Goal: Task Accomplishment & Management: Use online tool/utility

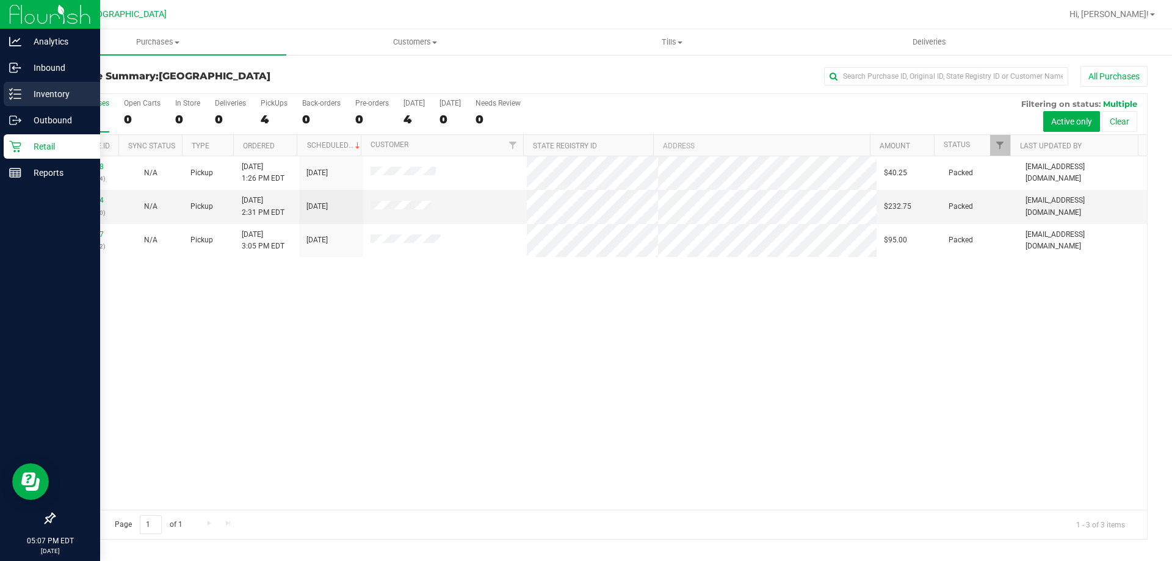
click at [60, 92] on p "Inventory" at bounding box center [57, 94] width 73 height 15
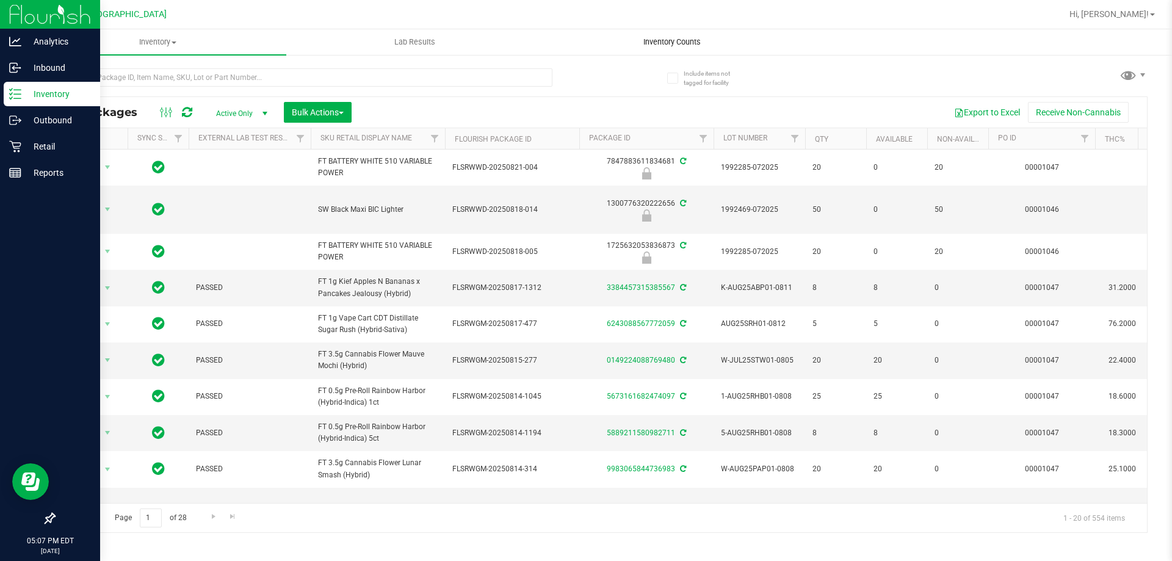
click at [670, 42] on span "Inventory Counts" at bounding box center [672, 42] width 90 height 11
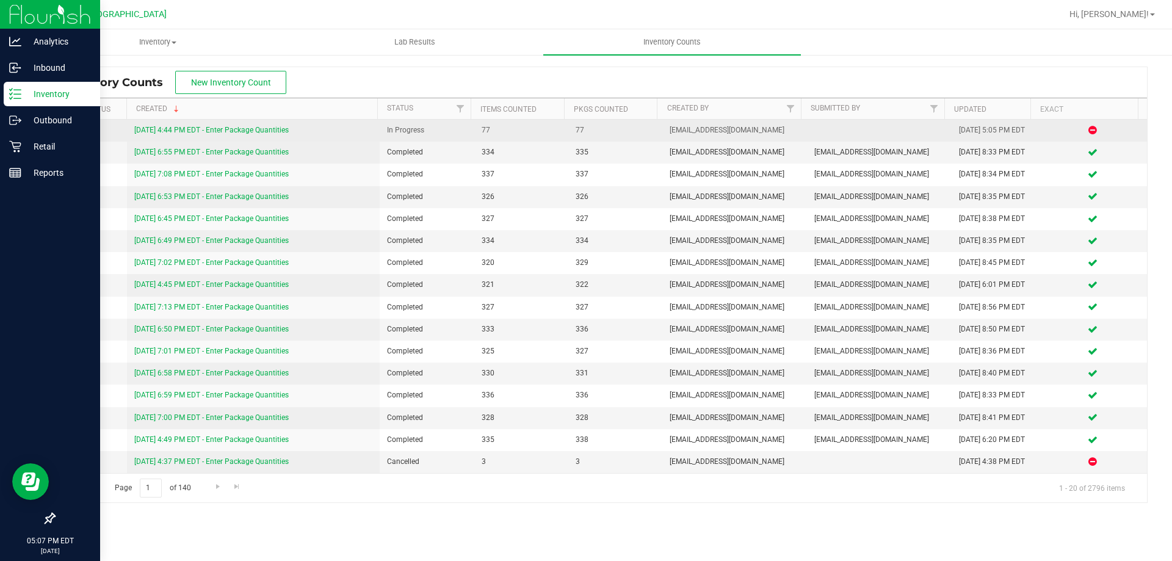
click at [283, 131] on link "8/24/25 4:44 PM EDT - Enter Package Quantities" at bounding box center [211, 130] width 154 height 9
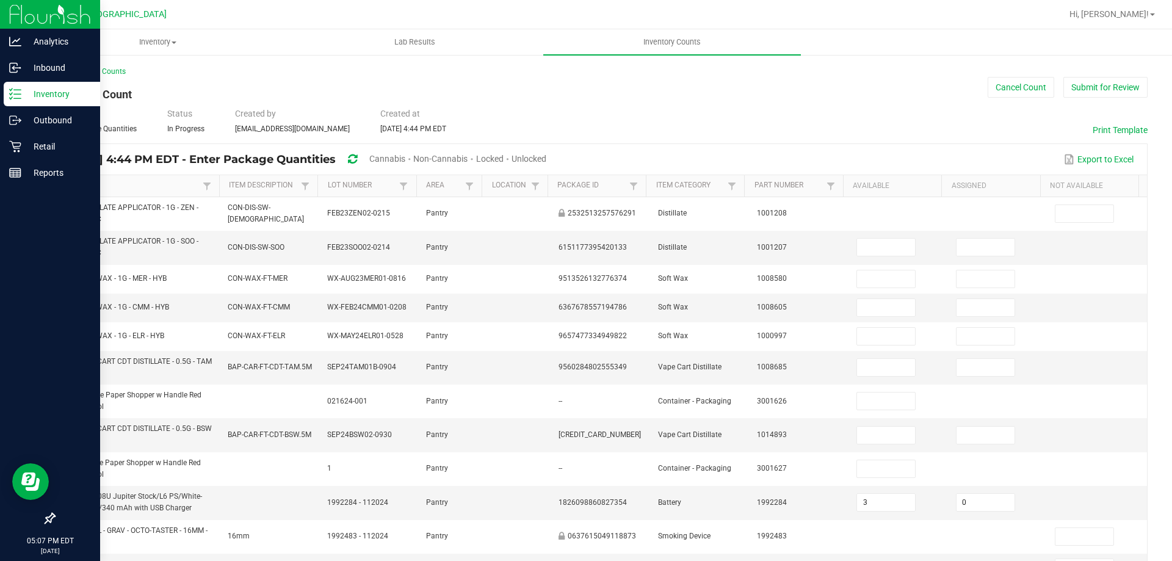
click at [72, 186] on link "Item" at bounding box center [132, 186] width 134 height 10
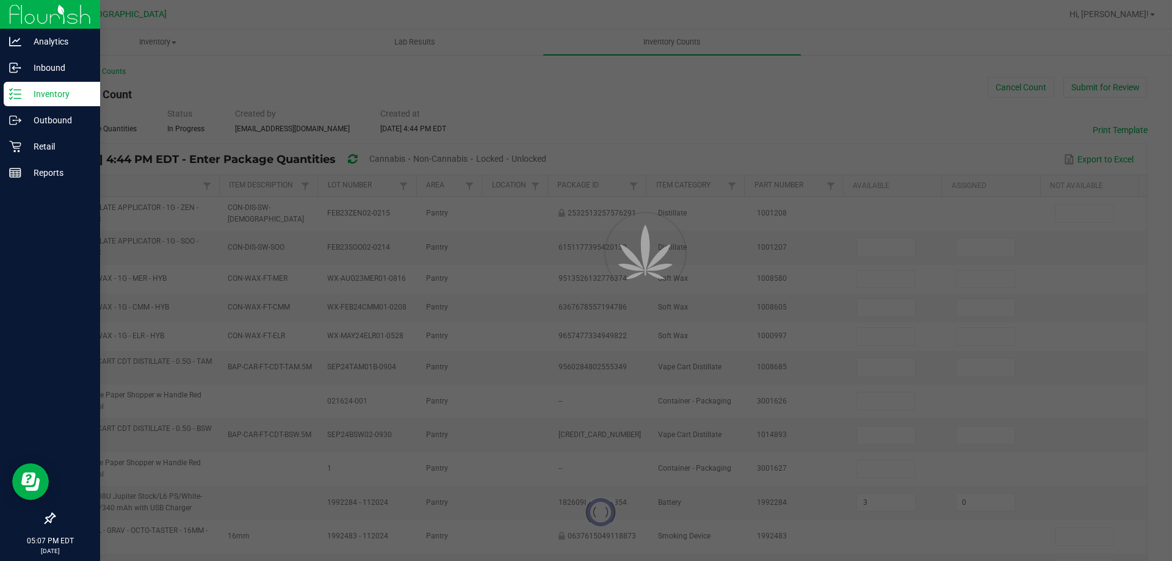
type input "3"
type input "0"
type input "5"
type input "6"
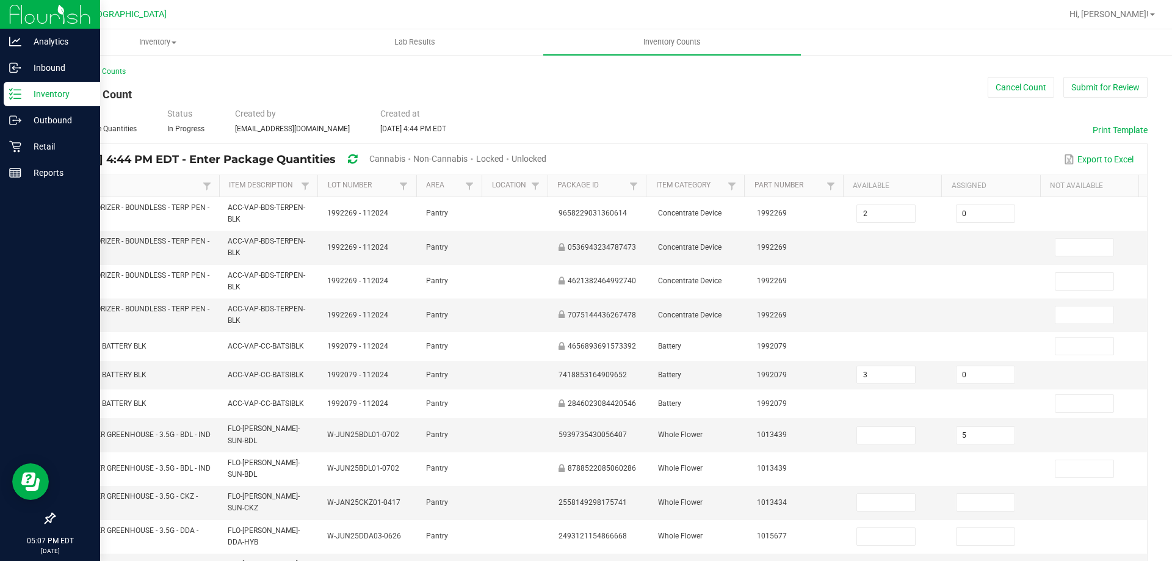
click at [405, 157] on span "Cannabis" at bounding box center [387, 159] width 36 height 10
click at [547, 154] on span "Unlocked" at bounding box center [529, 159] width 35 height 10
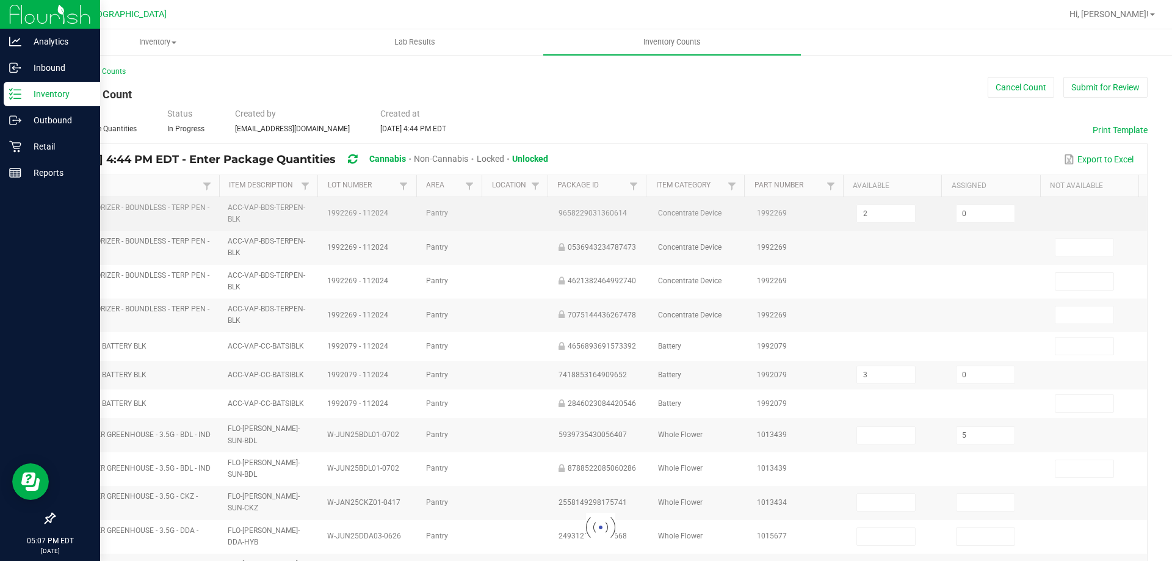
type input "6"
type input "0"
type input "5"
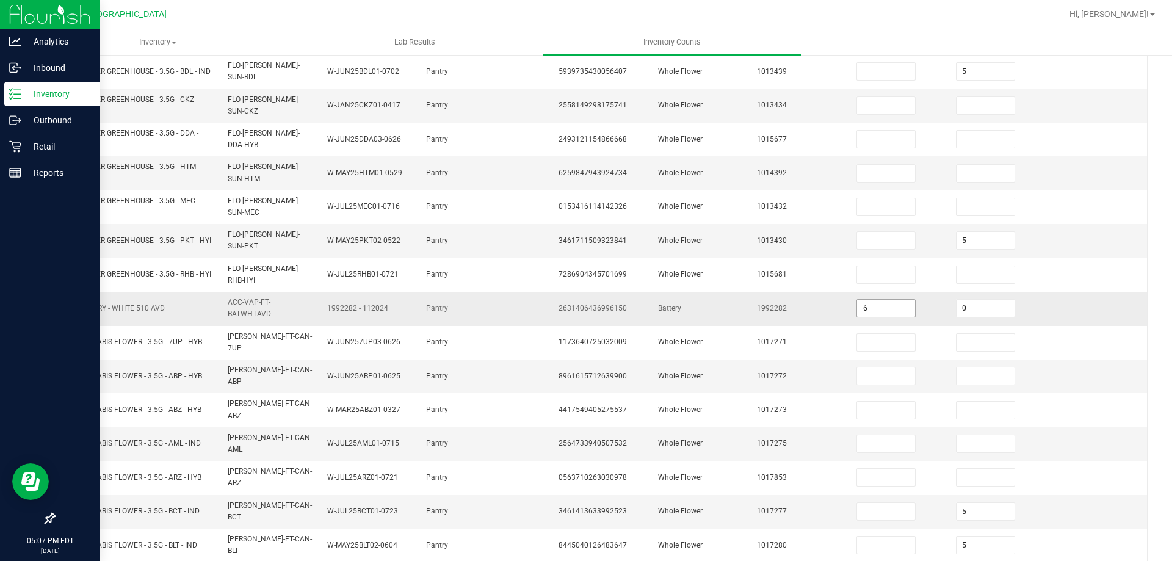
scroll to position [183, 0]
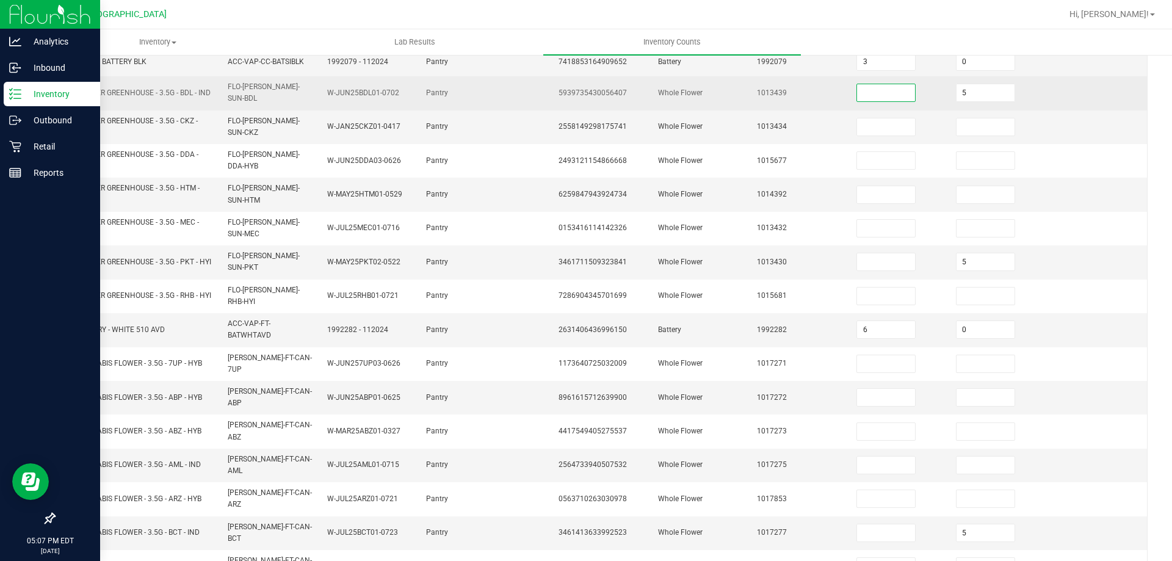
click at [876, 87] on input at bounding box center [886, 92] width 58 height 17
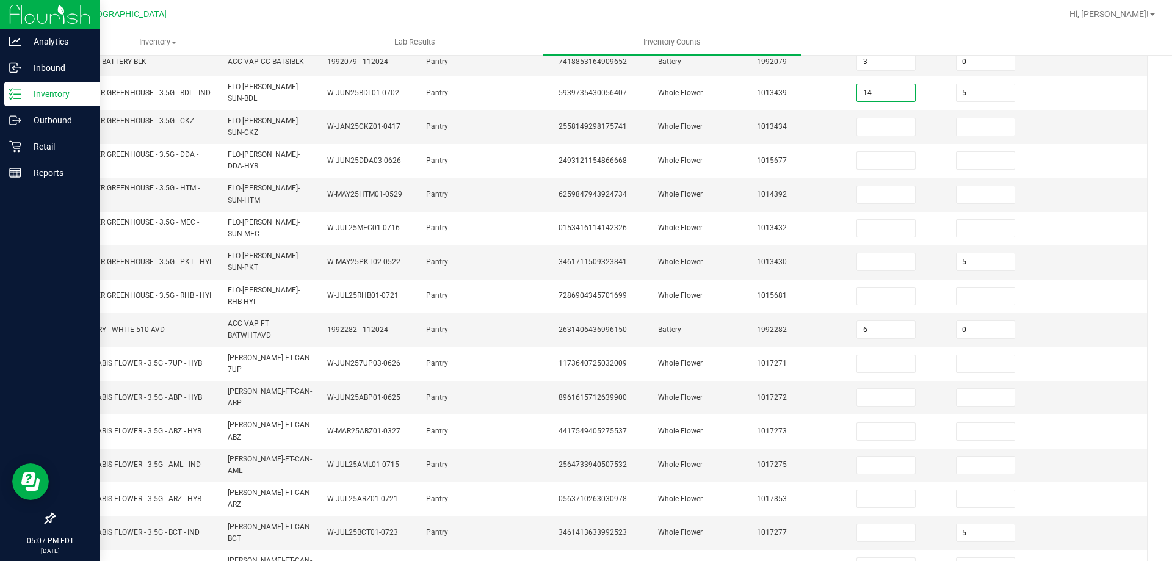
type input "14"
type input "0"
type input "10"
type input "0"
type input "5"
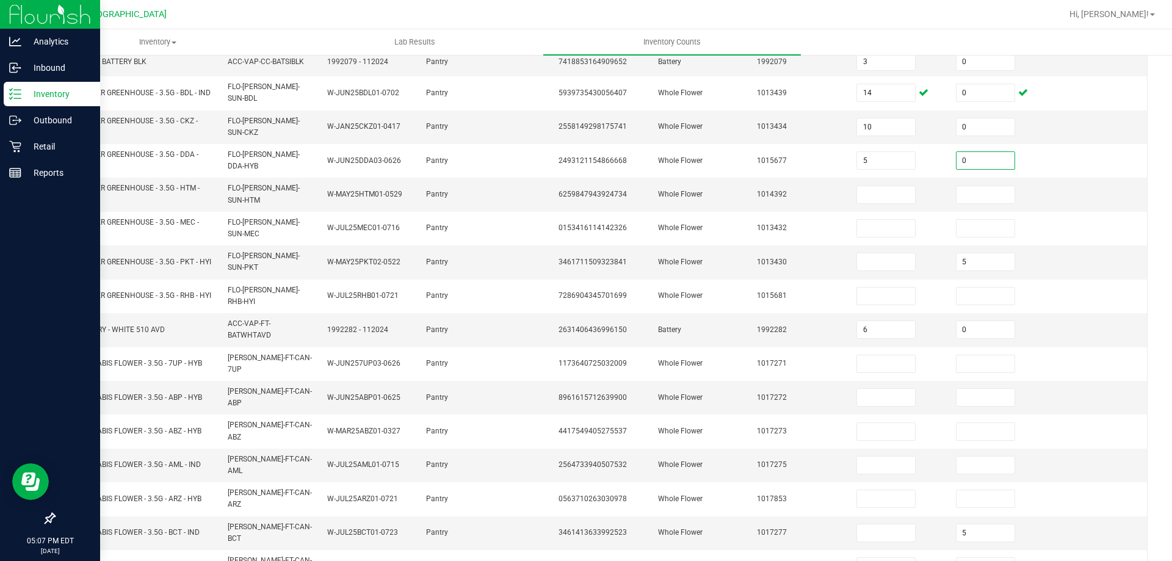
type input "0"
type input "13"
type input "0"
type input "7"
type input "0"
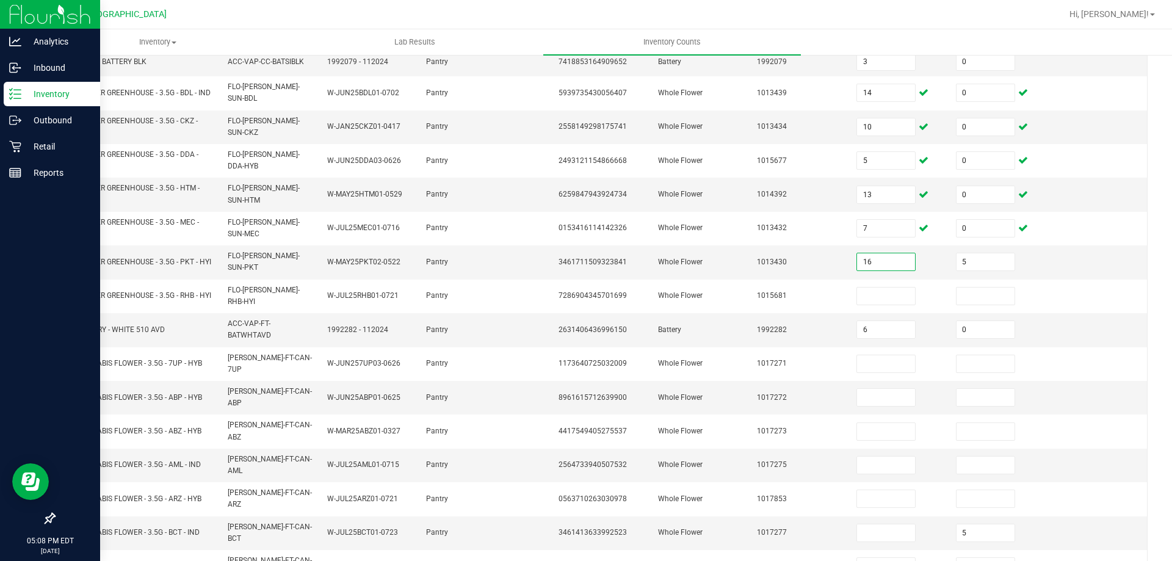
type input "16"
type input "0"
type input "5"
type input "0"
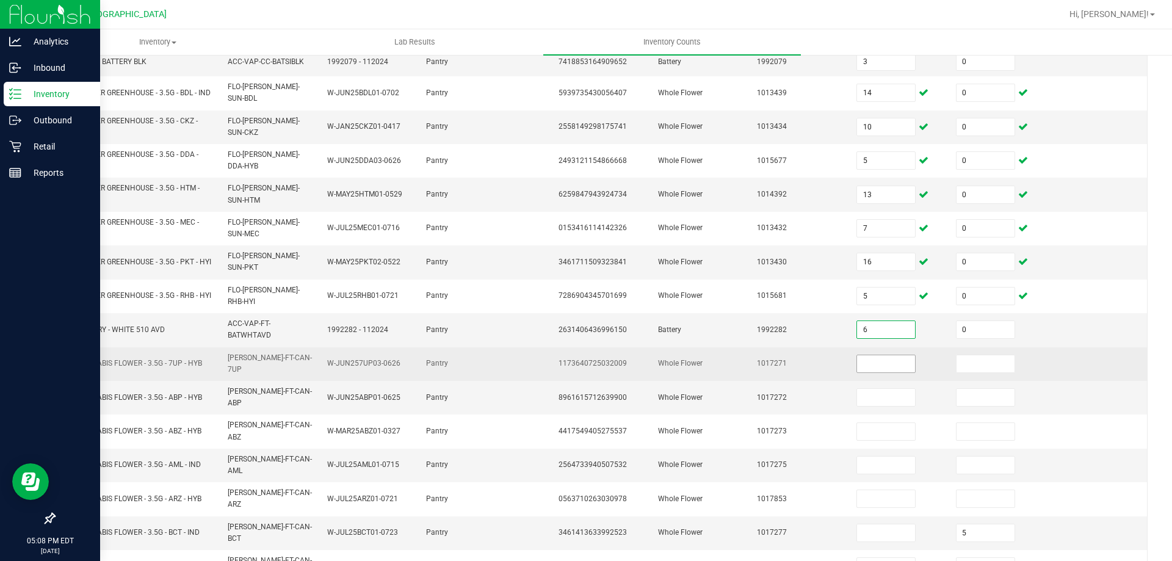
click at [857, 355] on input at bounding box center [886, 363] width 58 height 17
type input "2"
type input "0"
type input "10"
type input "0"
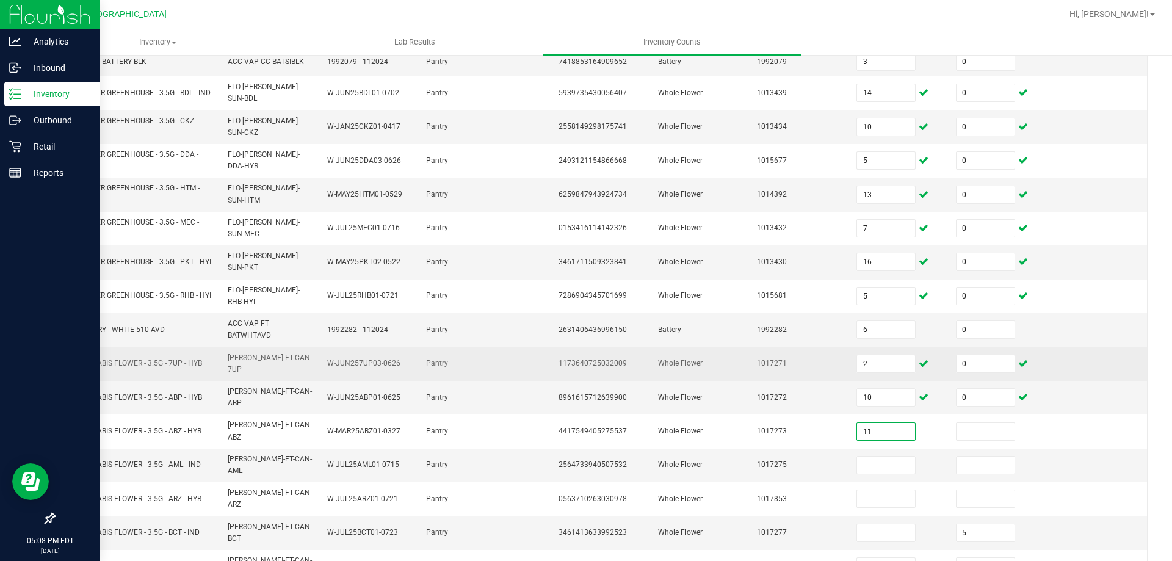
type input "11"
type input "0"
type input "7"
type input "0"
type input "8"
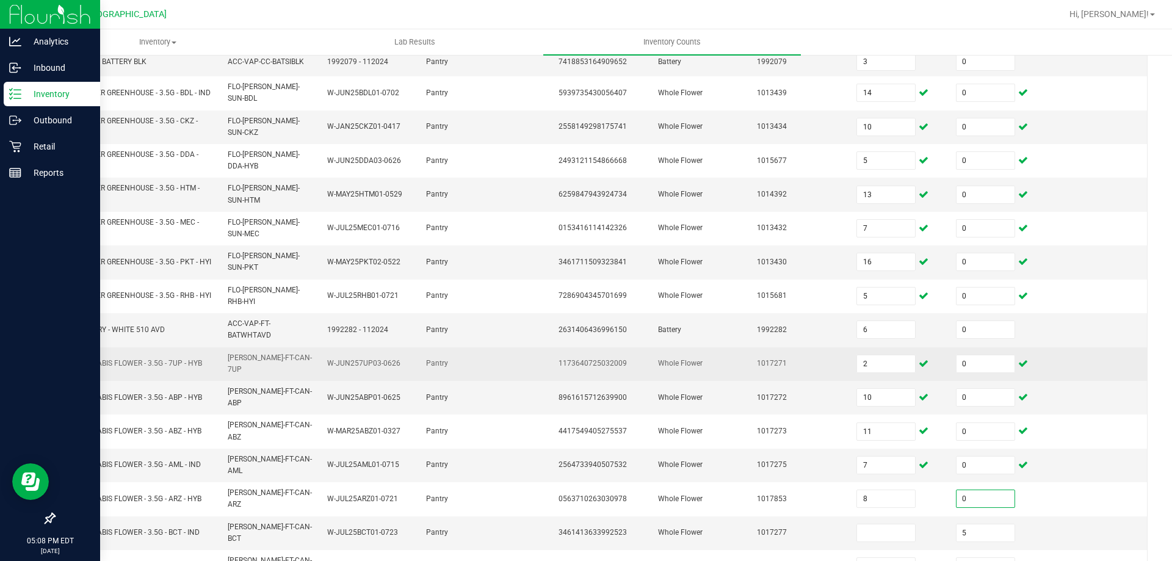
type input "0"
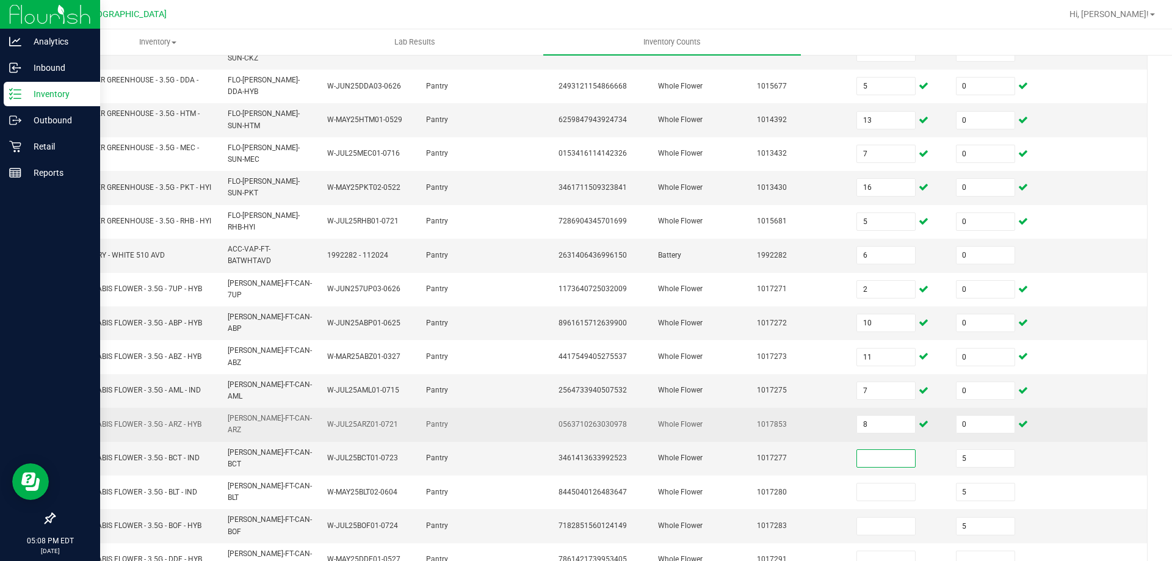
scroll to position [295, 0]
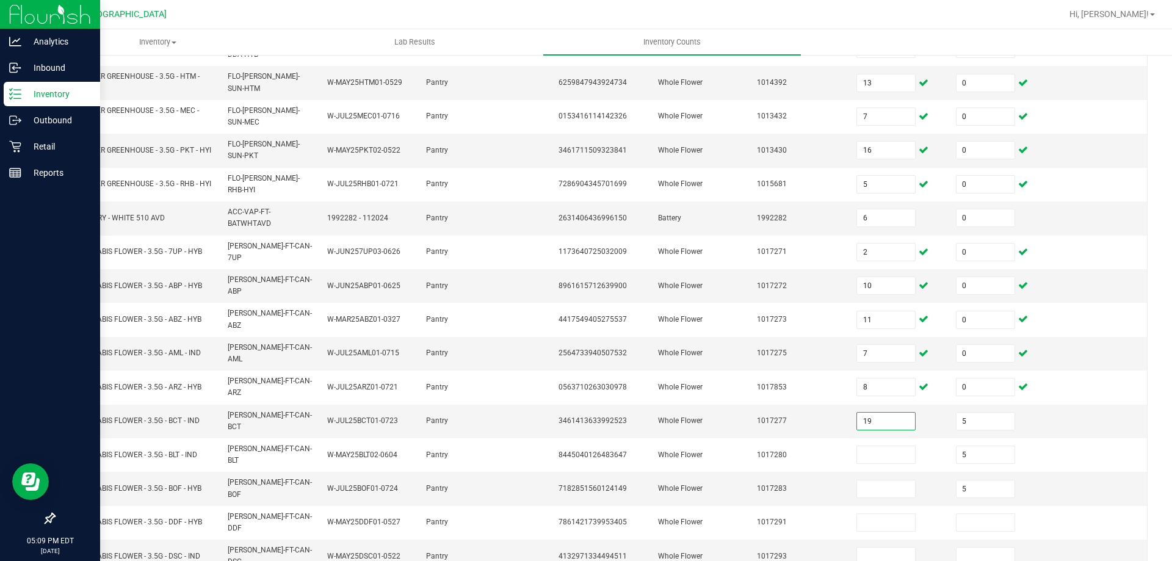
type input "19"
type input "0"
type input "19"
type input "0"
type input "16"
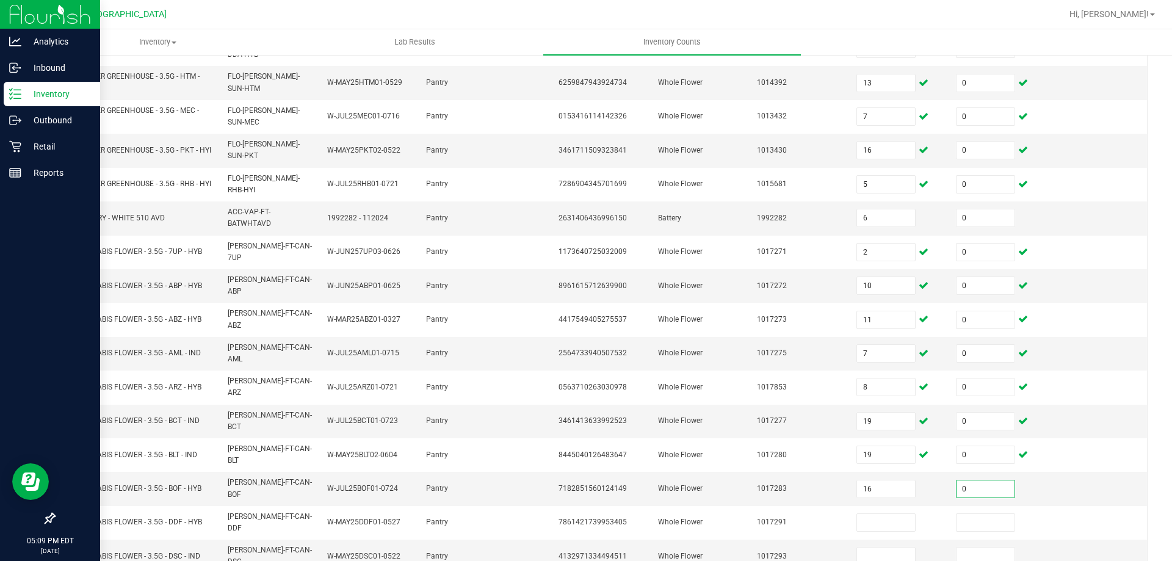
type input "0"
type input "2"
type input "0"
type input "2"
type input "0"
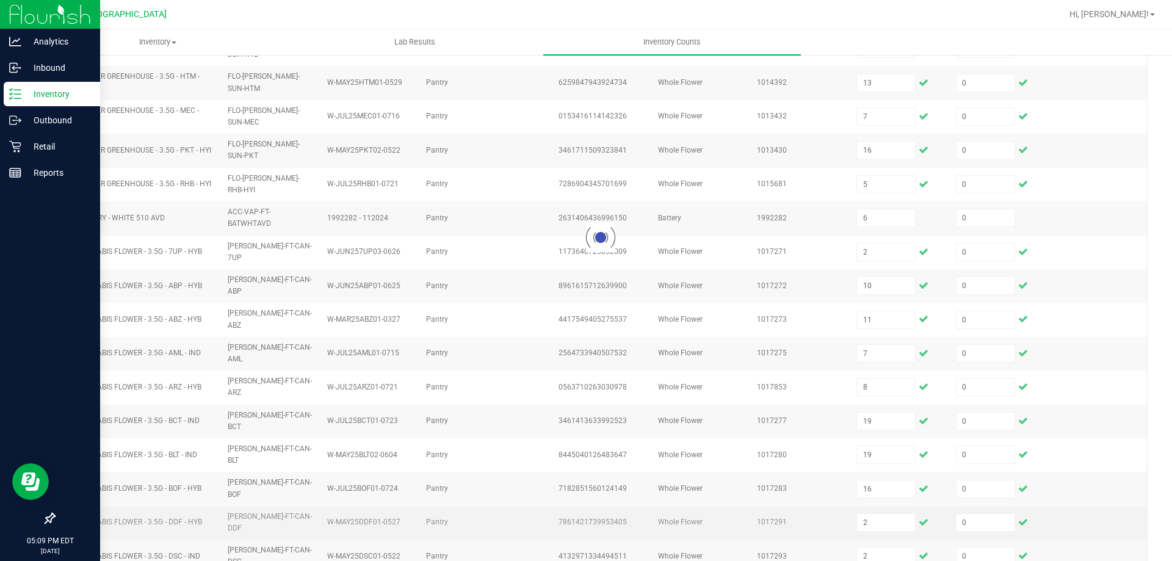
type input "5"
type input "10"
type input "19"
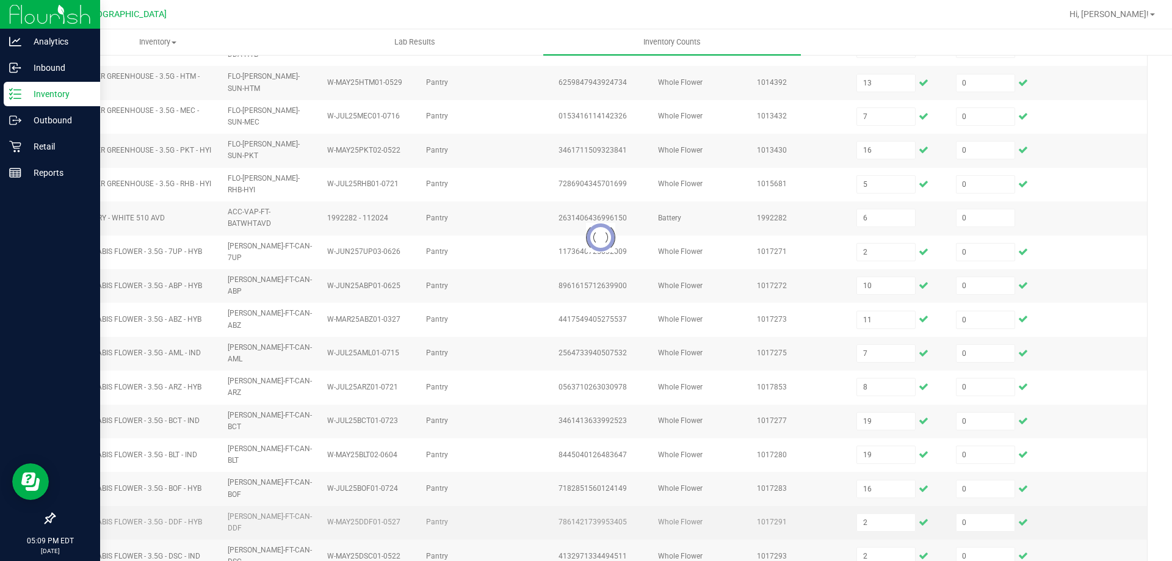
type input "5"
type input "10"
type input "18"
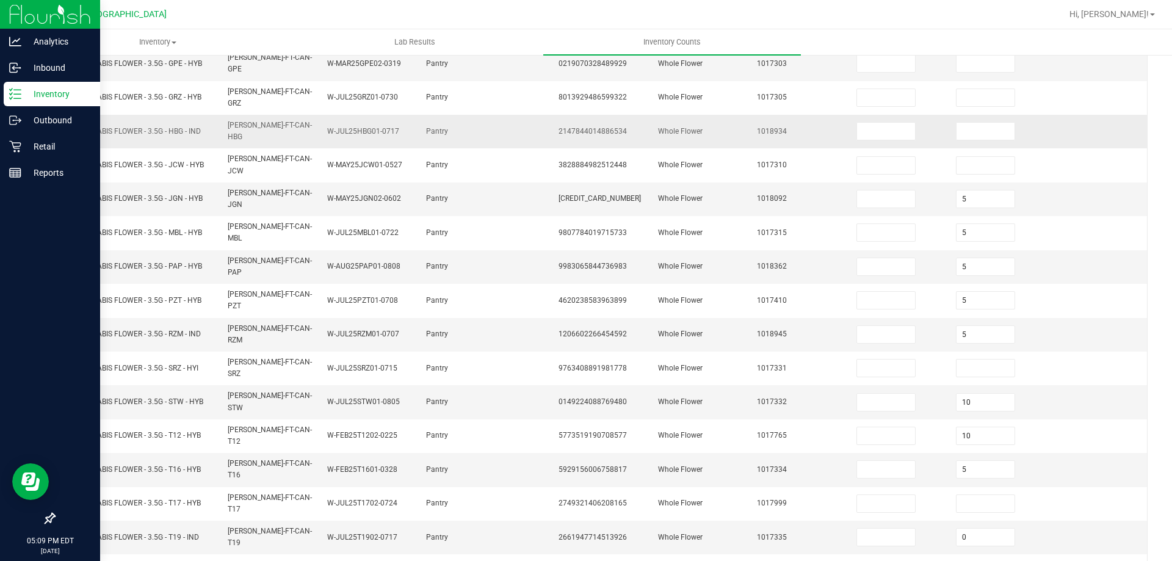
scroll to position [9, 0]
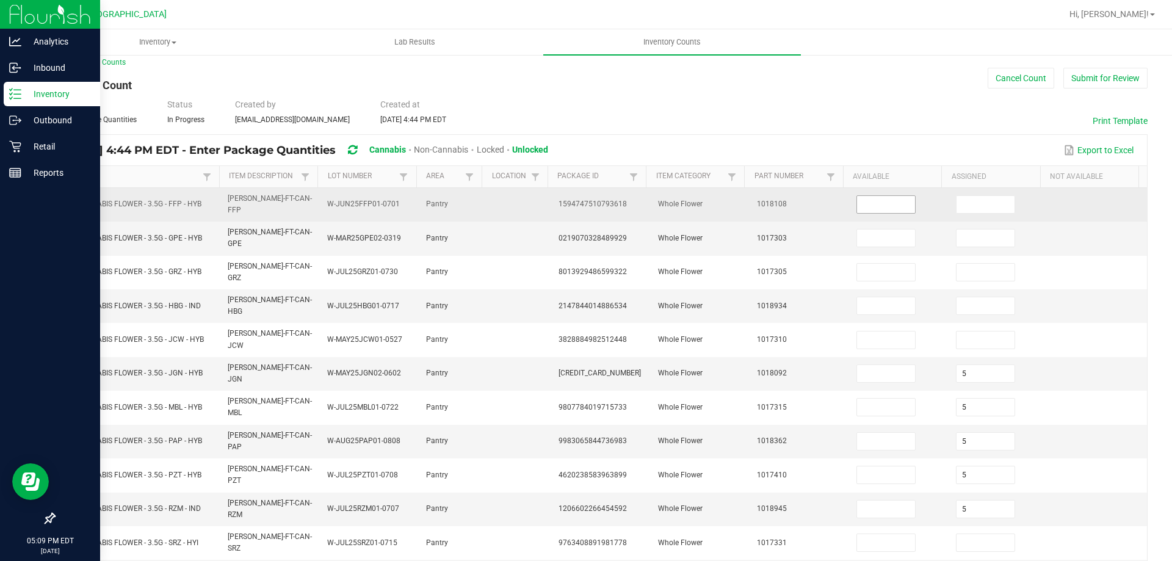
click at [873, 200] on input at bounding box center [886, 204] width 58 height 17
type input "2"
type input "0"
type input "6"
type input "0"
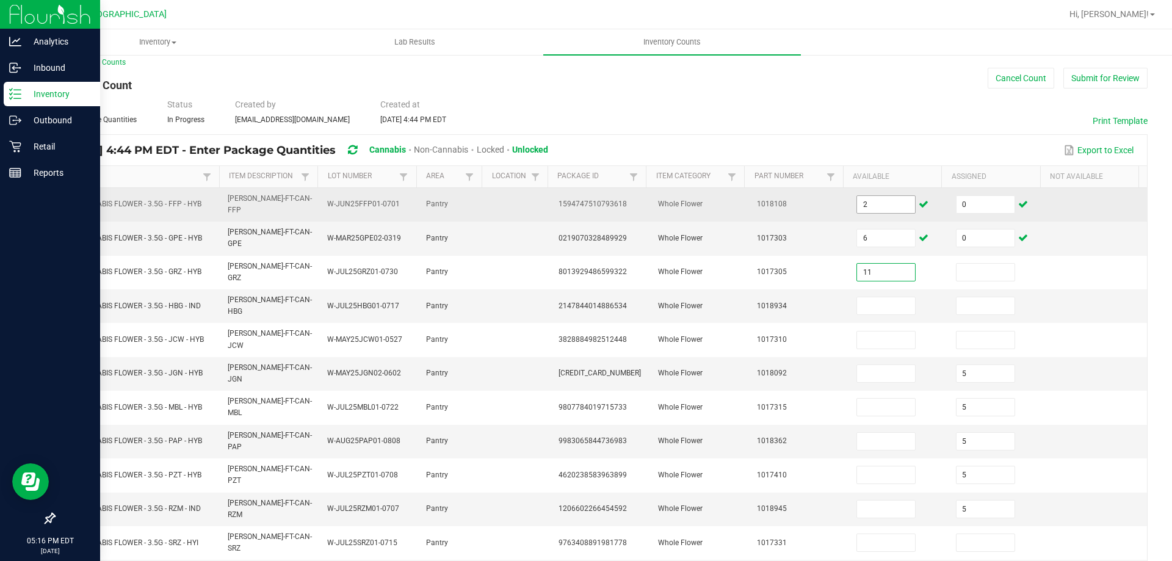
type input "11"
type input "0"
type input "3"
type input "0"
type input "11"
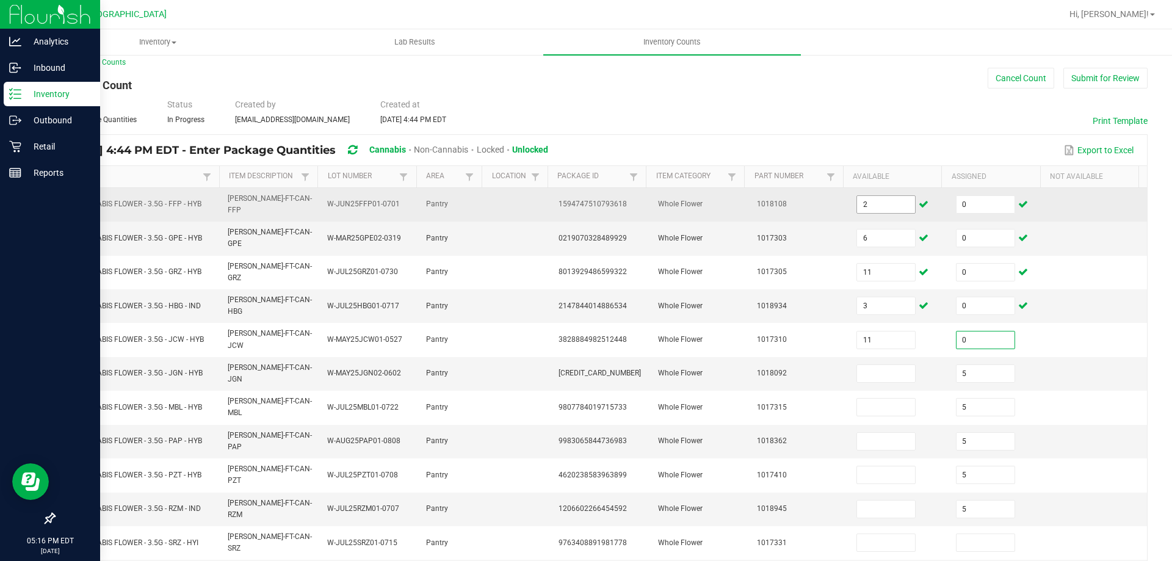
type input "0"
type input "18"
type input "0"
type input "17"
type input "0"
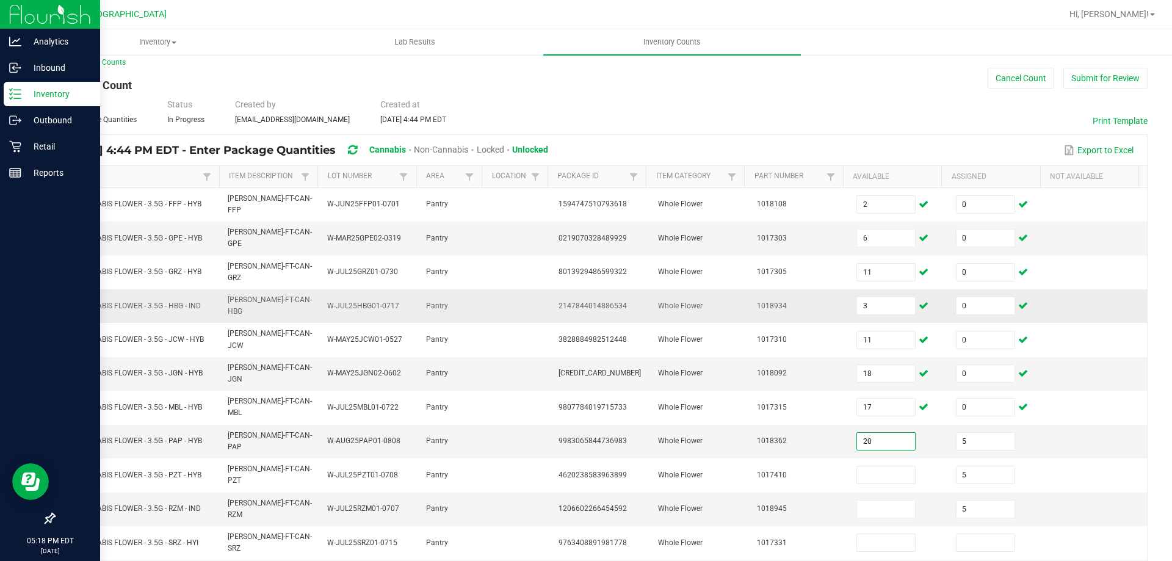
type input "20"
type input "0"
type input "15"
type input "0"
type input "14"
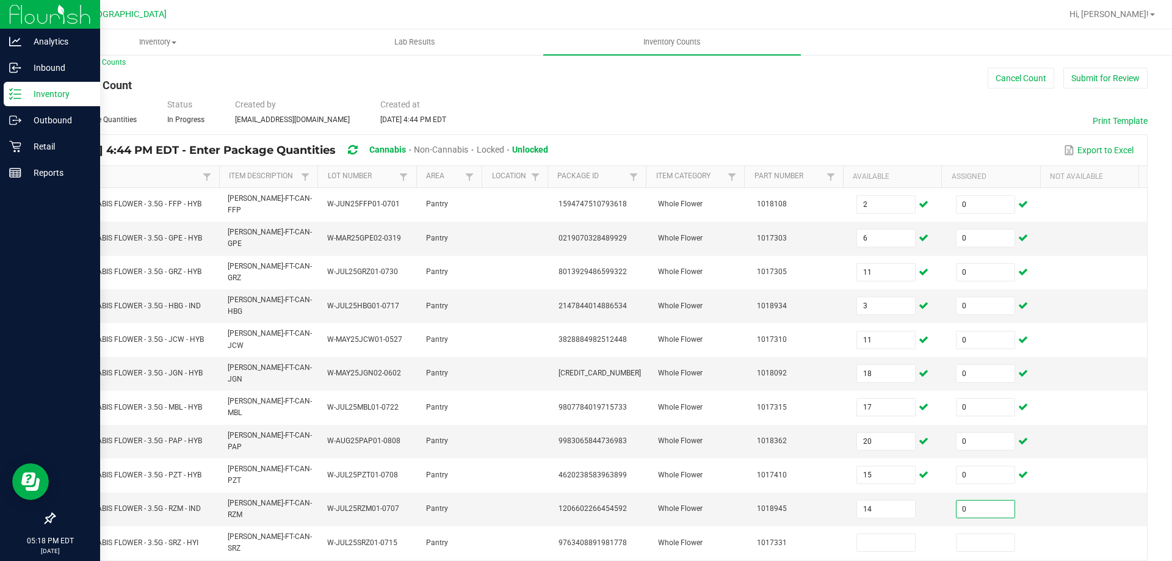
type input "0"
type input "7"
type input "0"
type input "20"
type input "0"
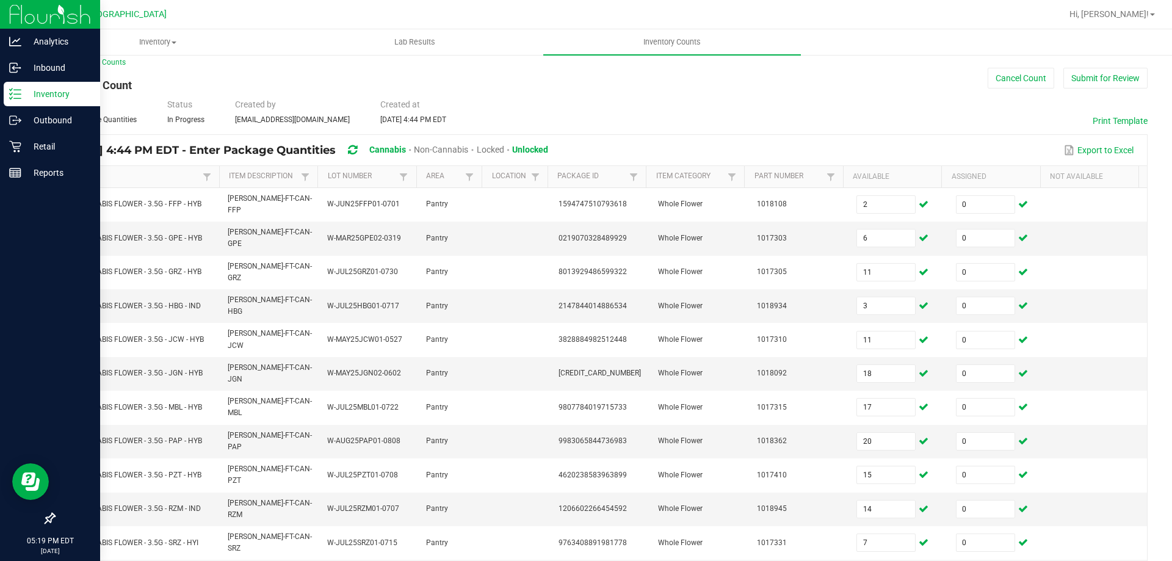
type input "24"
type input "0"
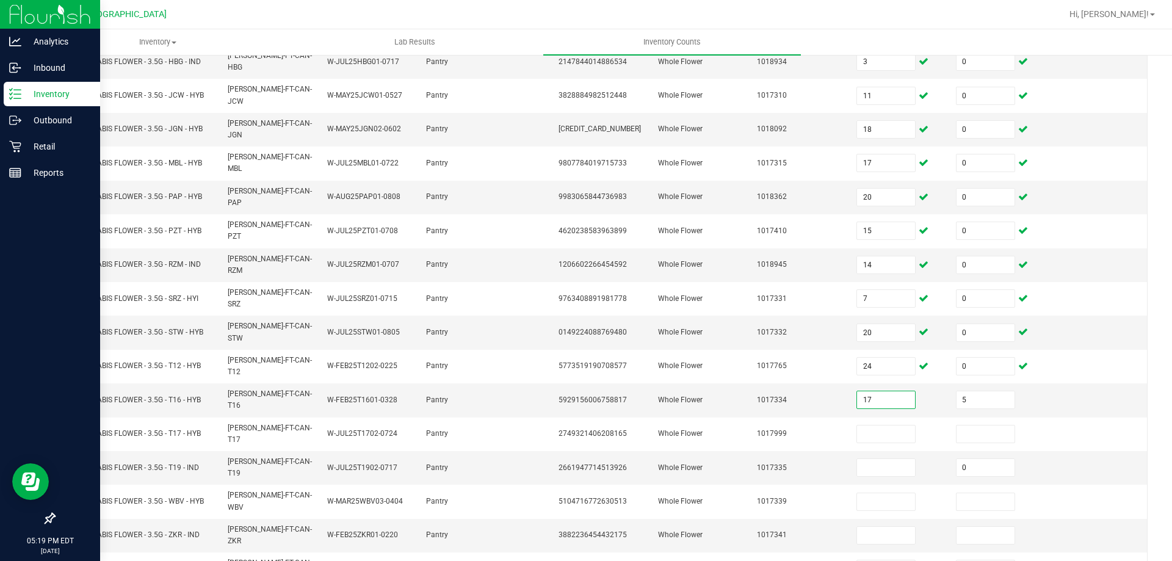
type input "17"
type input "0"
type input "5"
type input "0"
type input "16"
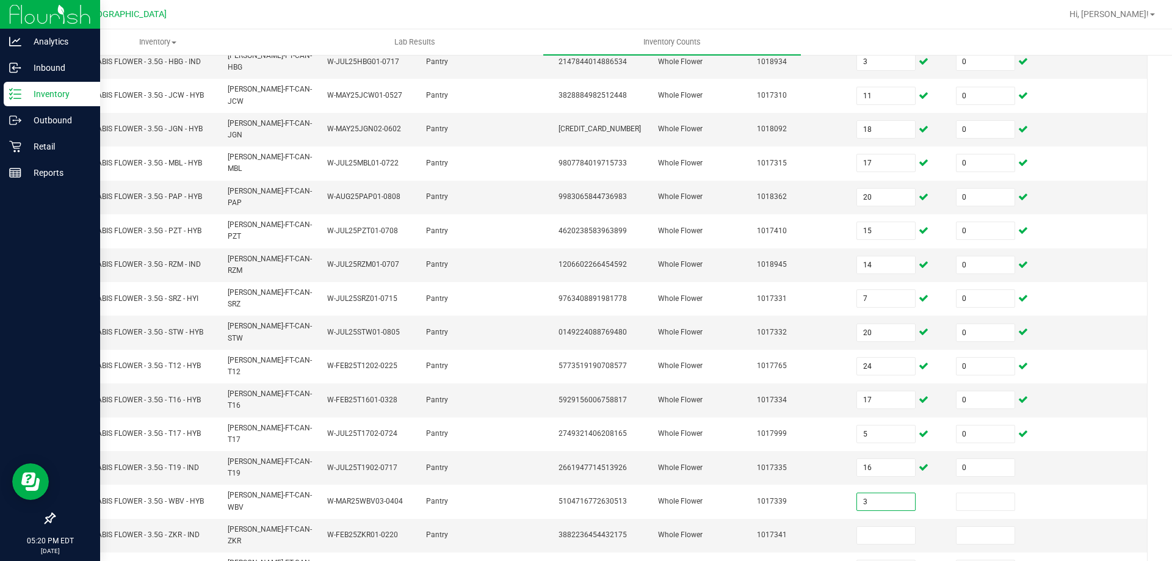
type input "3"
type input "0"
type input "12"
type input "0"
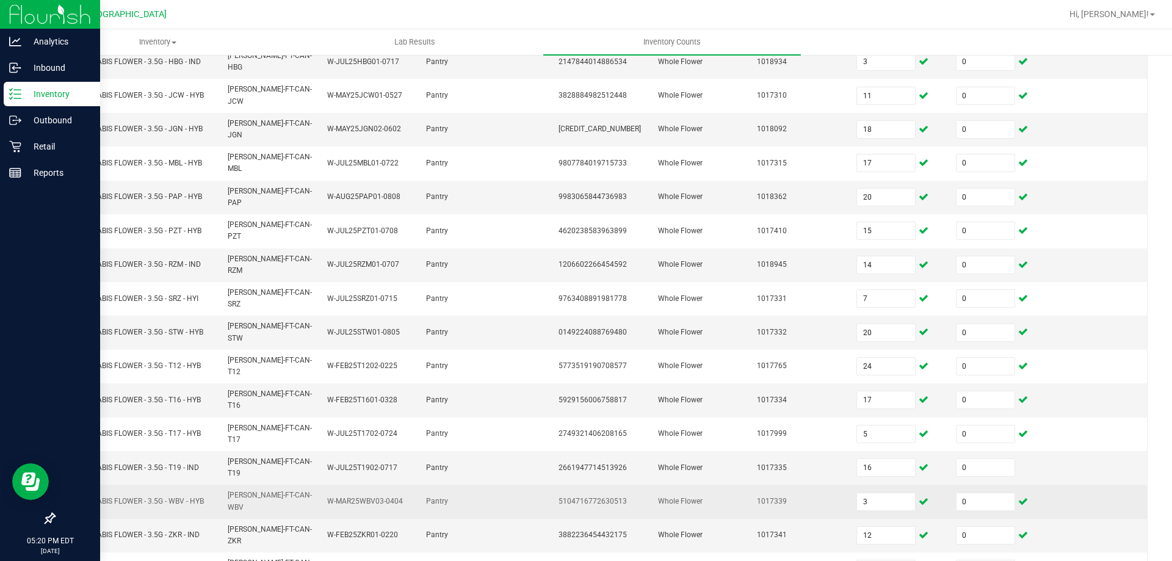
type input "12"
type input "8"
type input "4"
type input "20"
type input "3"
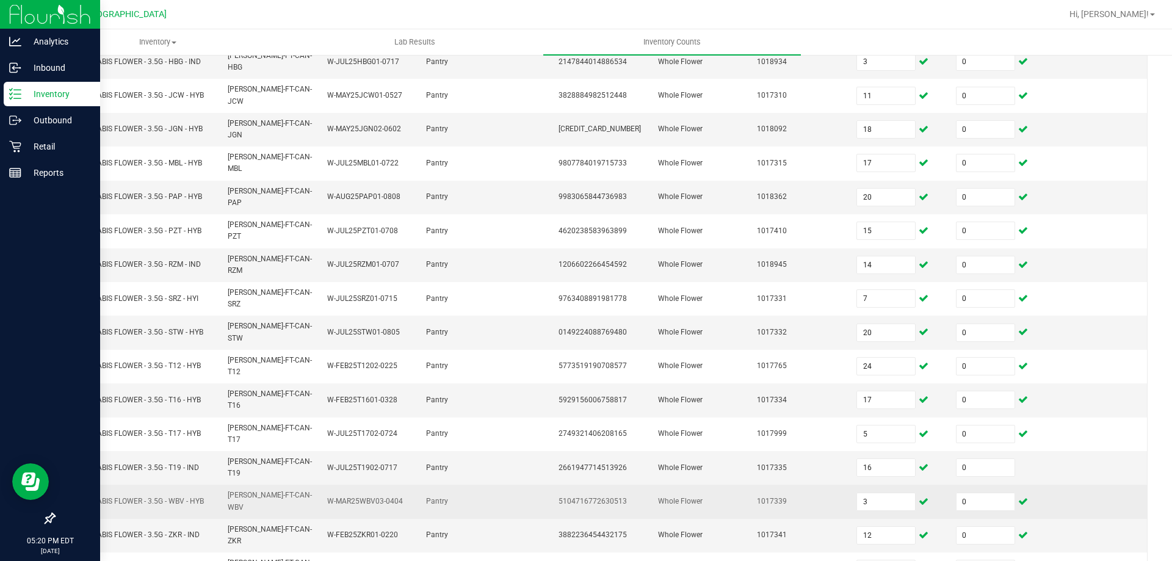
type input "10"
type input "6"
type input "10"
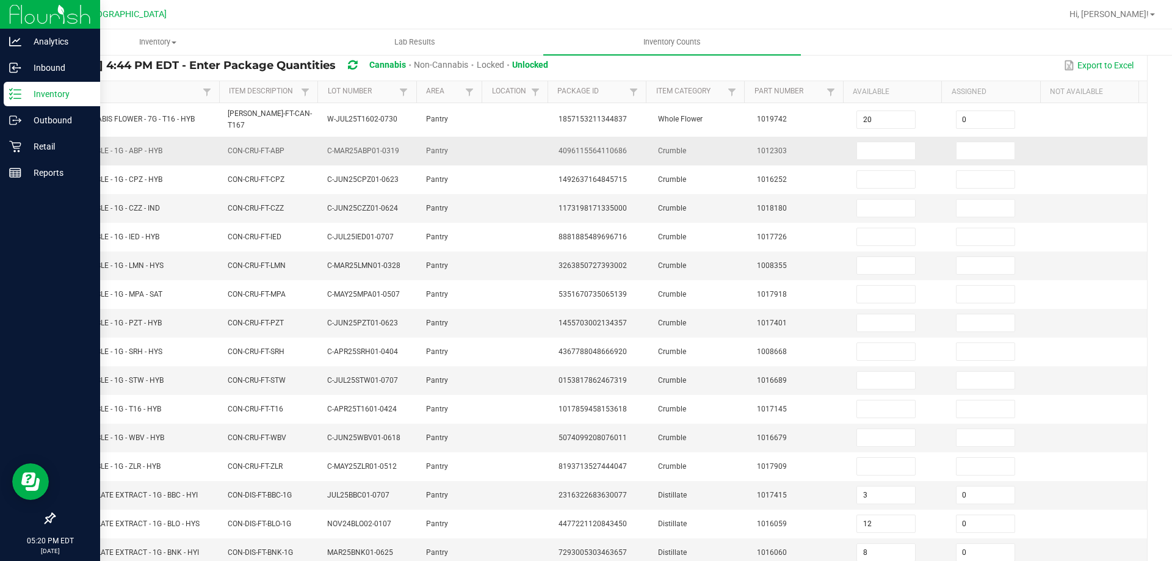
scroll to position [0, 0]
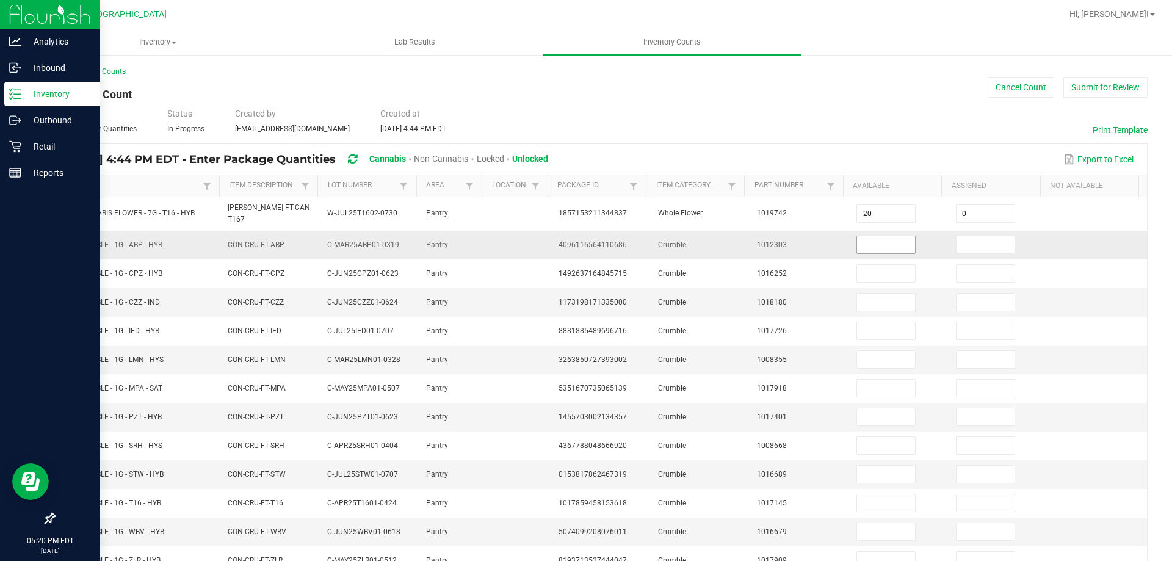
click at [879, 247] on input at bounding box center [886, 244] width 58 height 17
type input "2"
type input "0"
type input "8"
type input "0"
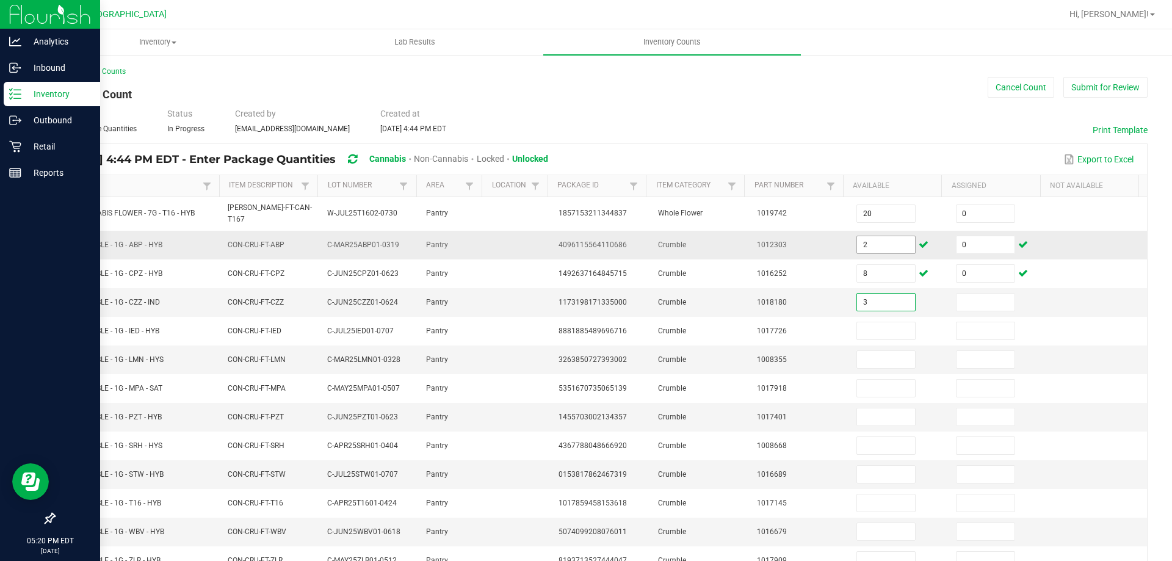
type input "3"
type input "0"
type input "6"
type input "0"
type input "3"
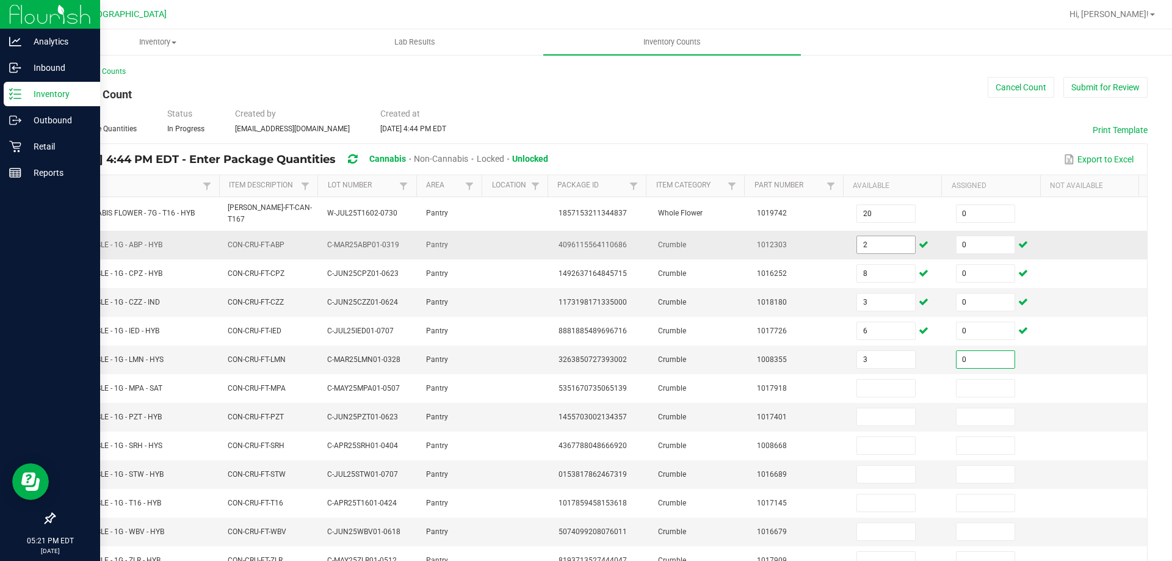
type input "0"
type input "4"
type input "0"
type input "8"
type input "0"
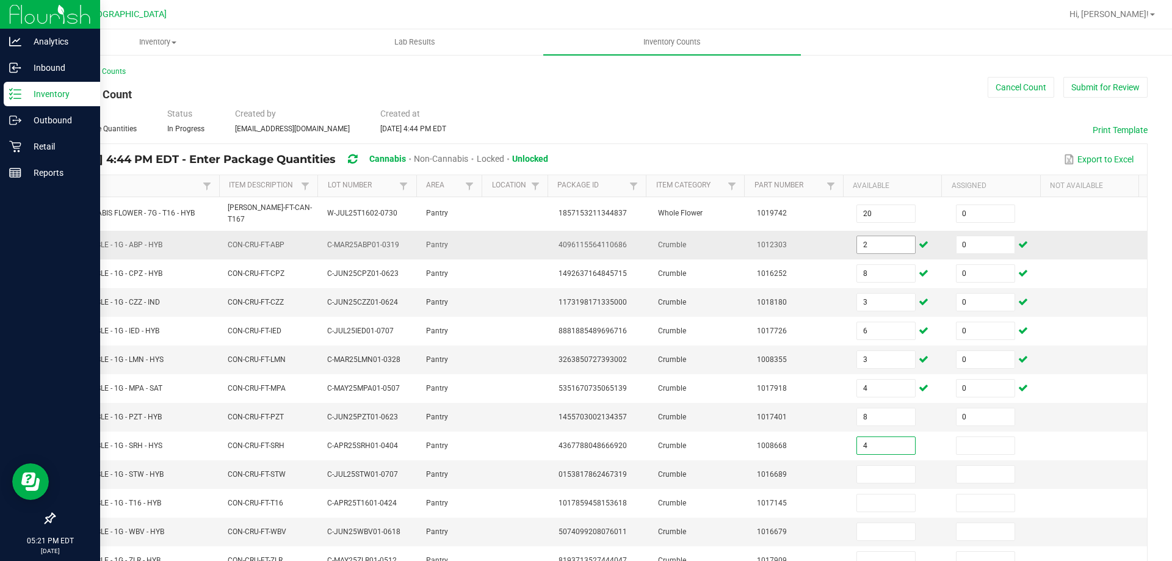
type input "4"
type input "0"
type input "7"
type input "0"
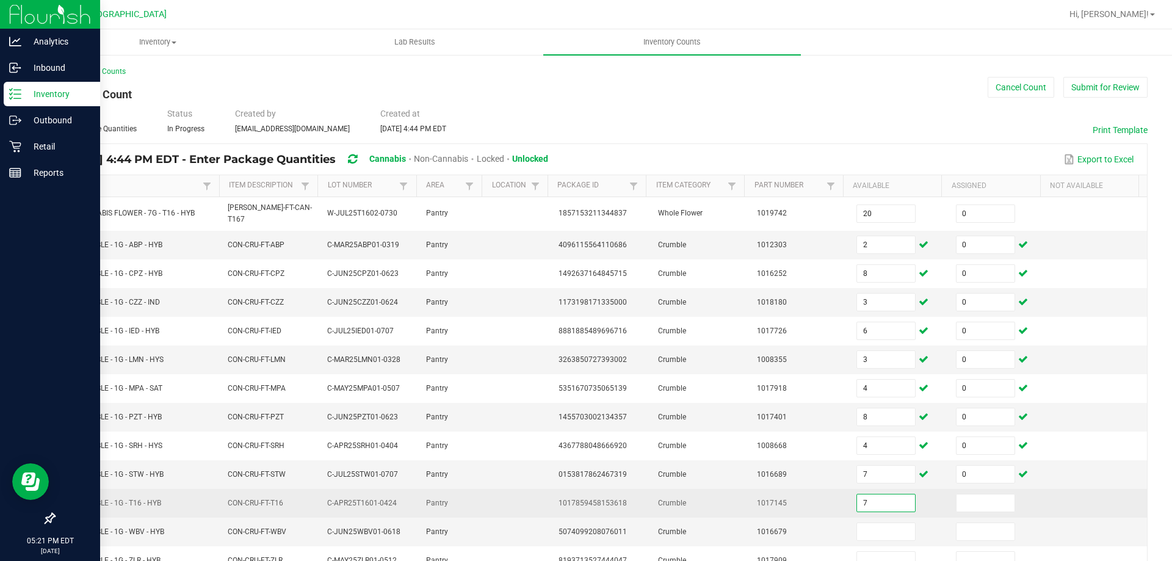
type input "7"
type input "0"
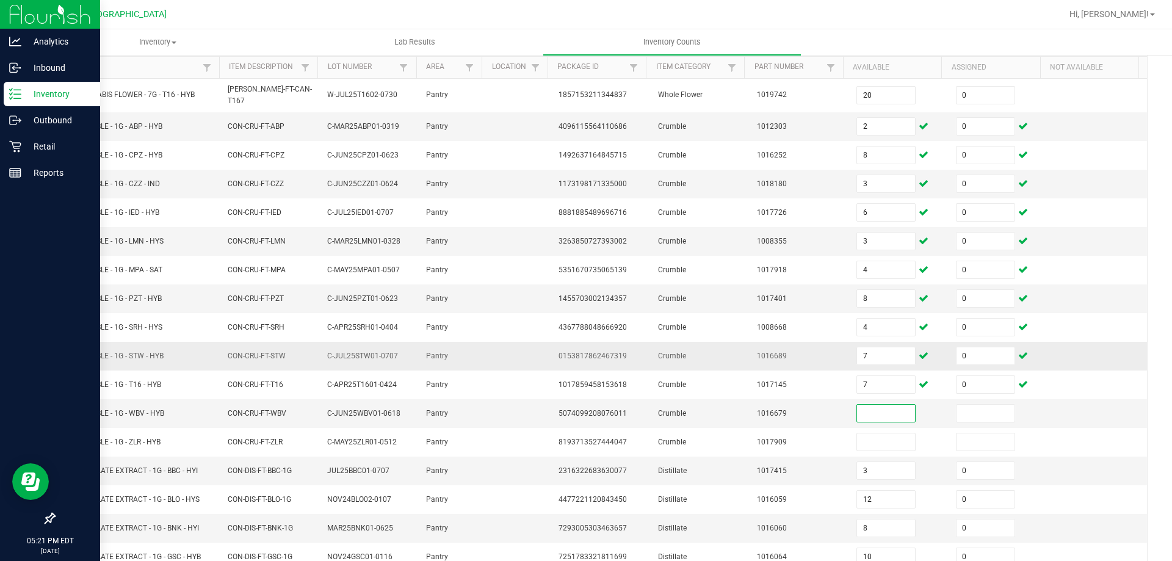
scroll to position [122, 0]
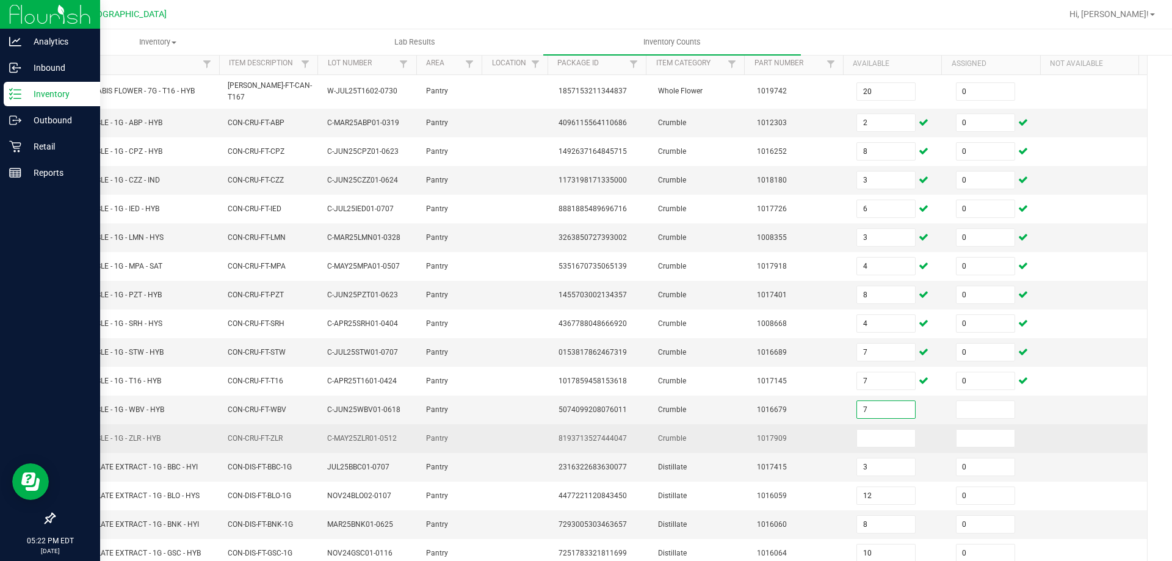
type input "7"
type input "0"
type input "1"
type input "0"
click at [1023, 426] on td "0" at bounding box center [999, 438] width 100 height 29
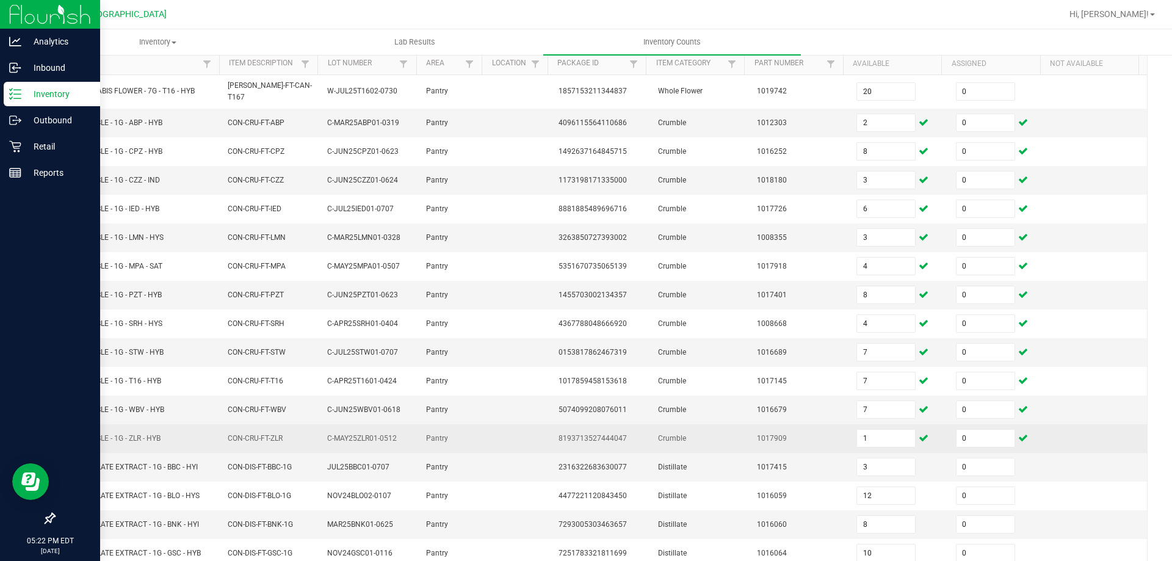
scroll to position [253, 0]
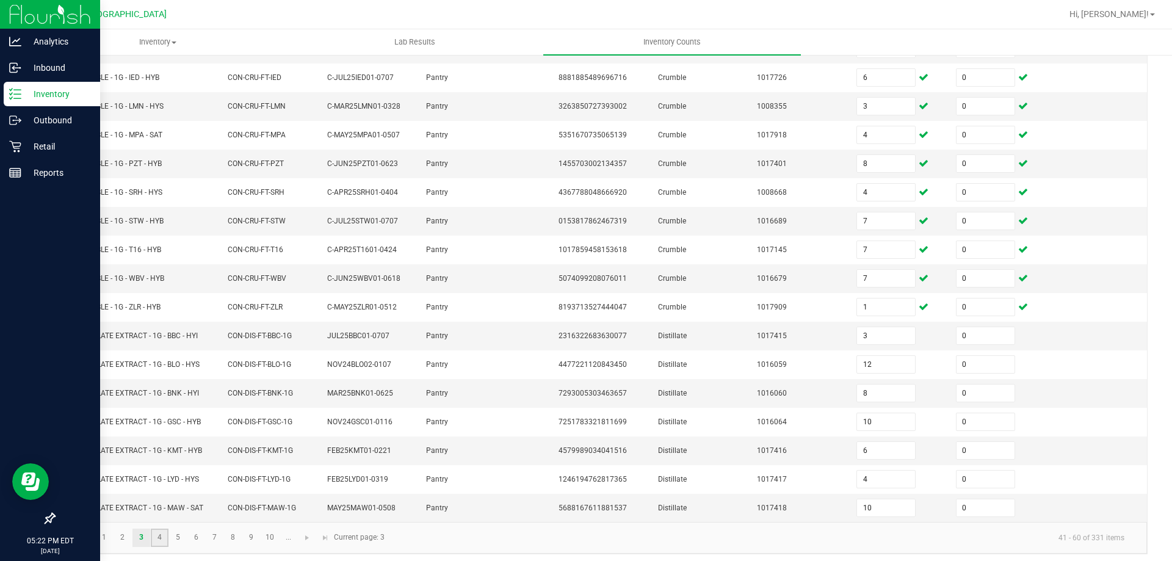
click at [156, 536] on link "4" at bounding box center [160, 538] width 18 height 18
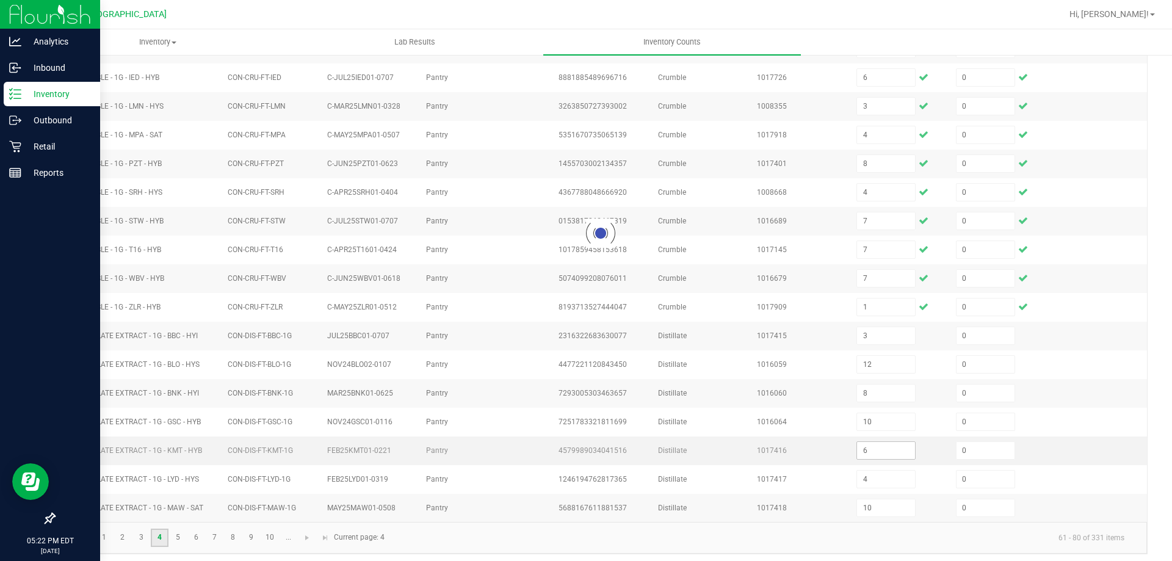
type input "7"
type input "5"
type input "9"
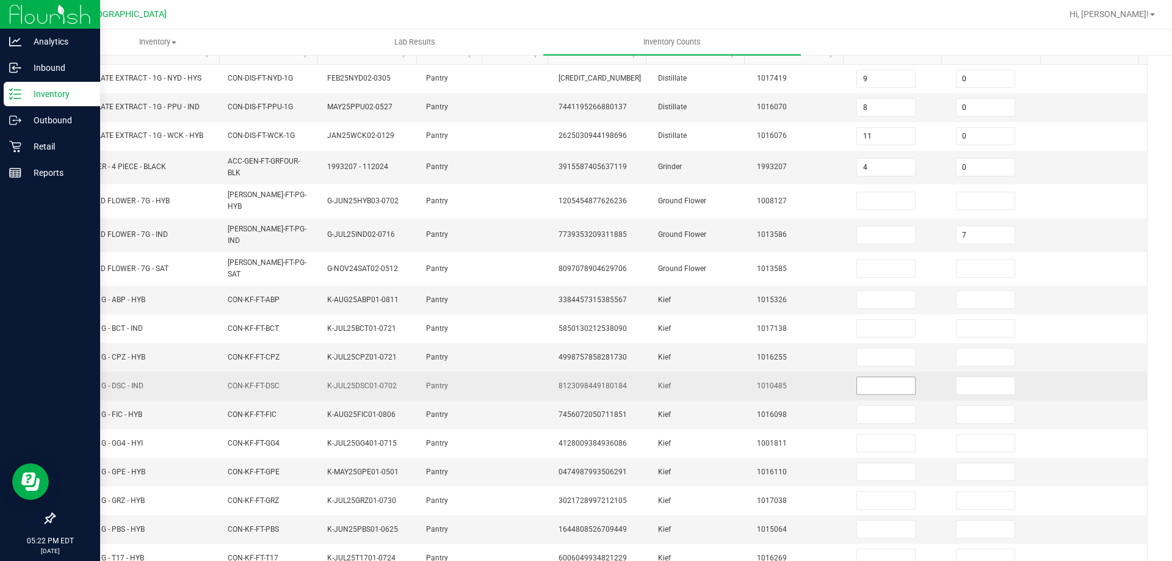
scroll to position [9, 0]
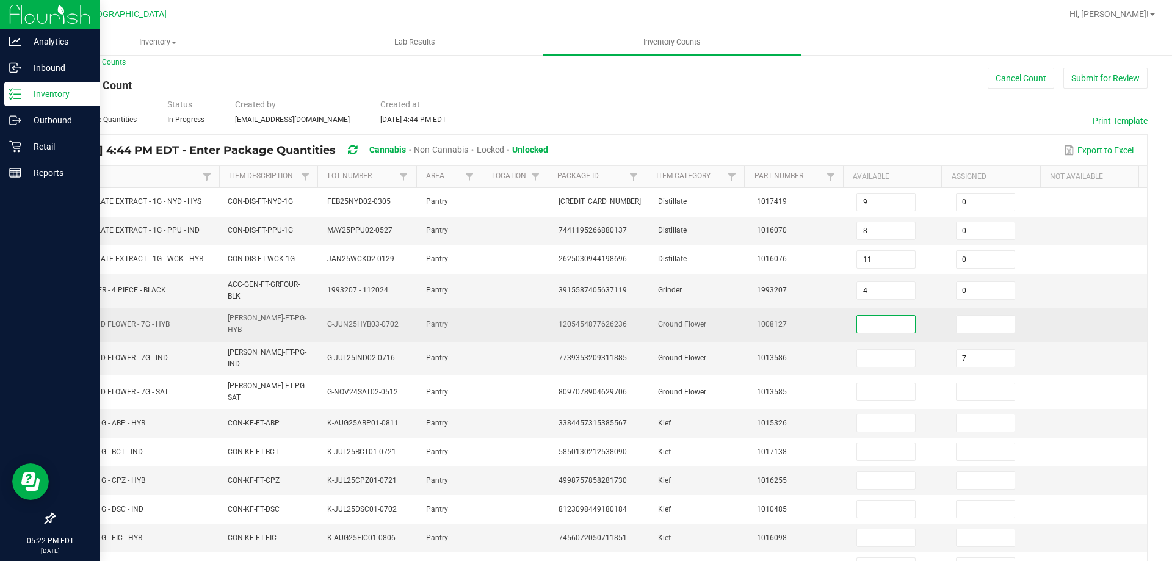
click at [879, 324] on input at bounding box center [886, 324] width 58 height 17
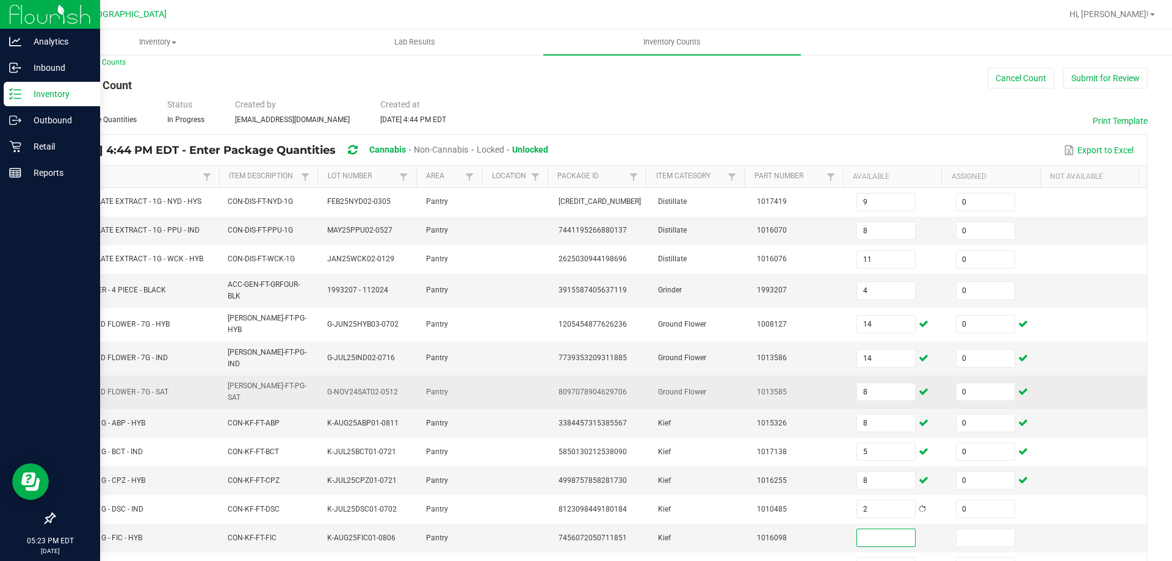
scroll to position [192, 0]
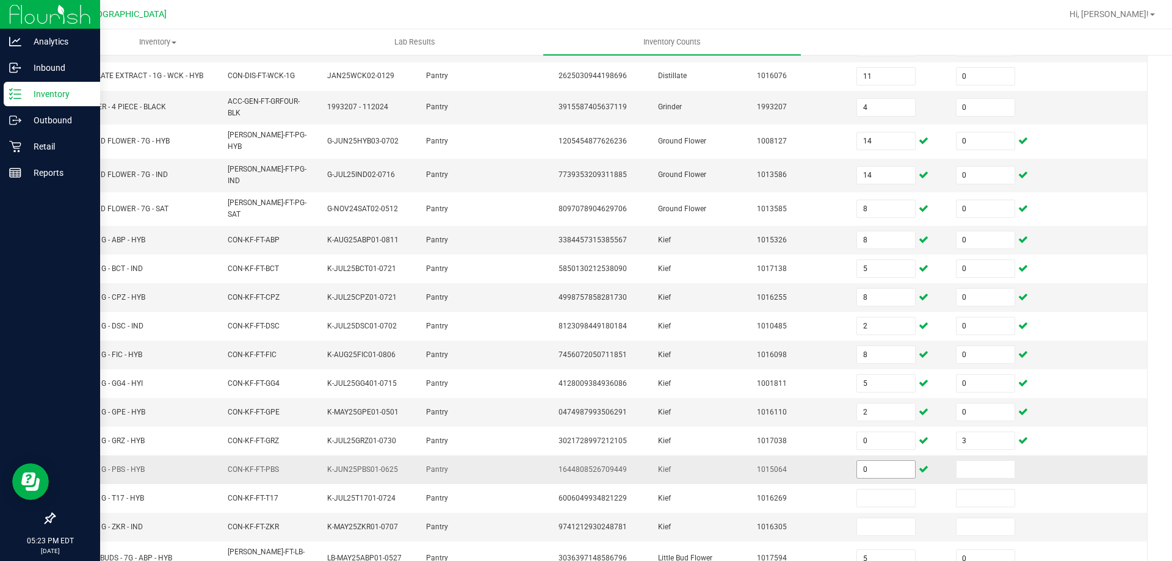
click at [894, 463] on span "0" at bounding box center [886, 469] width 59 height 18
click at [872, 461] on input "0" at bounding box center [886, 469] width 58 height 17
click at [1043, 408] on tbody "FT - DISTILLATE EXTRACT - 1G - NYD - HYS CON-DIS-FT-NYD-1G FEB25NYD02-0305 Pant…" at bounding box center [600, 304] width 1093 height 599
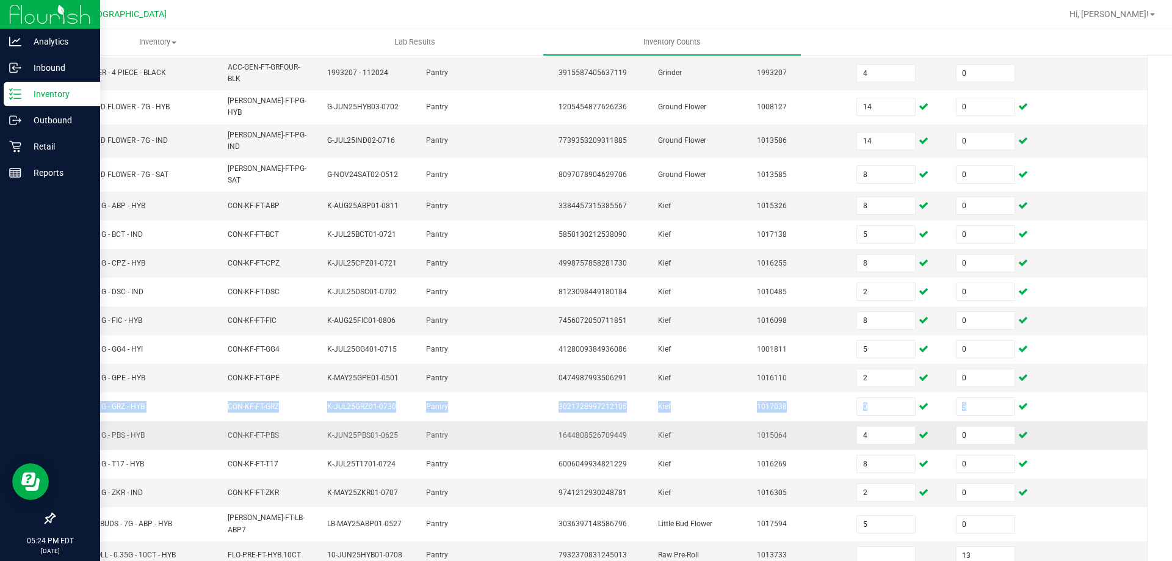
scroll to position [259, 0]
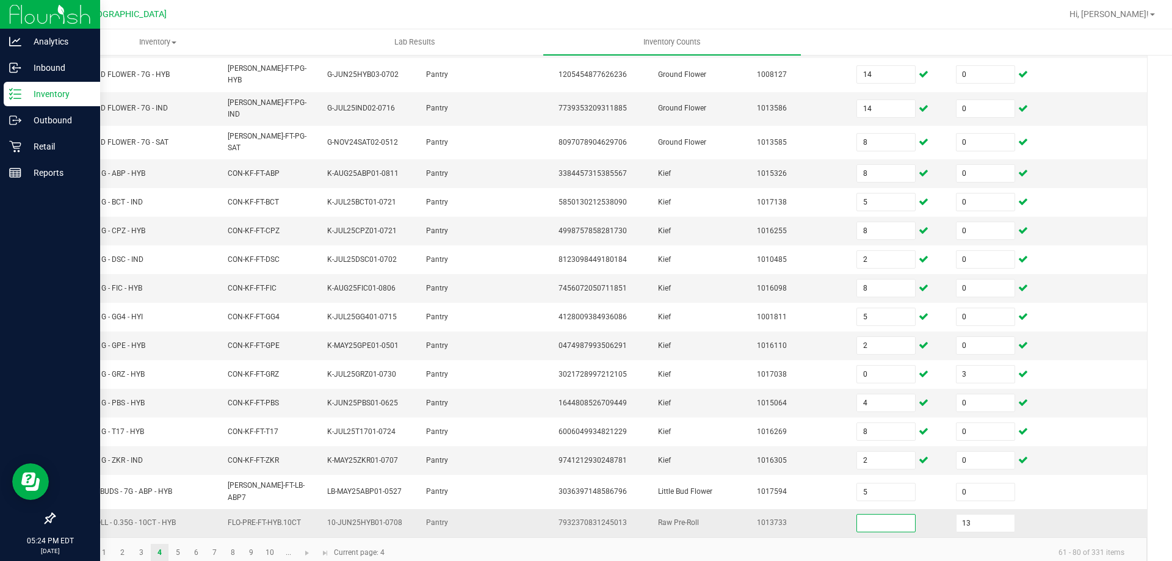
click at [864, 515] on input at bounding box center [886, 523] width 58 height 17
click at [183, 544] on link "5" at bounding box center [178, 553] width 18 height 18
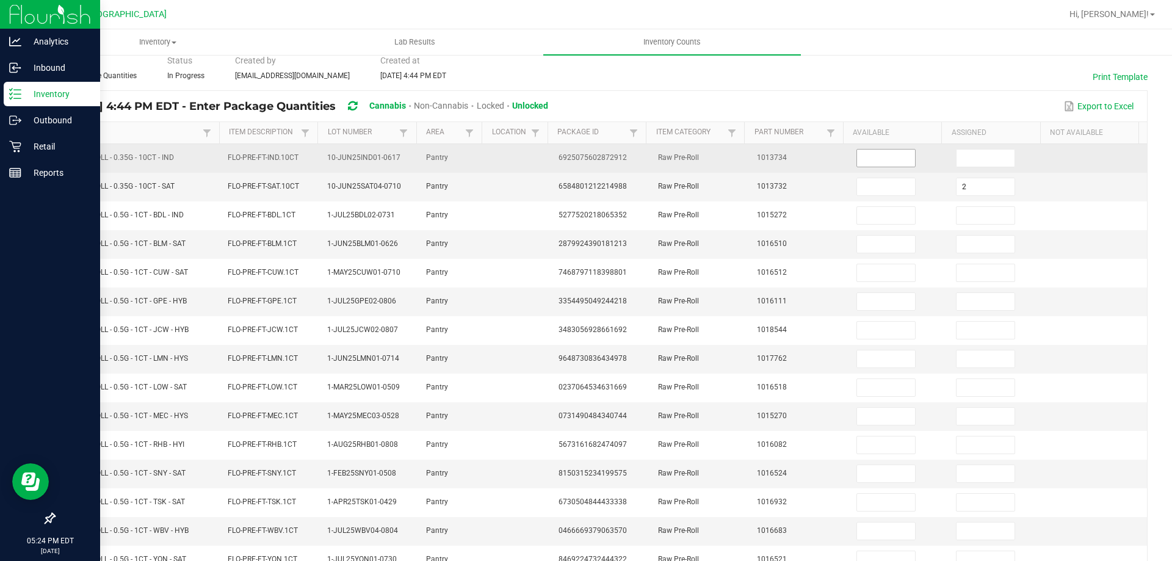
scroll to position [0, 0]
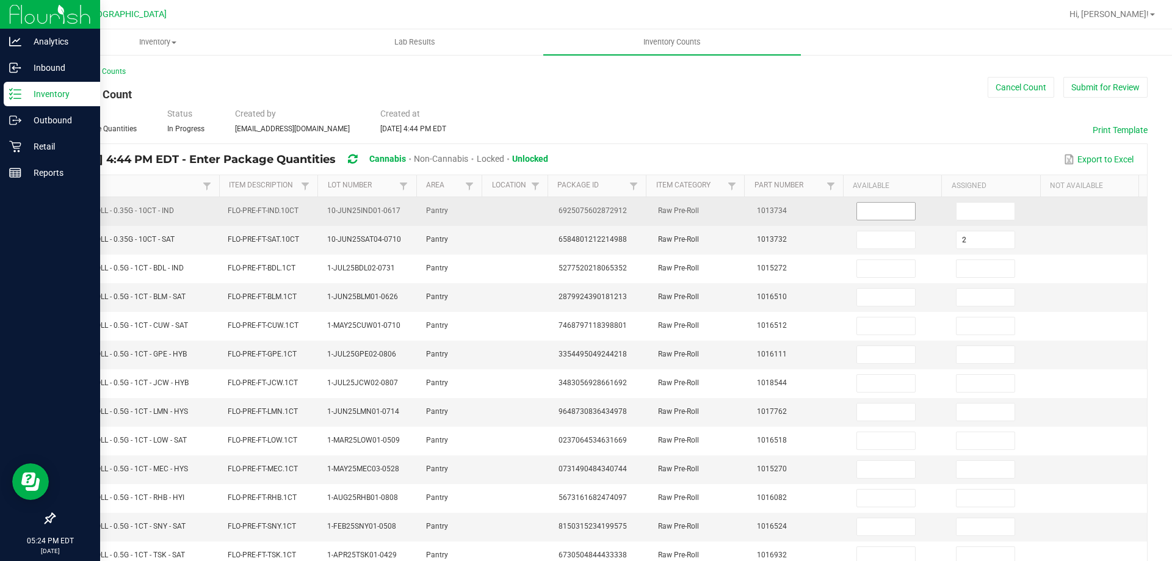
click at [865, 216] on input at bounding box center [886, 211] width 58 height 17
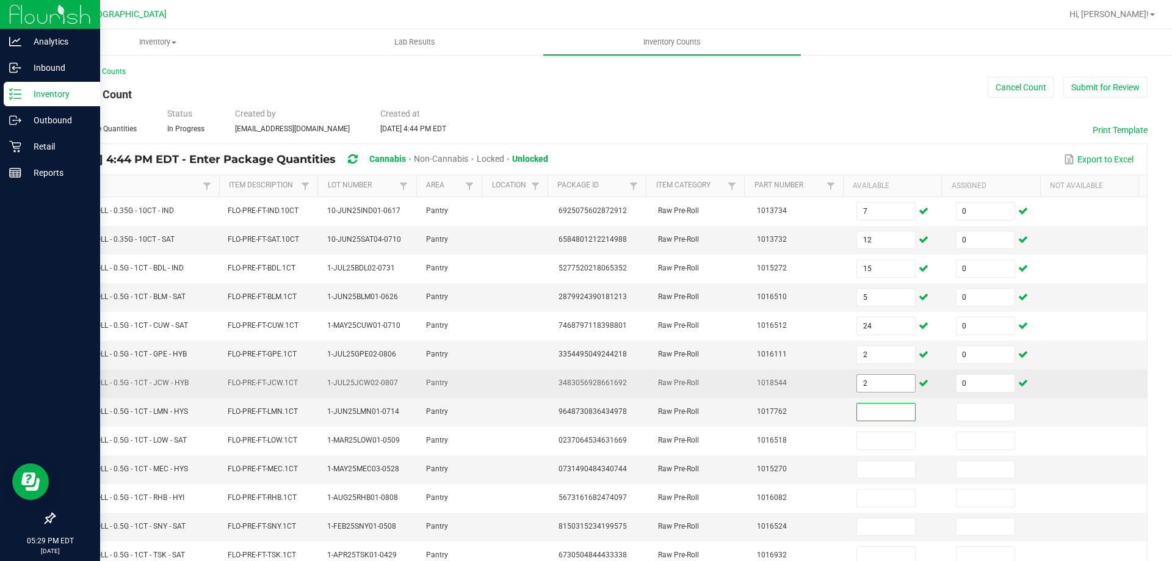
click at [889, 380] on input "2" at bounding box center [886, 383] width 58 height 17
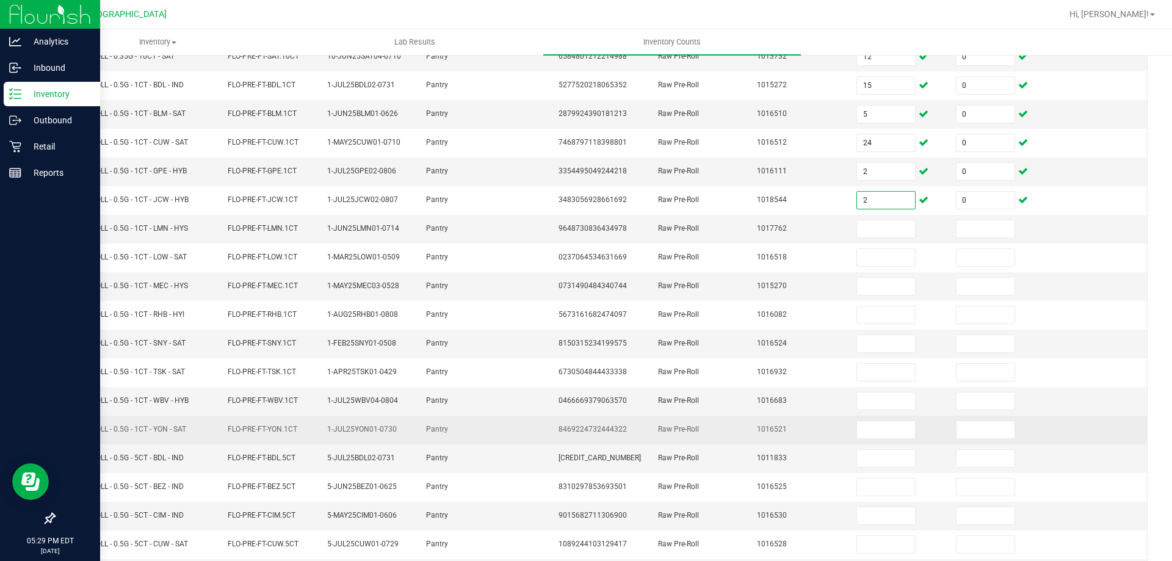
scroll to position [253, 0]
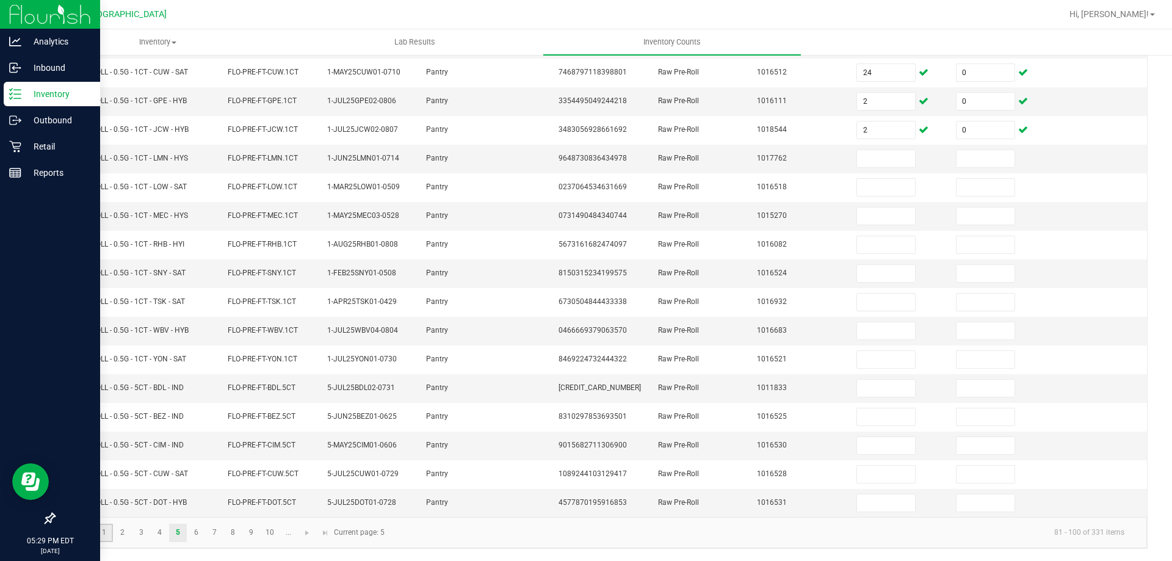
click at [110, 526] on link "1" at bounding box center [104, 533] width 18 height 18
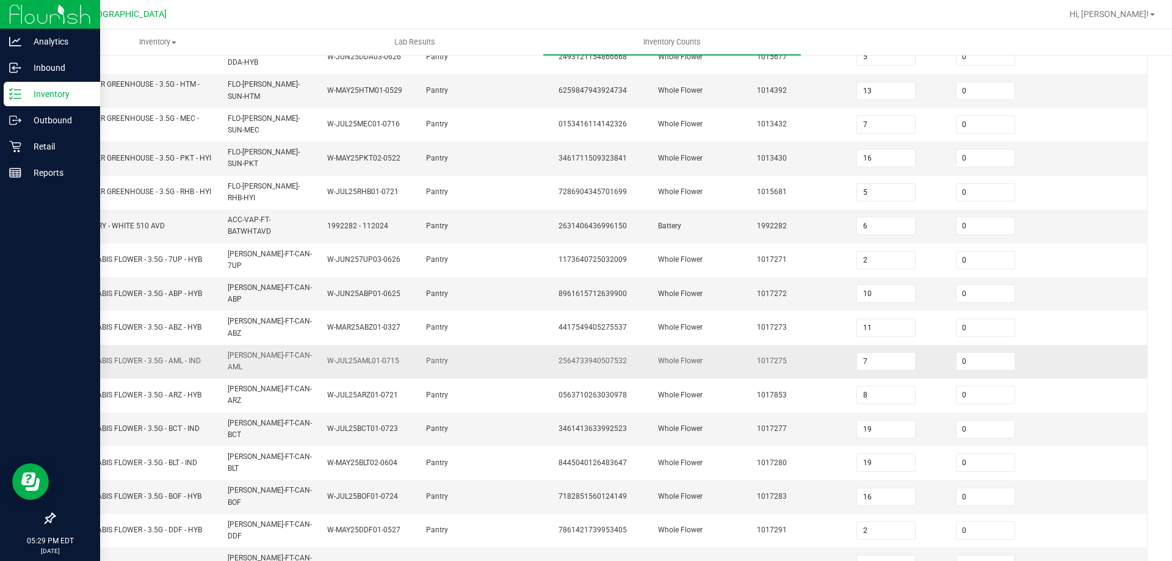
scroll to position [295, 0]
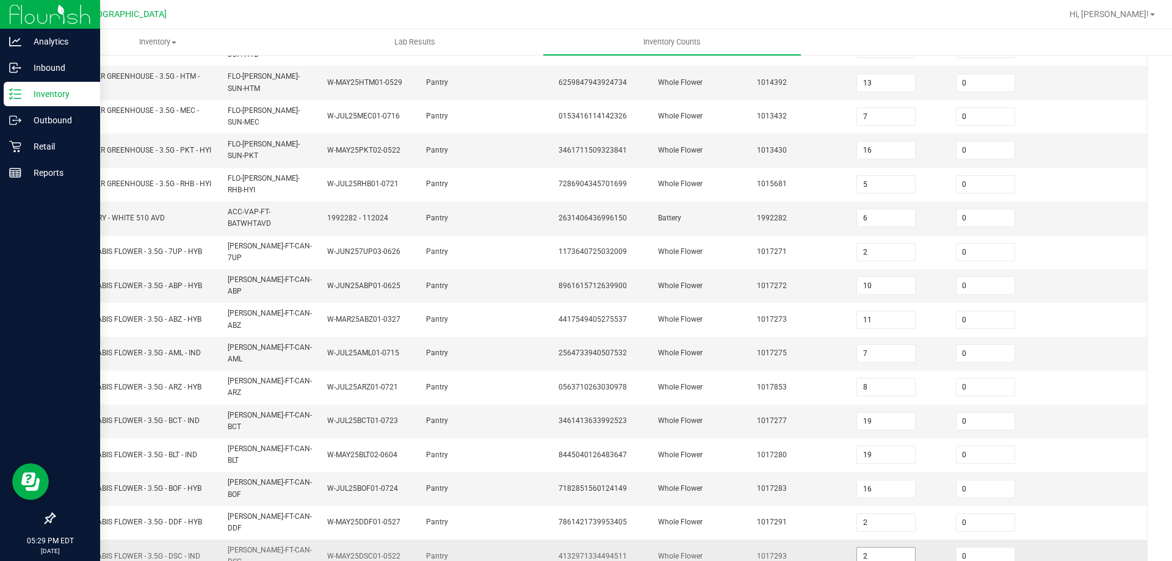
click at [877, 548] on input "2" at bounding box center [886, 556] width 58 height 17
click at [1048, 540] on td at bounding box center [1098, 556] width 100 height 33
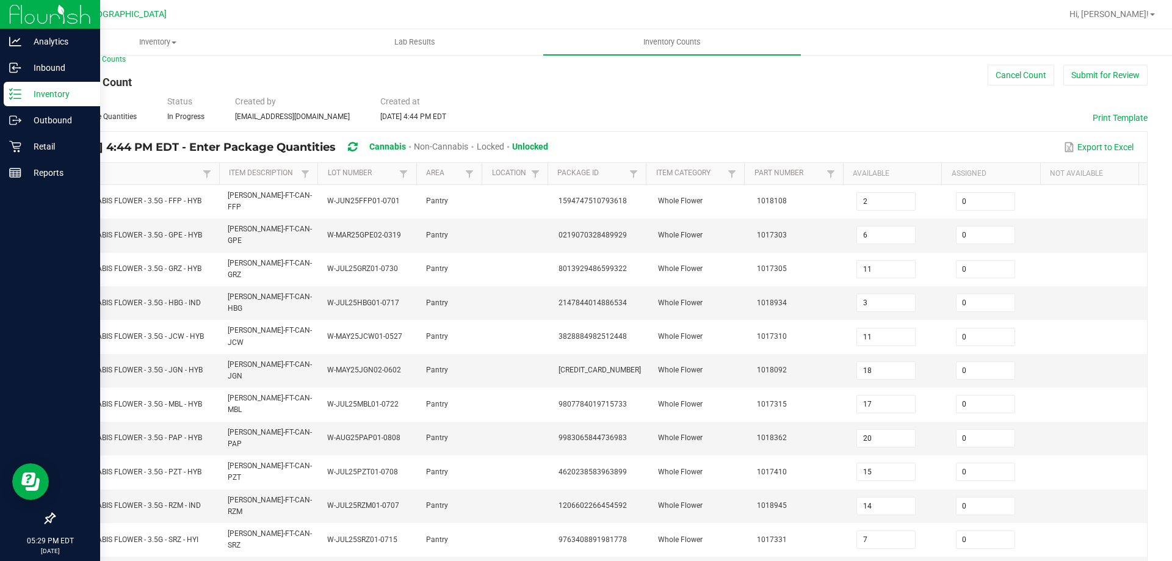
scroll to position [9, 0]
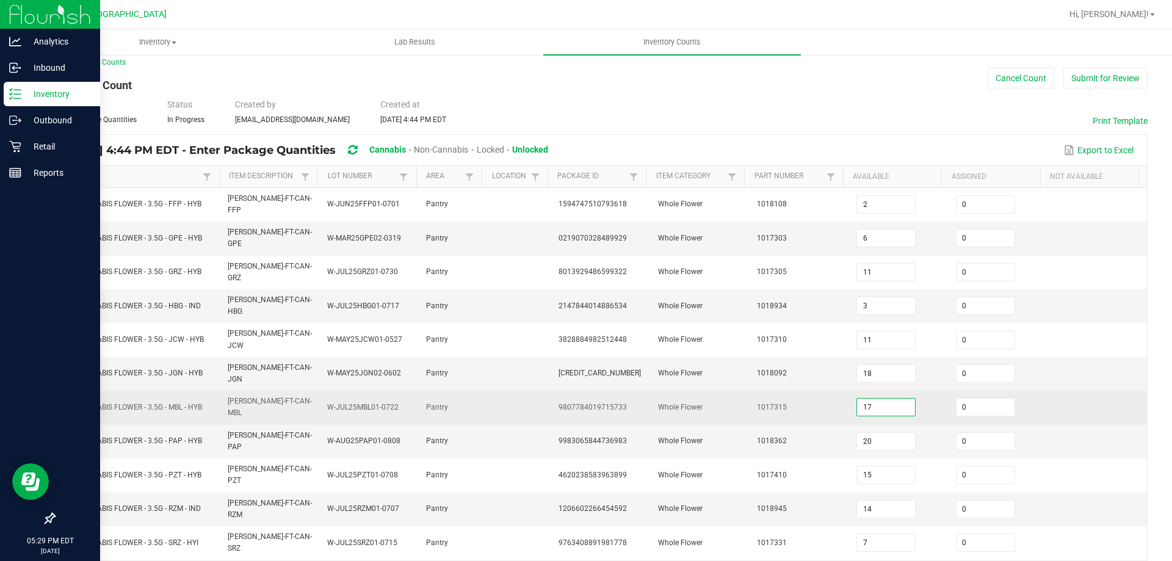
click at [874, 399] on input "17" at bounding box center [886, 407] width 58 height 17
click at [1048, 391] on td at bounding box center [1098, 408] width 100 height 34
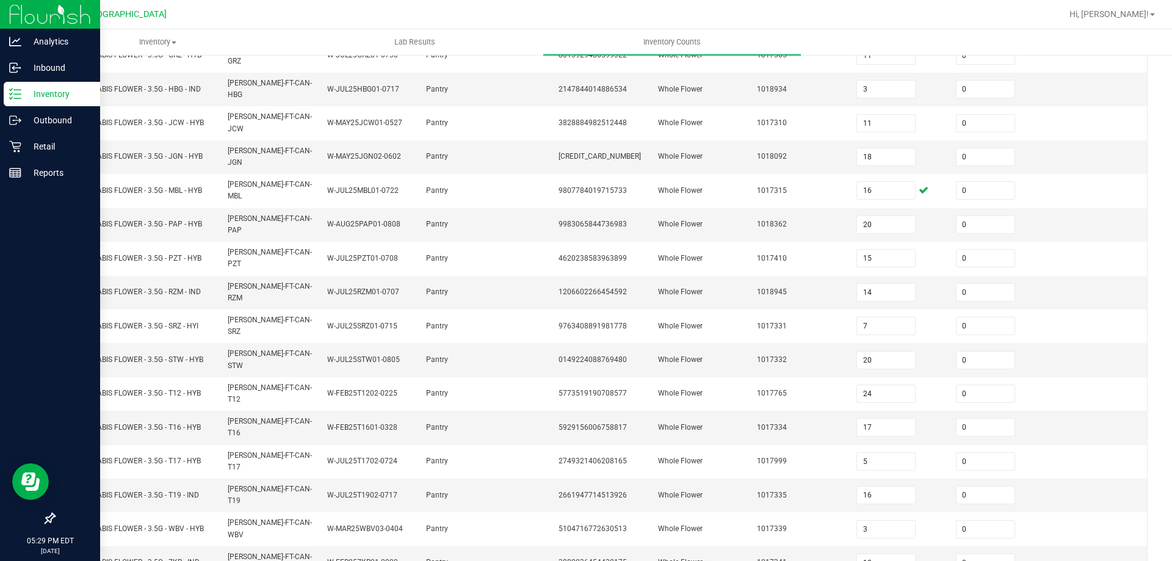
scroll to position [253, 0]
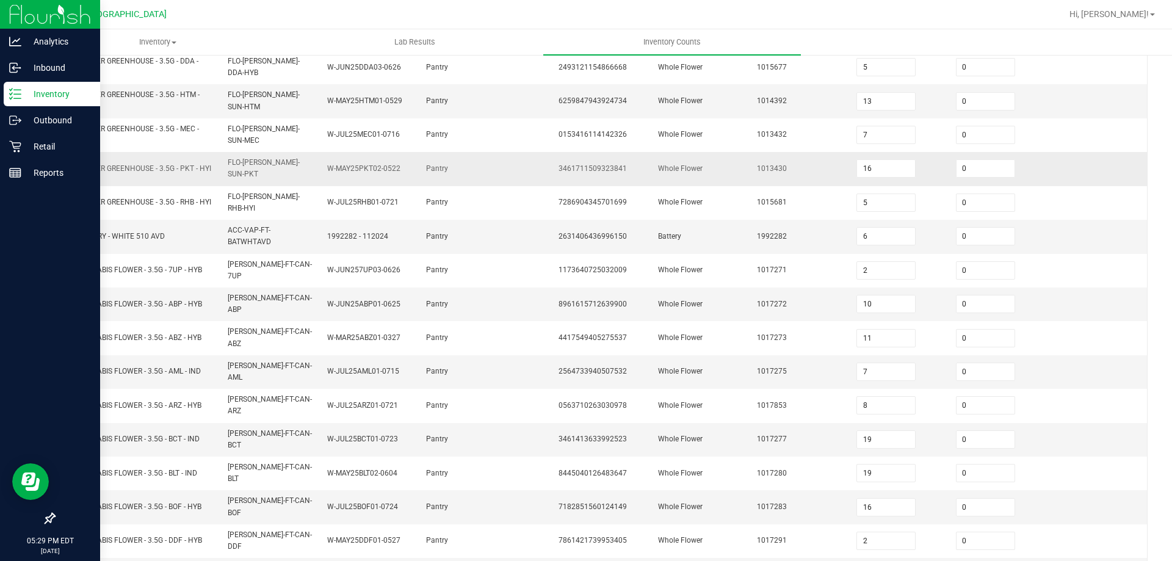
scroll to position [295, 0]
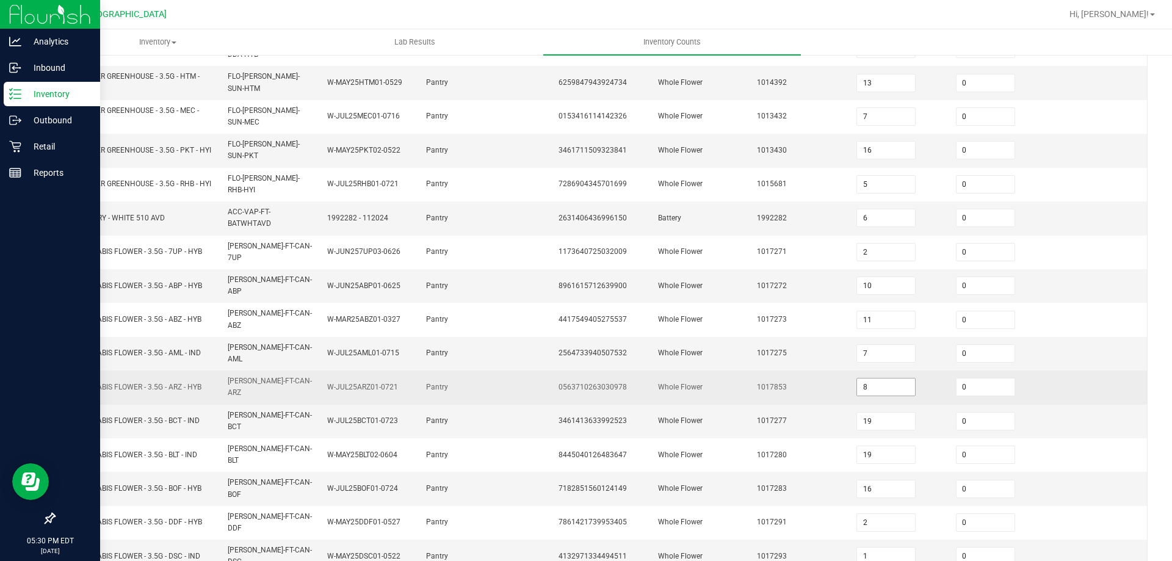
click at [864, 379] on input "8" at bounding box center [886, 387] width 58 height 17
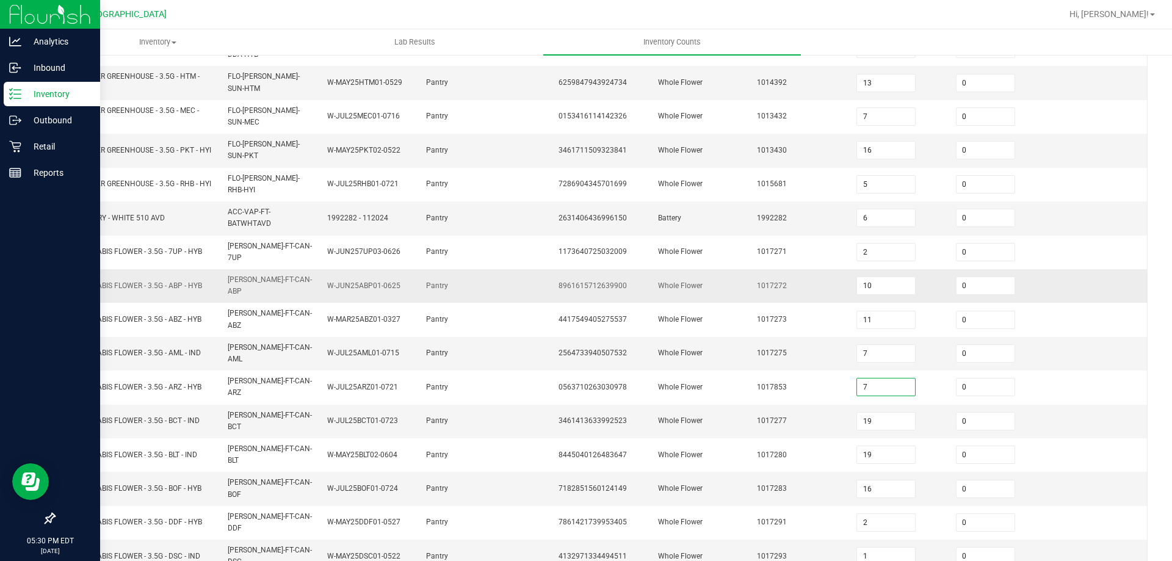
click at [1103, 269] on td at bounding box center [1098, 286] width 100 height 34
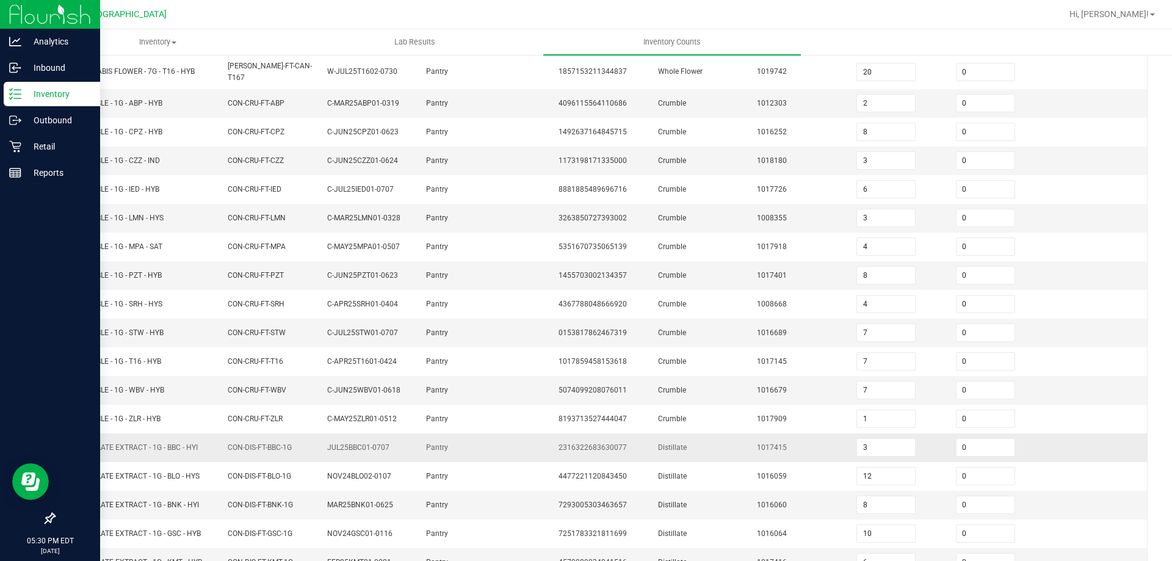
scroll to position [253, 0]
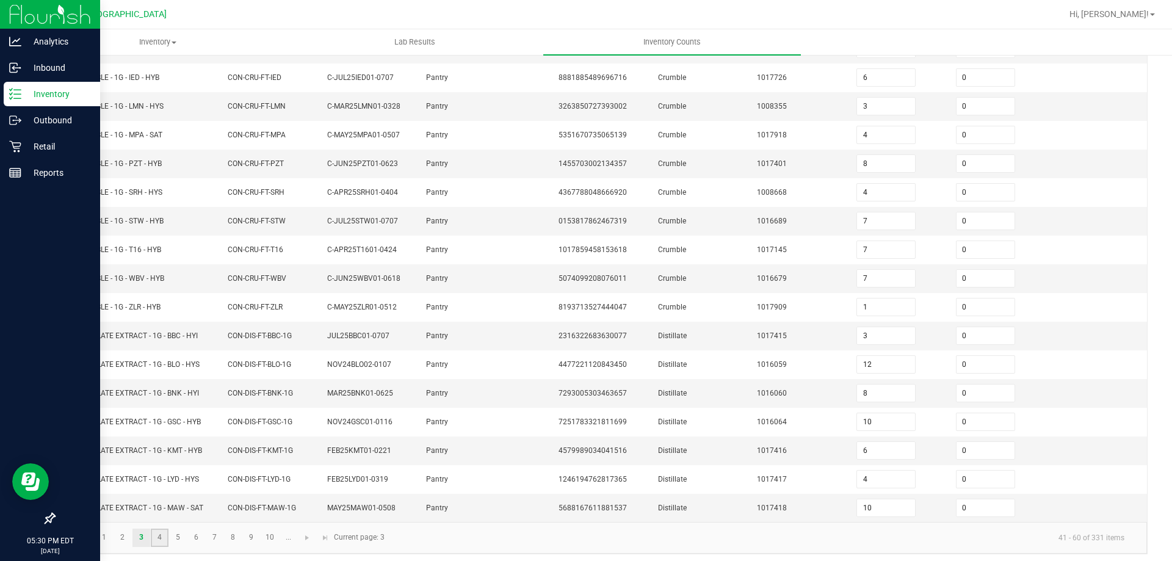
click at [159, 535] on link "4" at bounding box center [160, 538] width 18 height 18
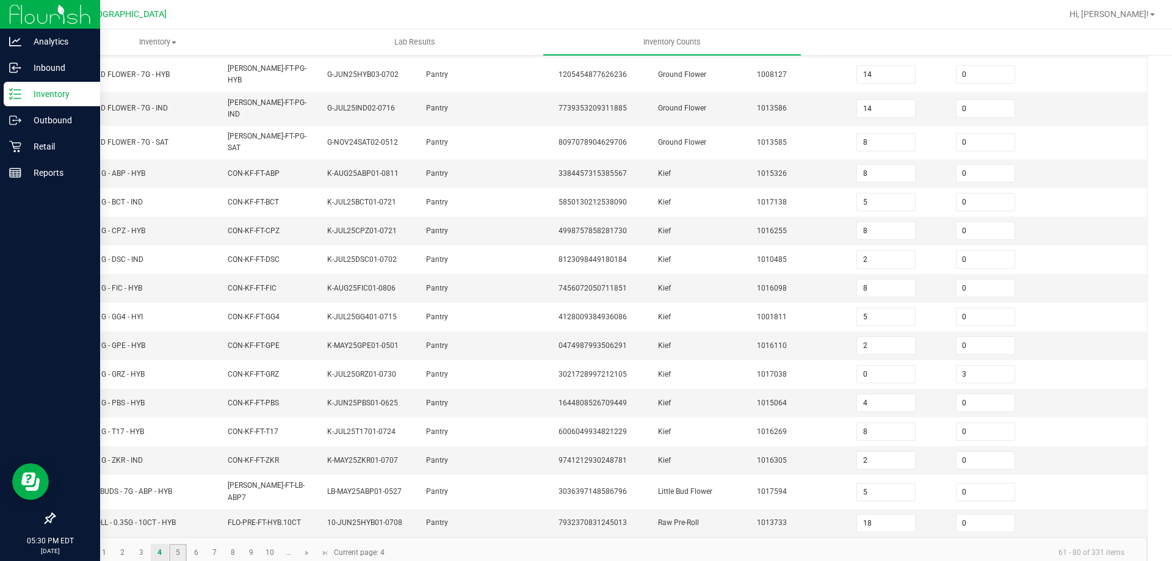
click at [177, 544] on link "5" at bounding box center [178, 553] width 18 height 18
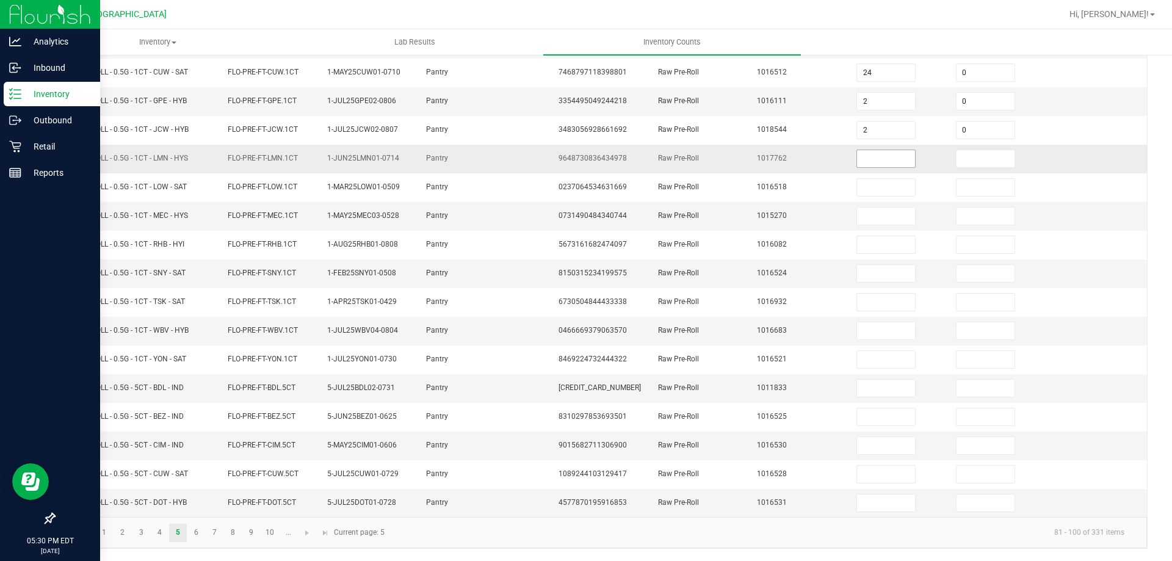
click at [870, 166] on input at bounding box center [886, 158] width 58 height 17
click at [196, 531] on link "6" at bounding box center [196, 533] width 18 height 18
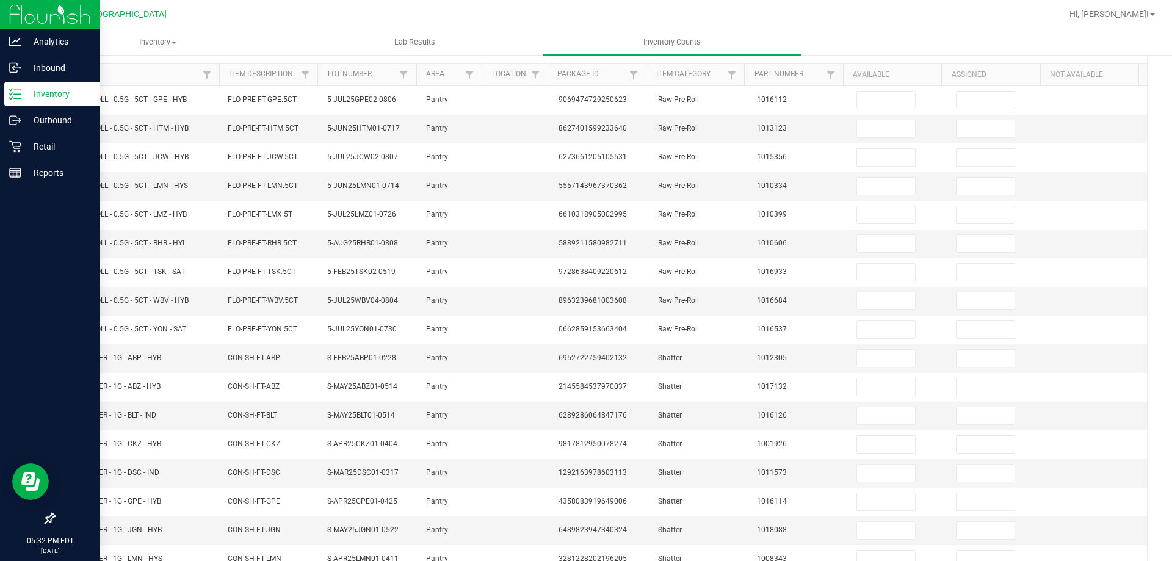
scroll to position [9, 0]
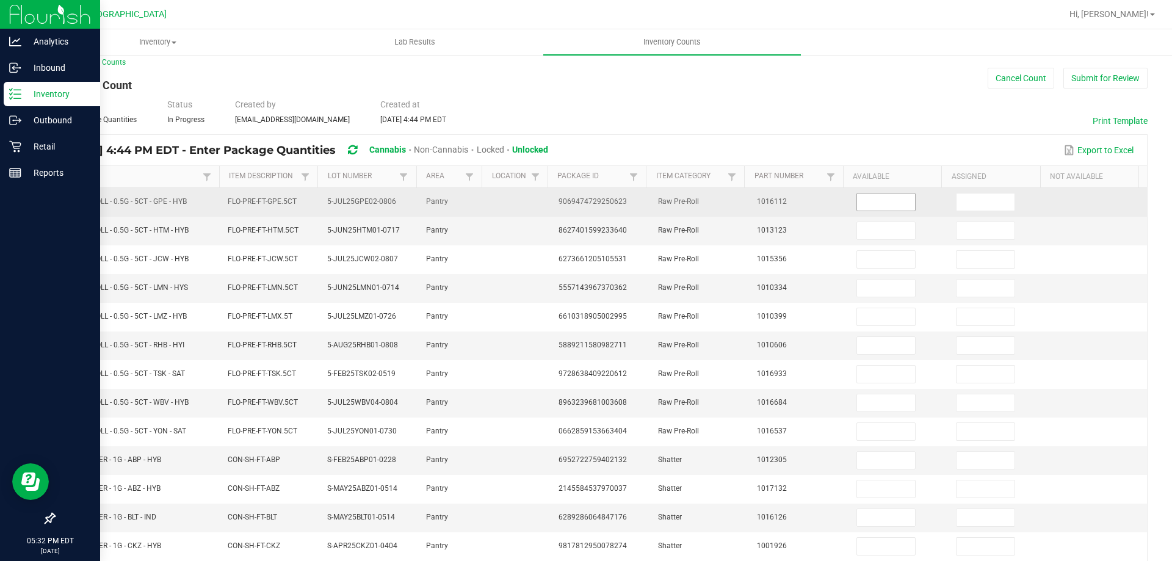
click at [879, 202] on input at bounding box center [886, 202] width 58 height 17
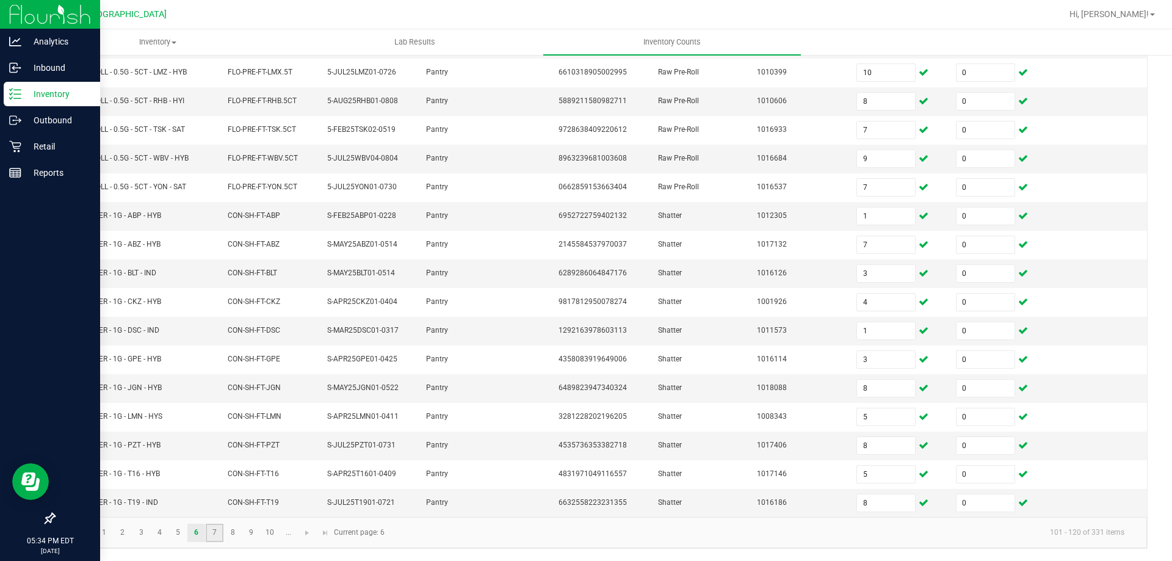
click at [217, 531] on link "7" at bounding box center [215, 533] width 18 height 18
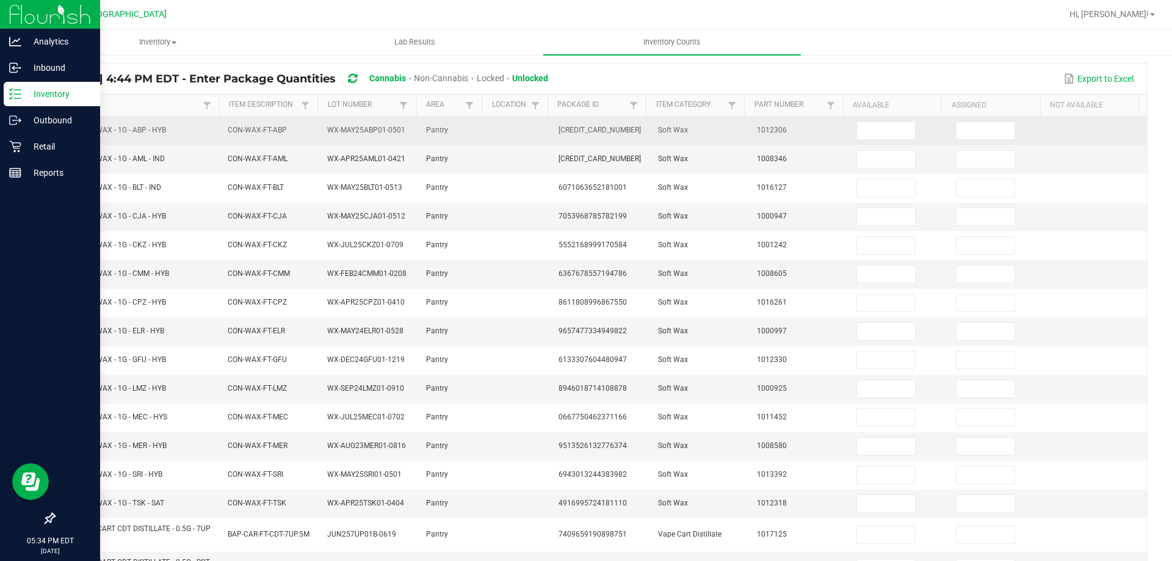
scroll to position [0, 0]
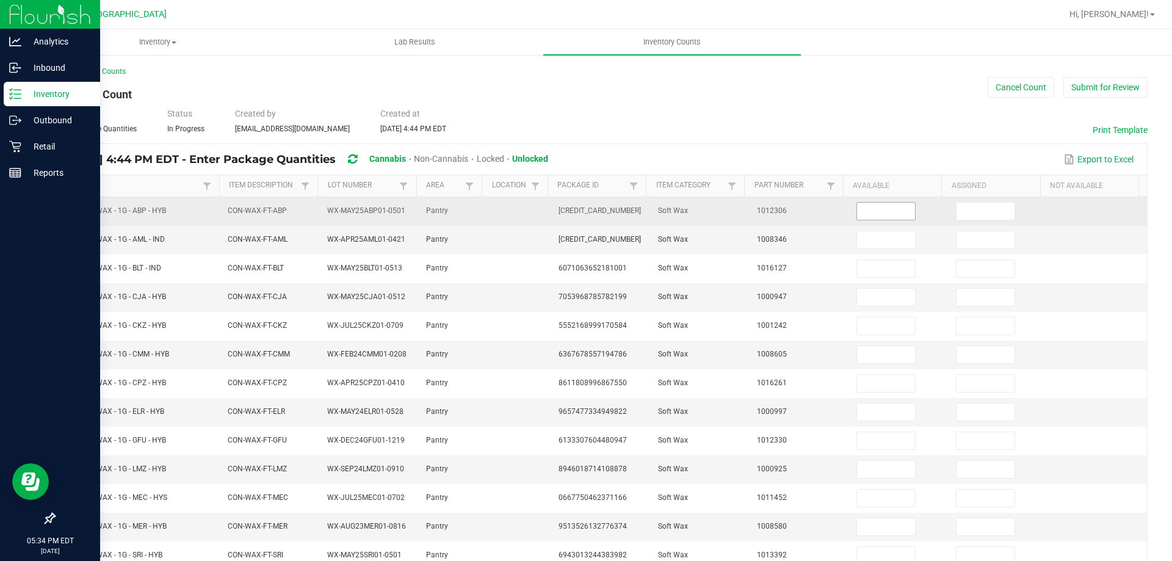
click at [857, 206] on input at bounding box center [886, 211] width 58 height 17
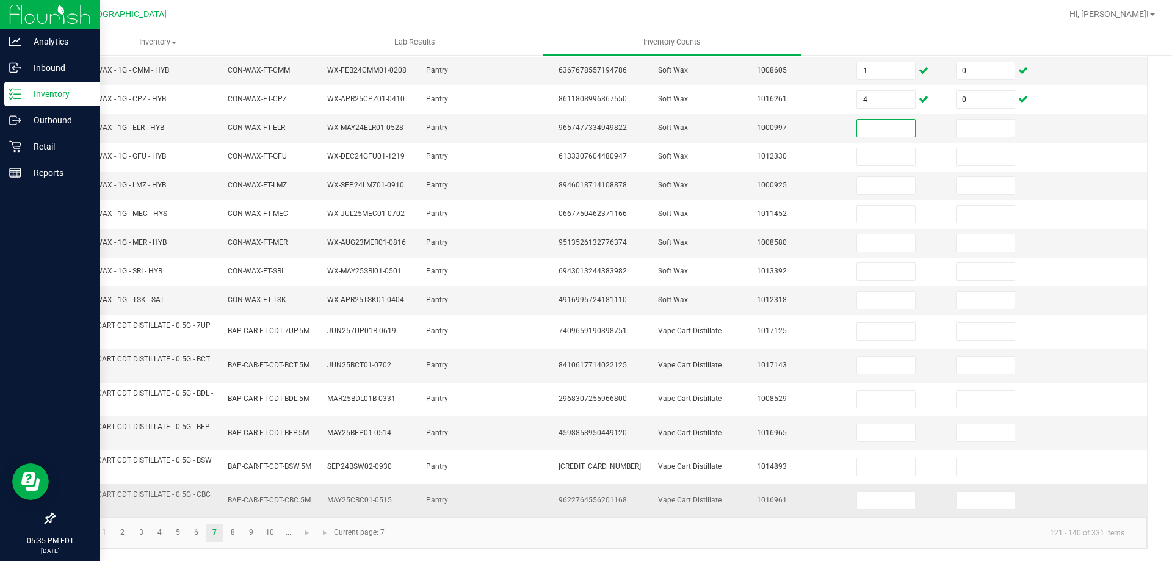
scroll to position [284, 0]
click at [103, 531] on link "1" at bounding box center [104, 532] width 18 height 18
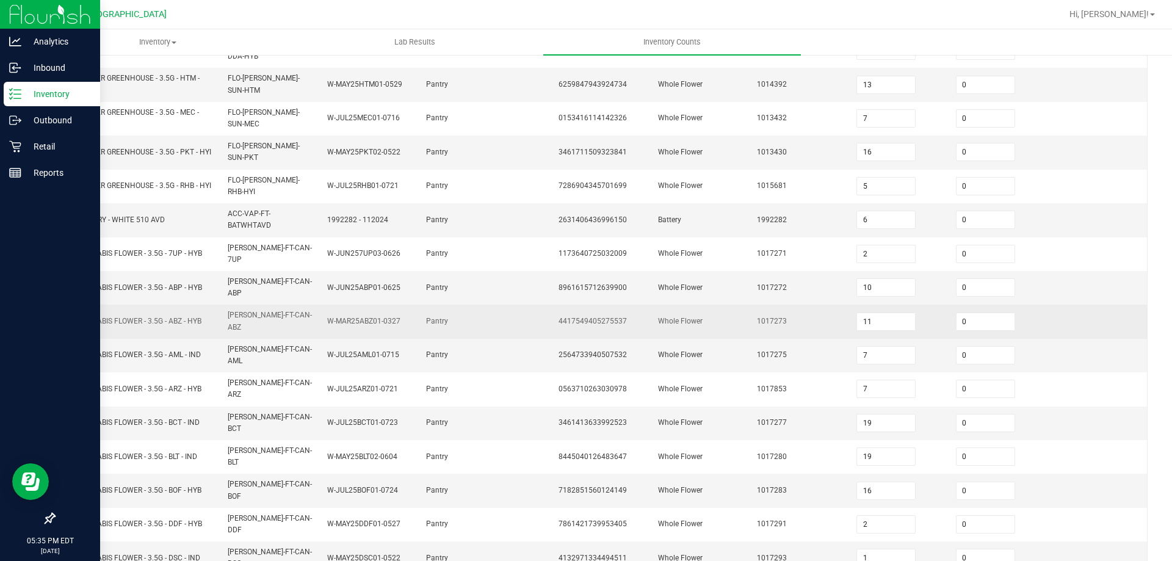
scroll to position [295, 0]
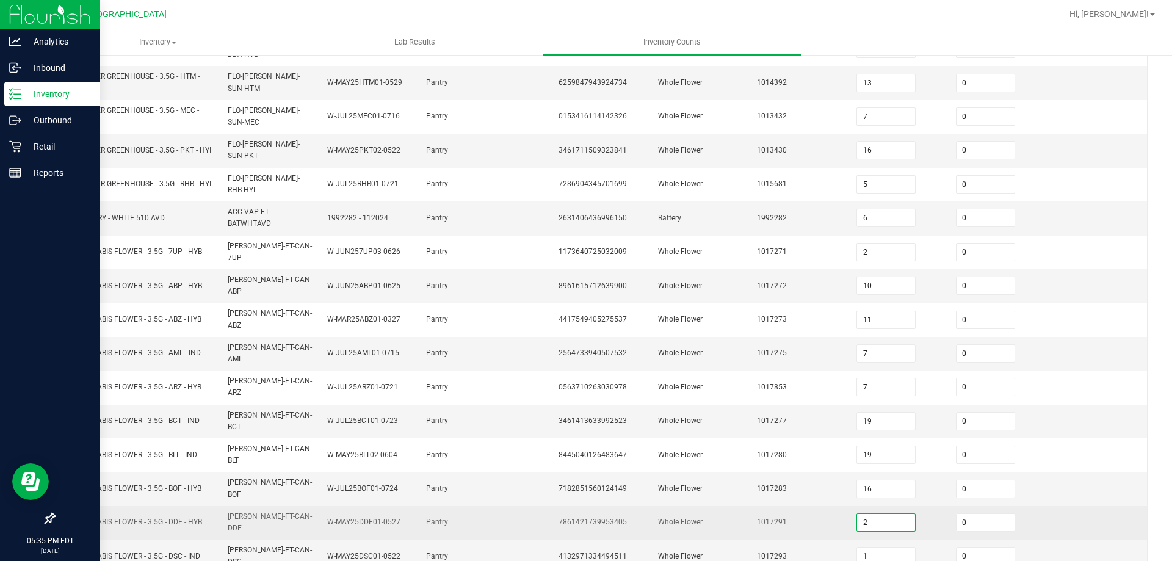
click at [866, 514] on input "2" at bounding box center [886, 522] width 58 height 17
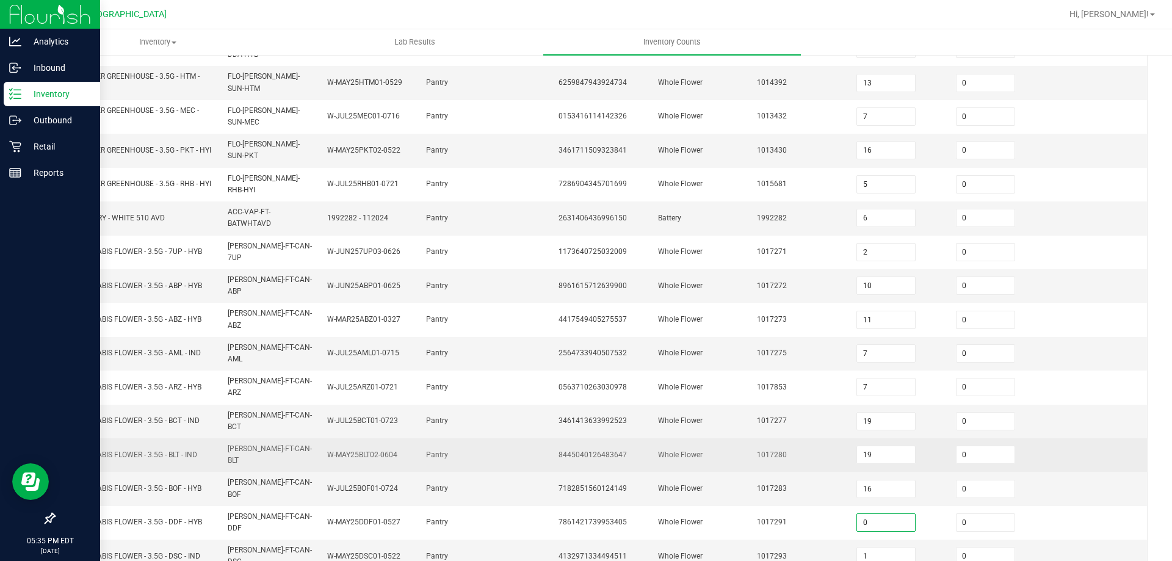
click at [1048, 438] on td at bounding box center [1098, 455] width 100 height 34
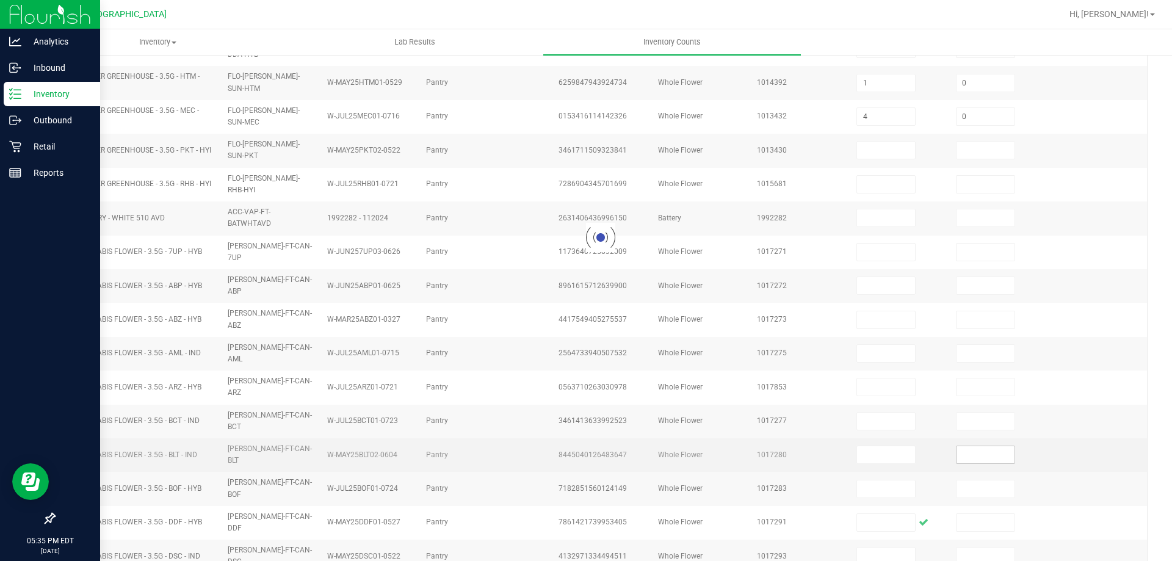
scroll to position [284, 0]
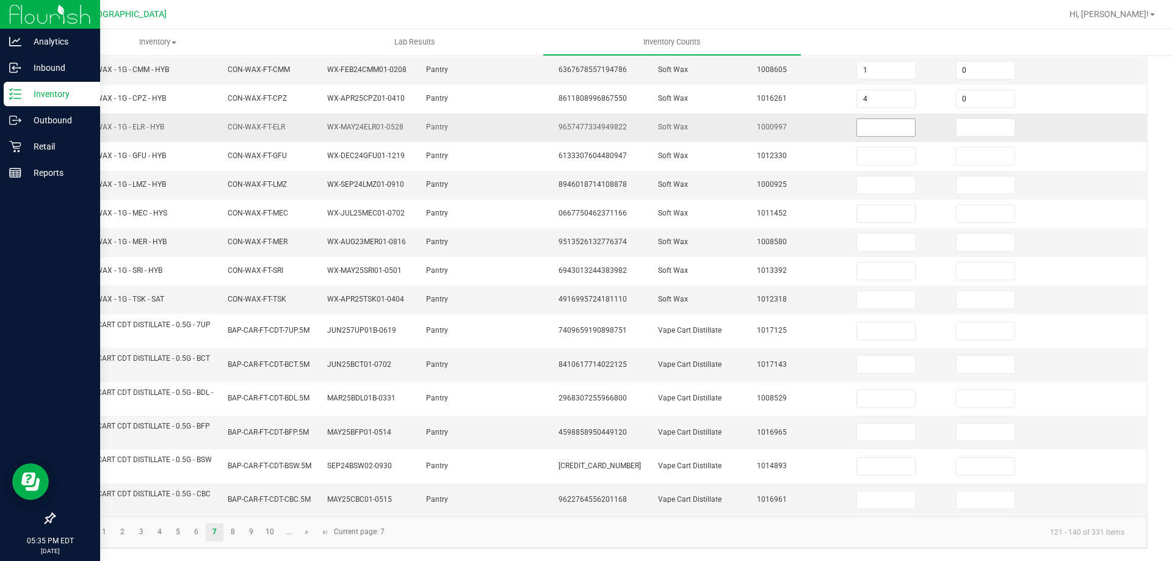
click at [874, 132] on input at bounding box center [886, 127] width 58 height 17
click at [236, 529] on link "8" at bounding box center [233, 532] width 18 height 18
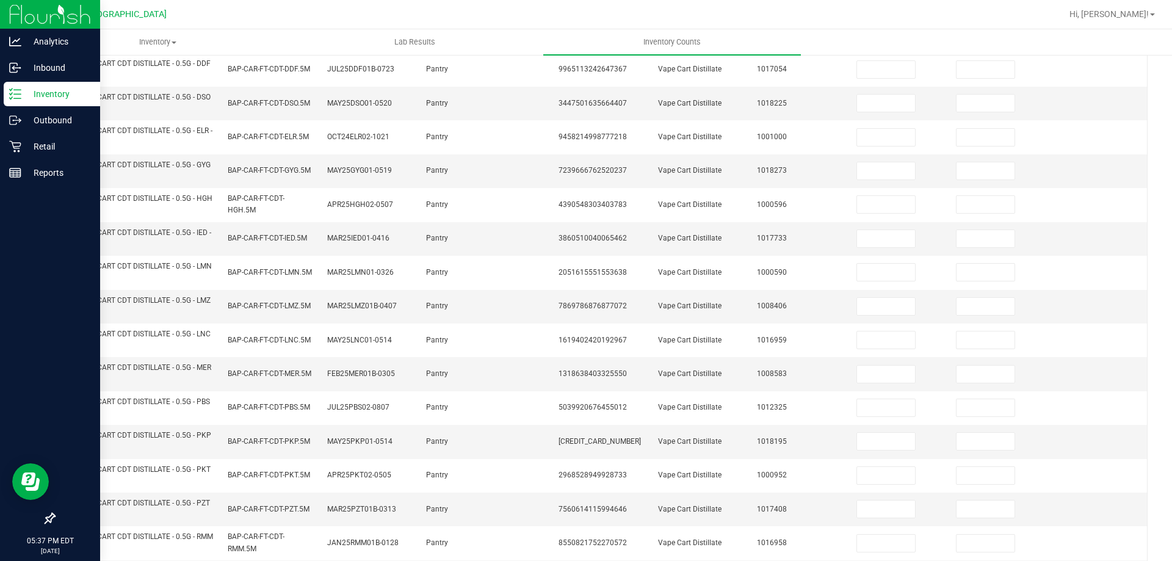
scroll to position [0, 0]
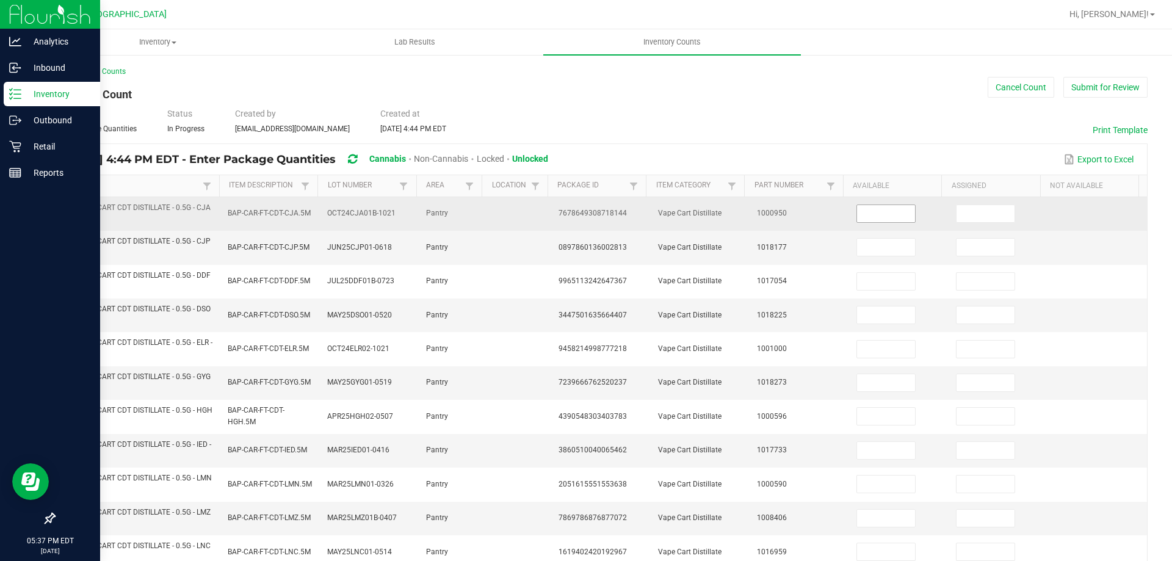
click at [879, 217] on input at bounding box center [886, 213] width 58 height 17
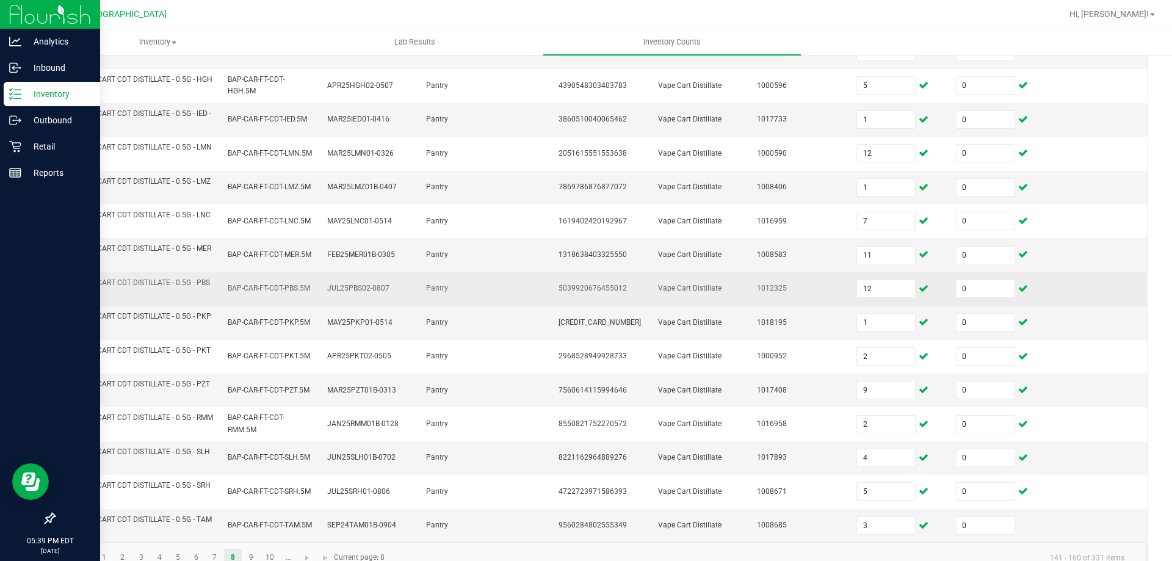
scroll to position [356, 0]
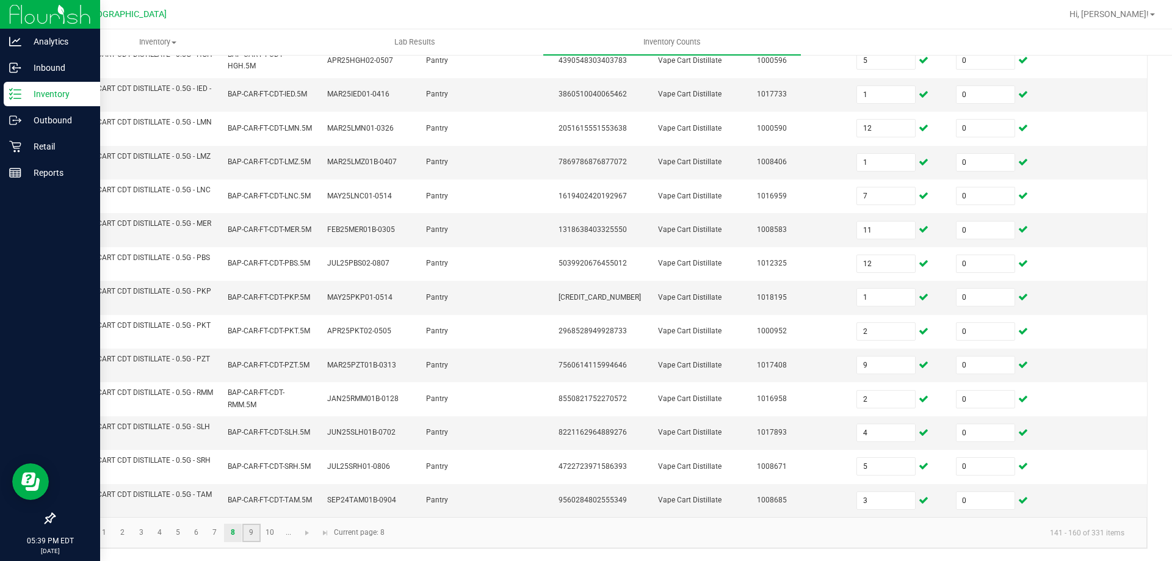
click at [251, 539] on link "9" at bounding box center [251, 533] width 18 height 18
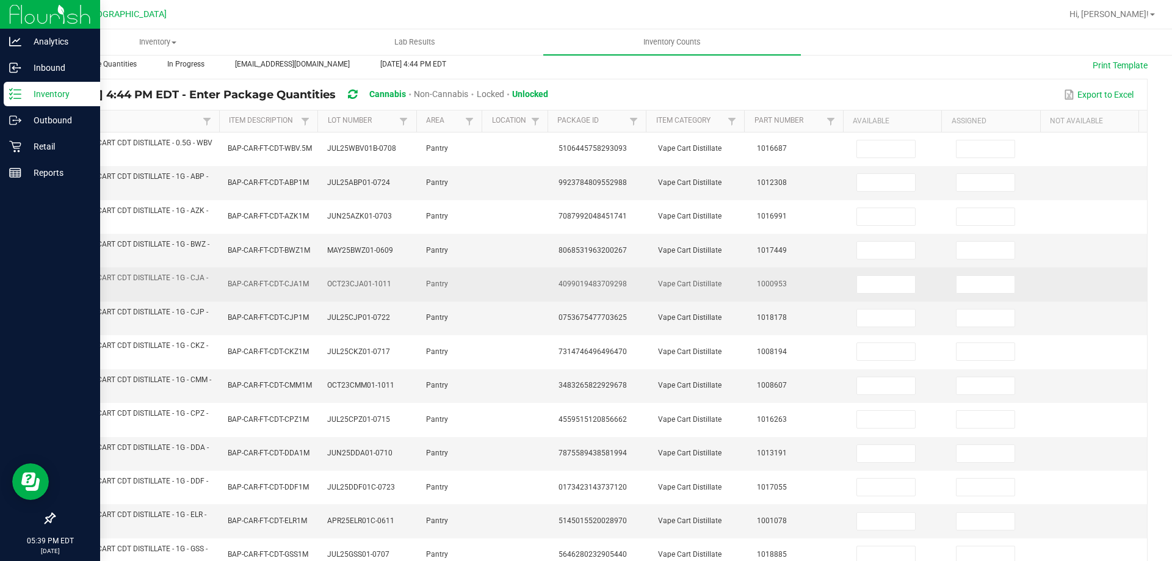
scroll to position [51, 0]
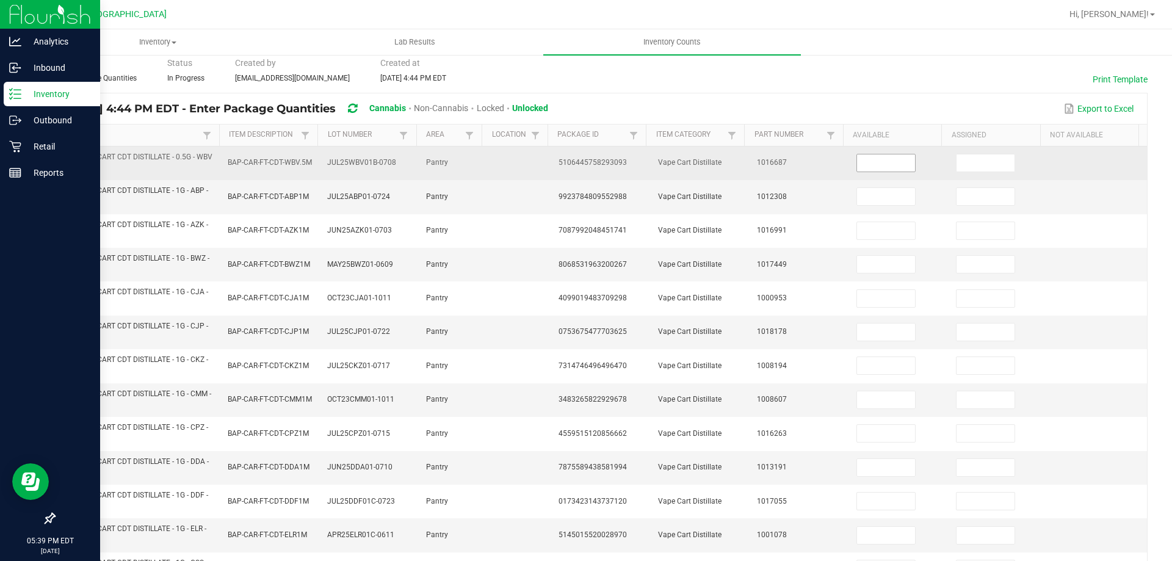
click at [873, 167] on input at bounding box center [886, 162] width 58 height 17
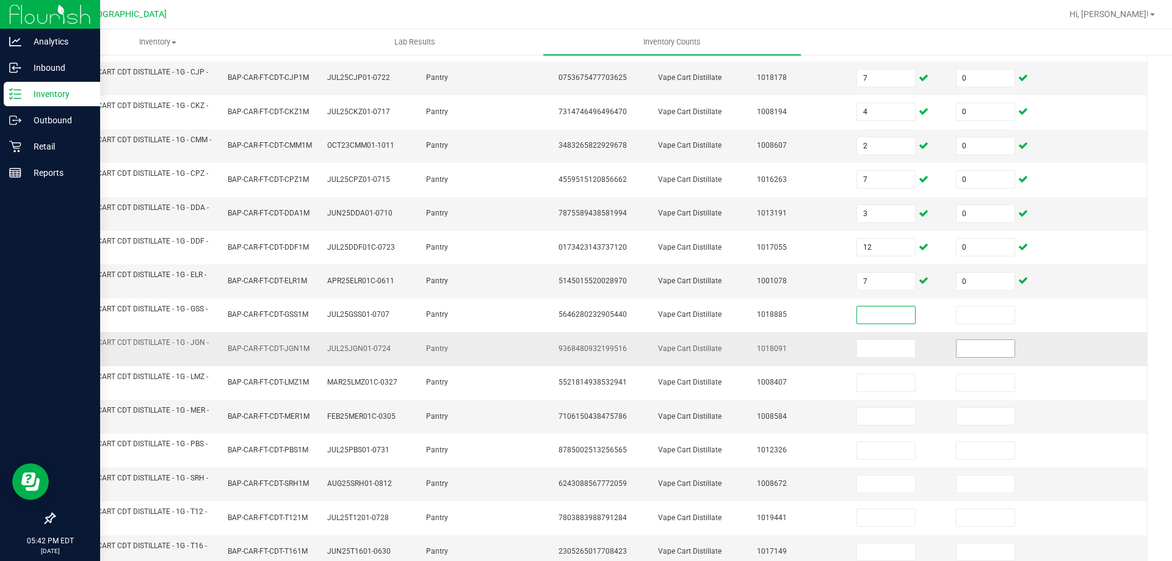
scroll to position [356, 0]
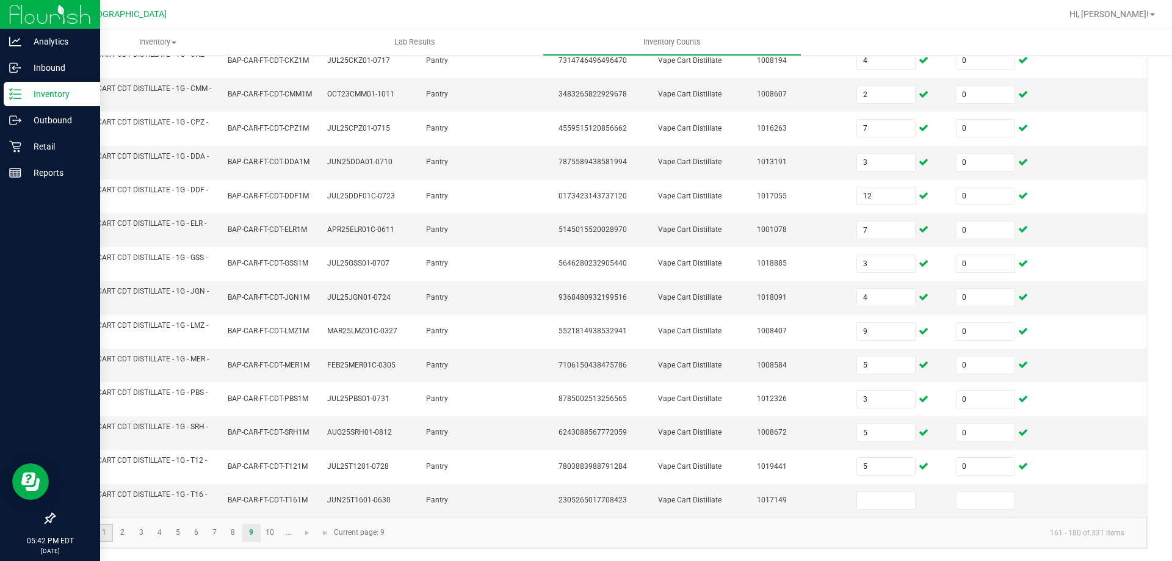
click at [104, 537] on link "1" at bounding box center [104, 533] width 18 height 18
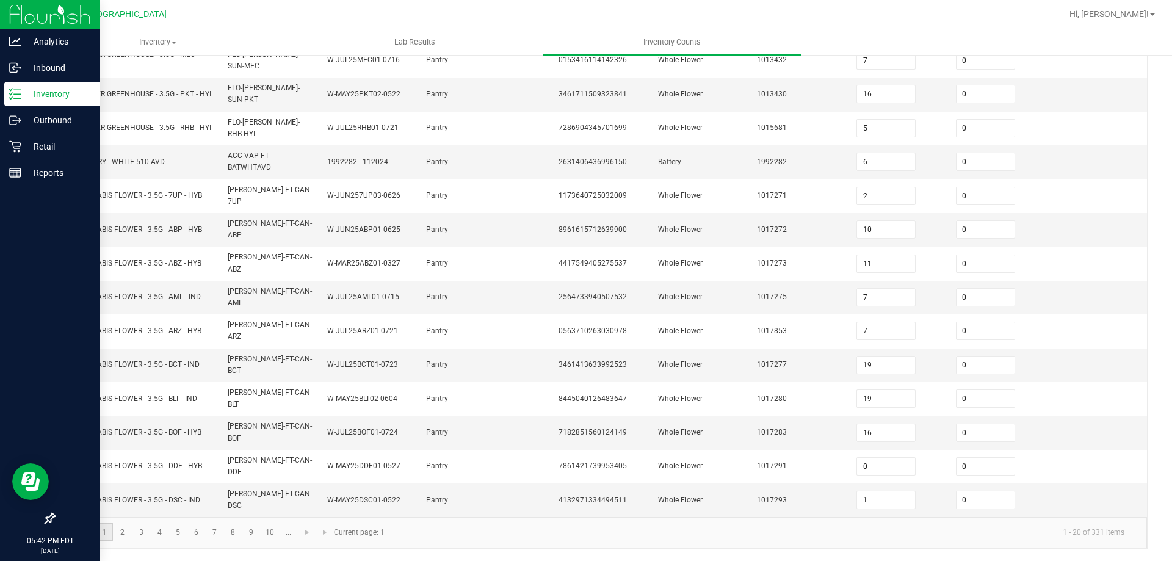
scroll to position [295, 0]
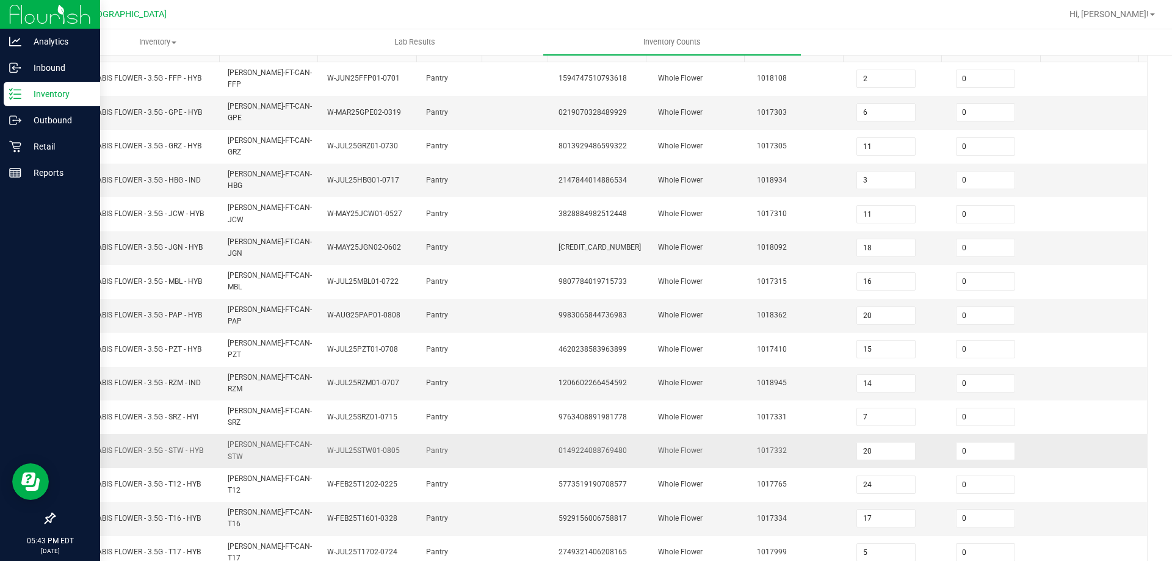
scroll to position [253, 0]
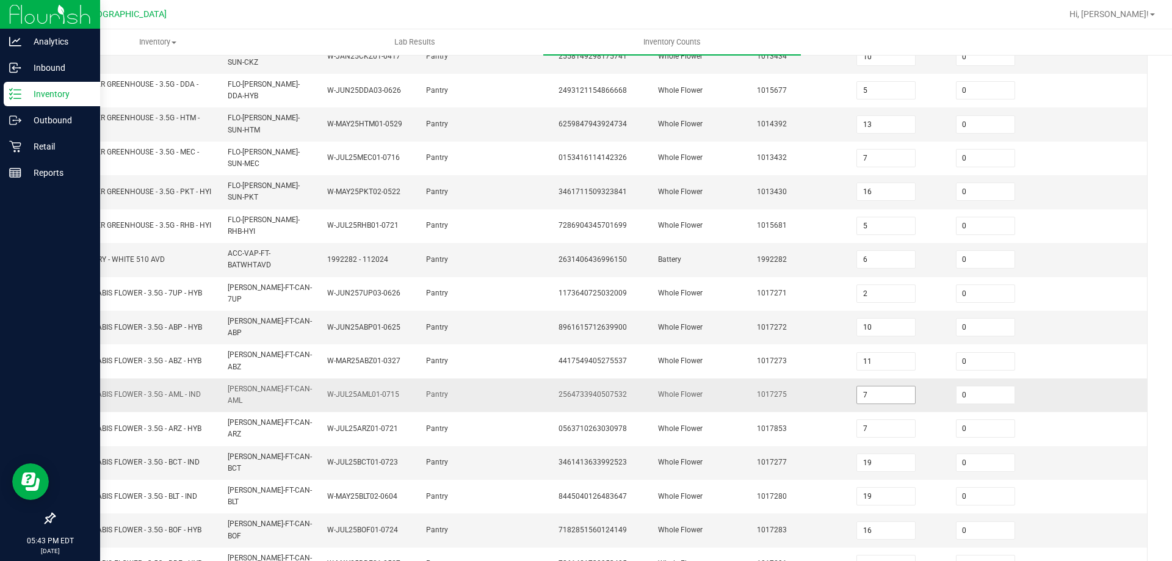
click at [875, 386] on input "7" at bounding box center [886, 394] width 58 height 17
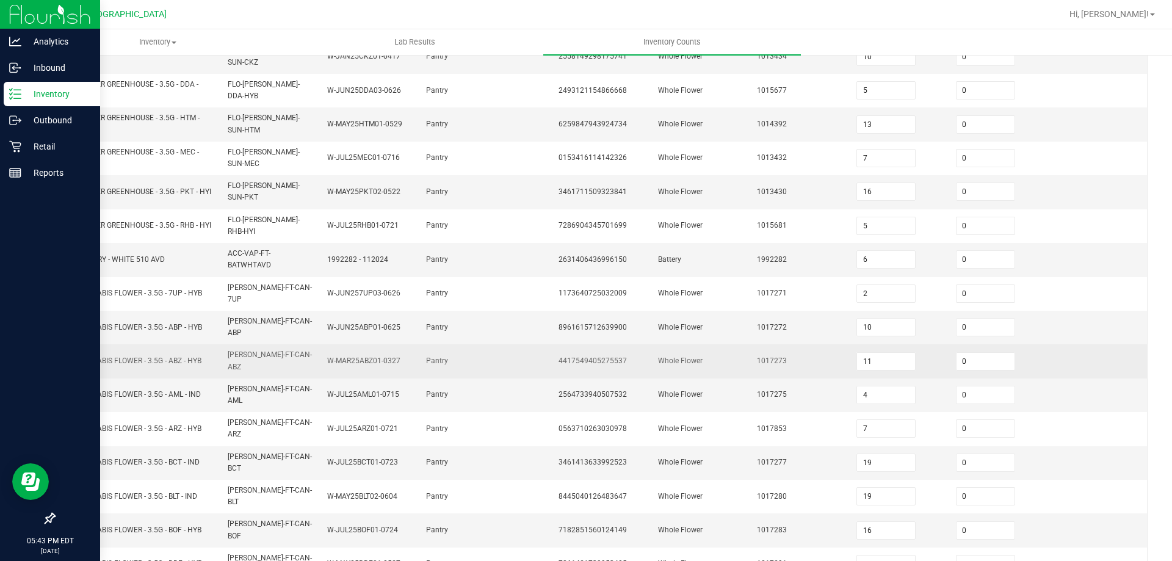
click at [1048, 357] on td at bounding box center [1098, 361] width 100 height 34
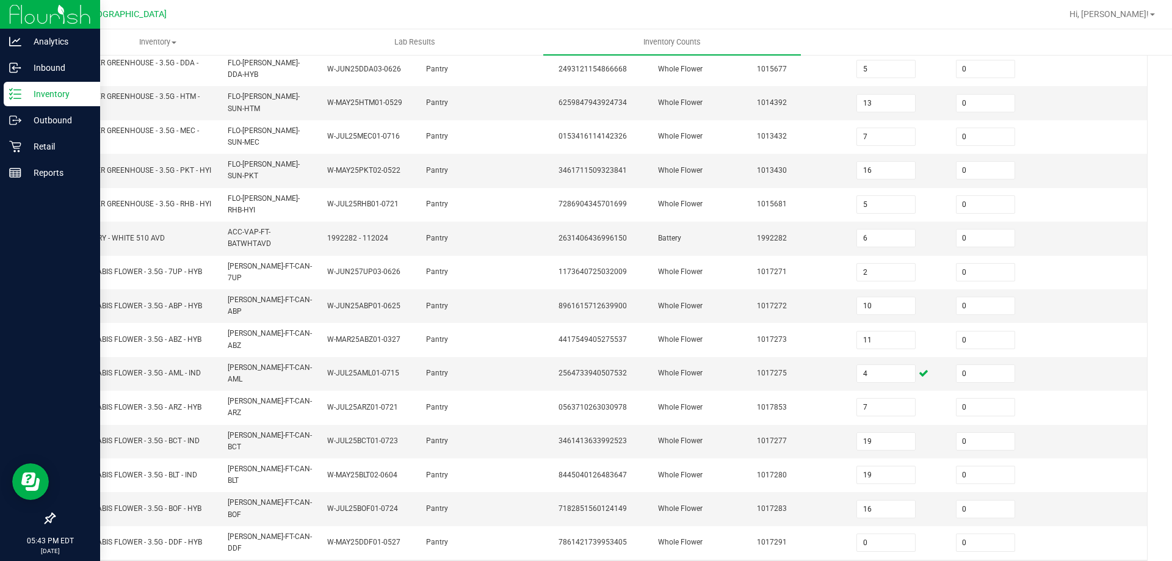
scroll to position [295, 0]
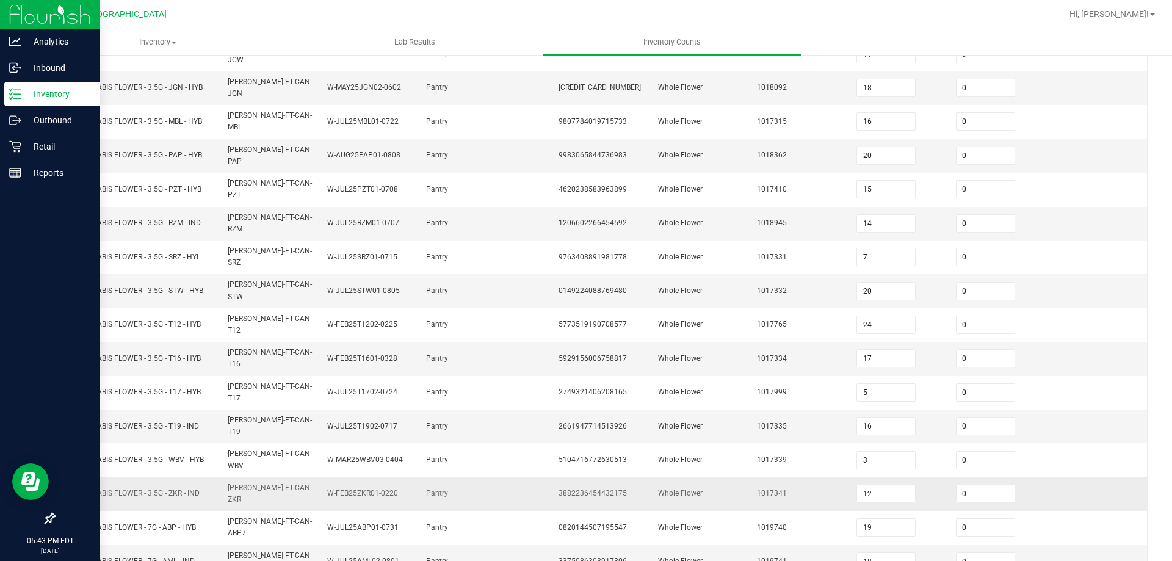
scroll to position [253, 0]
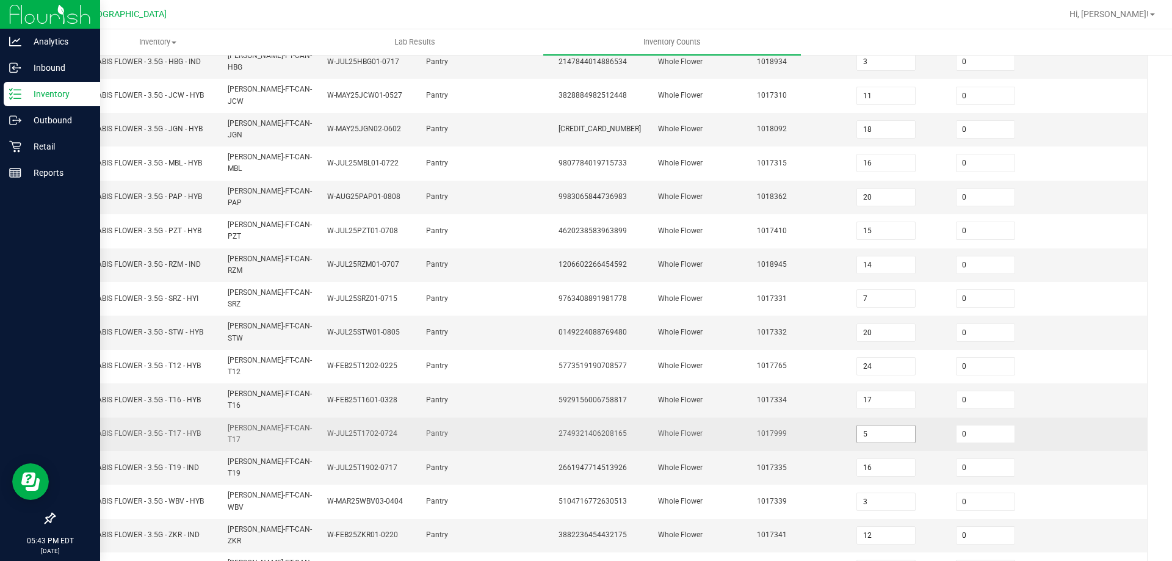
click at [868, 426] on input "5" at bounding box center [886, 434] width 58 height 17
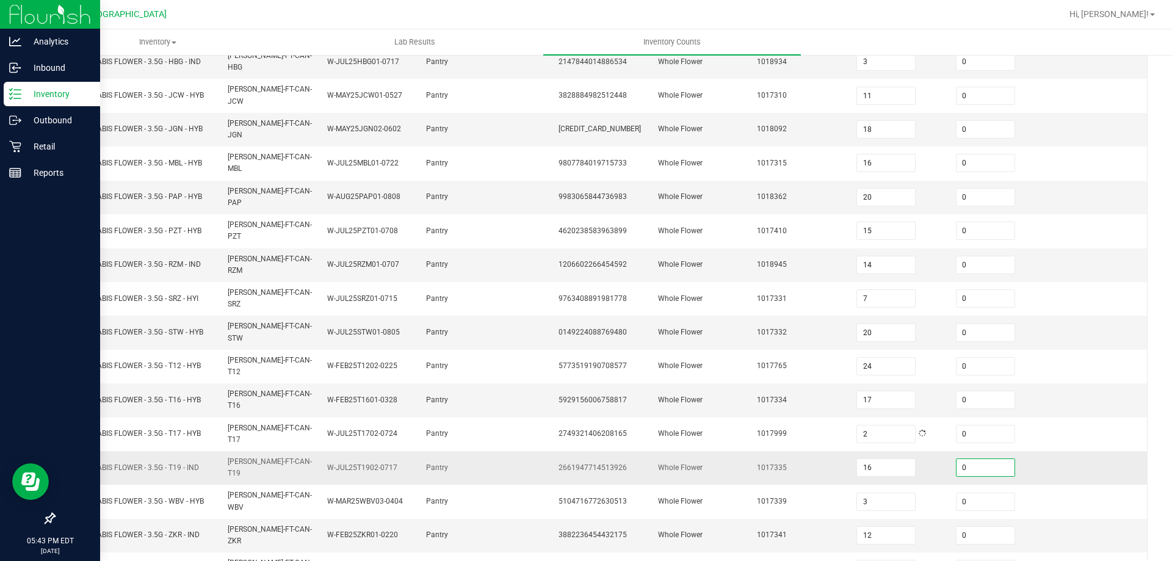
click at [980, 459] on input "0" at bounding box center [986, 467] width 58 height 17
click at [1070, 451] on td at bounding box center [1098, 468] width 100 height 34
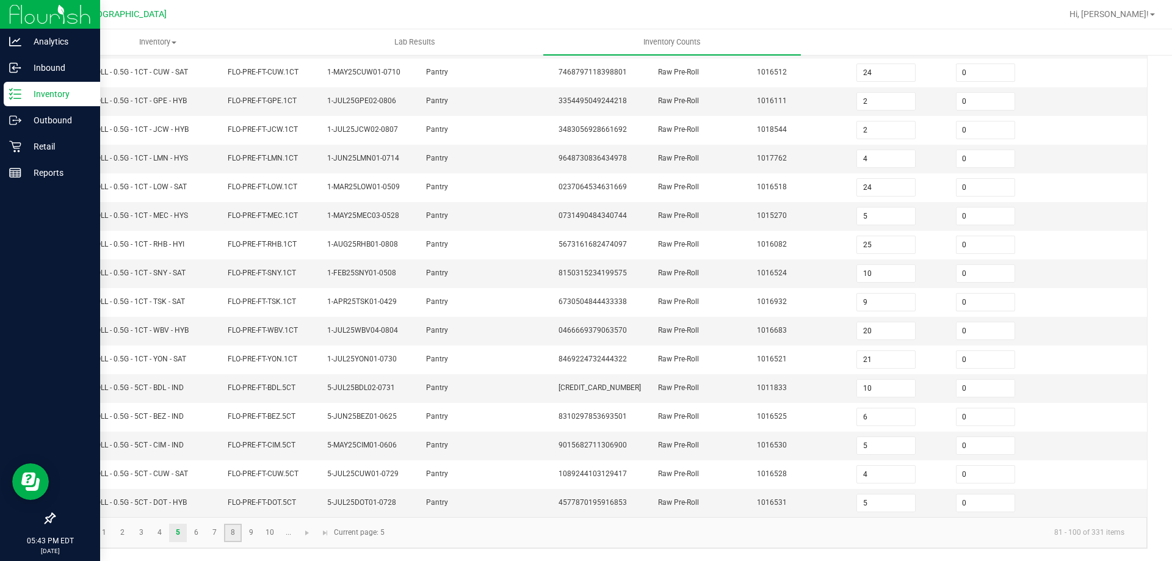
click at [236, 537] on link "8" at bounding box center [233, 533] width 18 height 18
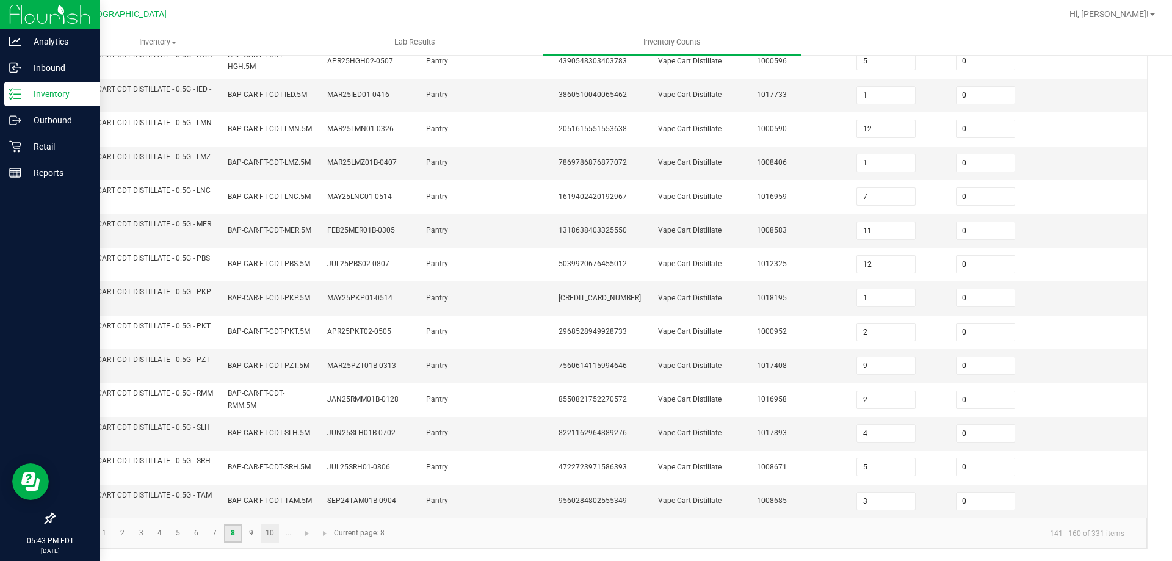
scroll to position [356, 0]
click at [251, 535] on link "9" at bounding box center [251, 533] width 18 height 18
click at [863, 504] on input at bounding box center [886, 500] width 58 height 17
click at [271, 526] on link "10" at bounding box center [270, 533] width 18 height 18
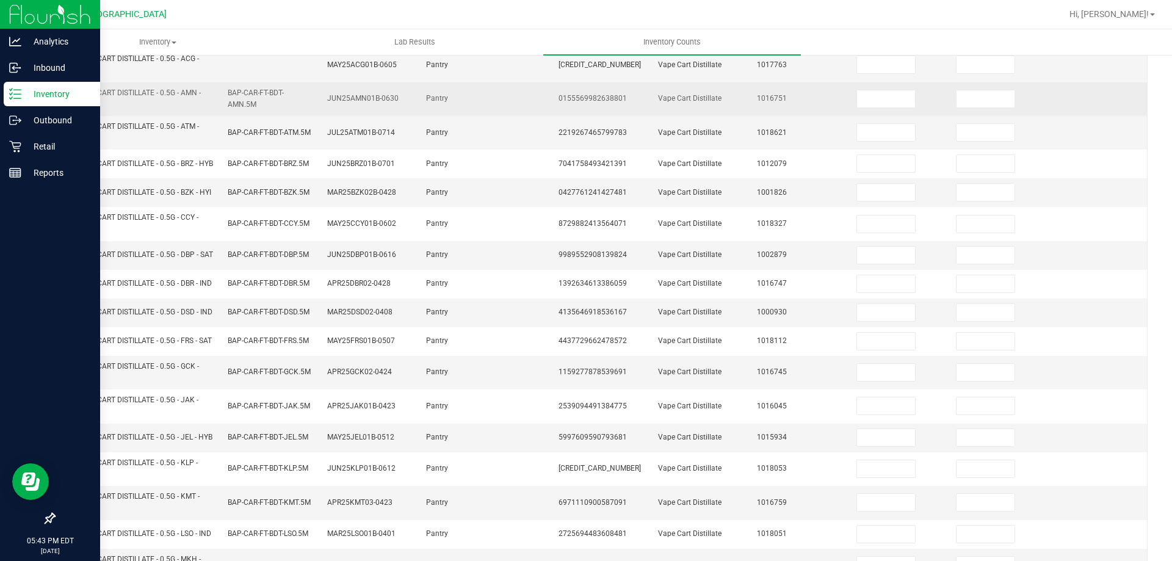
scroll to position [112, 0]
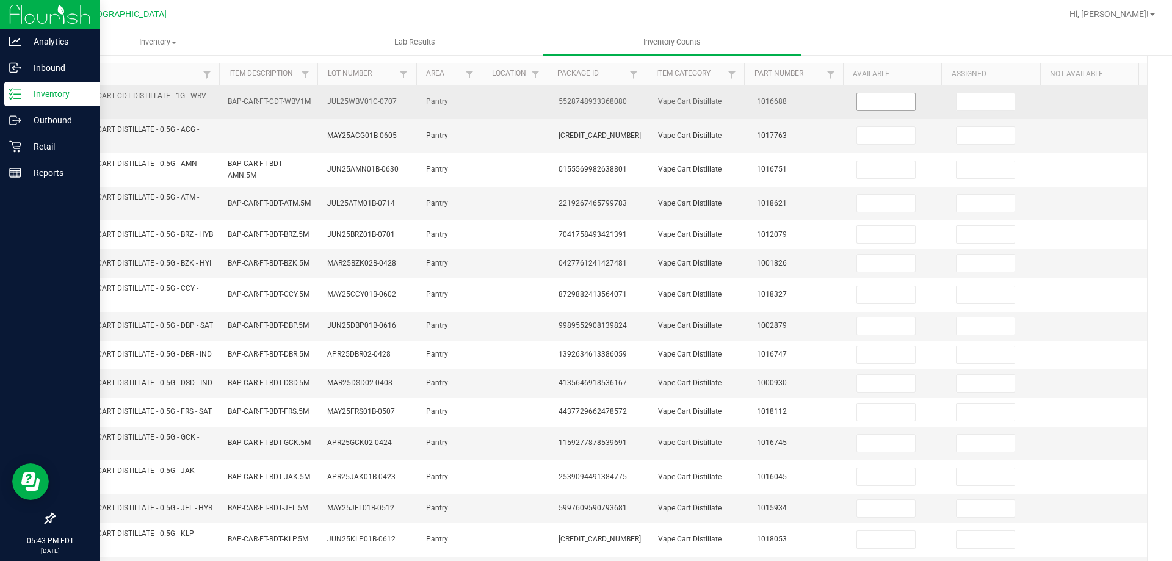
click at [872, 105] on input at bounding box center [886, 101] width 58 height 17
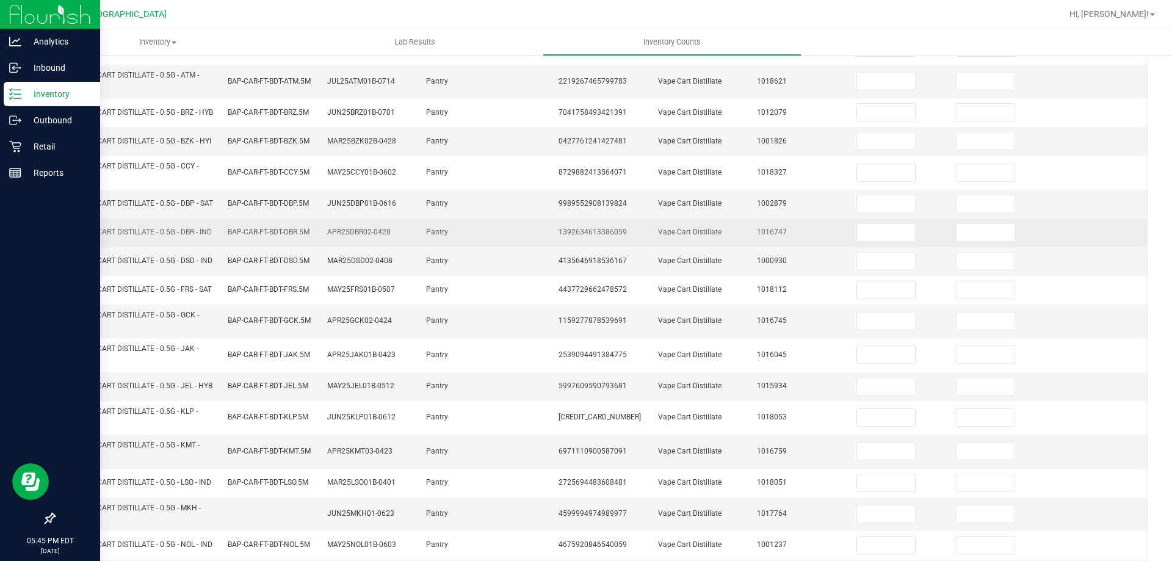
scroll to position [356, 0]
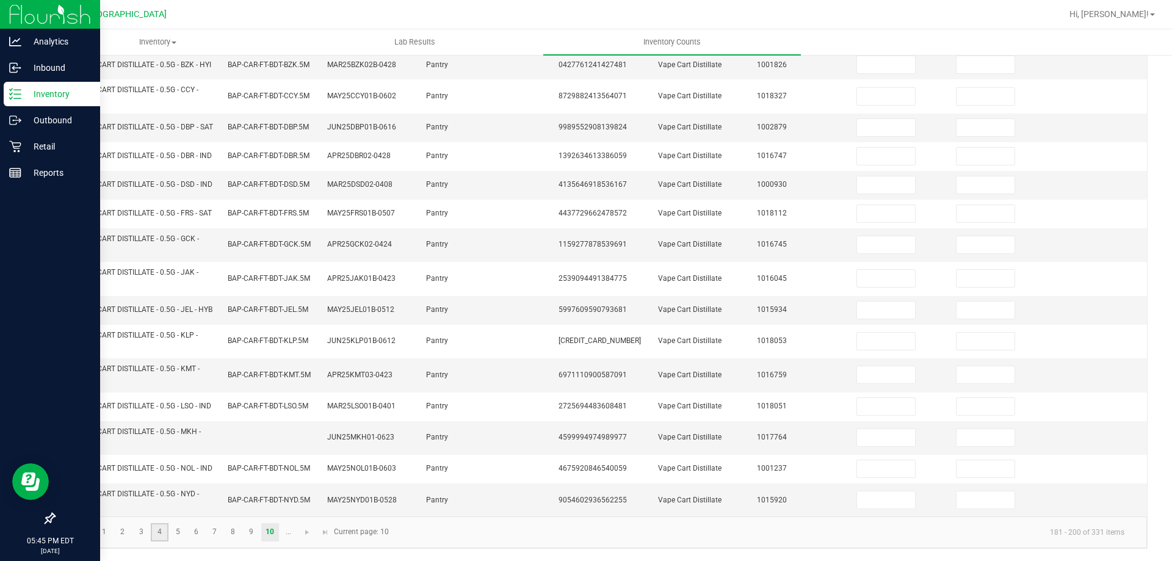
click at [153, 529] on link "4" at bounding box center [160, 532] width 18 height 18
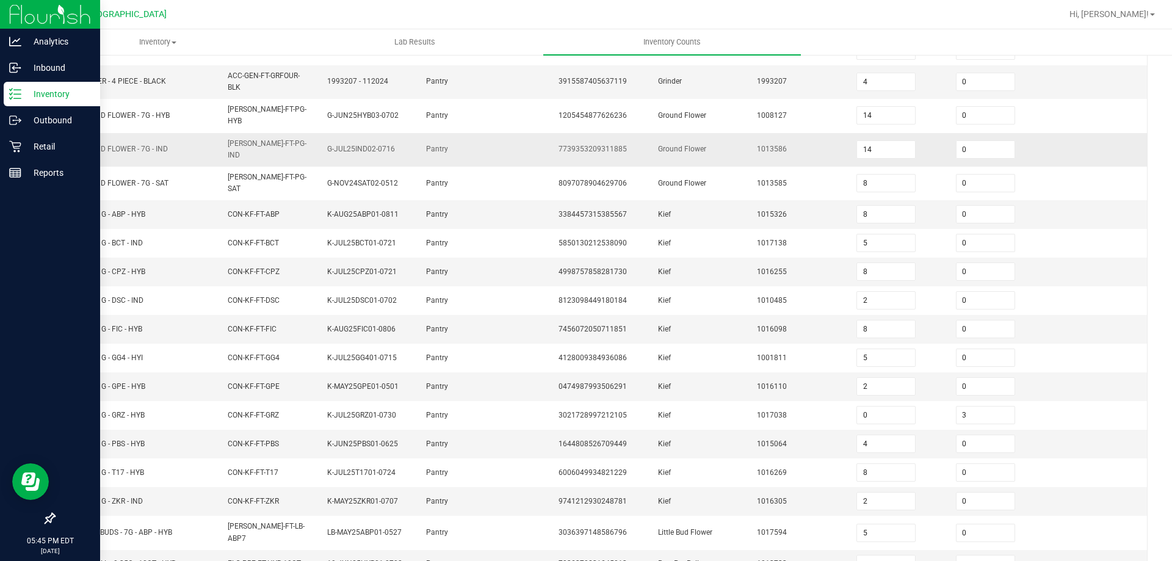
scroll to position [198, 0]
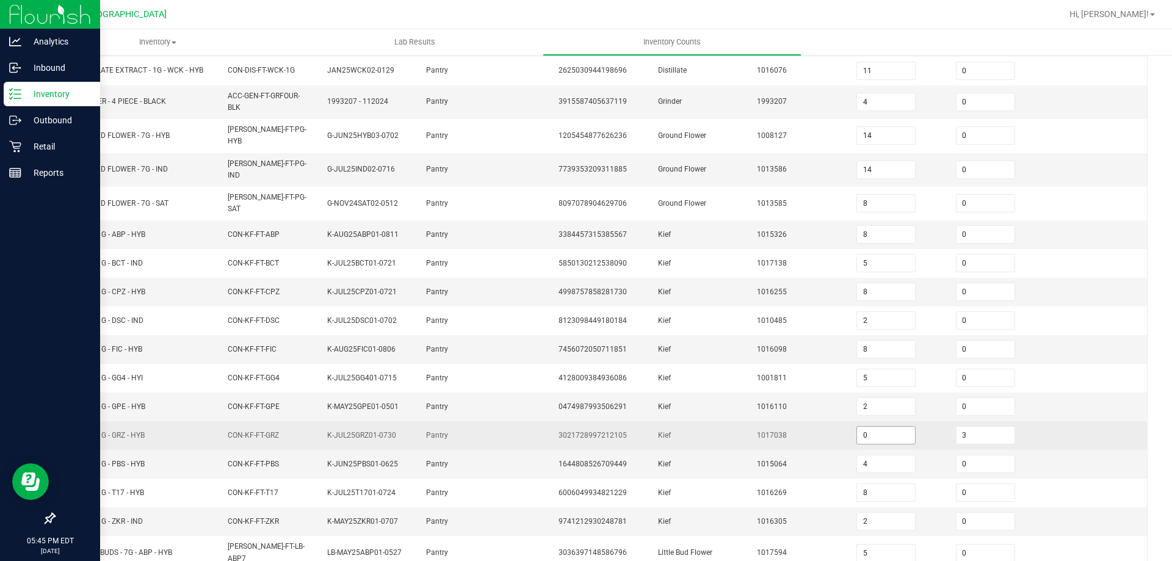
click at [868, 427] on input "0" at bounding box center [886, 435] width 58 height 17
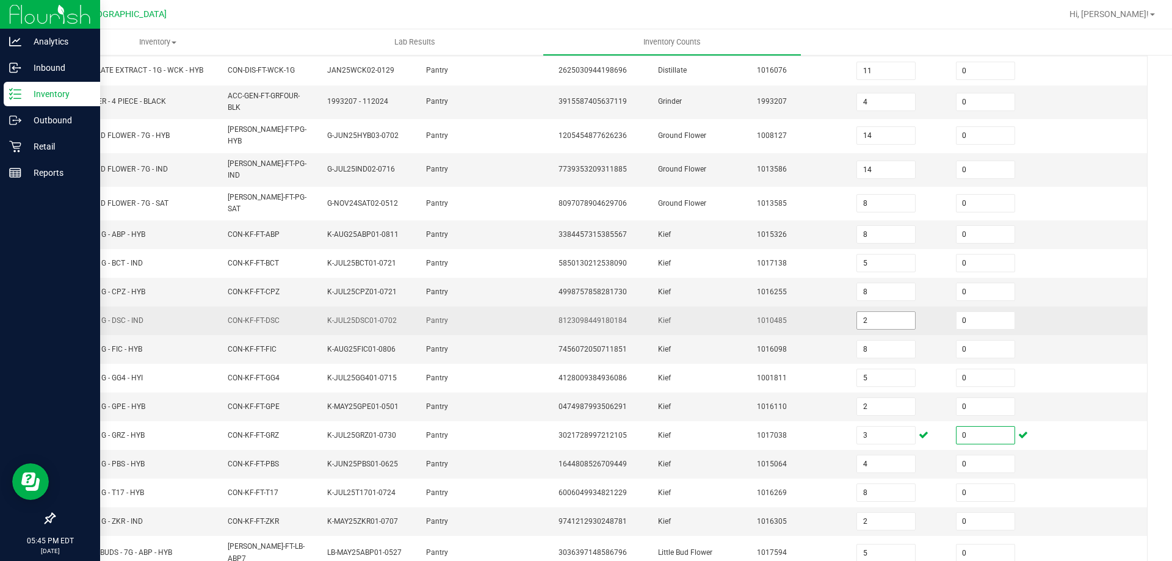
click at [880, 312] on input "2" at bounding box center [886, 320] width 58 height 17
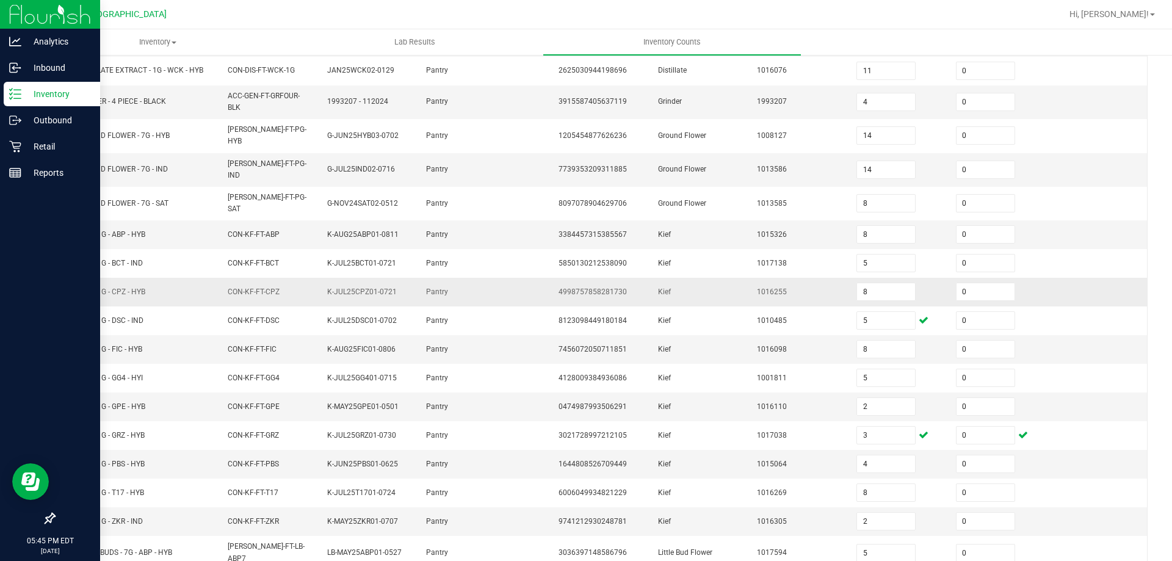
click at [1051, 278] on td at bounding box center [1098, 292] width 100 height 29
click at [1049, 278] on td at bounding box center [1098, 292] width 100 height 29
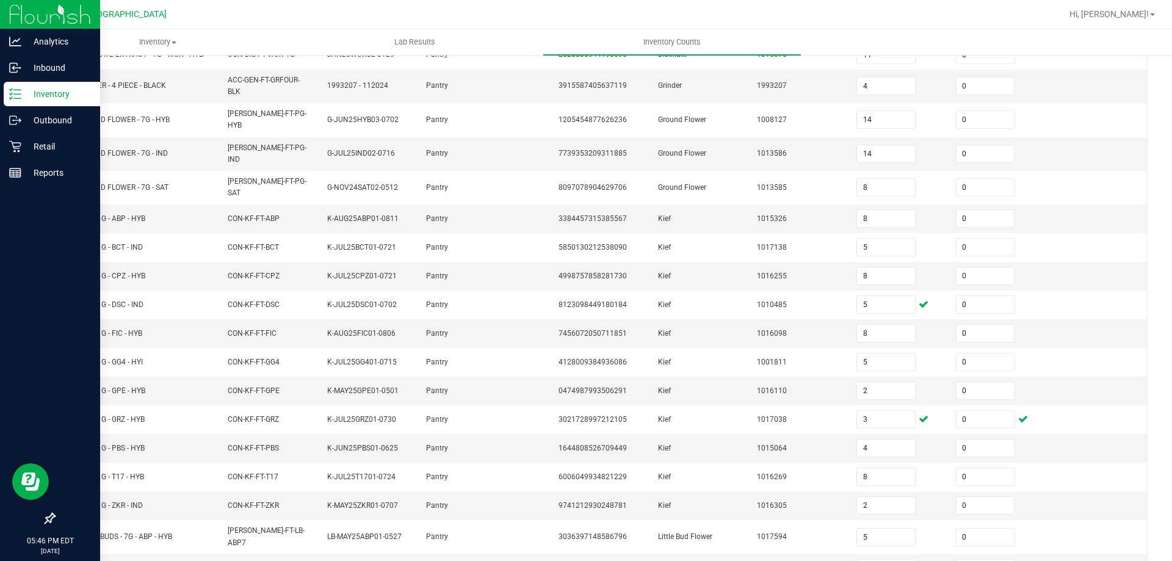
scroll to position [259, 0]
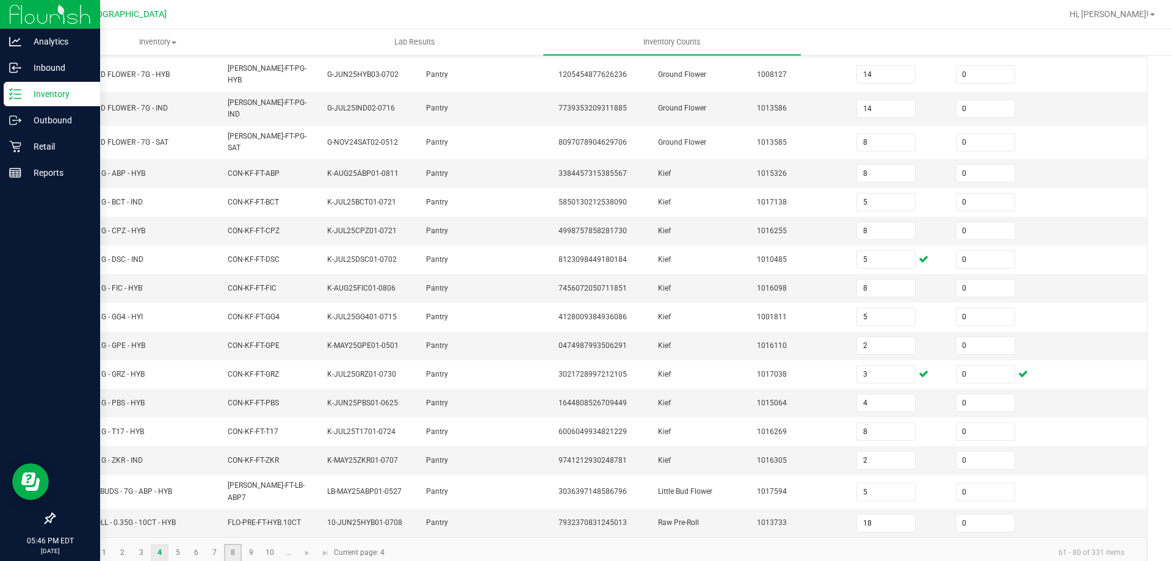
click at [233, 544] on link "8" at bounding box center [233, 553] width 18 height 18
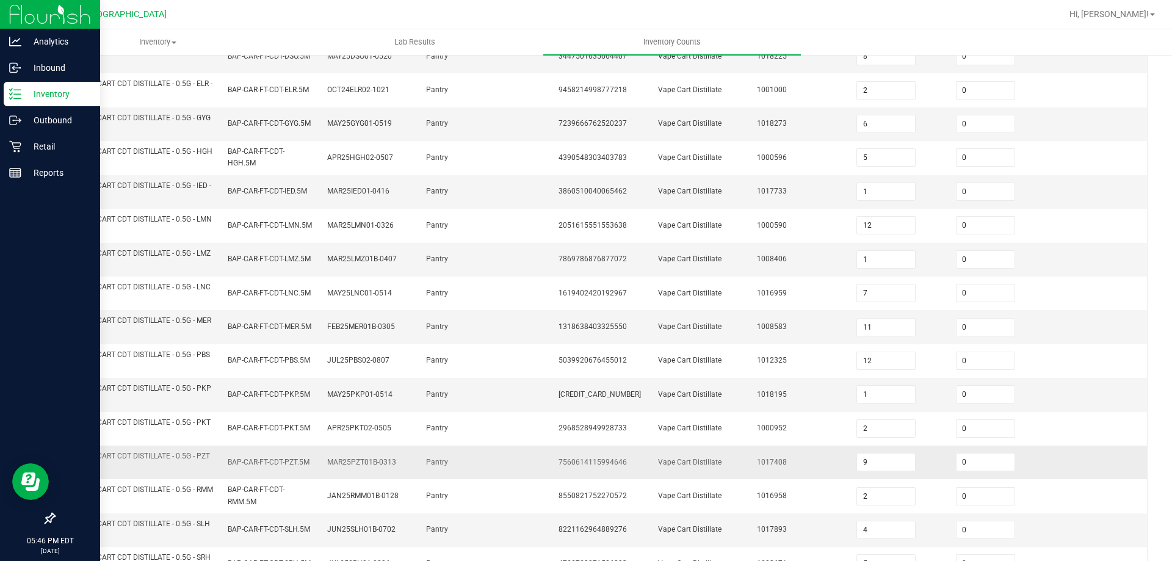
scroll to position [356, 0]
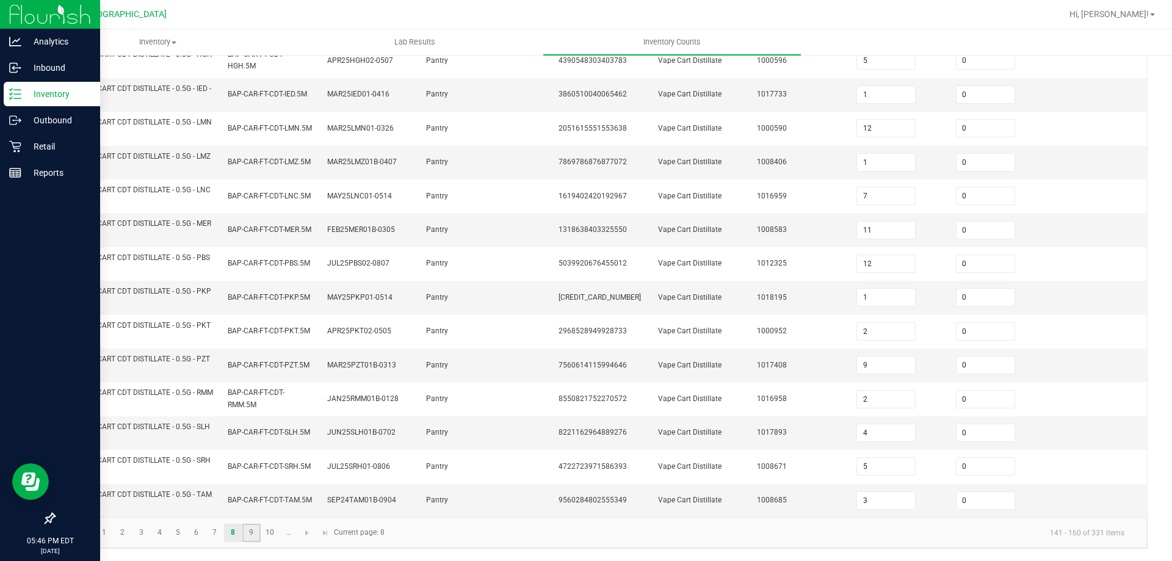
click at [247, 529] on link "9" at bounding box center [251, 533] width 18 height 18
click at [266, 531] on link "10" at bounding box center [270, 533] width 18 height 18
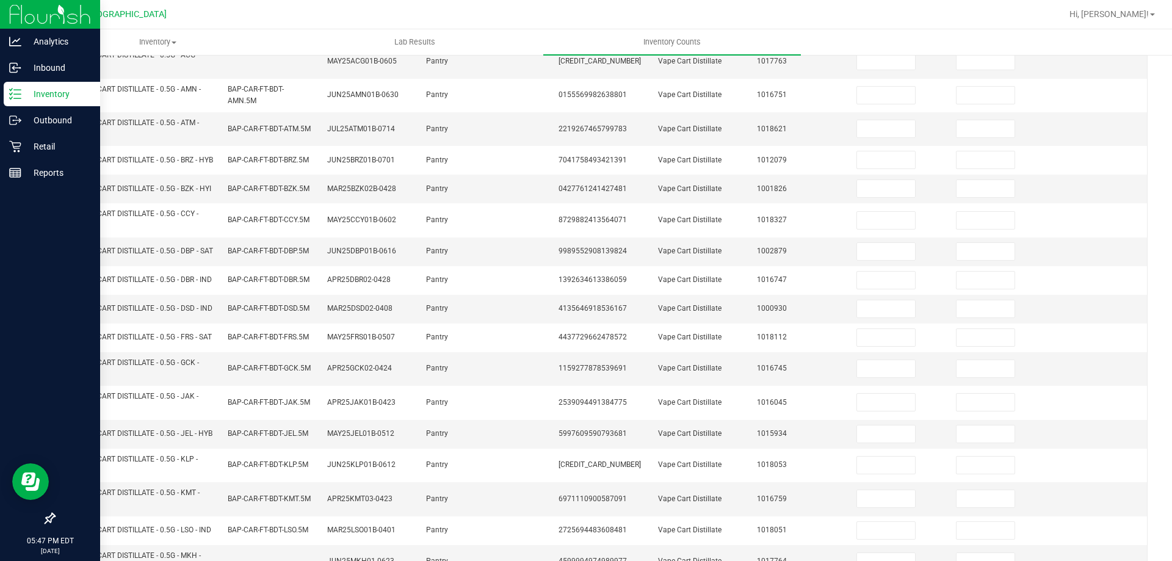
scroll to position [51, 0]
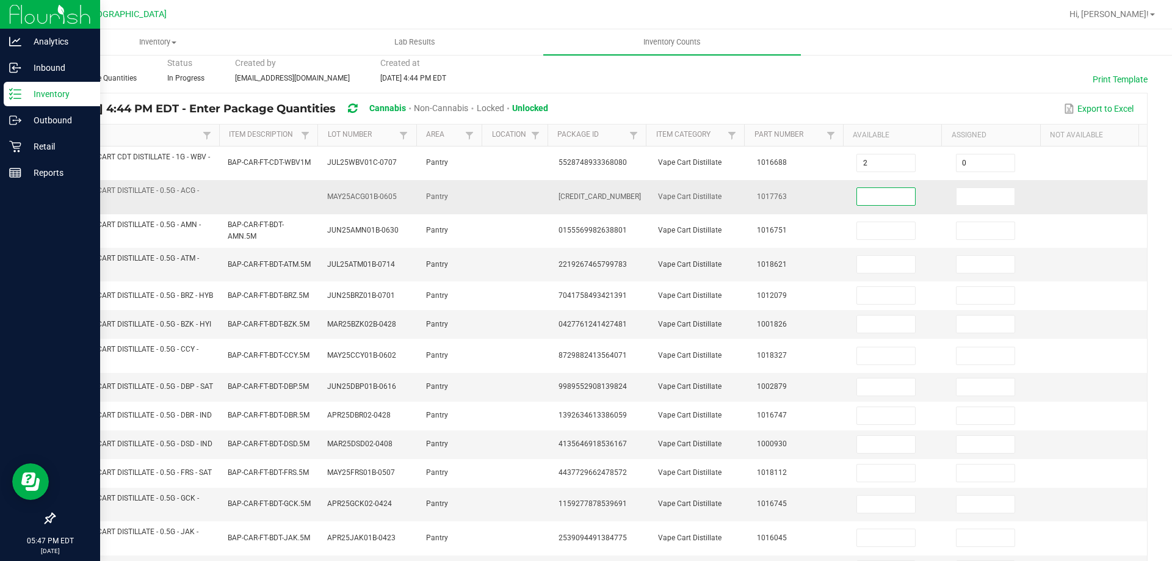
click at [874, 191] on input at bounding box center [886, 196] width 58 height 17
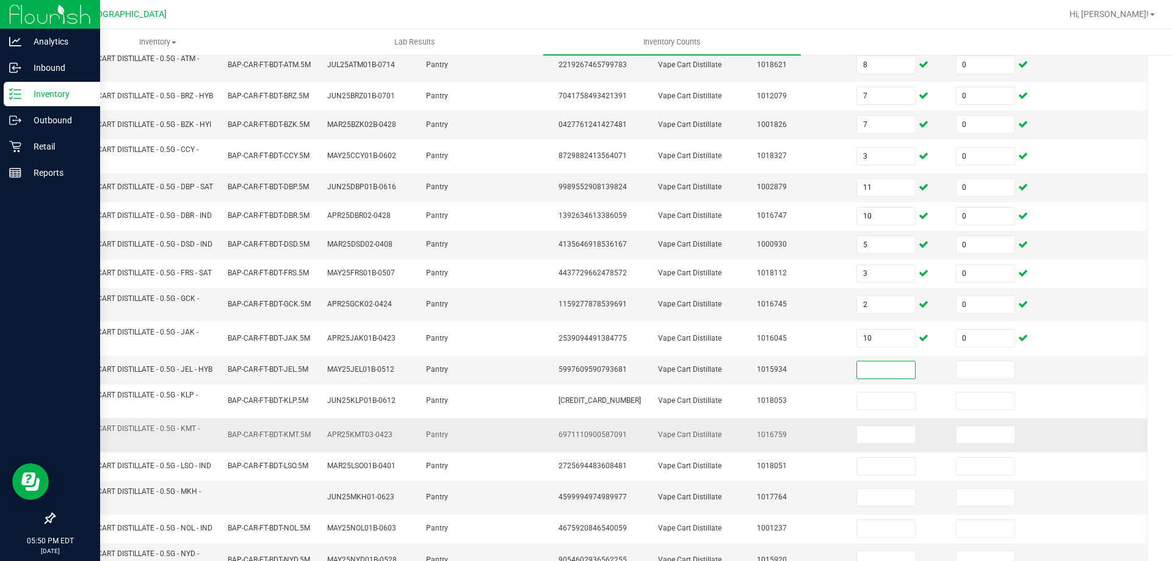
scroll to position [356, 0]
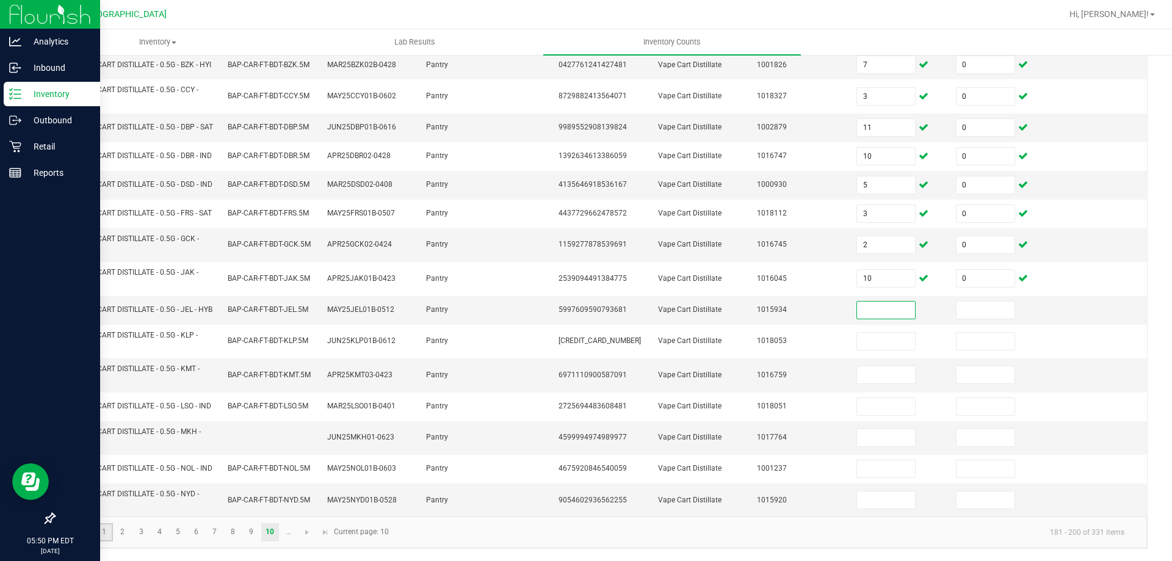
click at [105, 533] on link "1" at bounding box center [104, 532] width 18 height 18
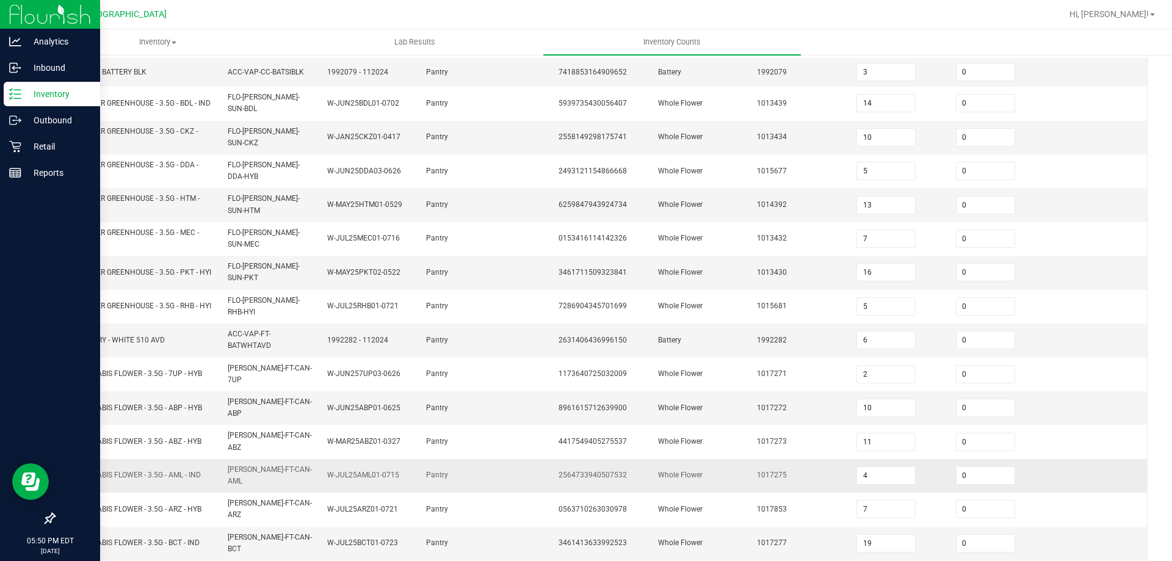
scroll to position [234, 0]
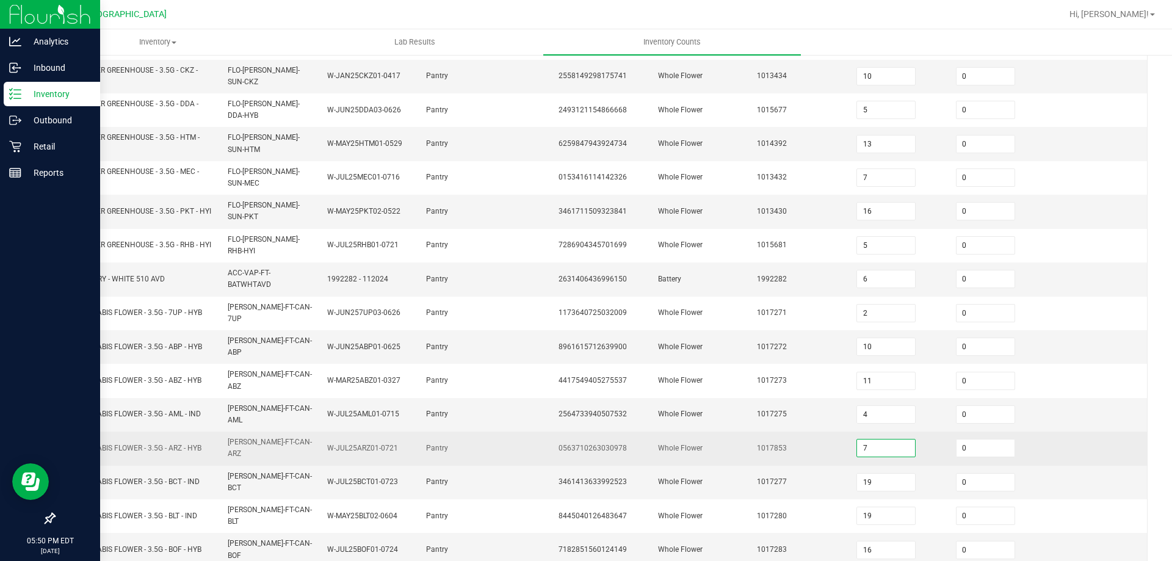
click at [892, 440] on input "7" at bounding box center [886, 448] width 58 height 17
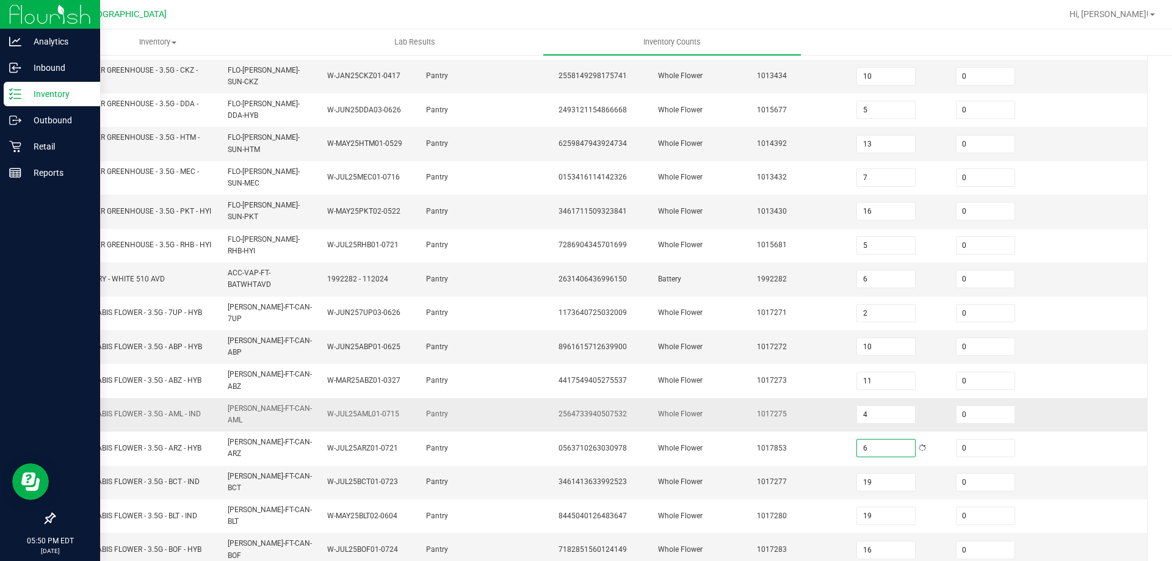
click at [1048, 402] on td at bounding box center [1098, 415] width 100 height 34
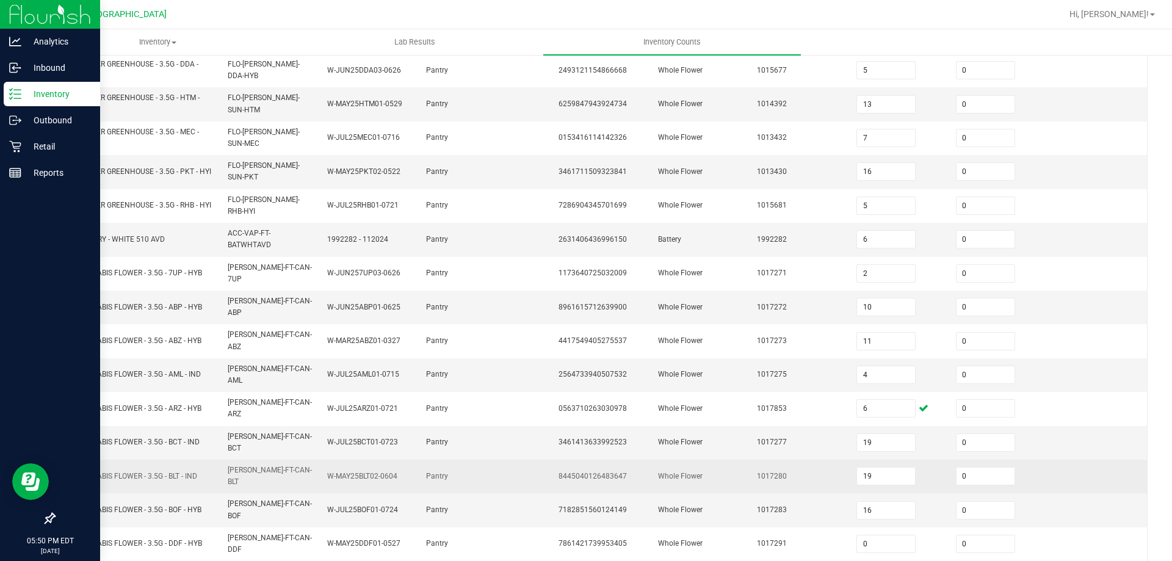
scroll to position [295, 0]
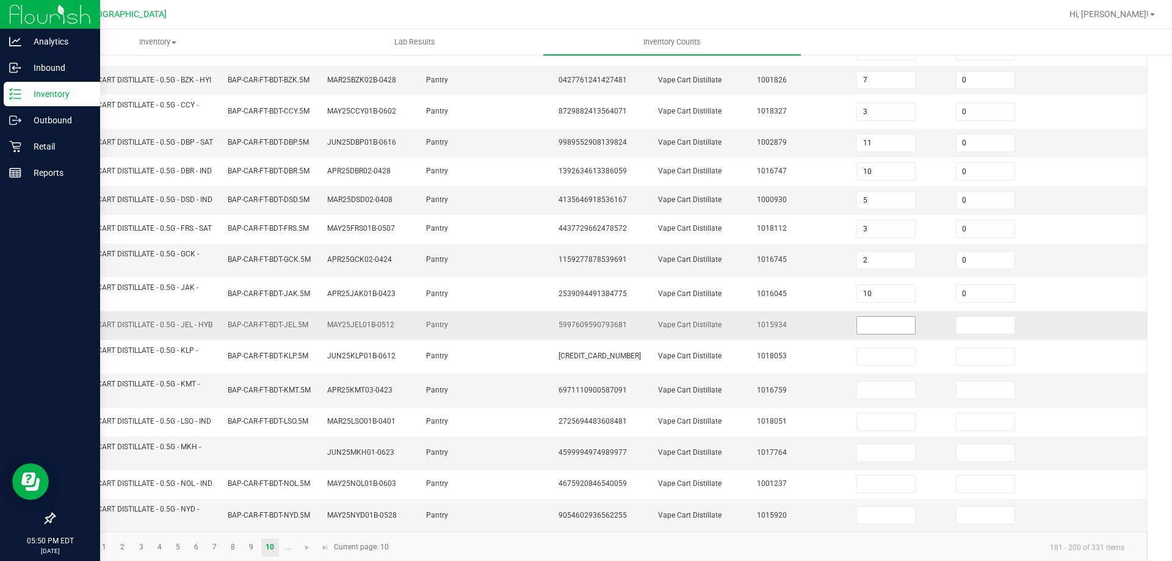
click at [868, 334] on input at bounding box center [886, 325] width 58 height 17
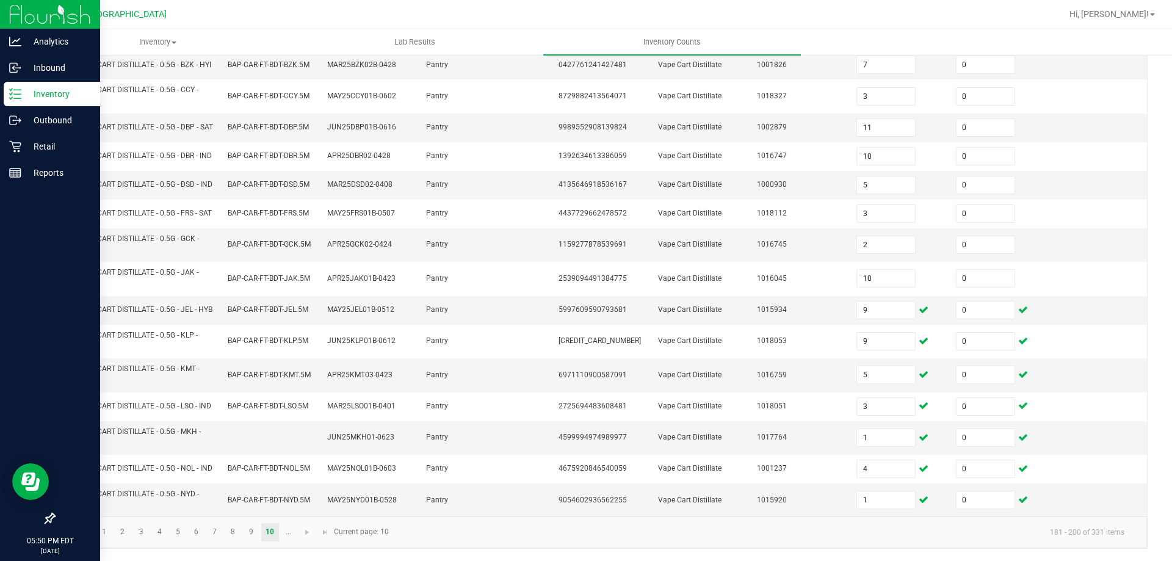
scroll to position [356, 0]
click at [305, 542] on link at bounding box center [308, 532] width 18 height 18
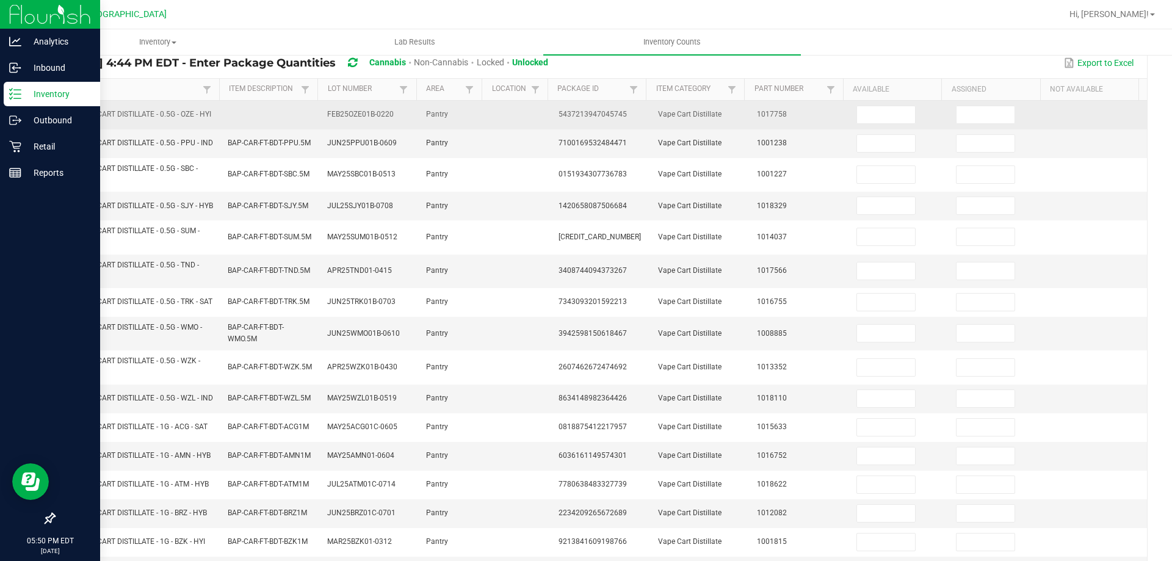
scroll to position [5, 0]
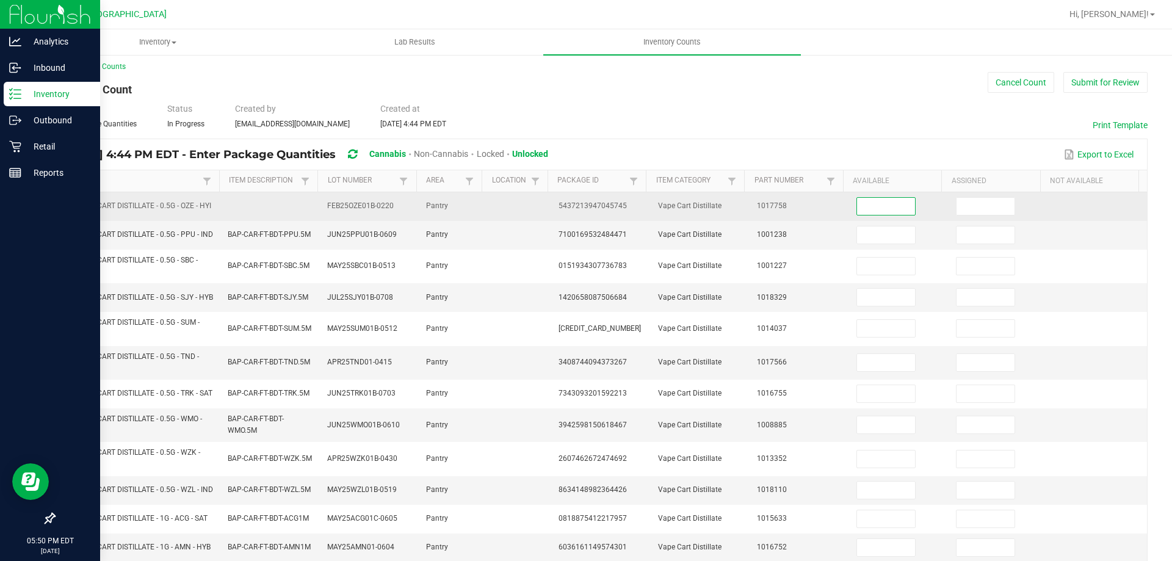
click at [869, 203] on input at bounding box center [886, 206] width 58 height 17
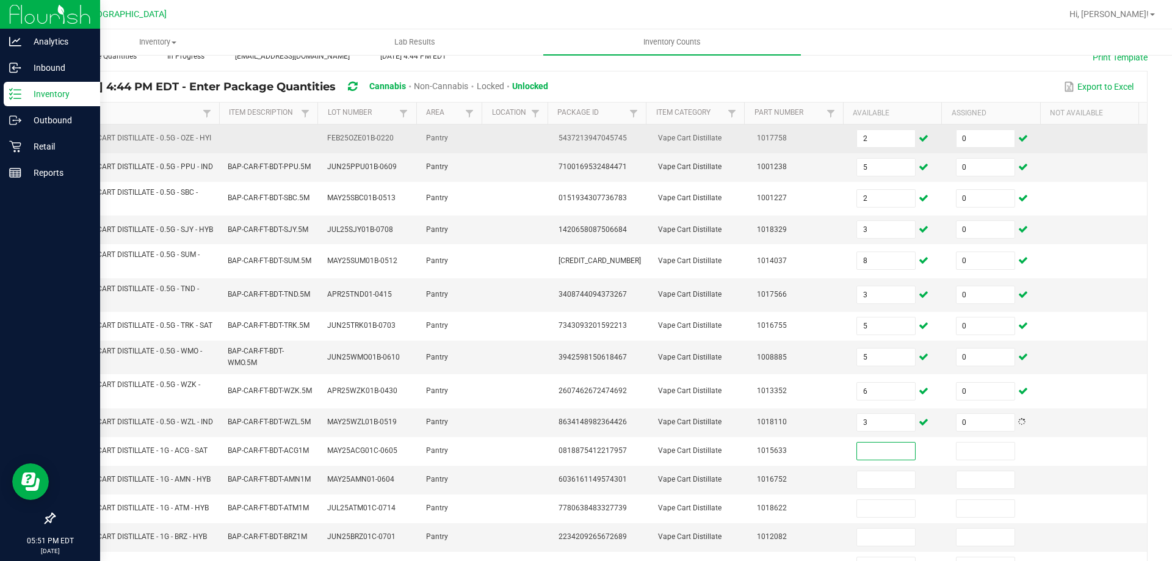
scroll to position [249, 0]
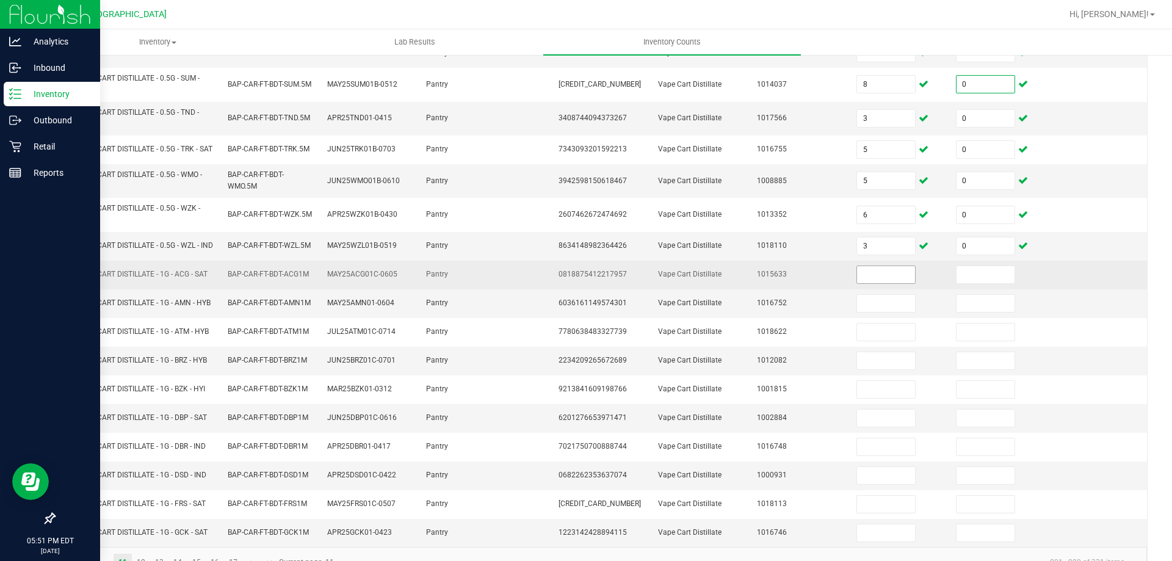
drag, startPoint x: 968, startPoint y: 91, endPoint x: 868, endPoint y: 302, distance: 233.2
click at [866, 287] on tbody "FT - VAPE CART DISTILLATE - 0.5G - OZE - HYI FEB25OZE01B-0220 Pantry 5437213947…" at bounding box center [600, 247] width 1093 height 599
click at [868, 283] on input at bounding box center [886, 274] width 58 height 17
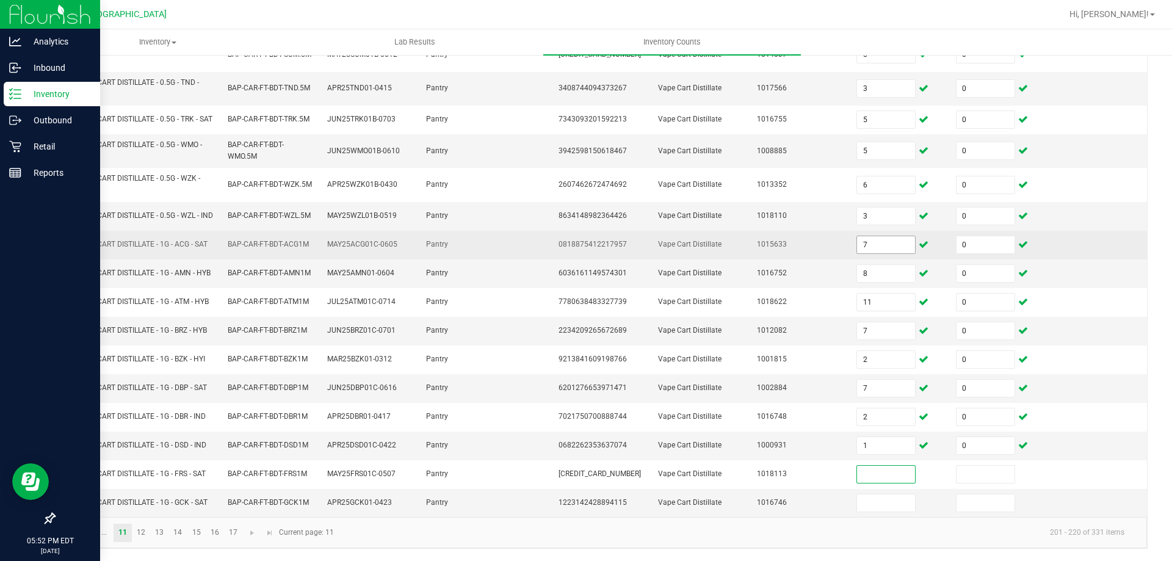
scroll to position [310, 0]
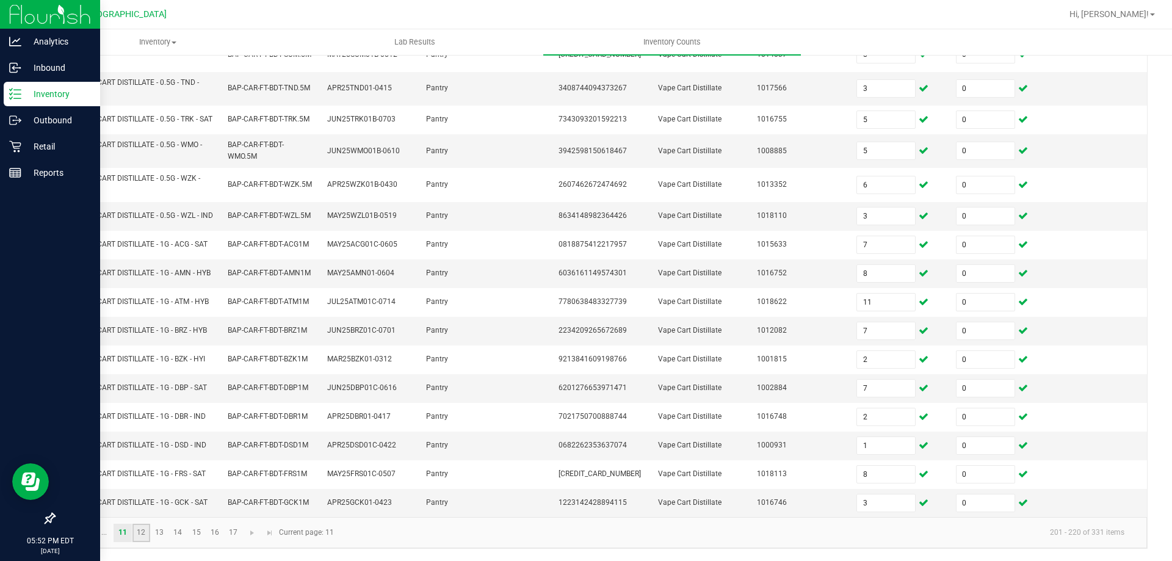
click at [140, 530] on link "12" at bounding box center [141, 533] width 18 height 18
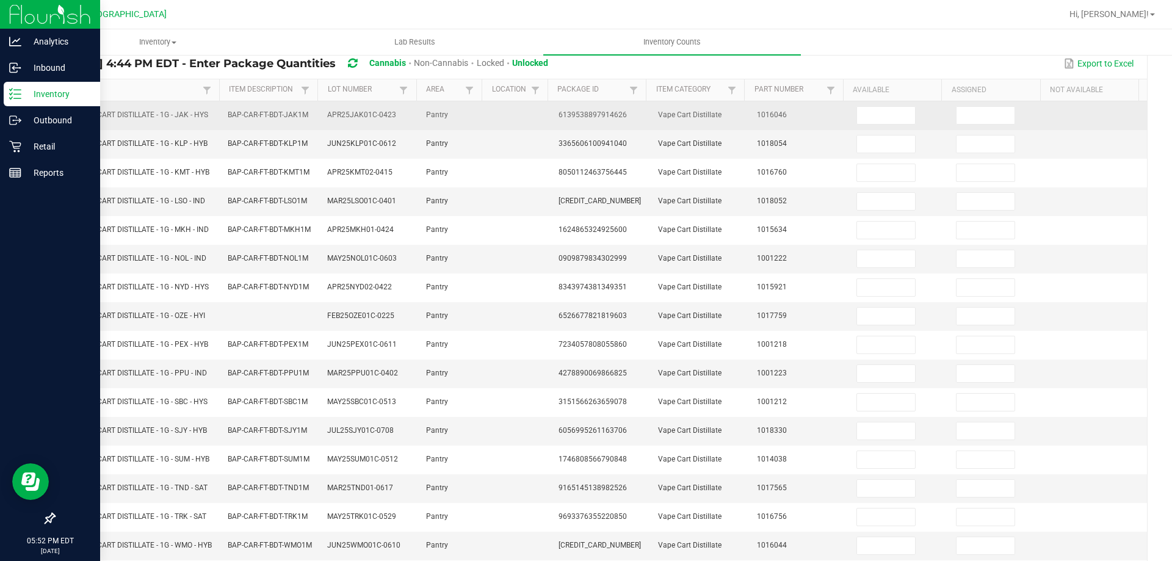
scroll to position [0, 0]
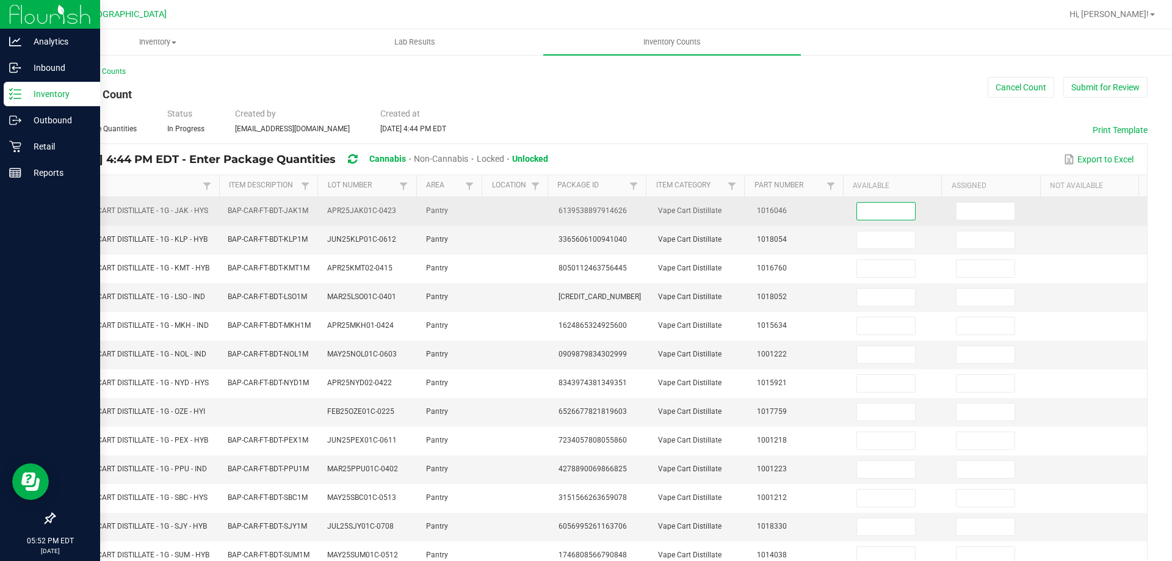
click at [894, 218] on input at bounding box center [886, 211] width 58 height 17
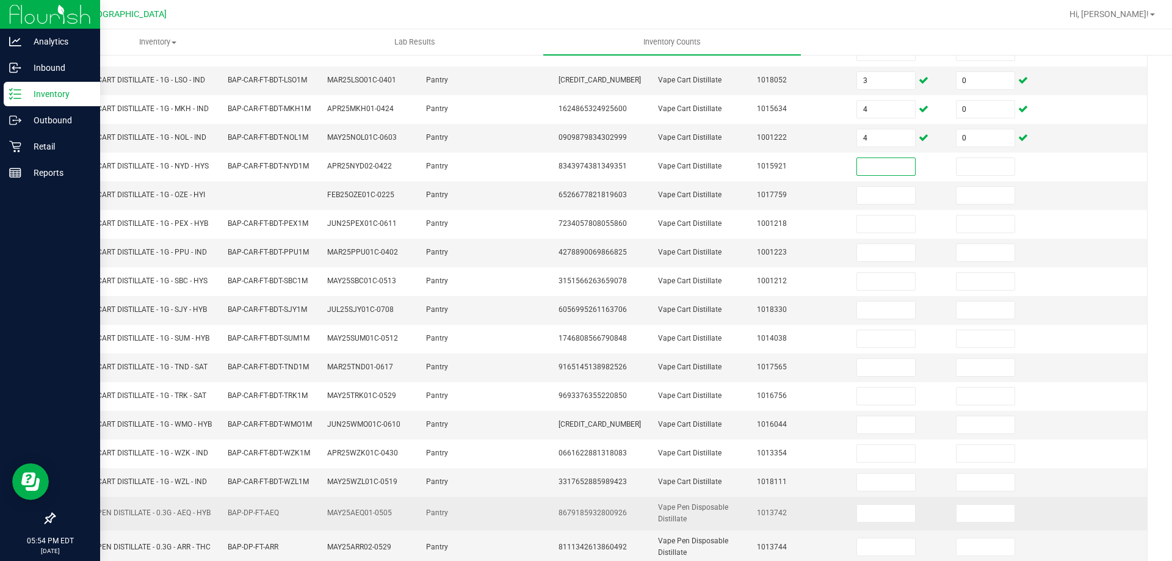
scroll to position [274, 0]
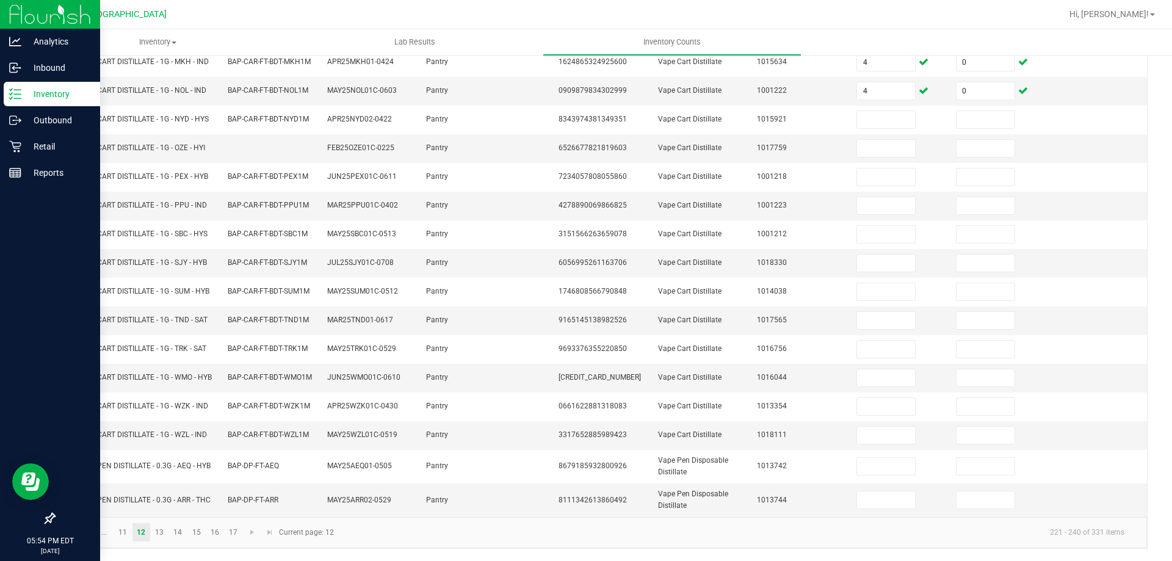
click at [70, 538] on link at bounding box center [69, 532] width 18 height 18
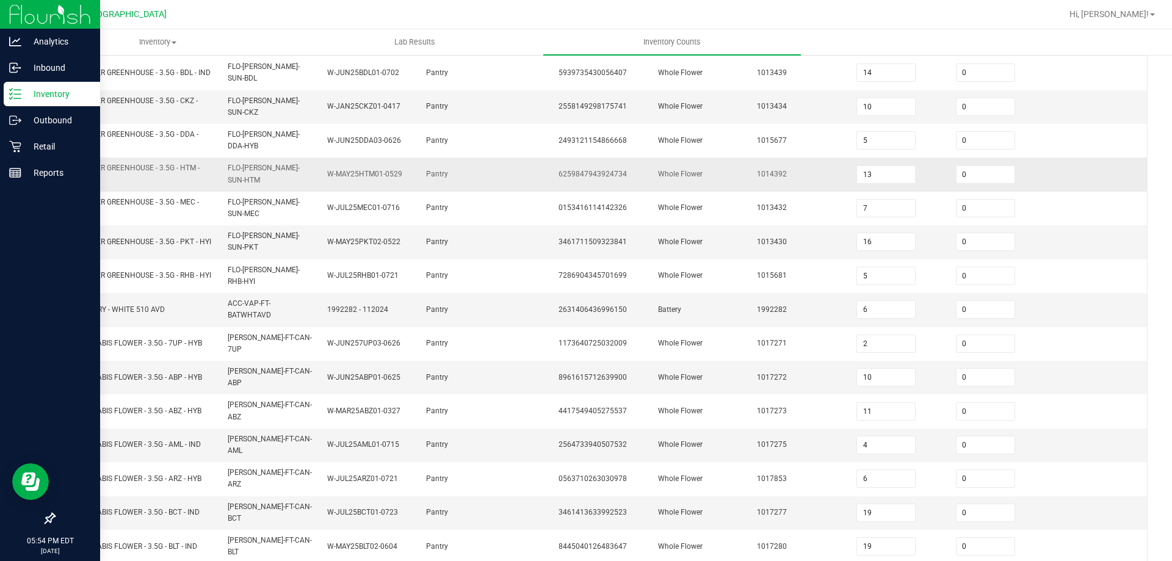
scroll to position [91, 0]
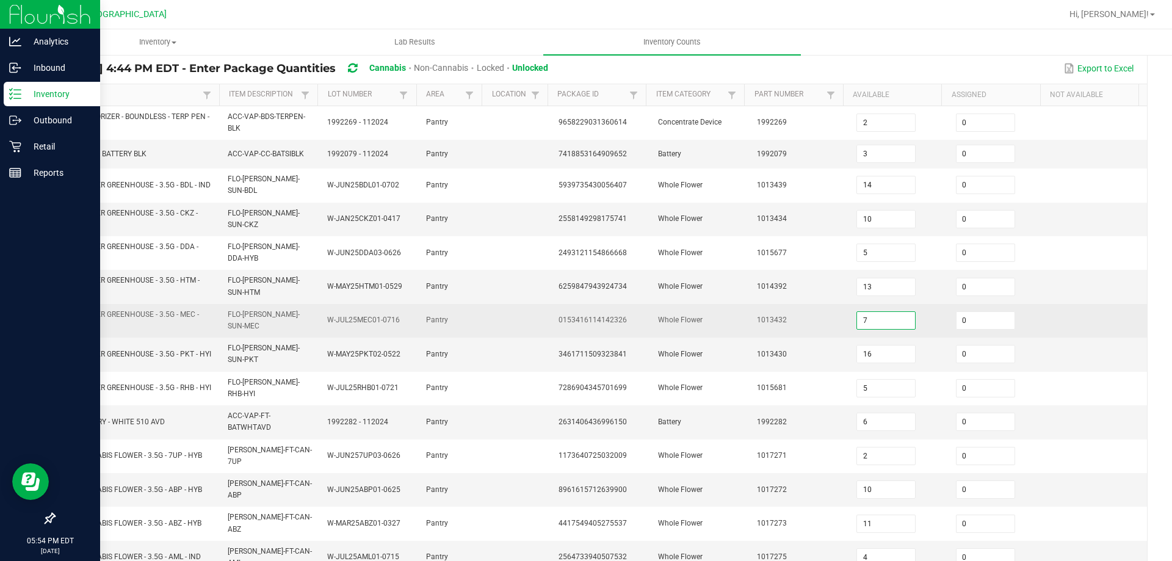
click at [879, 322] on input "7" at bounding box center [886, 320] width 58 height 17
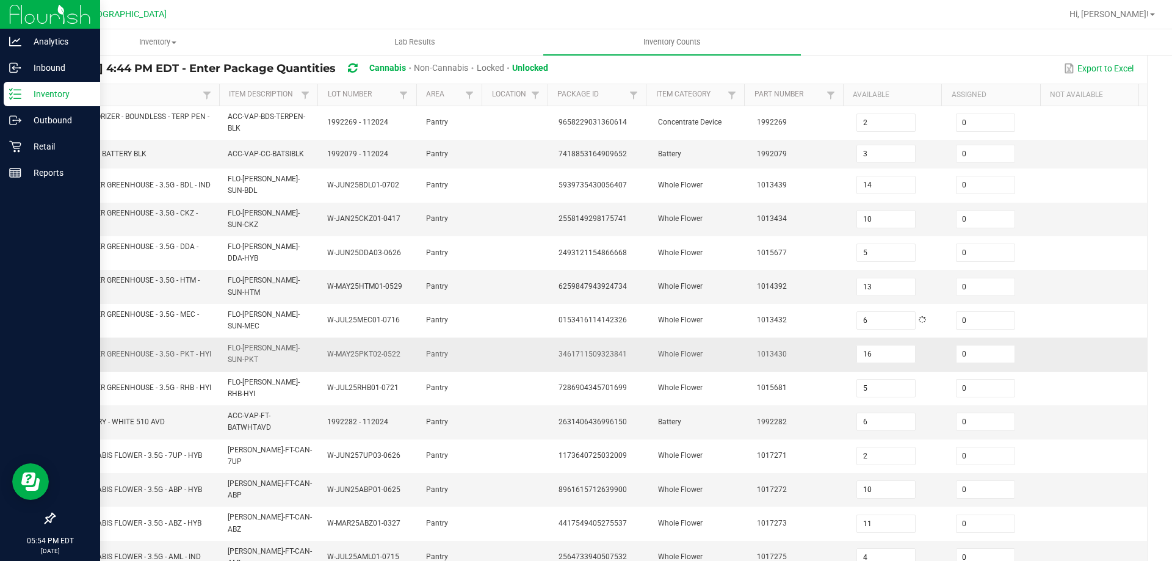
click at [1000, 356] on td "0" at bounding box center [999, 355] width 100 height 34
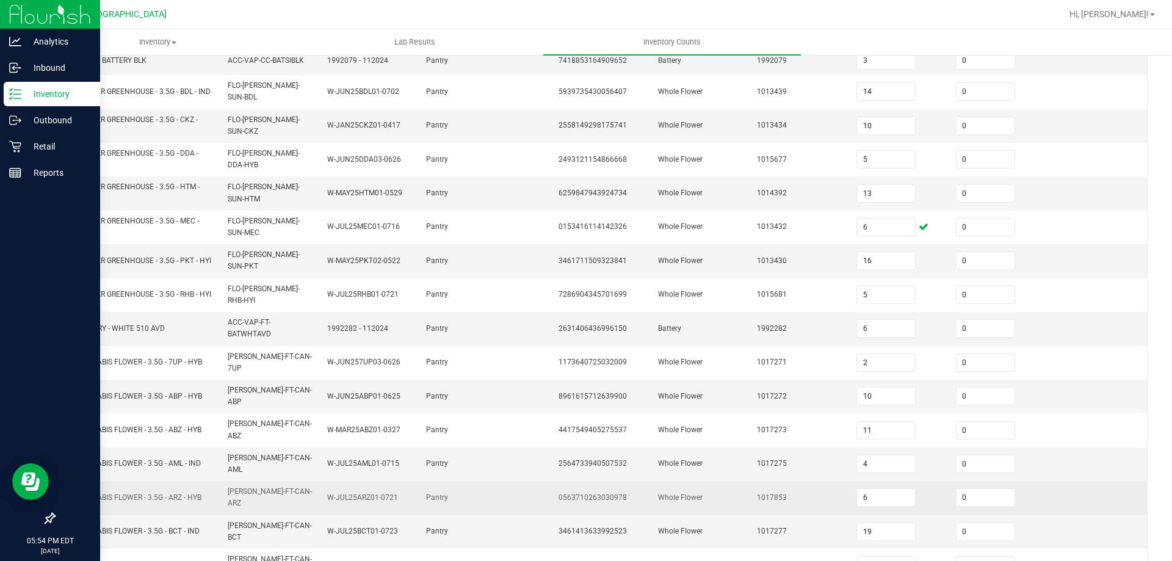
scroll to position [295, 0]
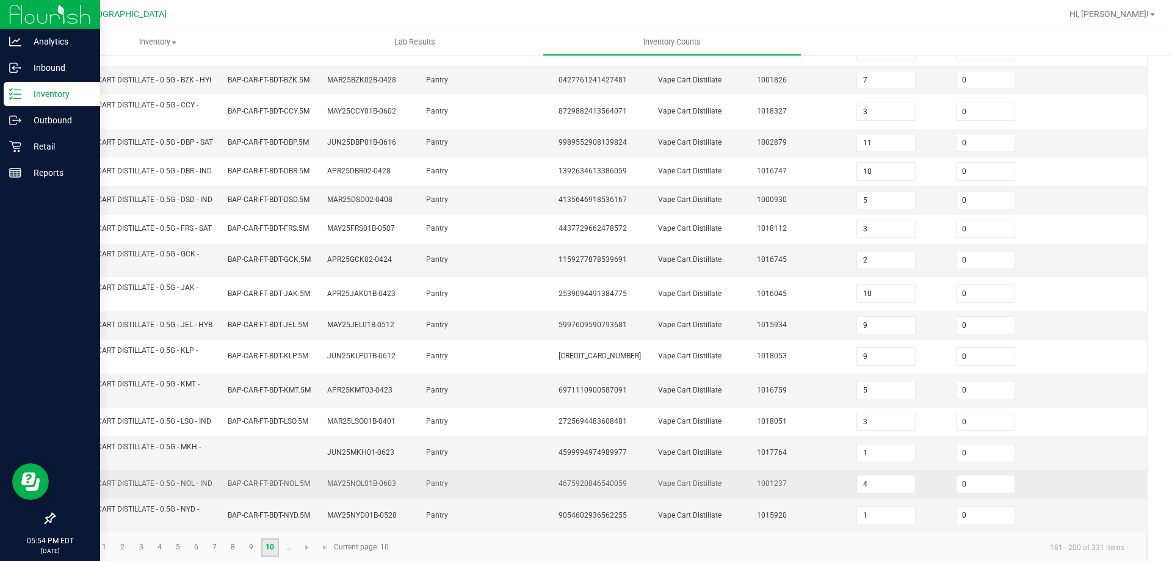
scroll to position [356, 0]
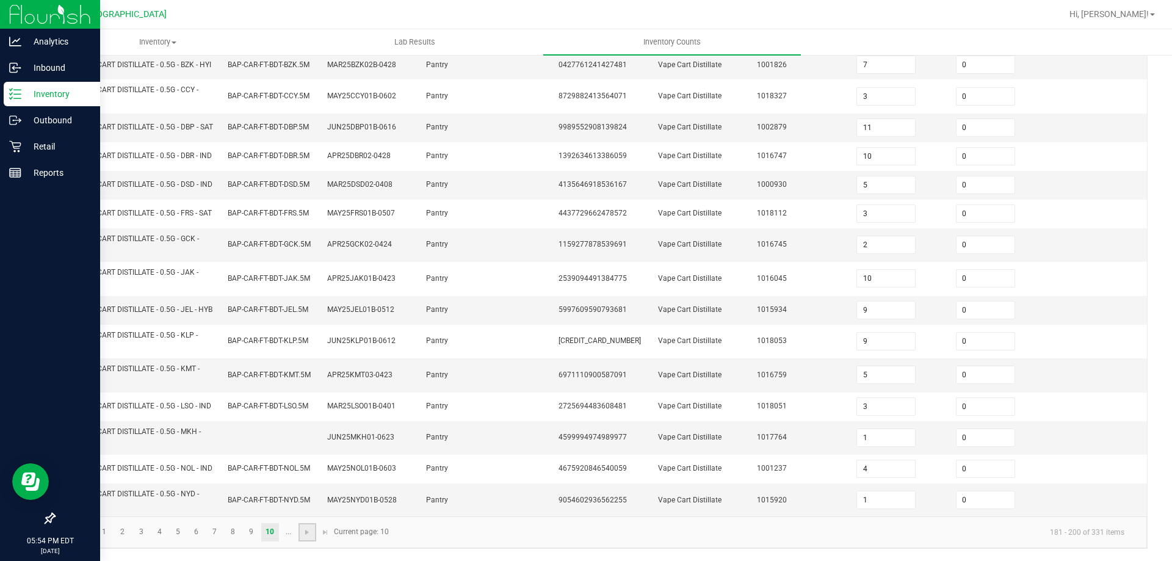
click at [300, 537] on link at bounding box center [308, 532] width 18 height 18
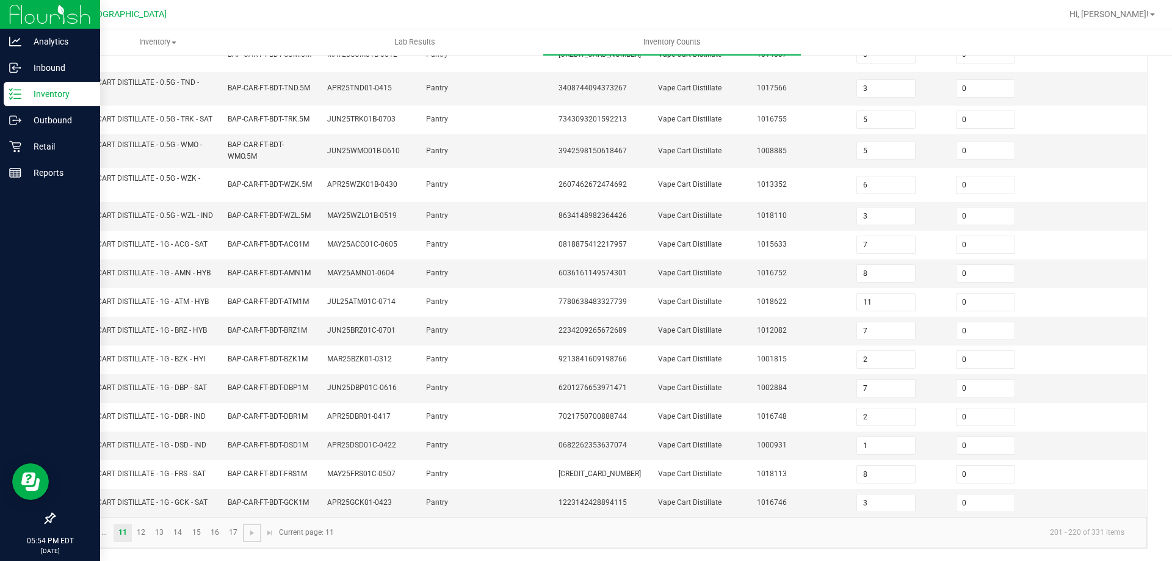
scroll to position [310, 0]
click at [165, 532] on link "13" at bounding box center [160, 533] width 18 height 18
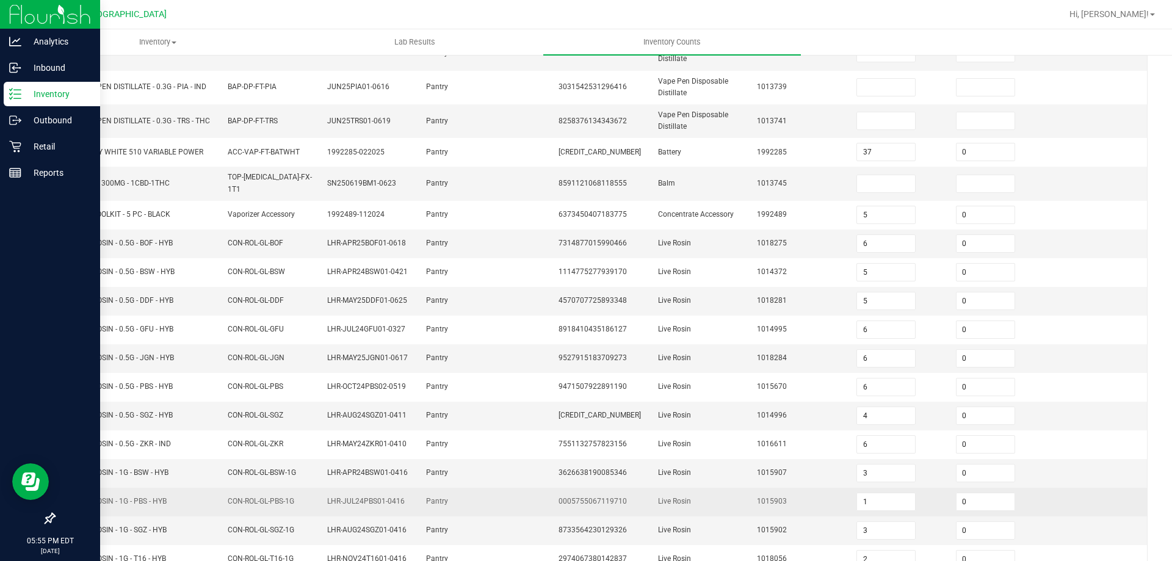
scroll to position [279, 0]
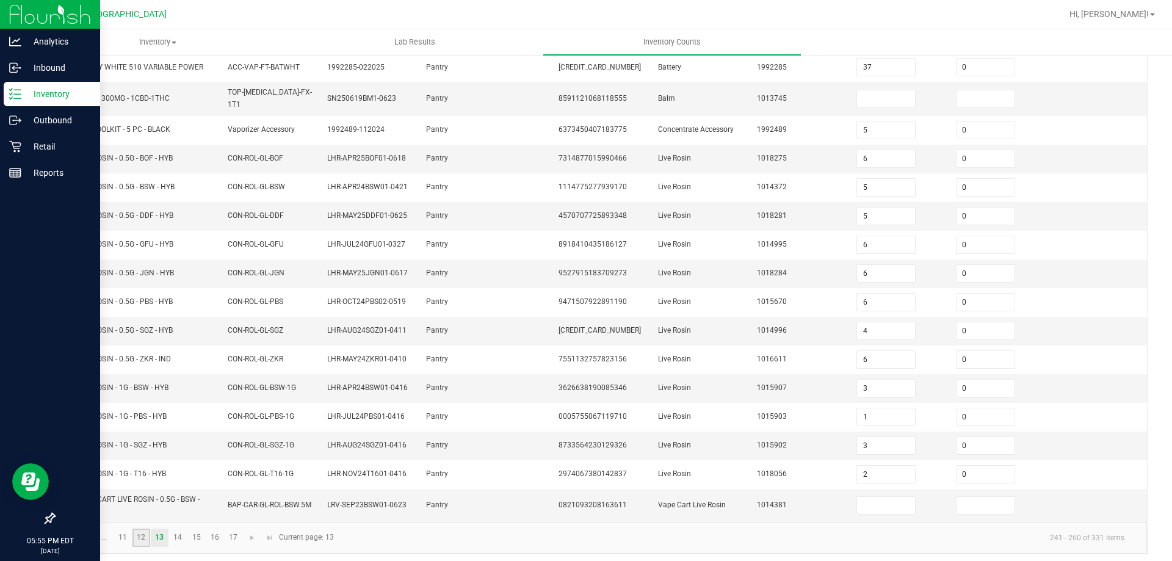
click at [147, 529] on link "12" at bounding box center [141, 538] width 18 height 18
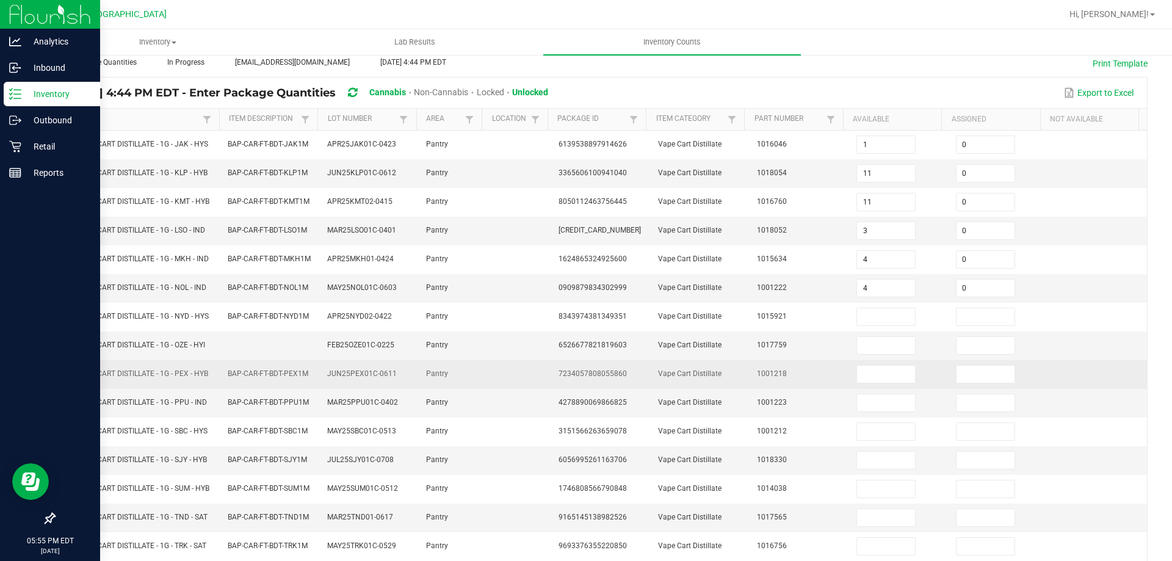
scroll to position [183, 0]
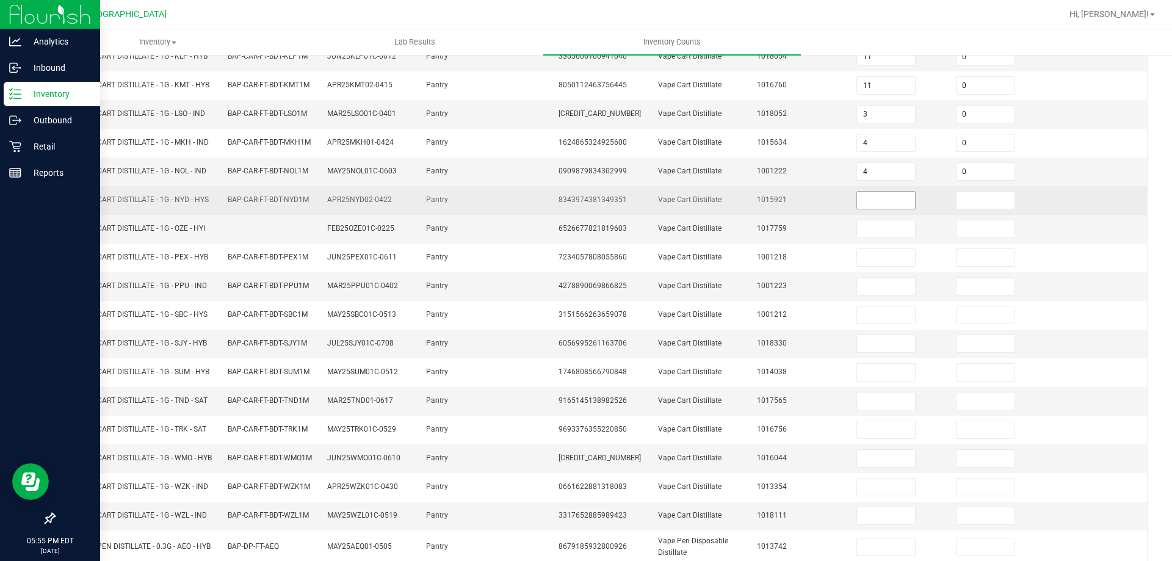
click at [890, 209] on input at bounding box center [886, 200] width 58 height 17
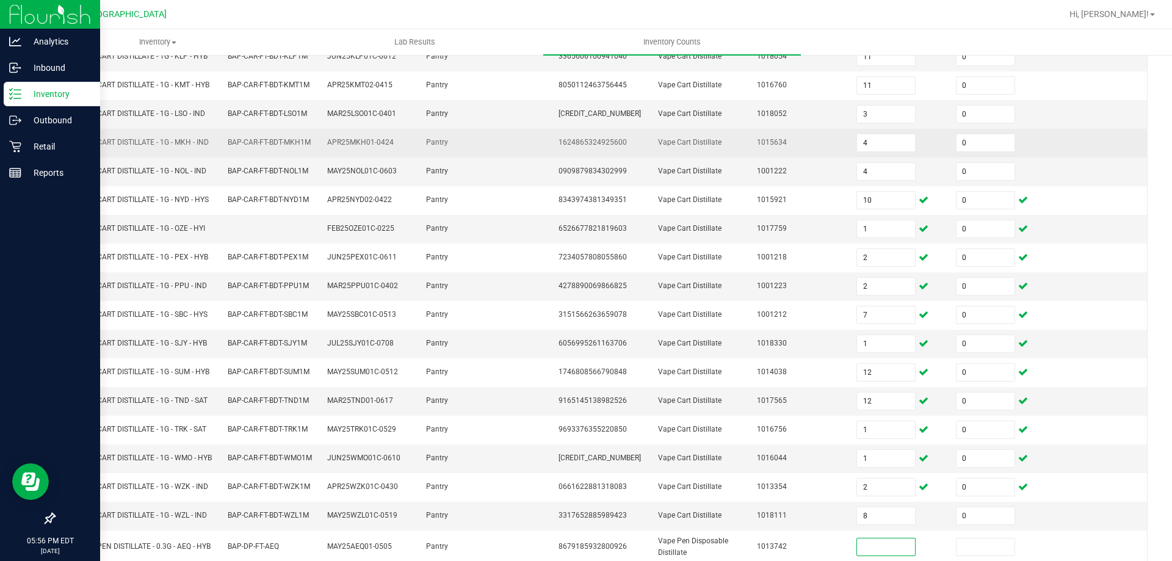
scroll to position [188, 0]
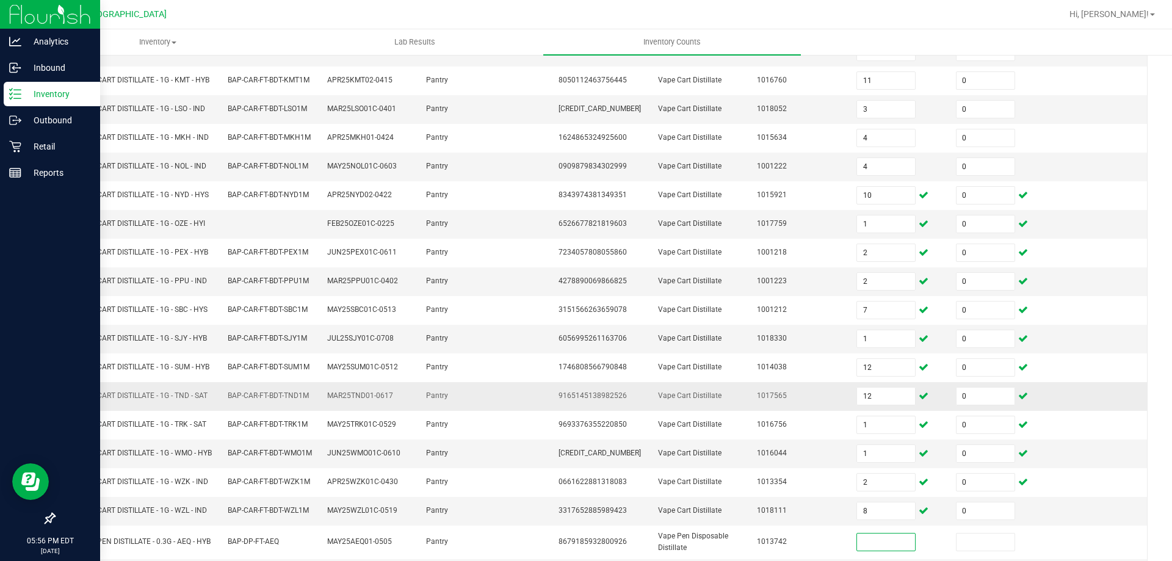
click at [1112, 393] on td at bounding box center [1098, 396] width 100 height 29
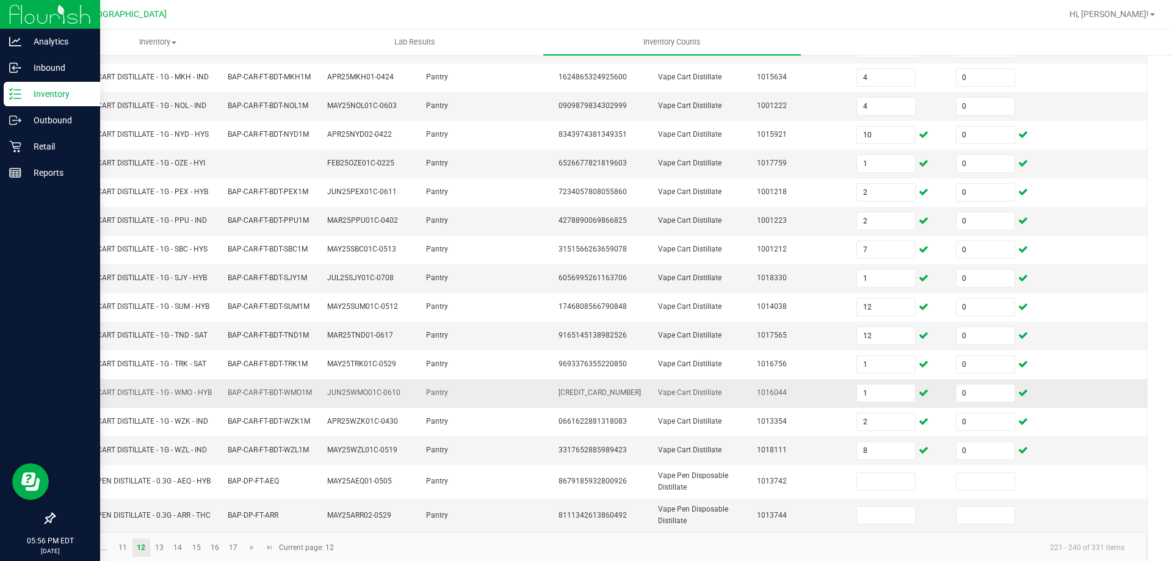
scroll to position [274, 0]
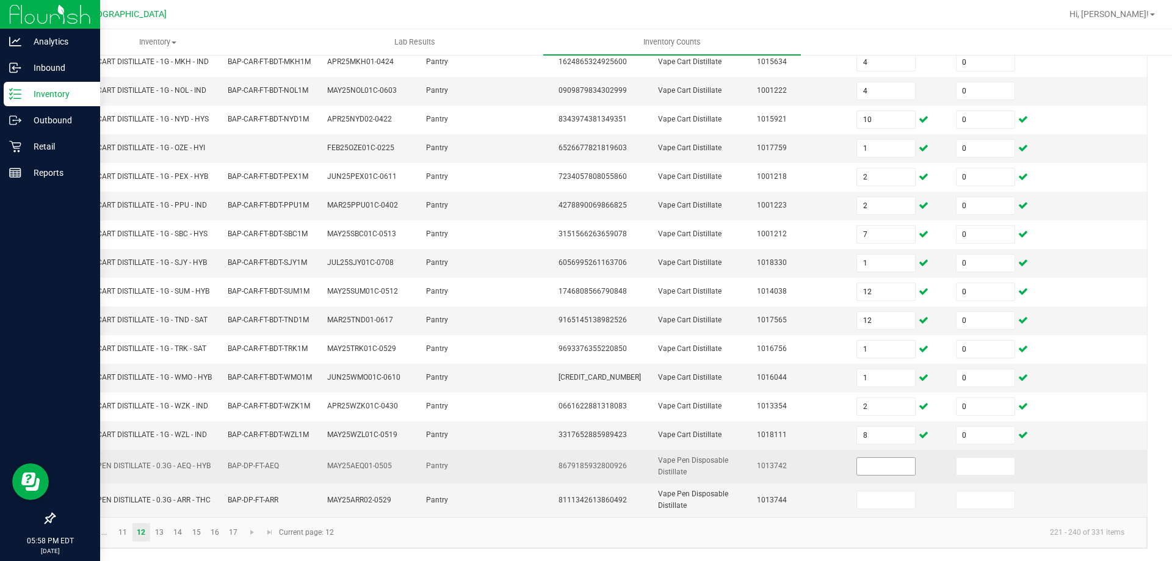
click at [882, 465] on input at bounding box center [886, 466] width 58 height 17
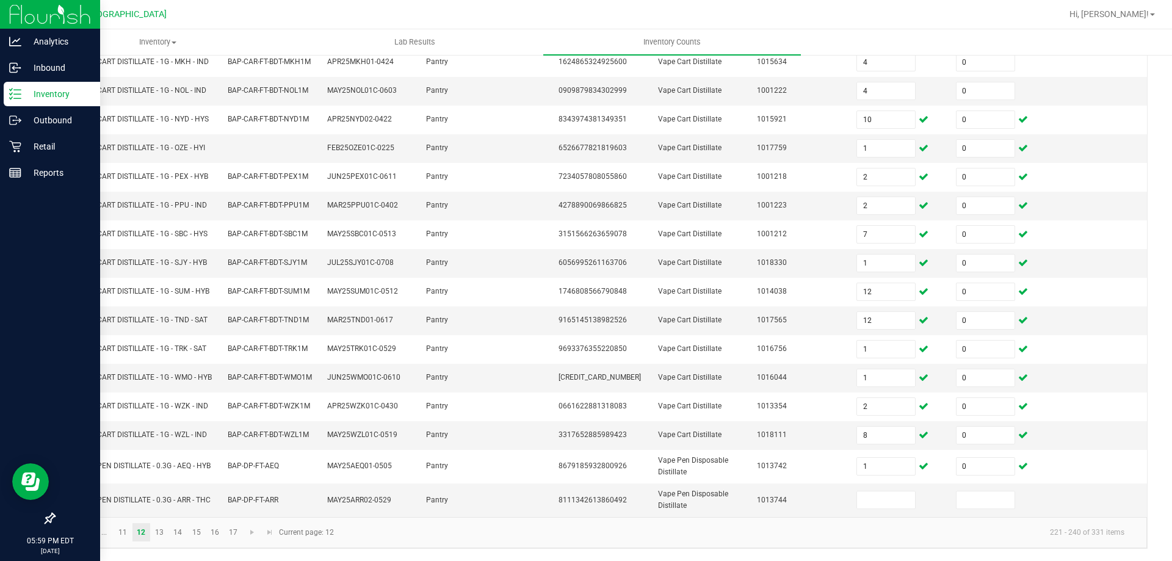
drag, startPoint x: 753, startPoint y: 460, endPoint x: 723, endPoint y: 585, distance: 128.1
drag, startPoint x: 723, startPoint y: 585, endPoint x: 1042, endPoint y: 497, distance: 330.6
click at [1064, 491] on td at bounding box center [1098, 500] width 100 height 33
click at [866, 507] on input at bounding box center [886, 499] width 58 height 17
click at [159, 535] on link "13" at bounding box center [160, 532] width 18 height 18
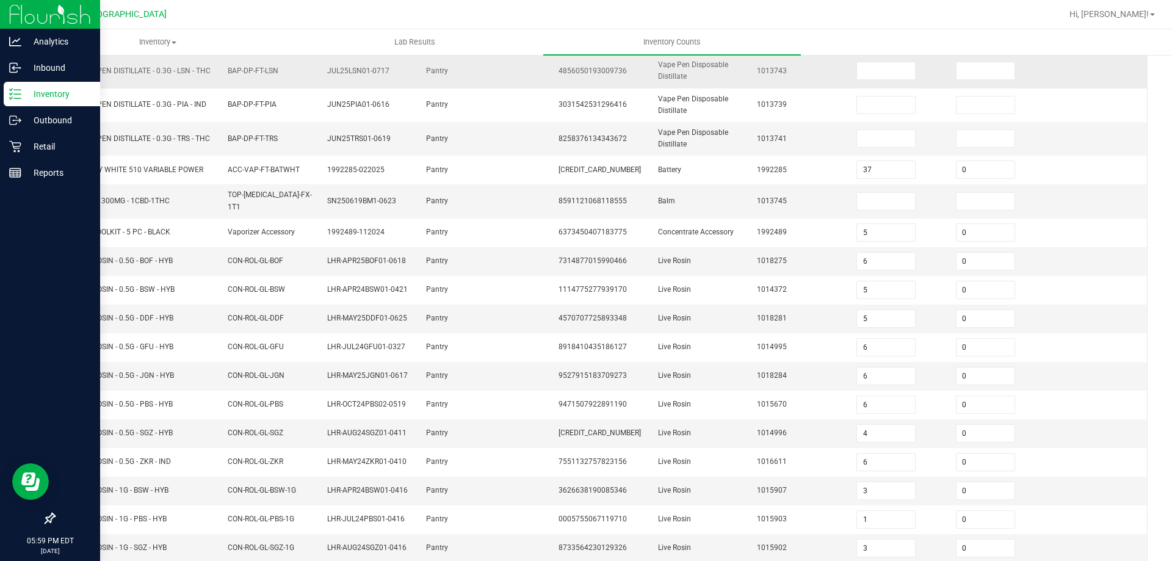
scroll to position [0, 0]
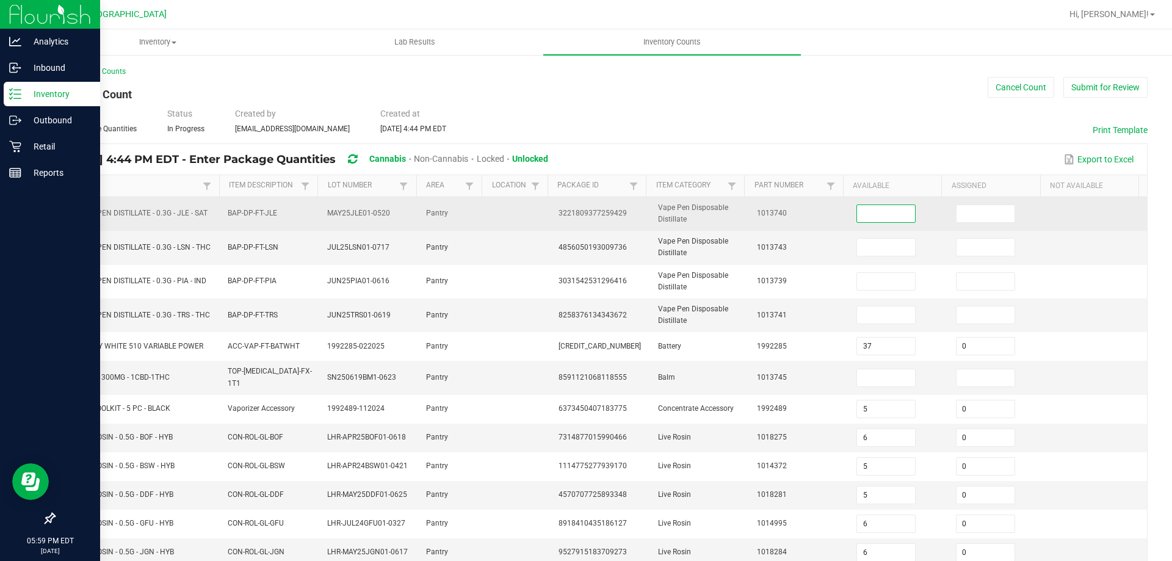
click at [858, 208] on input at bounding box center [886, 213] width 58 height 17
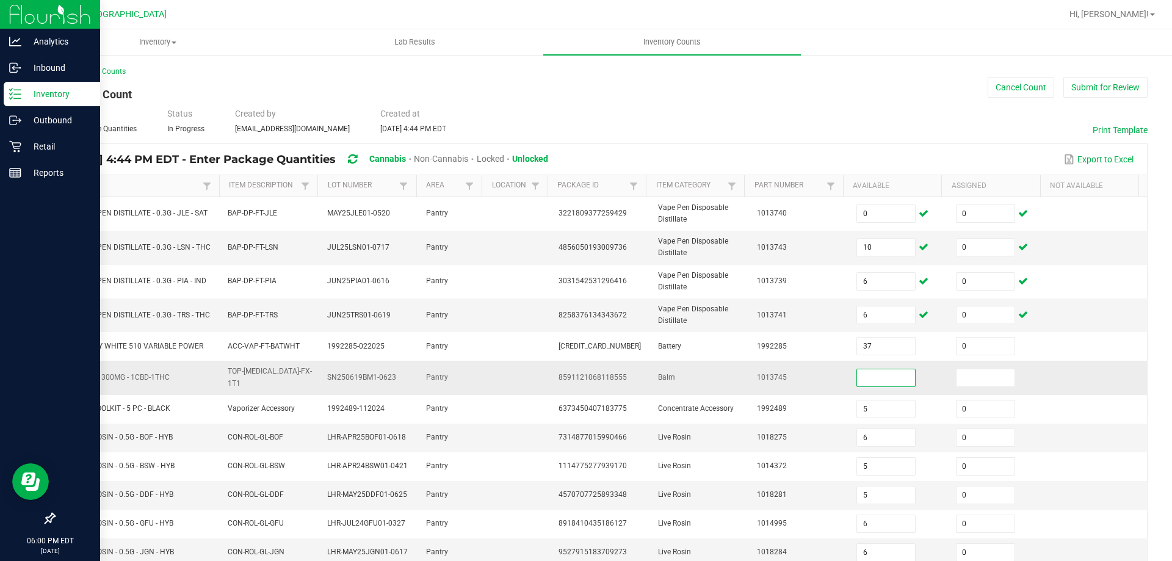
click at [866, 370] on input at bounding box center [886, 377] width 58 height 17
click at [1119, 330] on td at bounding box center [1098, 316] width 100 height 34
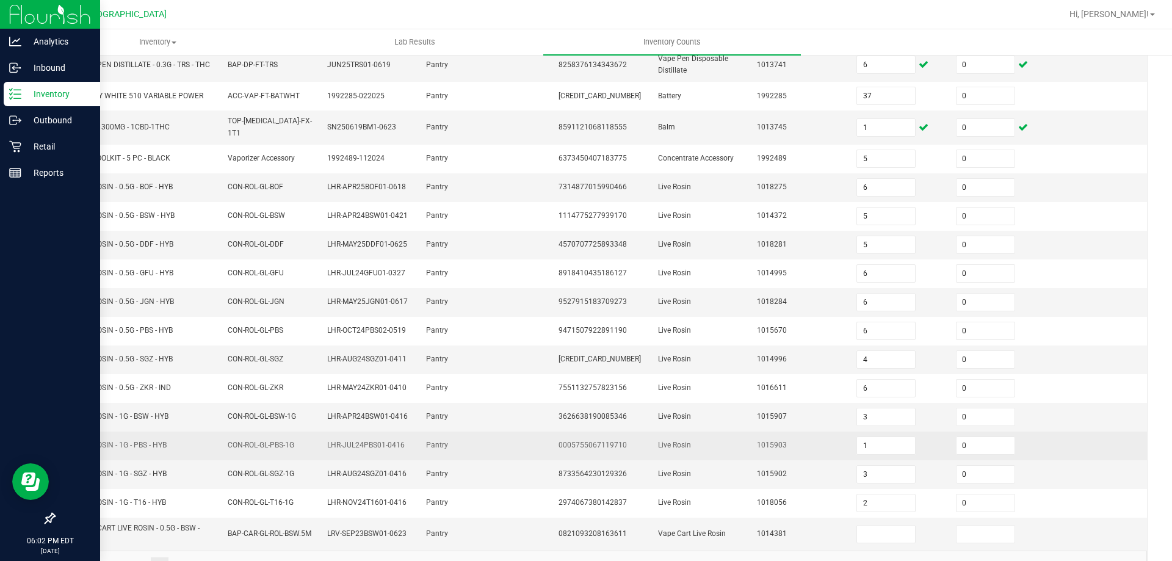
scroll to position [279, 0]
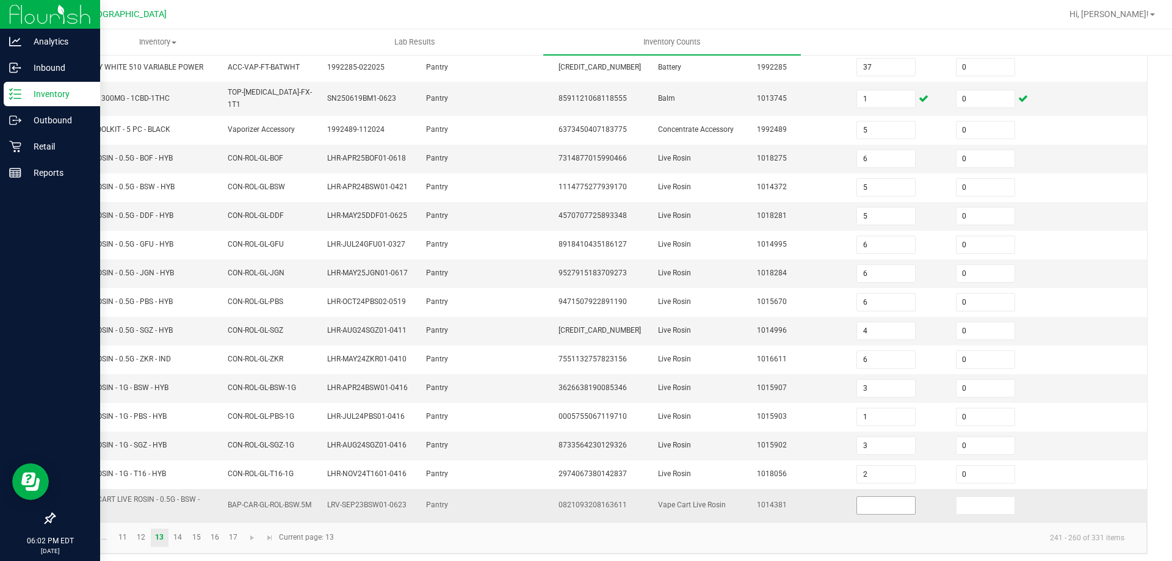
click at [870, 497] on input at bounding box center [886, 505] width 58 height 17
click at [184, 532] on link "14" at bounding box center [178, 538] width 18 height 18
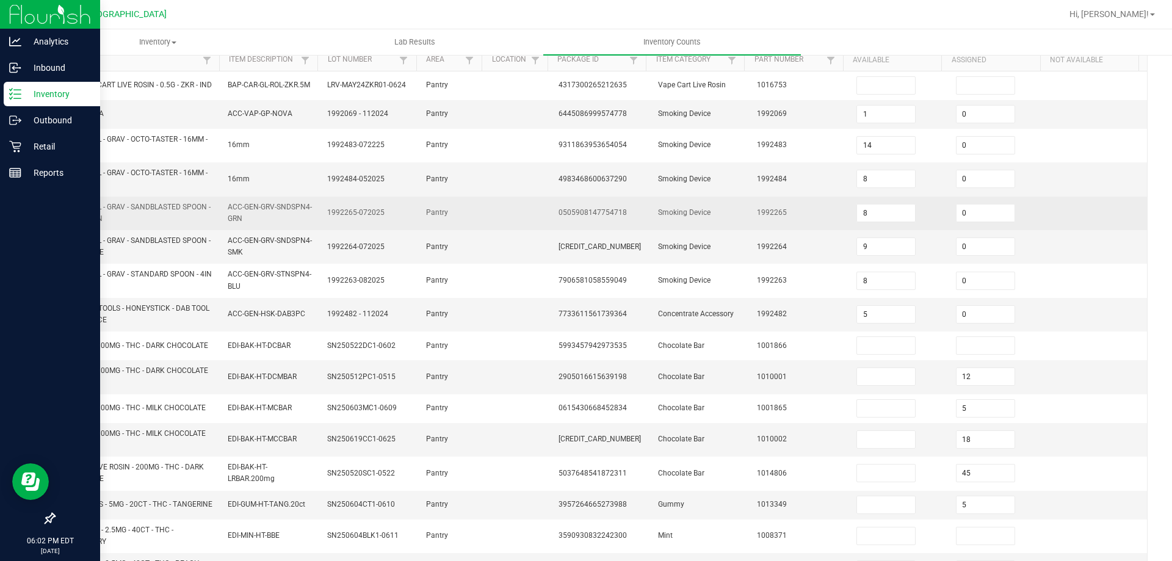
scroll to position [0, 0]
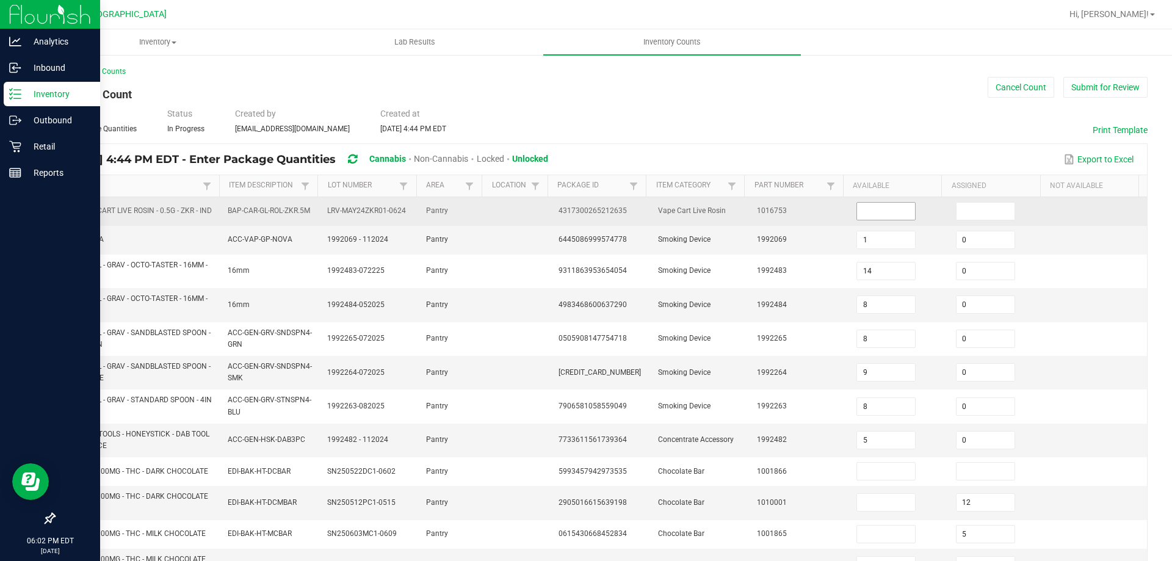
click at [877, 208] on input at bounding box center [886, 211] width 58 height 17
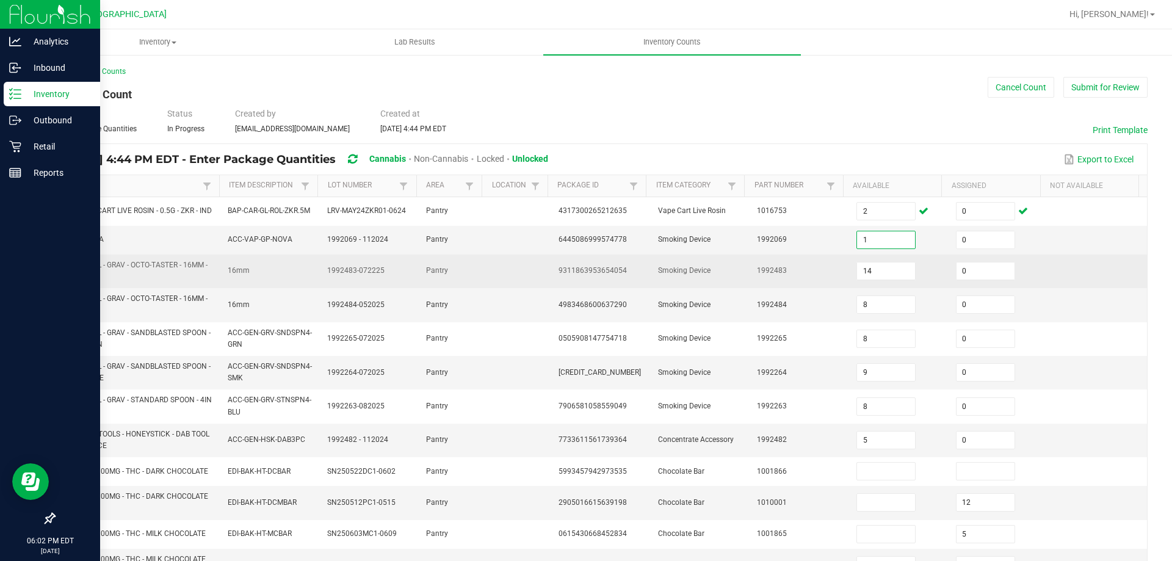
click at [1103, 283] on td at bounding box center [1098, 272] width 100 height 34
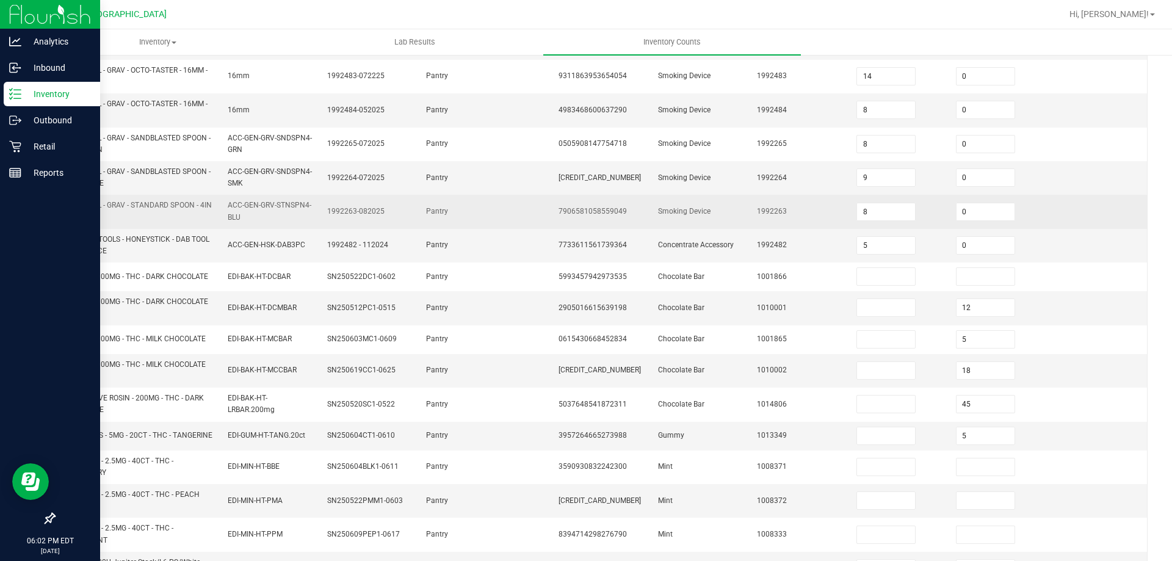
scroll to position [244, 0]
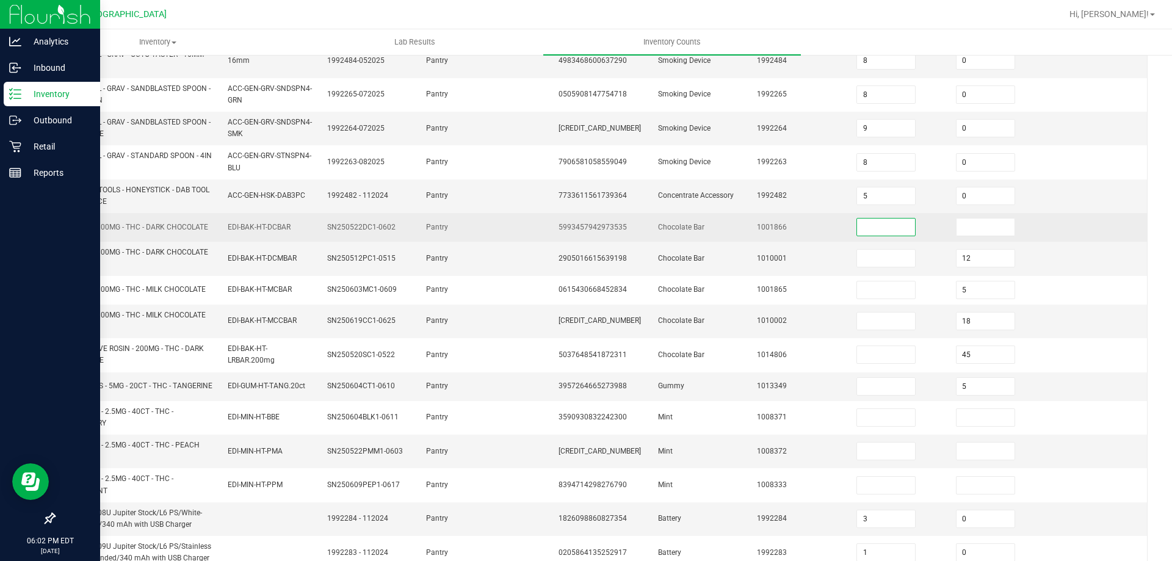
click at [883, 235] on input at bounding box center [886, 227] width 58 height 17
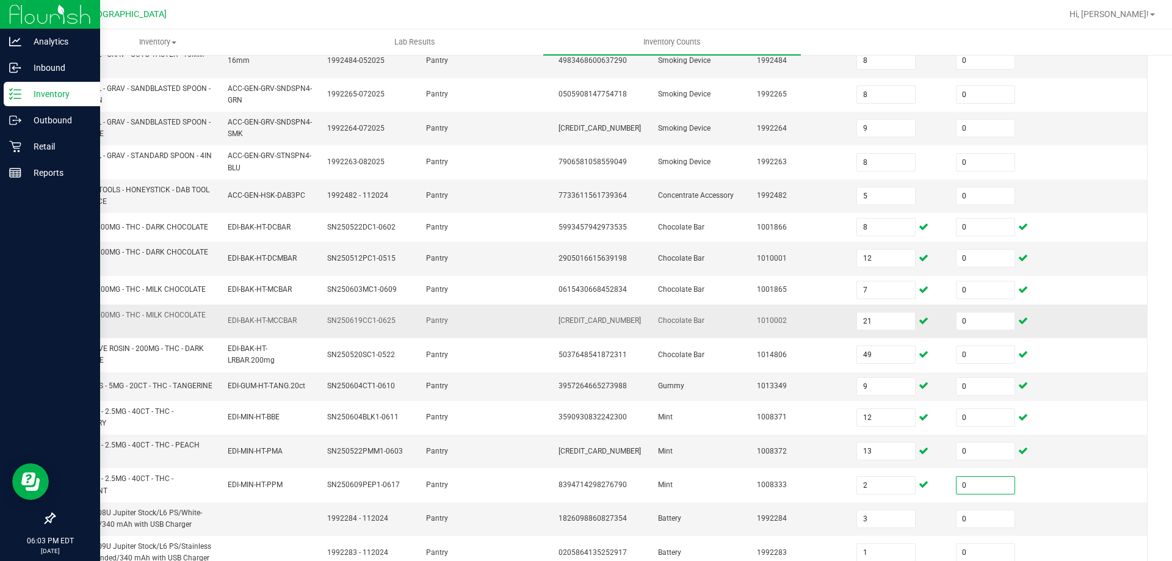
click at [1066, 335] on td at bounding box center [1098, 322] width 100 height 34
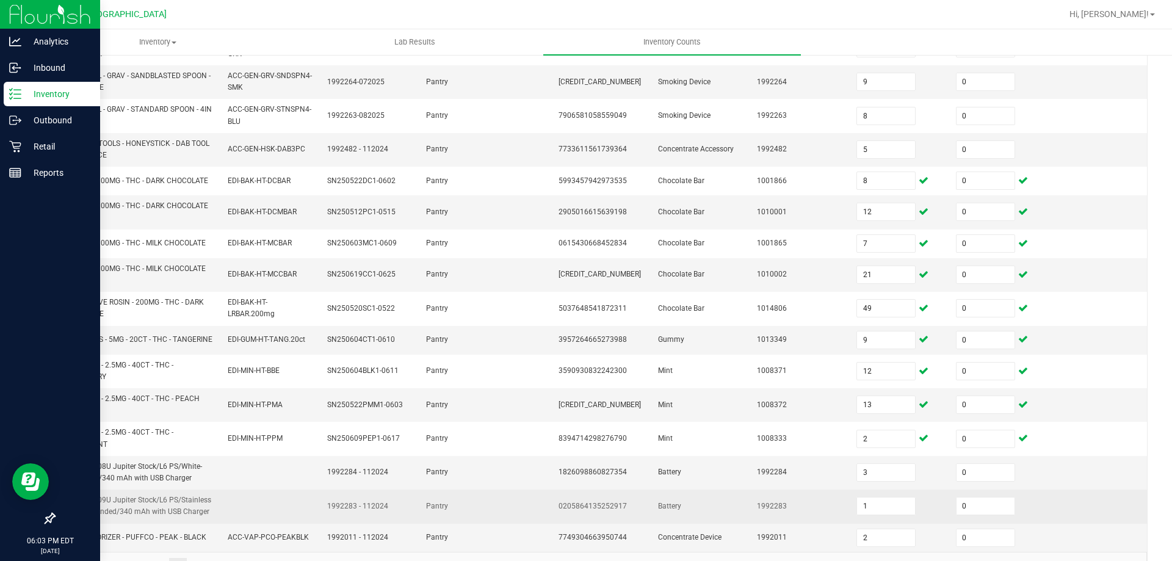
scroll to position [336, 0]
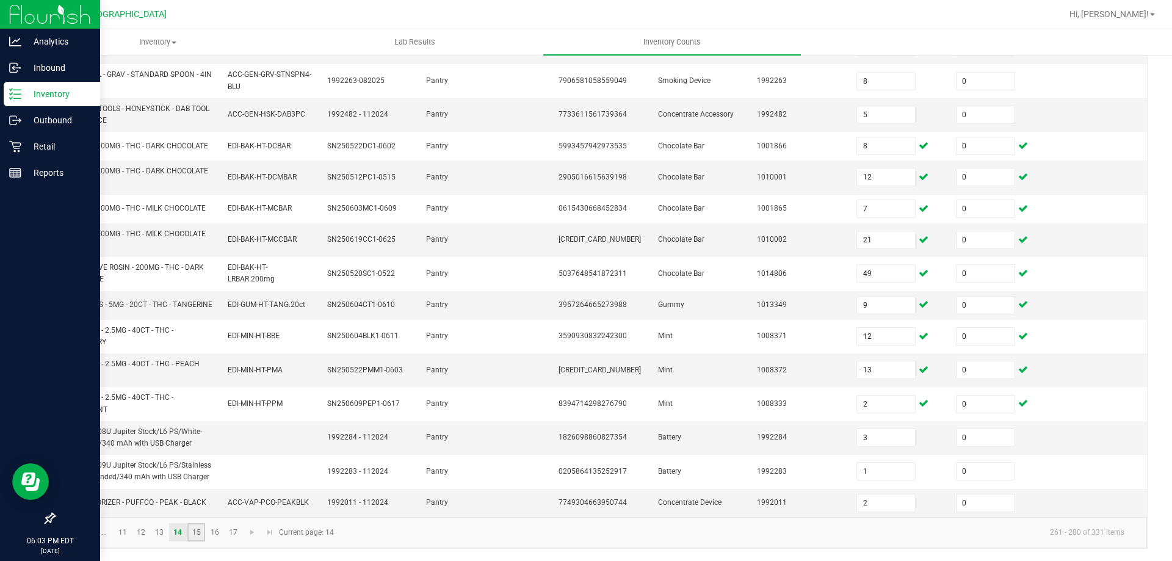
click at [196, 535] on link "15" at bounding box center [196, 532] width 18 height 18
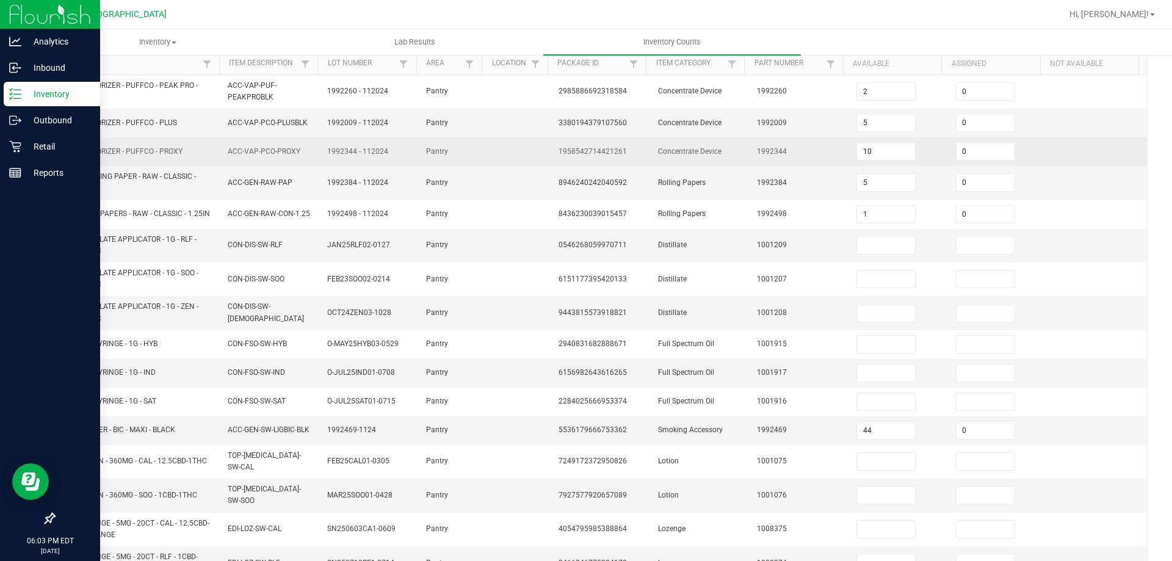
scroll to position [0, 0]
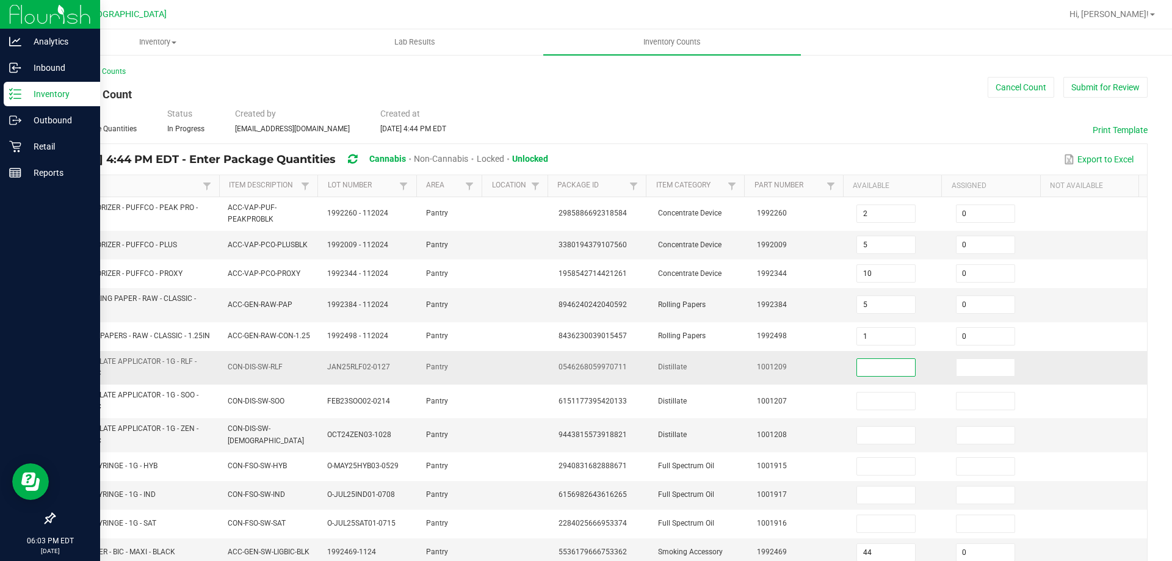
click at [889, 371] on input at bounding box center [886, 367] width 58 height 17
click at [1048, 384] on td at bounding box center [1098, 368] width 100 height 34
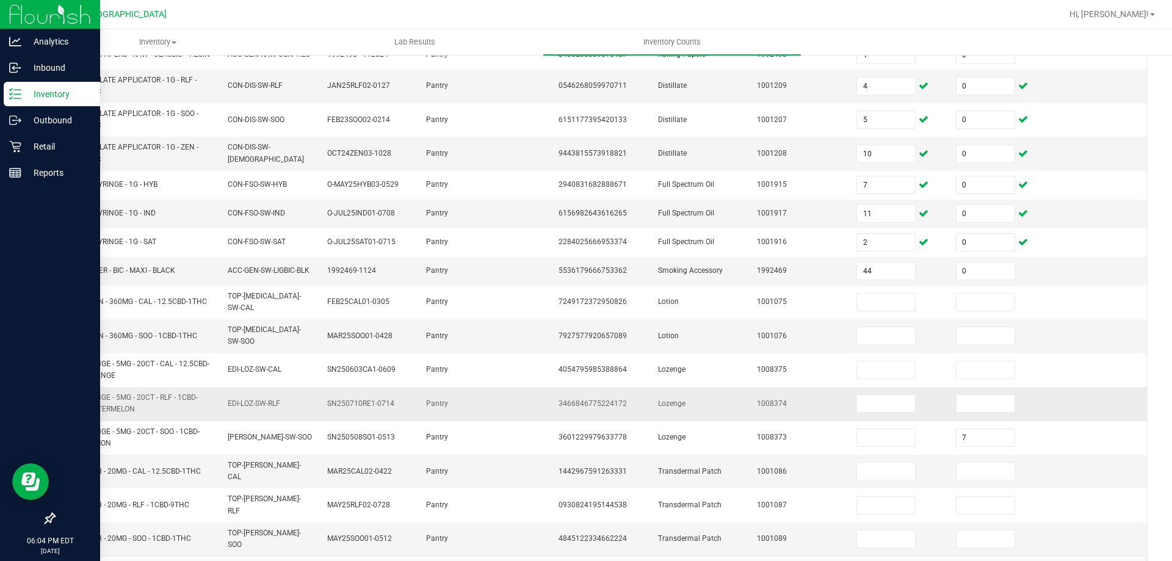
scroll to position [295, 0]
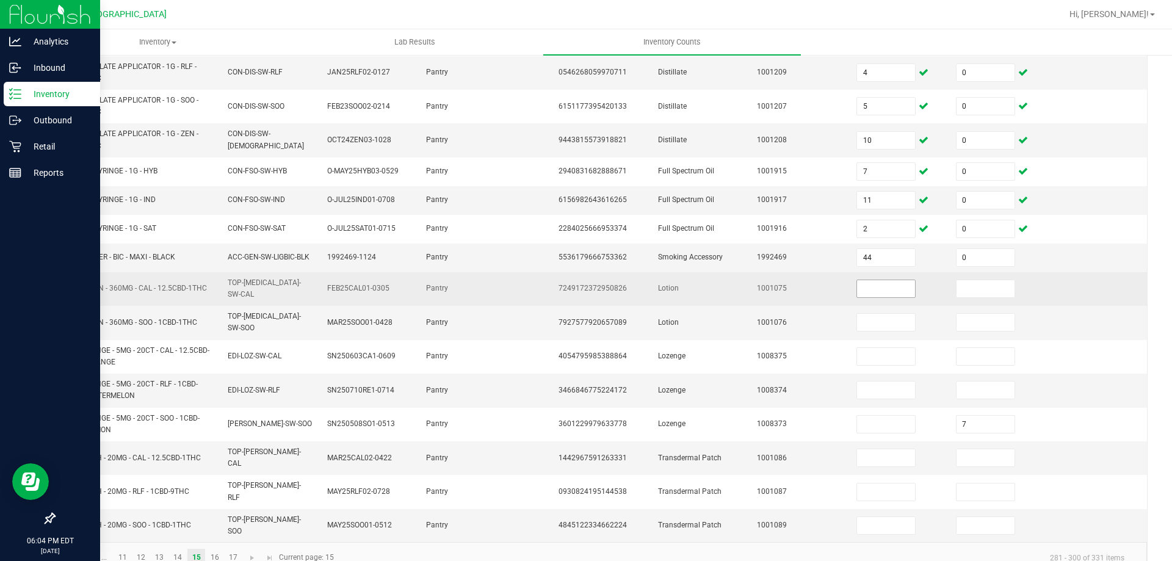
click at [860, 283] on input at bounding box center [886, 288] width 58 height 17
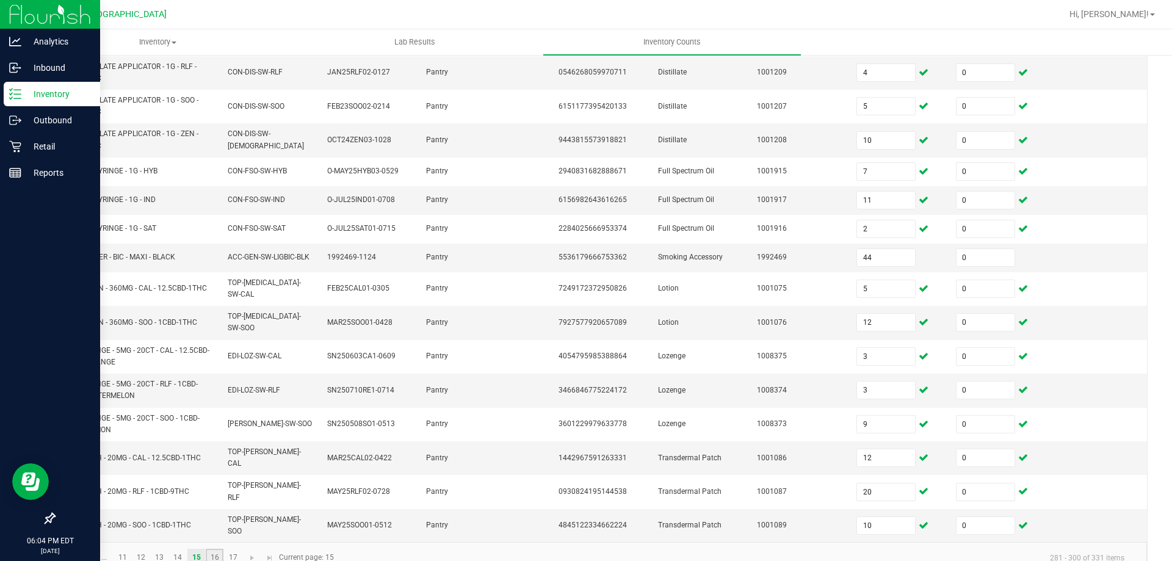
click at [221, 549] on link "16" at bounding box center [215, 558] width 18 height 18
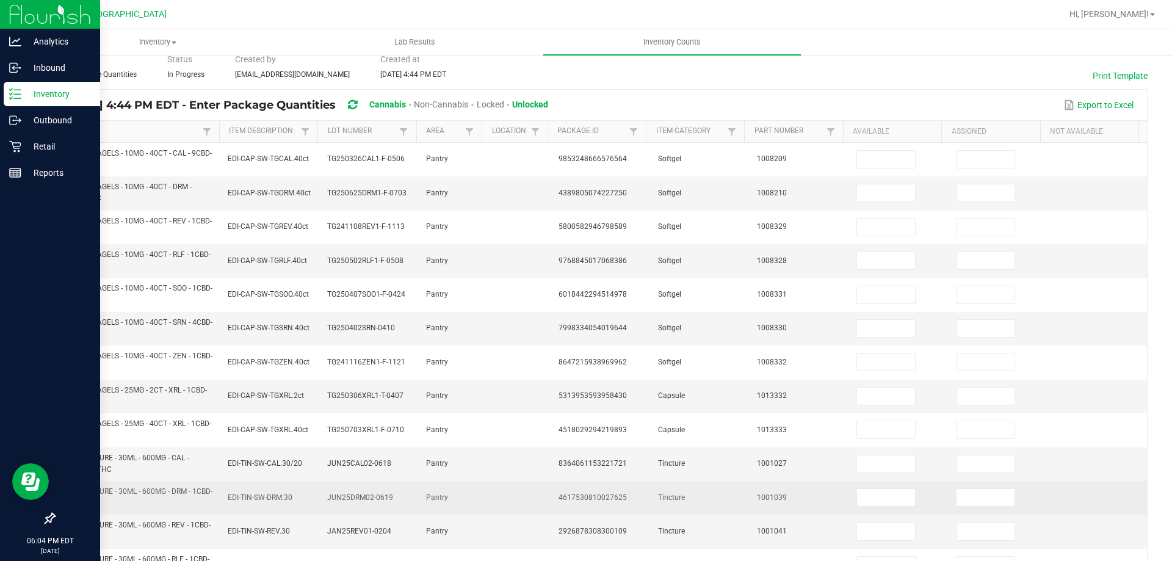
scroll to position [0, 0]
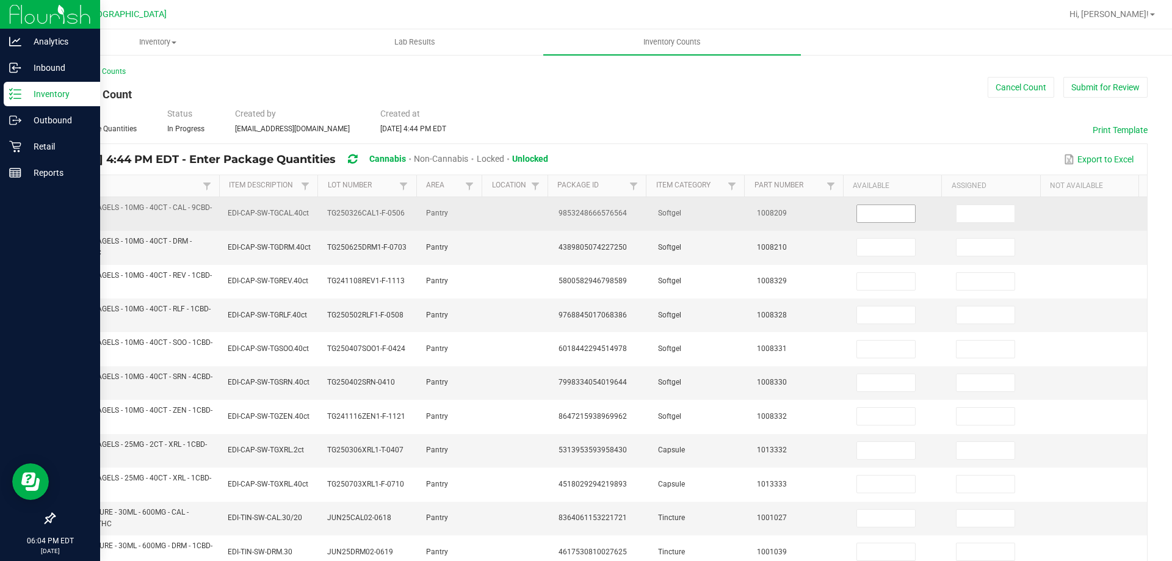
click at [872, 221] on input at bounding box center [886, 213] width 58 height 17
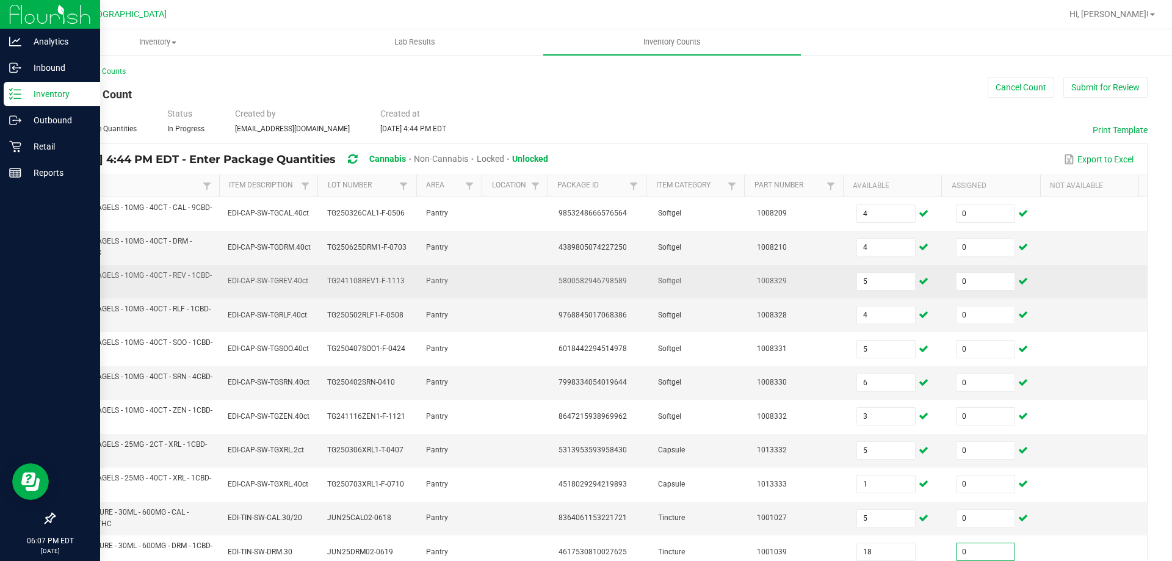
scroll to position [291, 0]
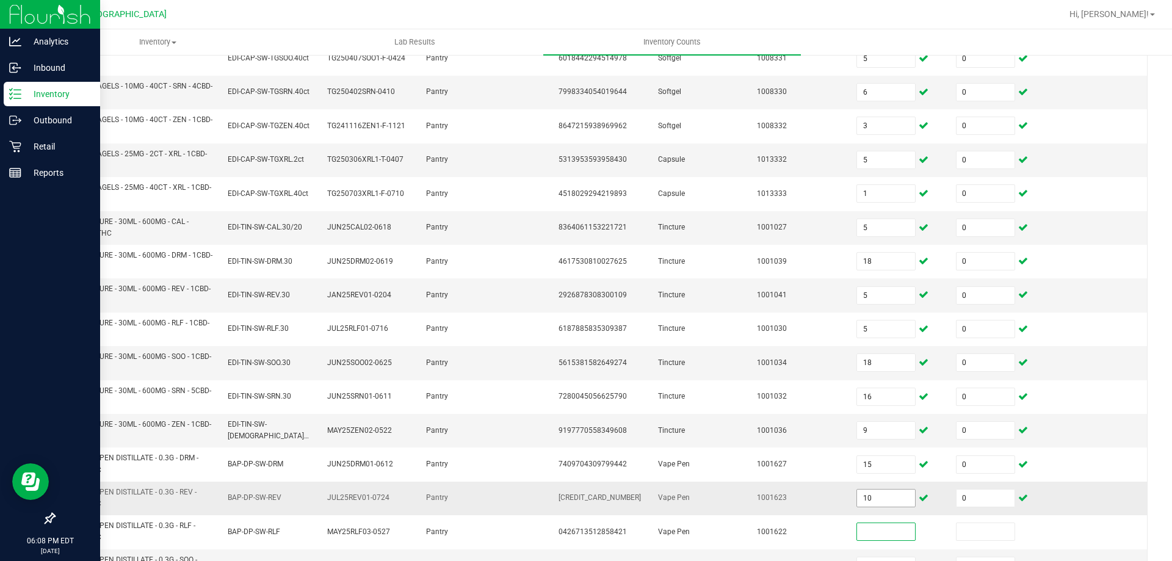
click at [893, 499] on input "10" at bounding box center [886, 498] width 58 height 17
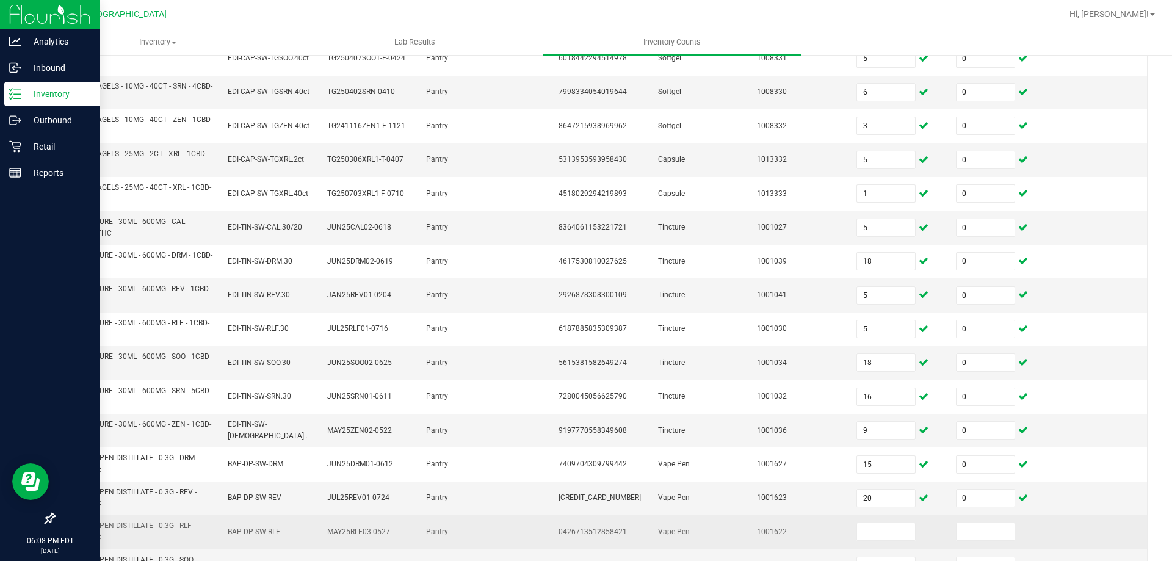
click at [949, 530] on td at bounding box center [999, 532] width 100 height 34
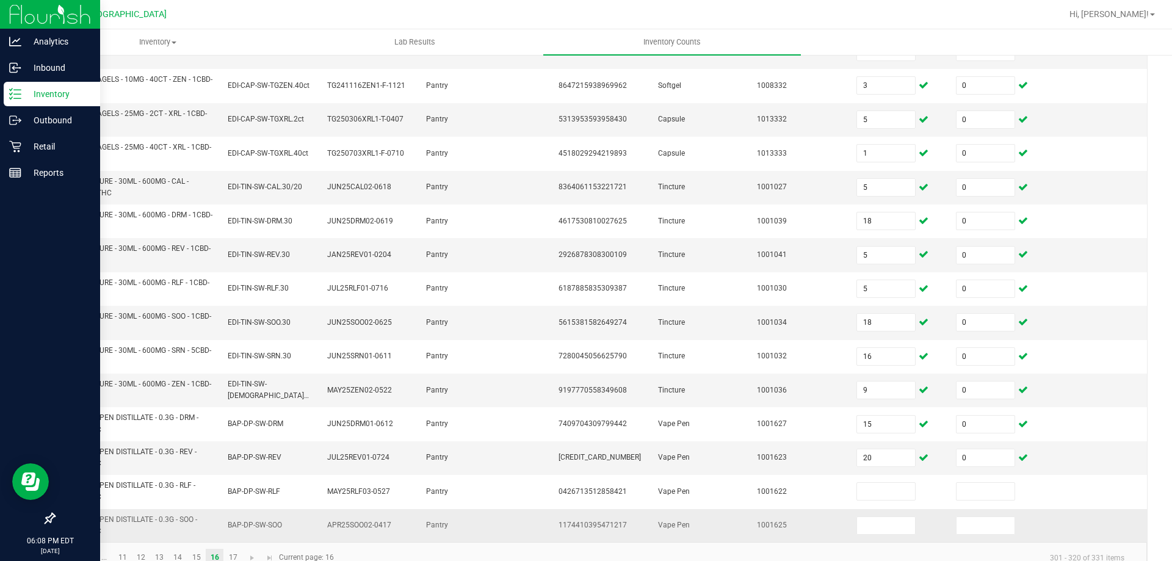
scroll to position [356, 0]
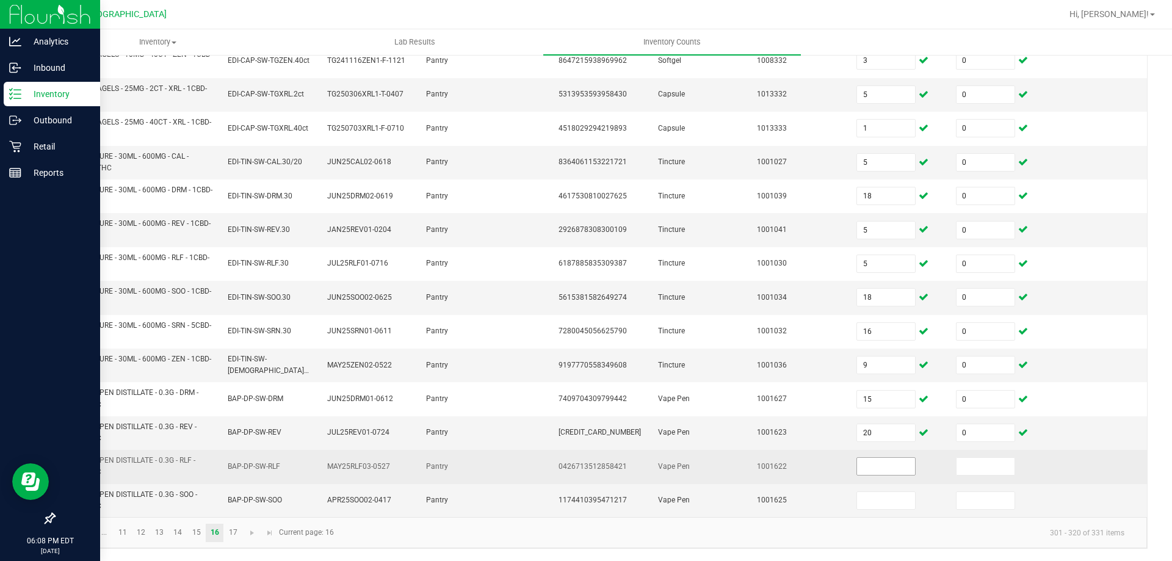
click at [857, 472] on input at bounding box center [886, 466] width 58 height 17
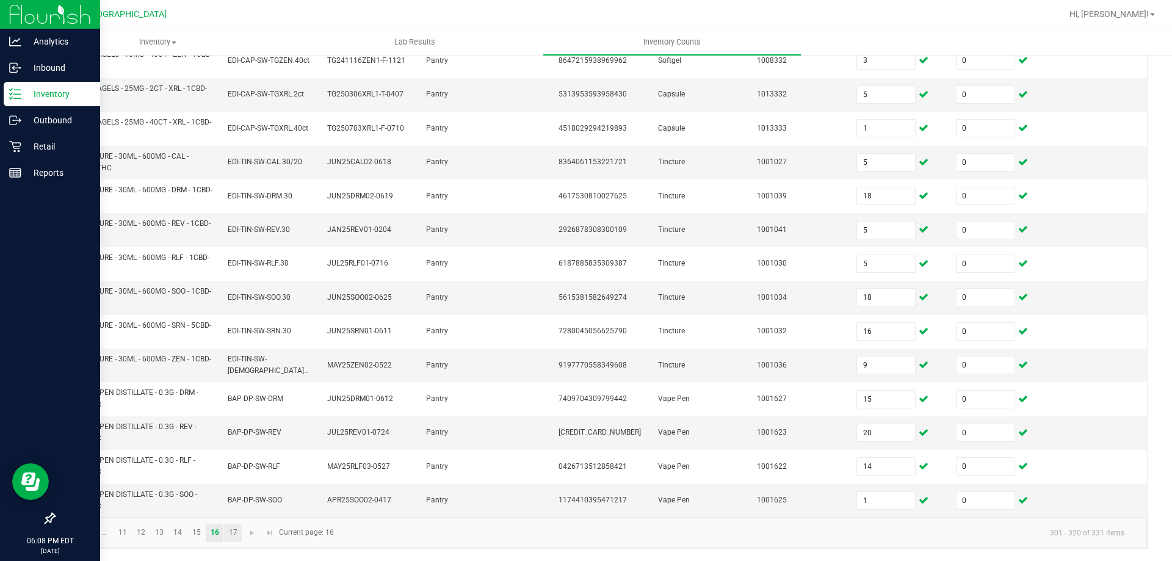
click at [234, 537] on link "17" at bounding box center [233, 533] width 18 height 18
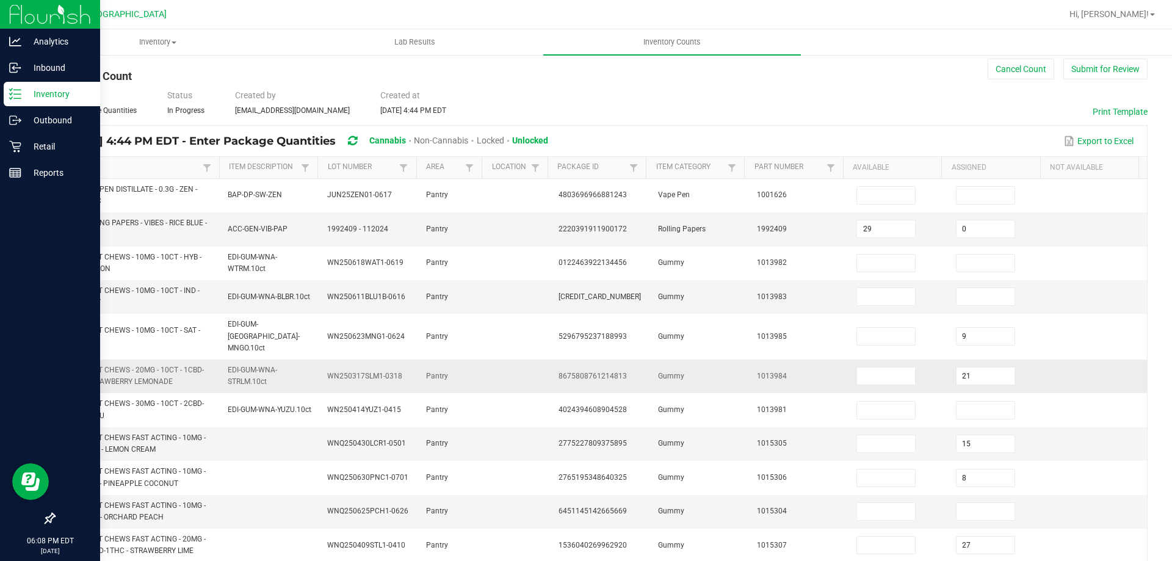
scroll to position [0, 0]
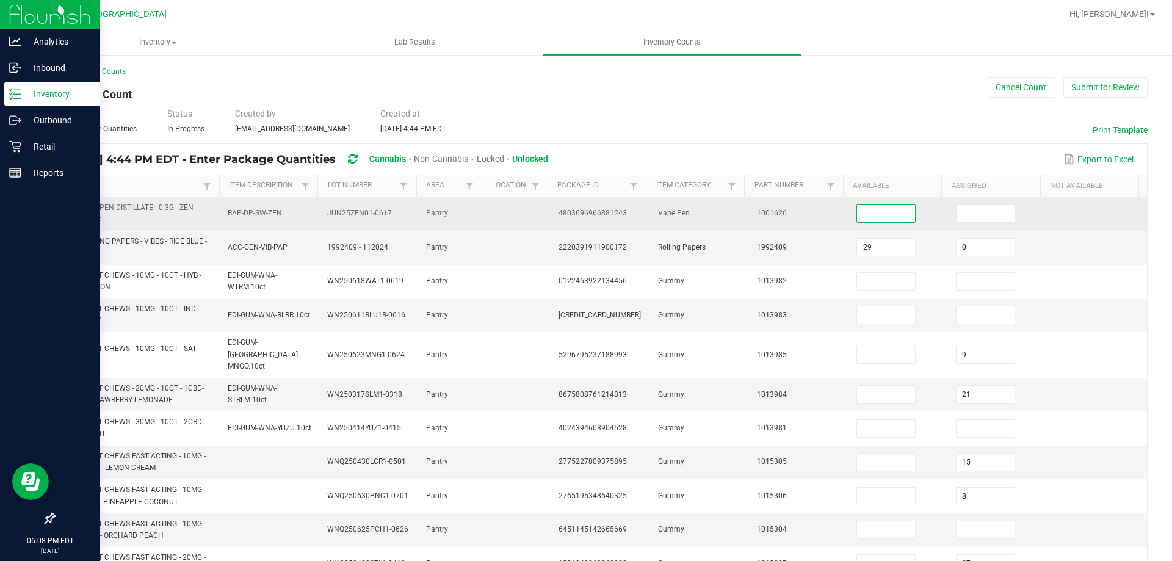
click at [857, 216] on input at bounding box center [886, 213] width 58 height 17
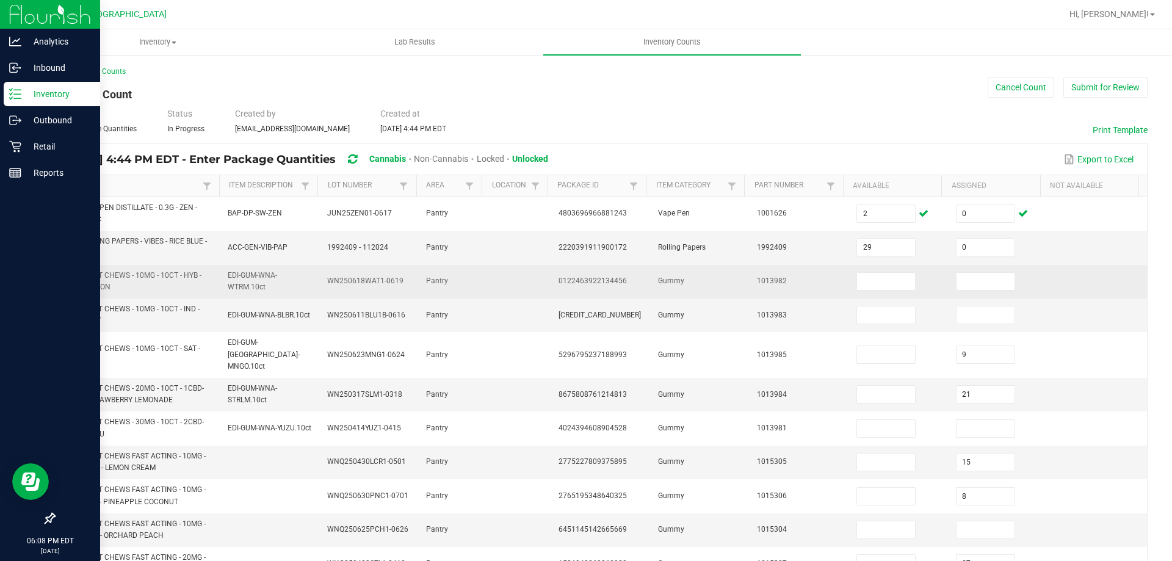
click at [891, 292] on td at bounding box center [899, 282] width 100 height 34
click at [884, 287] on input at bounding box center [886, 281] width 58 height 17
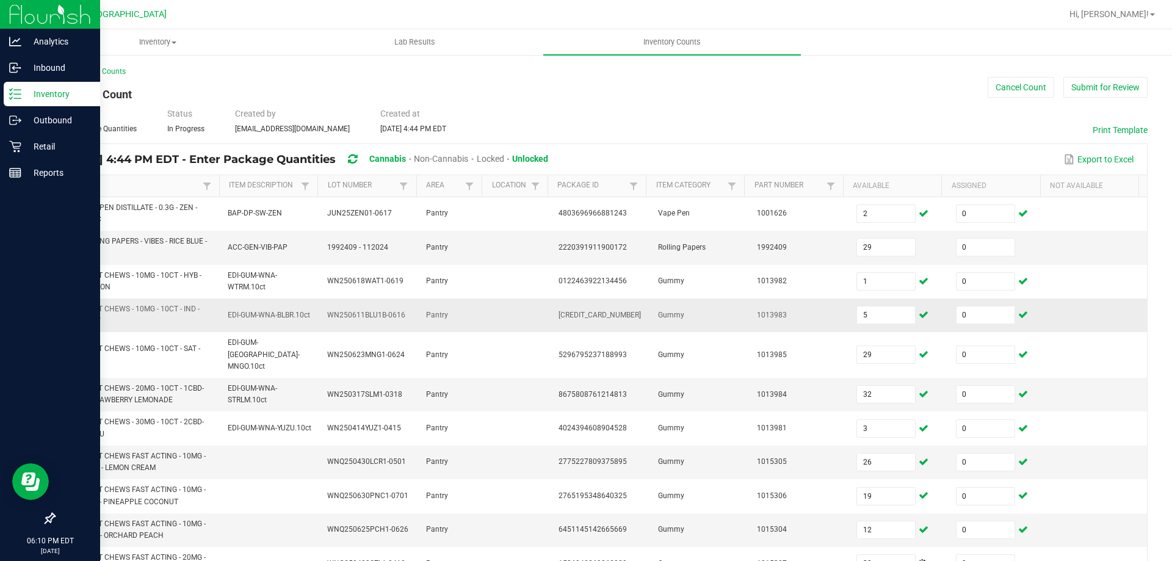
click at [1070, 327] on td at bounding box center [1098, 316] width 100 height 34
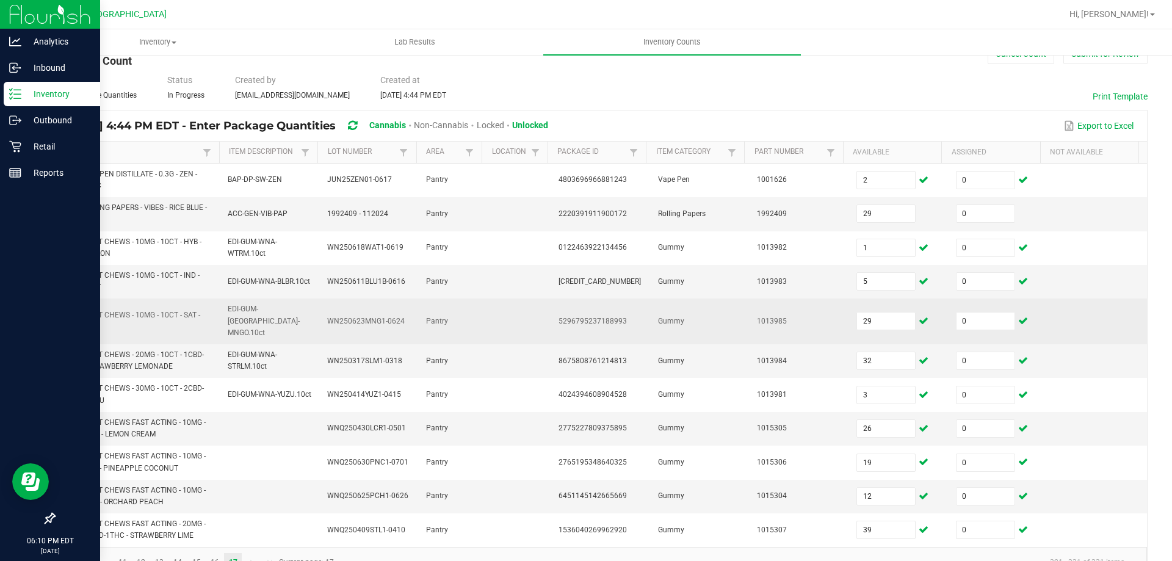
scroll to position [52, 0]
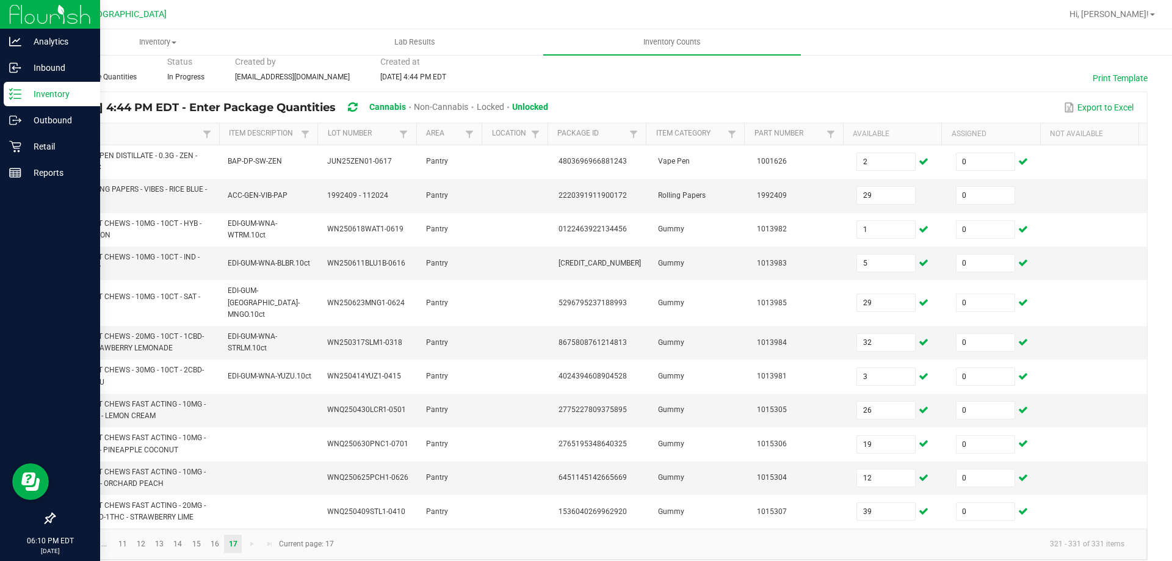
click at [75, 535] on link at bounding box center [69, 544] width 18 height 18
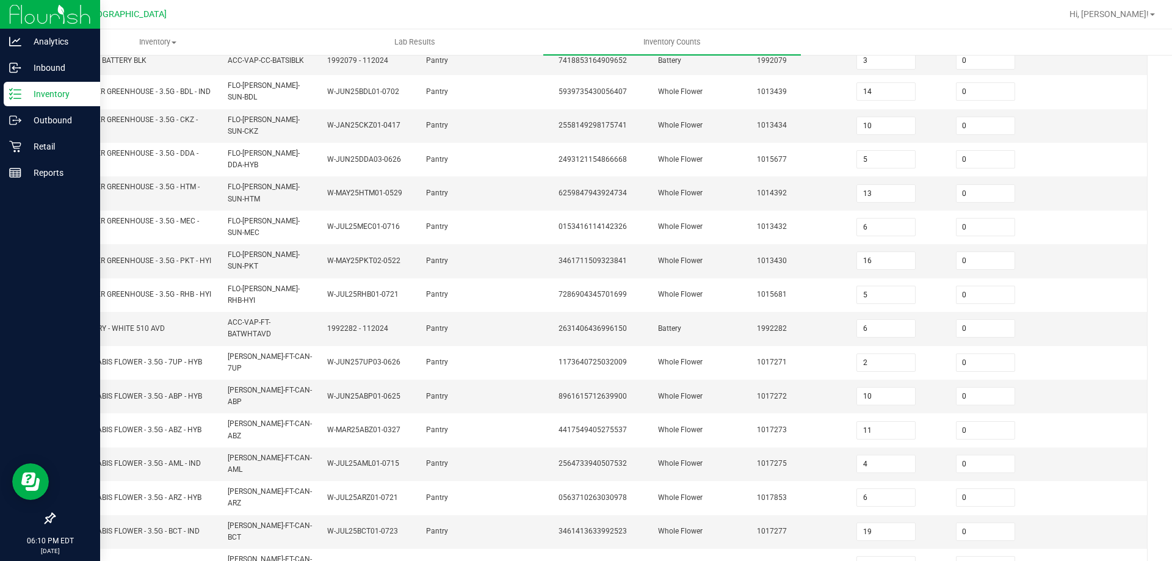
scroll to position [295, 0]
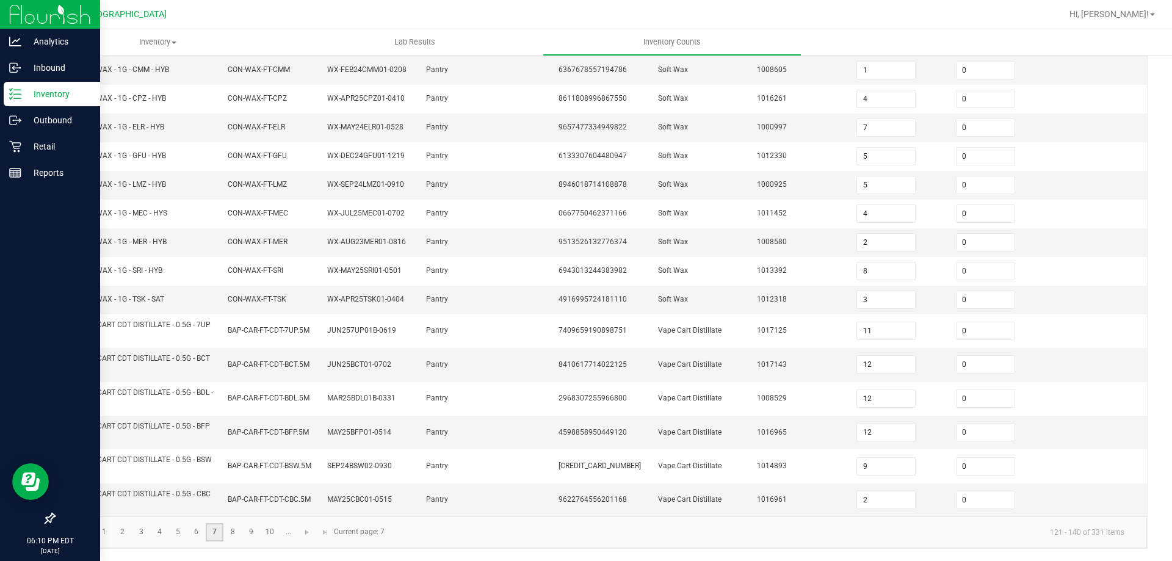
scroll to position [284, 0]
click at [238, 532] on link "8" at bounding box center [233, 532] width 18 height 18
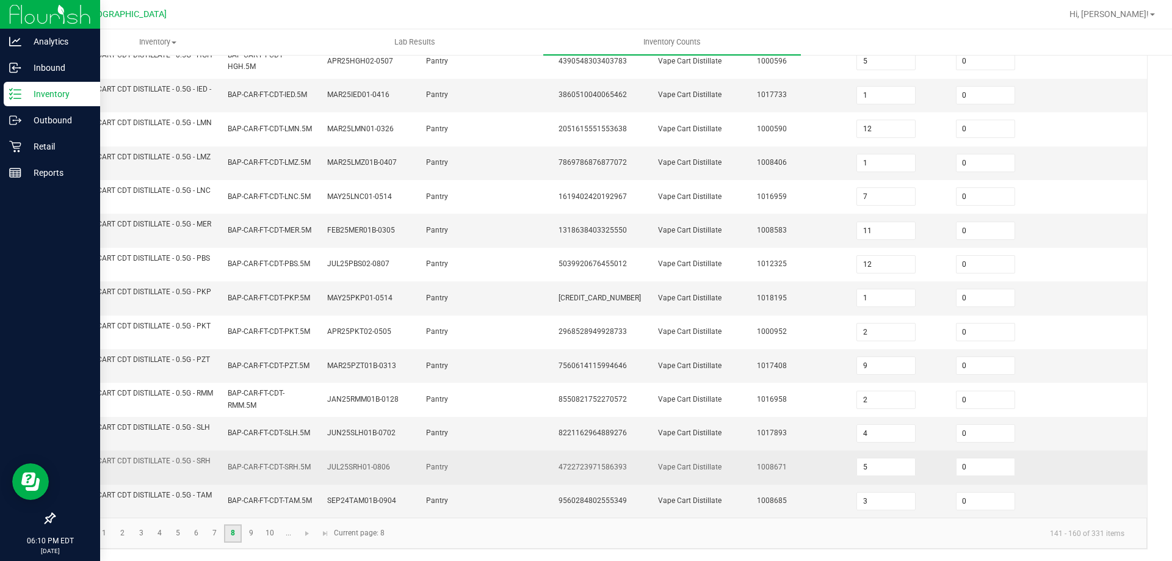
scroll to position [356, 0]
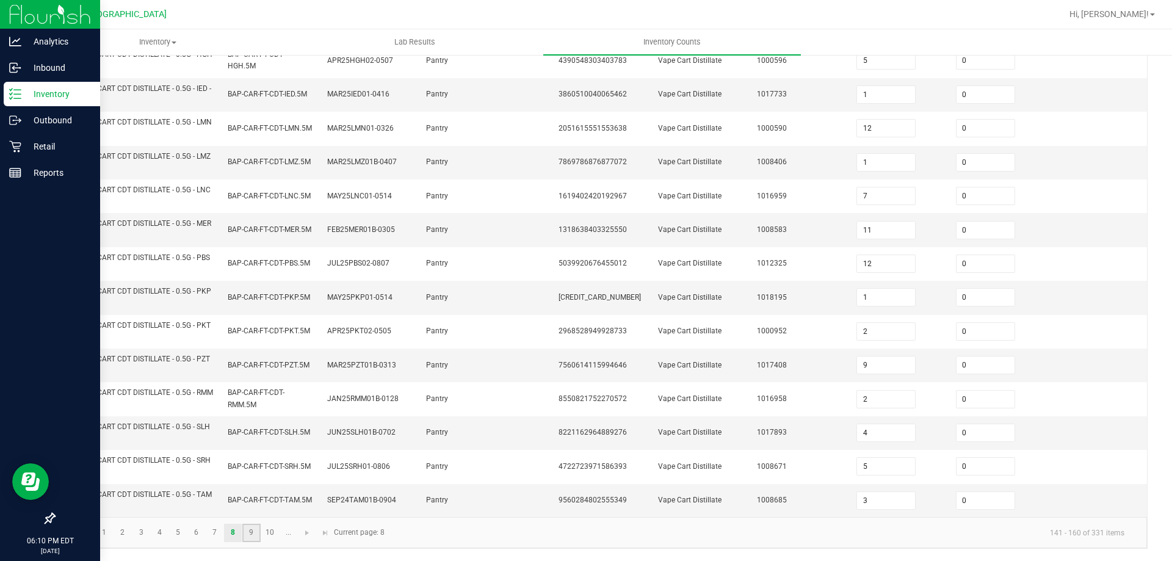
click at [248, 537] on link "9" at bounding box center [251, 533] width 18 height 18
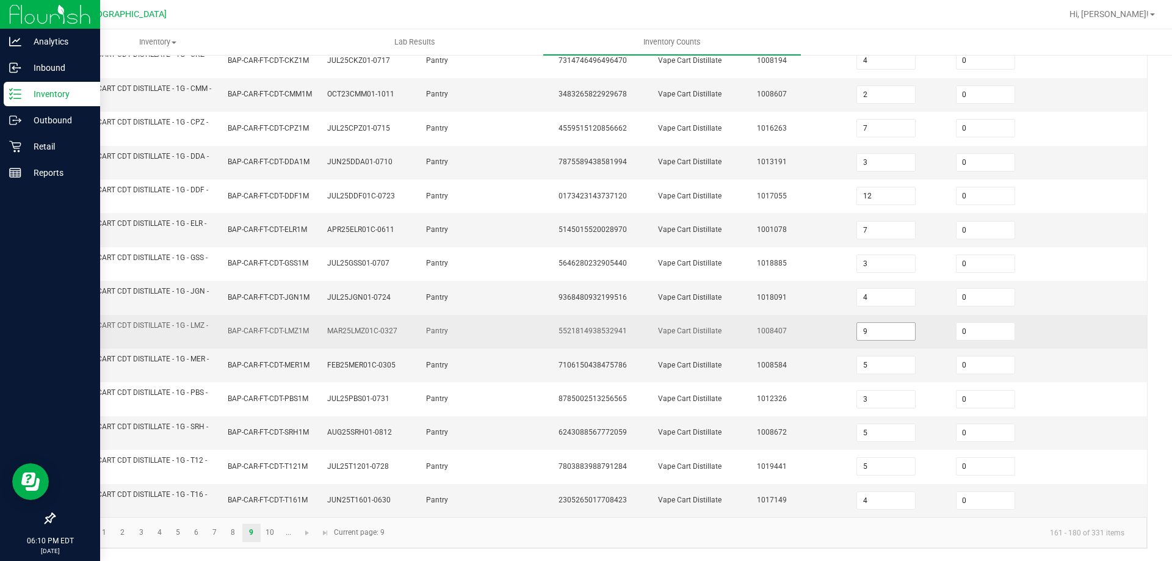
click at [863, 330] on input "9" at bounding box center [886, 331] width 58 height 17
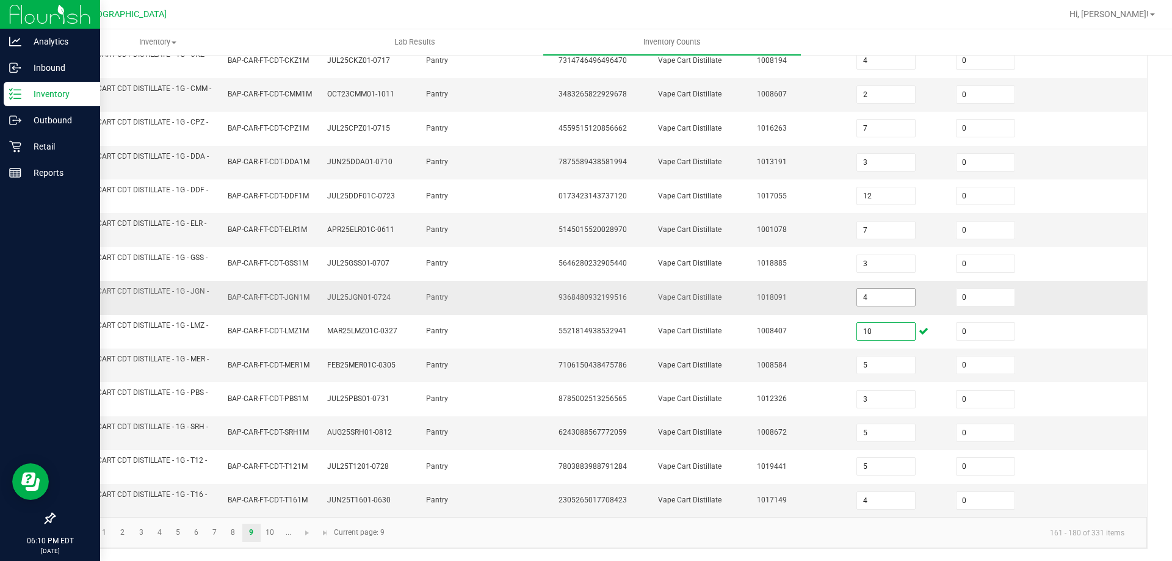
click at [875, 295] on input "4" at bounding box center [886, 297] width 58 height 17
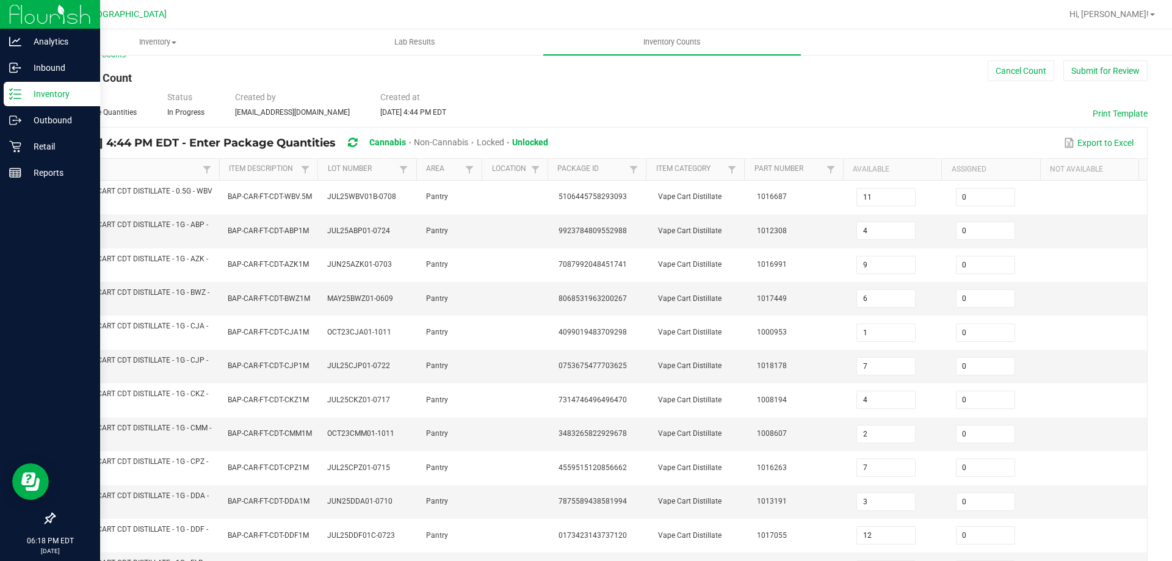
scroll to position [0, 0]
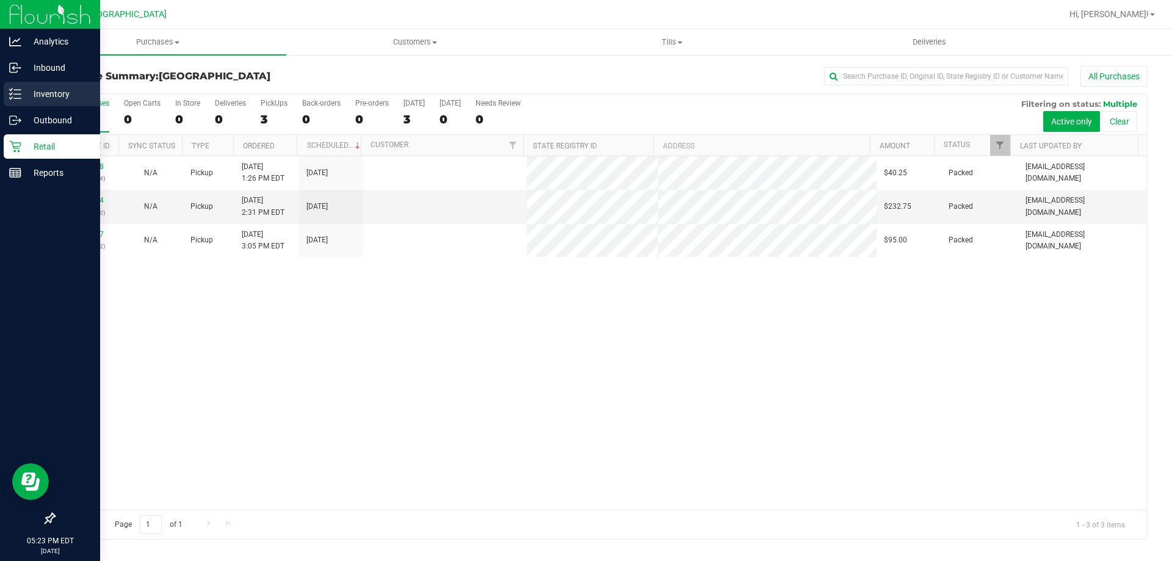
click at [25, 89] on p "Inventory" at bounding box center [57, 94] width 73 height 15
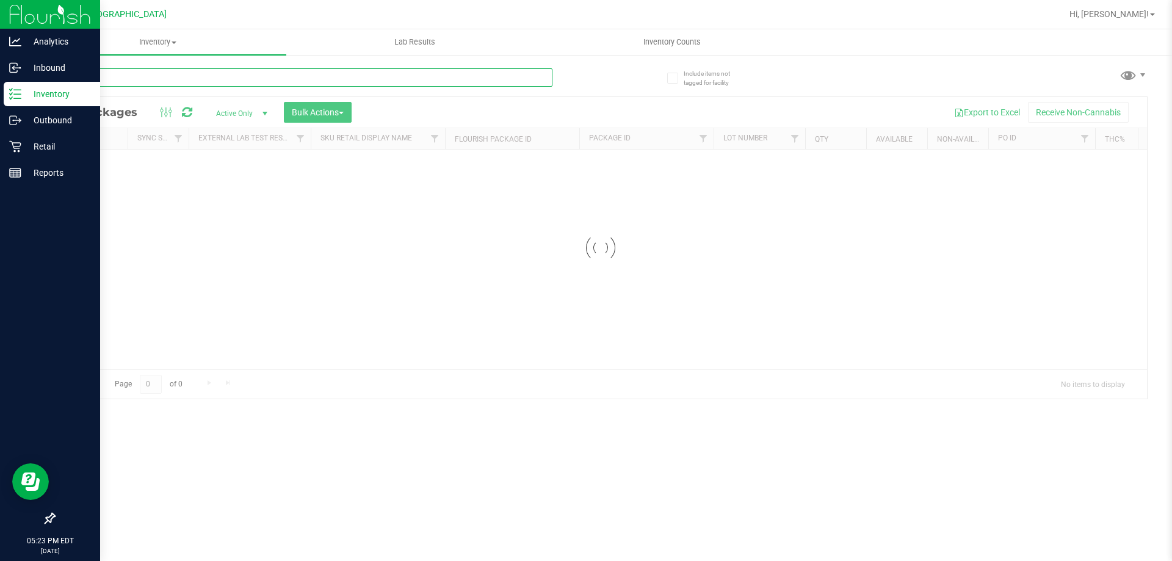
click at [183, 82] on div "Inventory All packages All inventory Waste log Create inventory Lab Results Inv…" at bounding box center [600, 295] width 1143 height 532
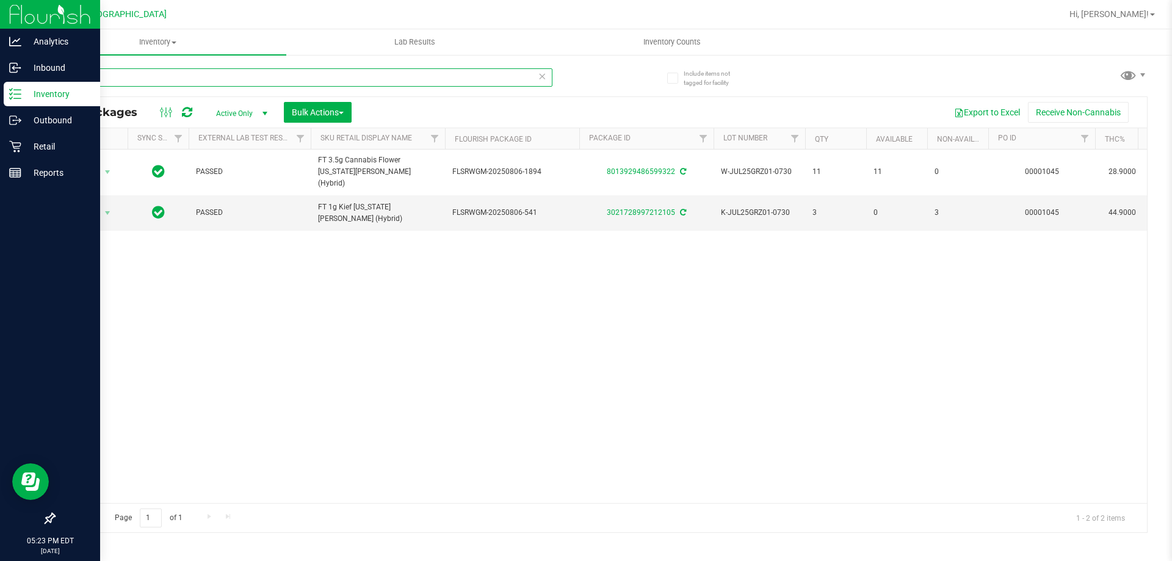
type input "grz"
click at [47, 156] on div "Retail" at bounding box center [52, 146] width 96 height 24
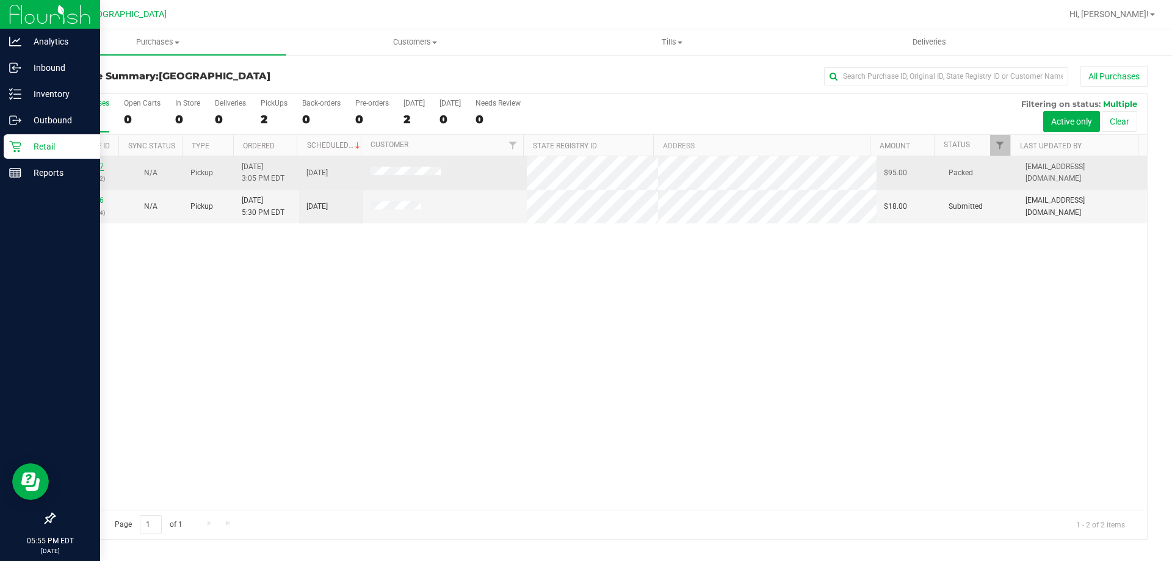
click at [89, 165] on link "11840067" at bounding box center [87, 166] width 34 height 9
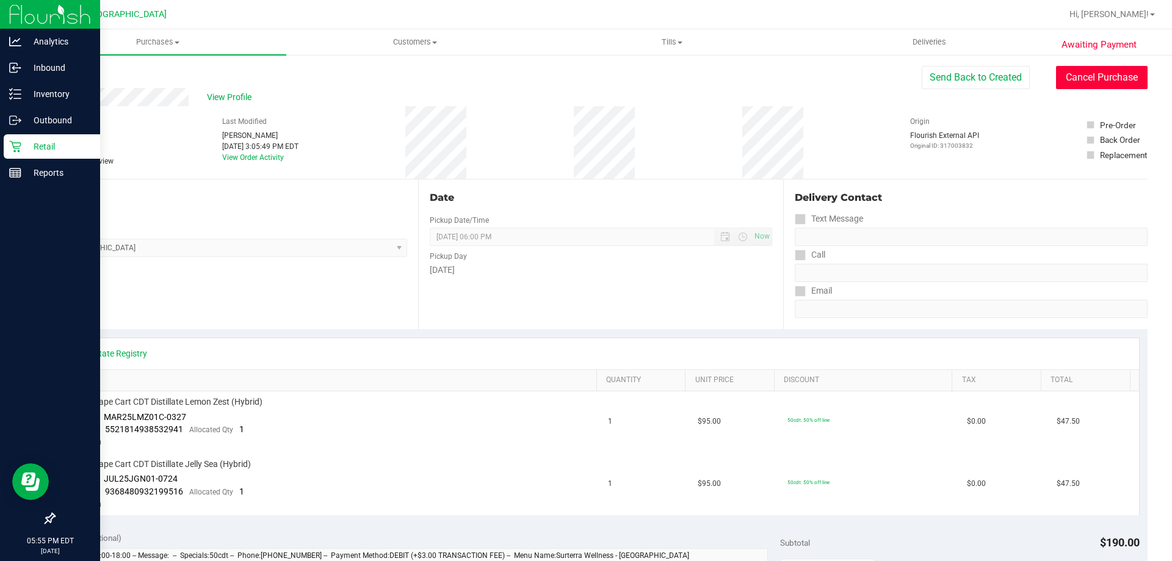
click at [1081, 70] on button "Cancel Purchase" at bounding box center [1102, 77] width 92 height 23
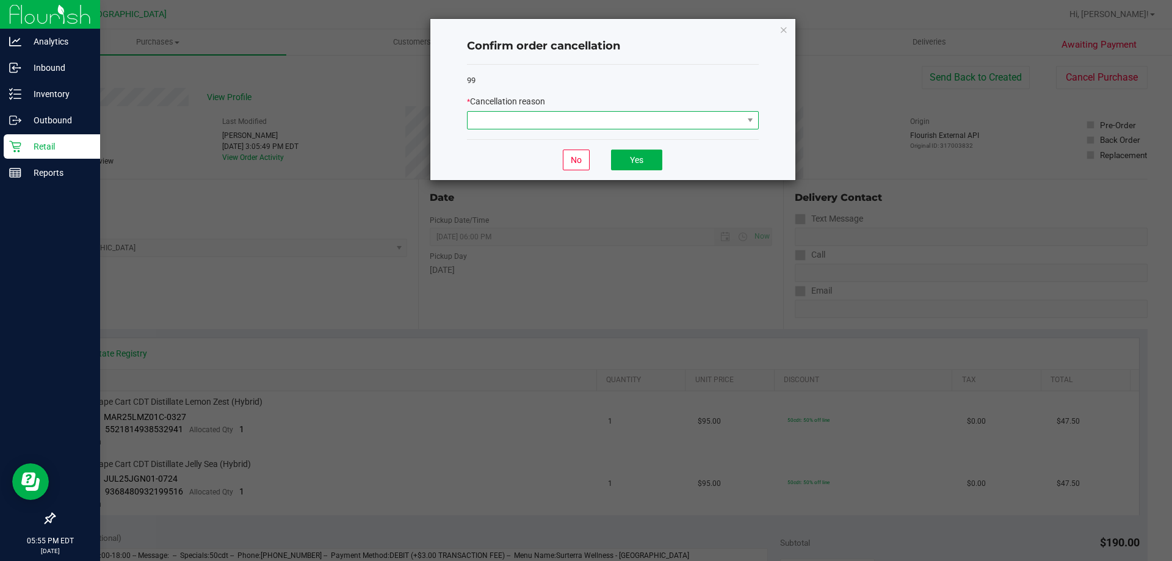
click at [688, 118] on span at bounding box center [605, 120] width 275 height 17
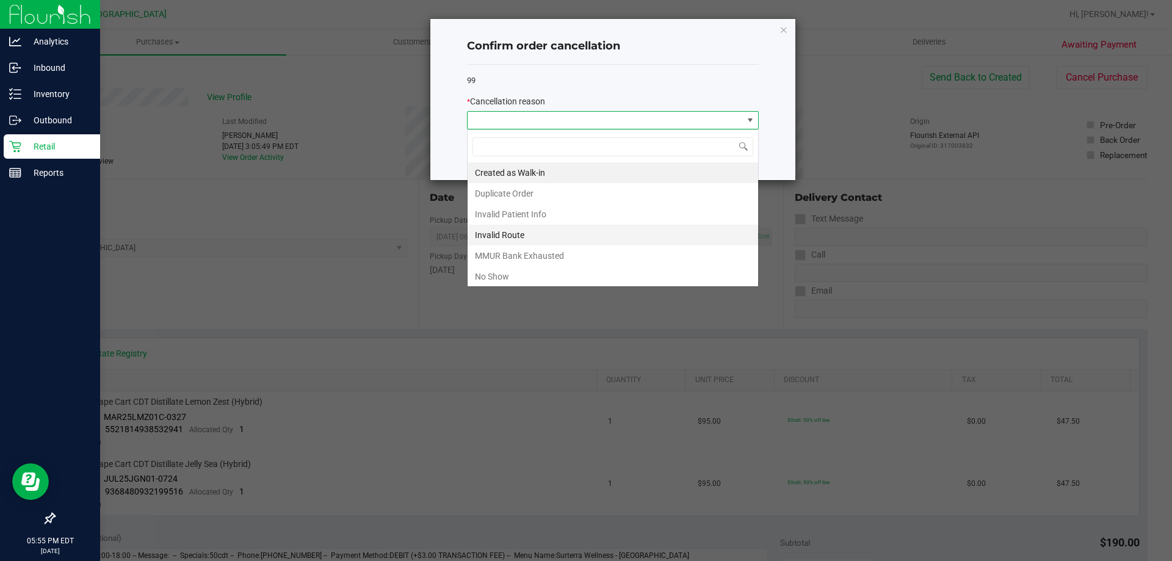
scroll to position [18, 292]
click at [516, 270] on li "No Show" at bounding box center [613, 276] width 291 height 21
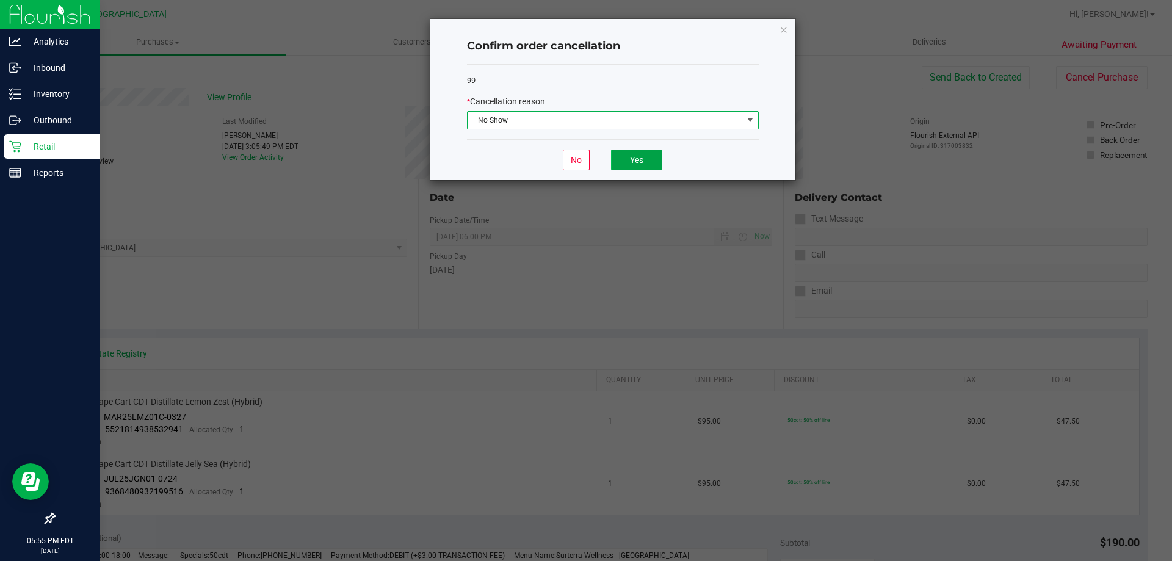
click at [653, 156] on button "Yes" at bounding box center [636, 160] width 51 height 21
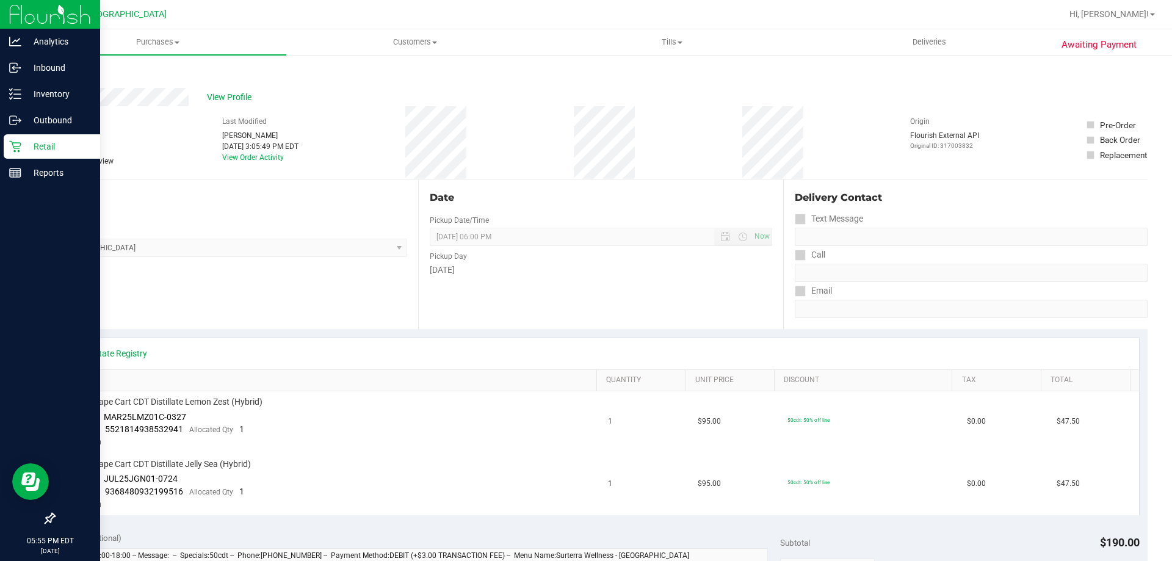
click at [24, 148] on p "Retail" at bounding box center [57, 146] width 73 height 15
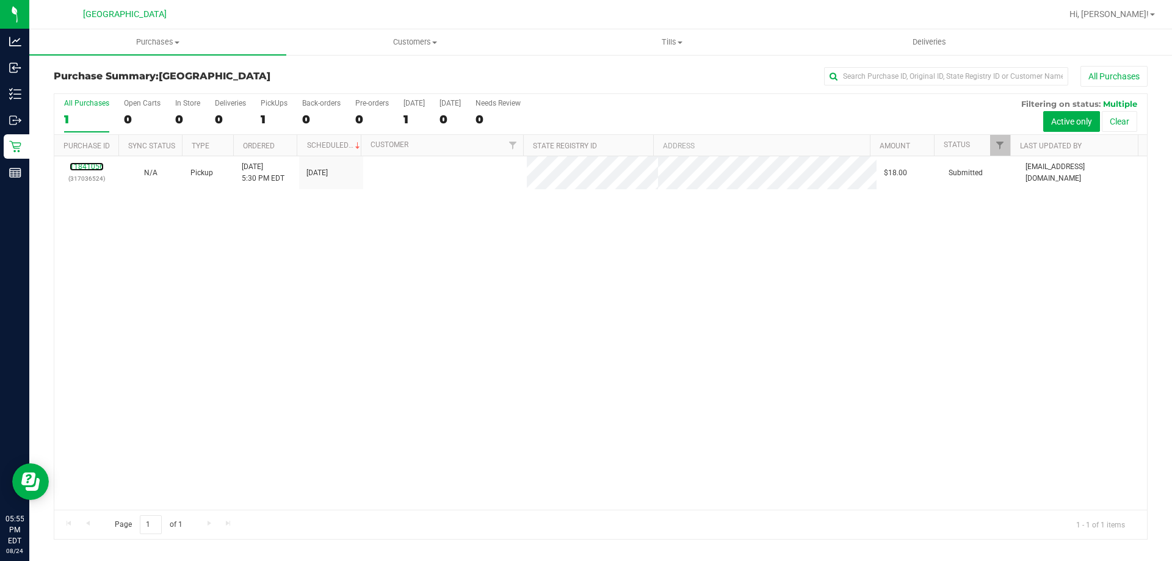
click at [95, 167] on link "11841056" at bounding box center [87, 166] width 34 height 9
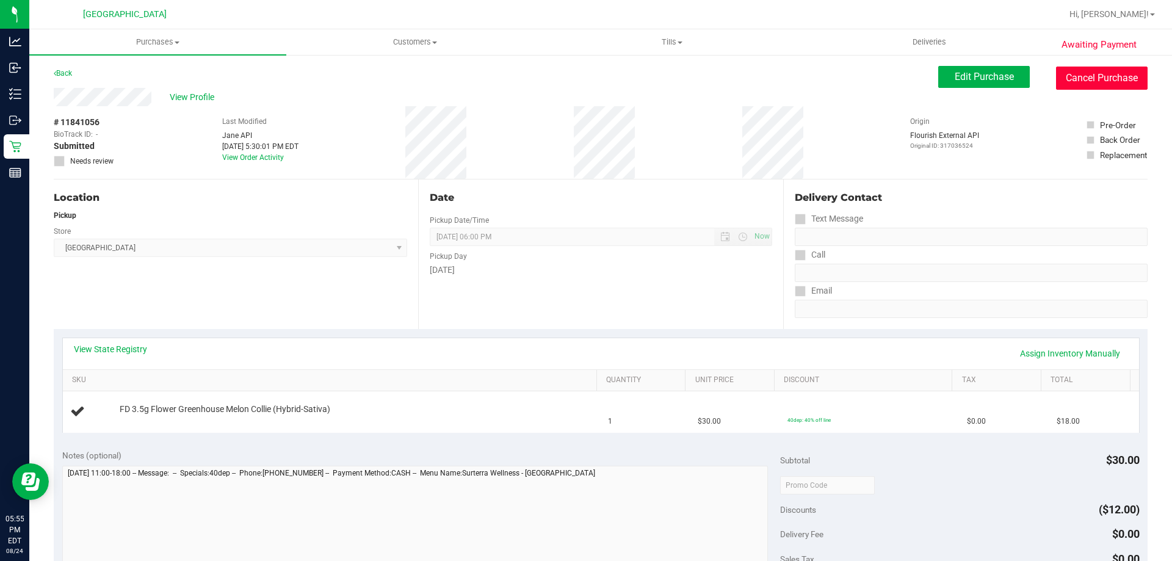
click at [1090, 77] on button "Cancel Purchase" at bounding box center [1102, 78] width 92 height 23
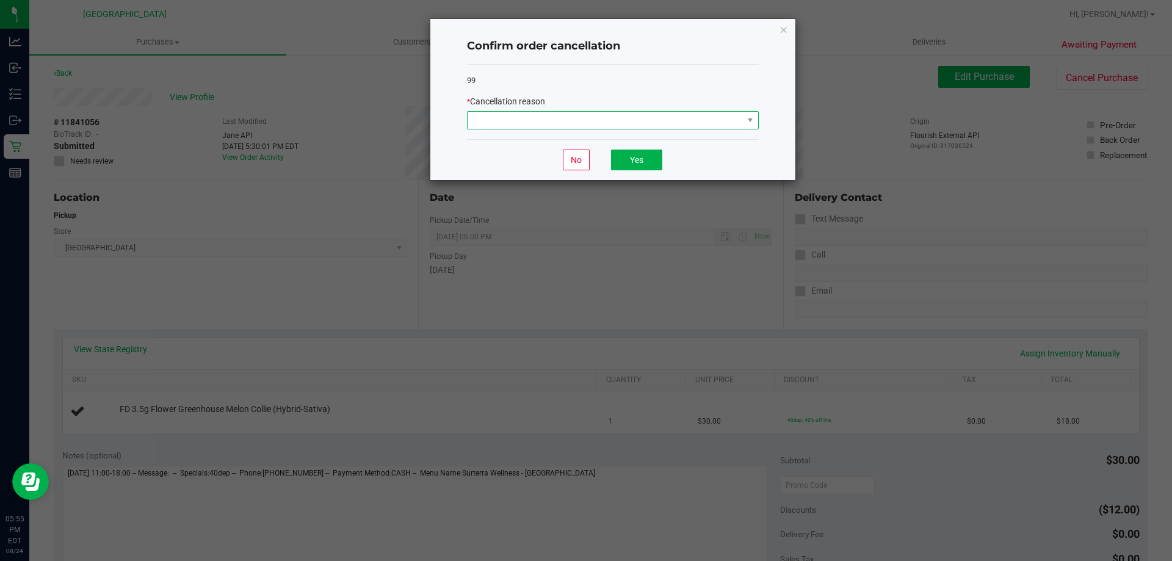
click at [729, 123] on span at bounding box center [605, 120] width 275 height 17
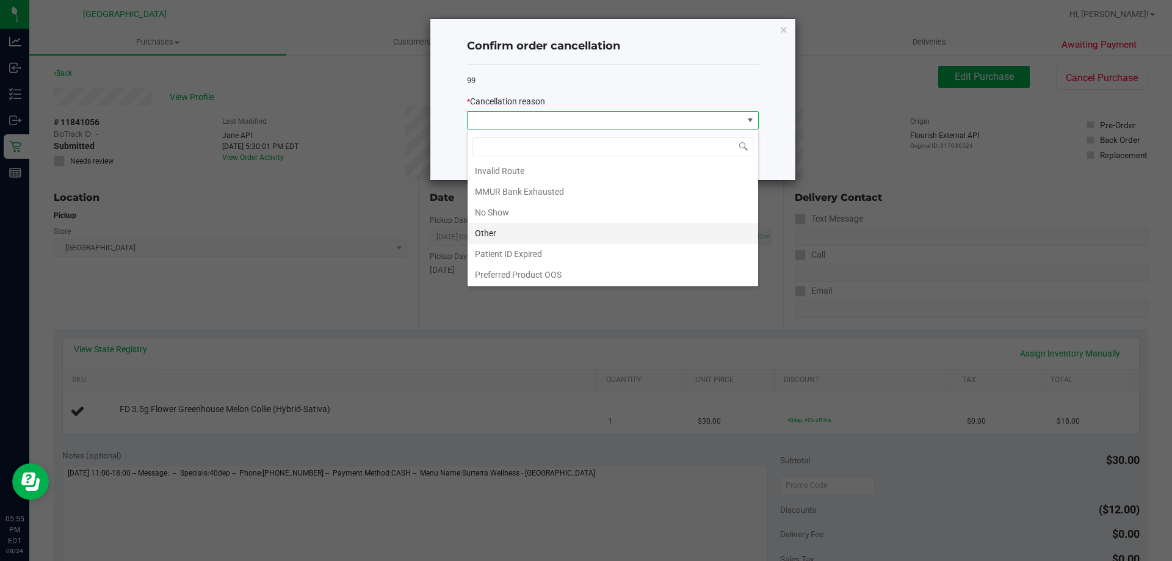
scroll to position [65, 0]
click at [560, 238] on li "Other" at bounding box center [613, 232] width 291 height 21
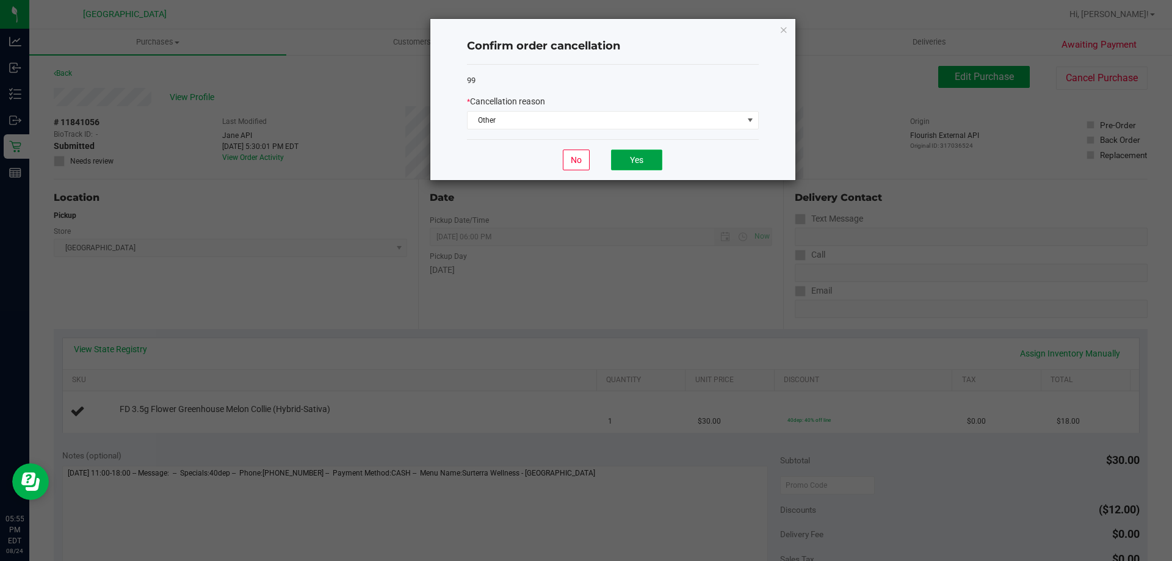
click at [629, 153] on button "Yes" at bounding box center [636, 160] width 51 height 21
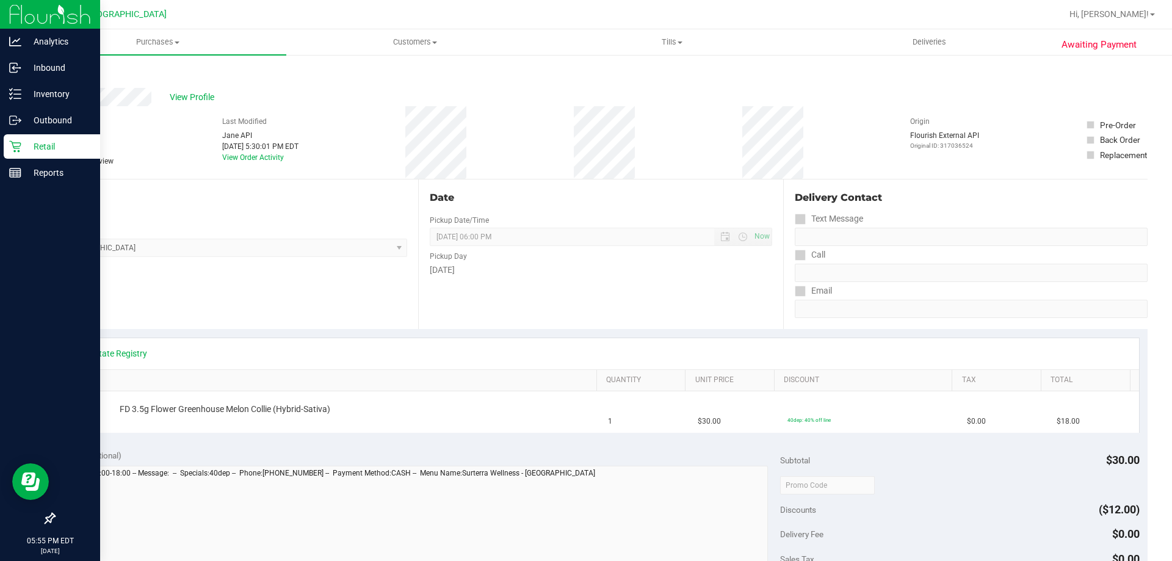
click at [13, 139] on div "Retail" at bounding box center [52, 146] width 96 height 24
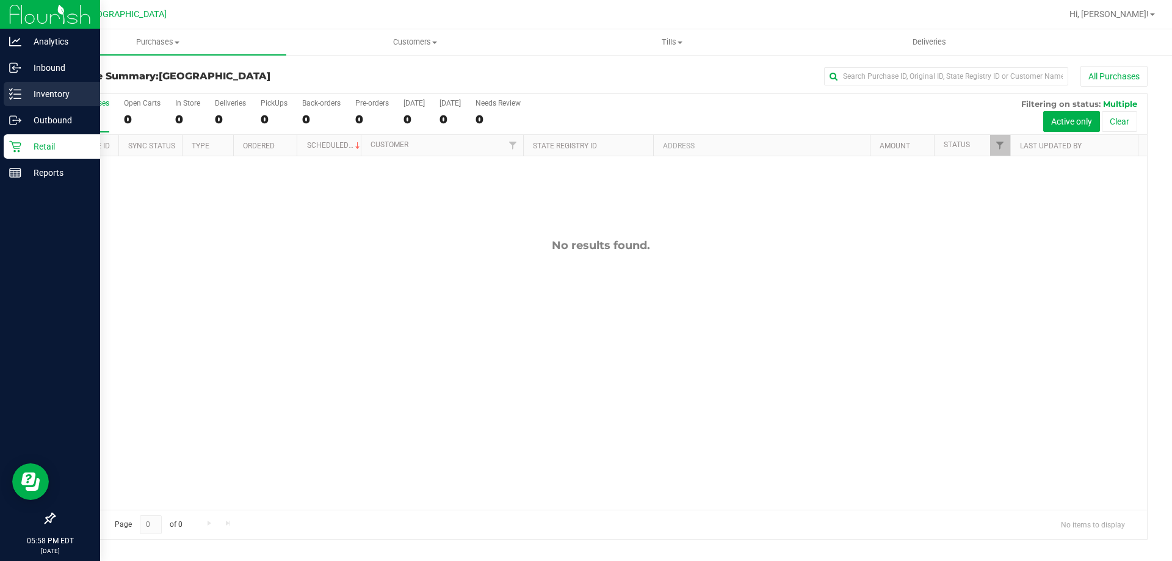
click at [49, 100] on p "Inventory" at bounding box center [57, 94] width 73 height 15
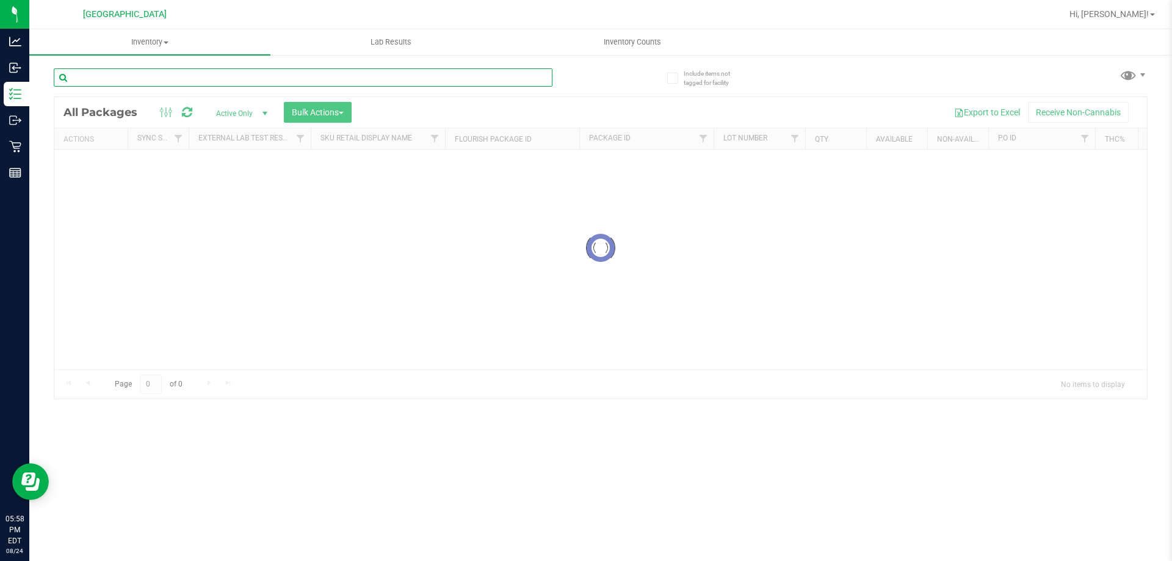
click at [122, 79] on div "Inventory All packages All inventory Waste log Create inventory Lab Results Inv…" at bounding box center [600, 295] width 1143 height 532
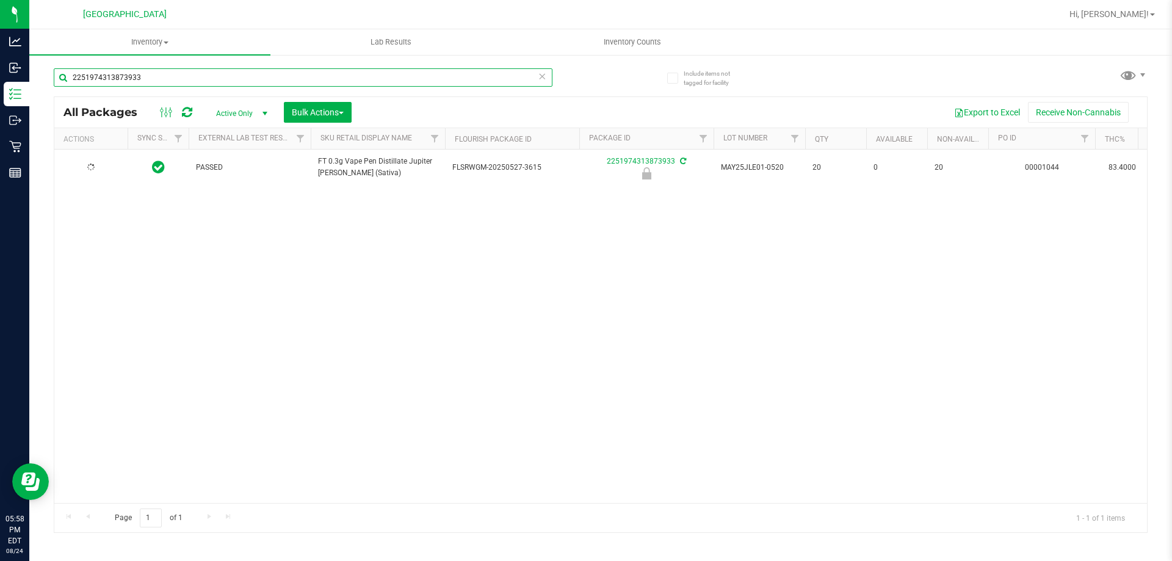
type input "2251974313873933"
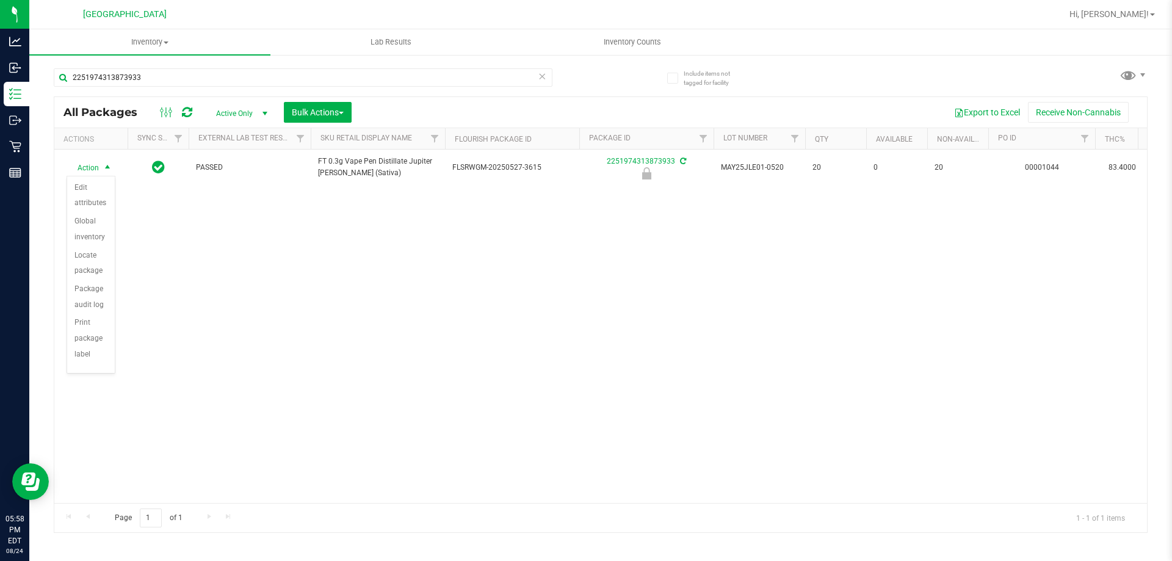
scroll to position [87, 0]
click at [103, 334] on li "Unlock package" at bounding box center [91, 343] width 48 height 34
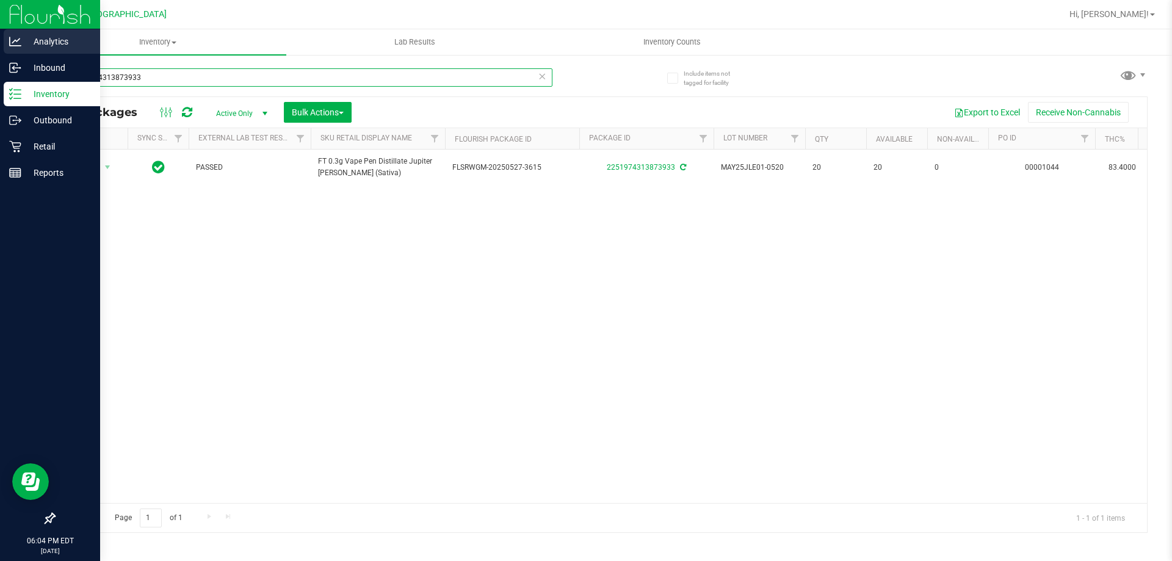
drag, startPoint x: 162, startPoint y: 72, endPoint x: 0, endPoint y: 43, distance: 164.3
click at [0, 45] on div "Analytics Inbound Inventory Outbound Retail Reports 06:04 PM EDT [DATE] 08/24 […" at bounding box center [586, 280] width 1172 height 561
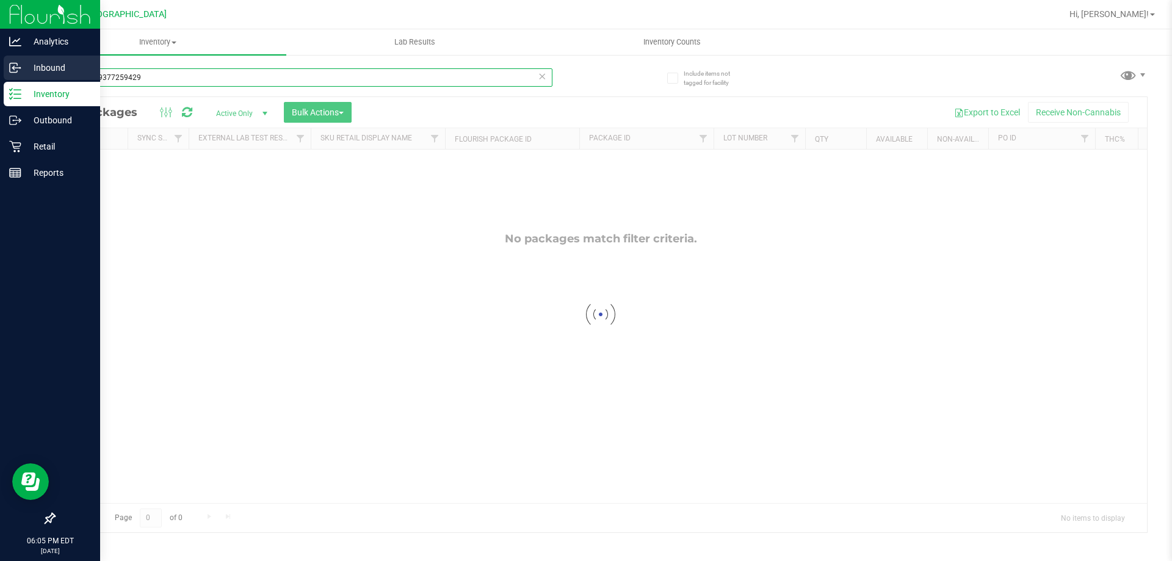
drag, startPoint x: 181, startPoint y: 65, endPoint x: 0, endPoint y: 76, distance: 181.0
click at [0, 76] on div "Analytics Inbound Inventory Outbound Retail Reports 06:05 PM EDT [DATE] 08/24 […" at bounding box center [586, 280] width 1172 height 561
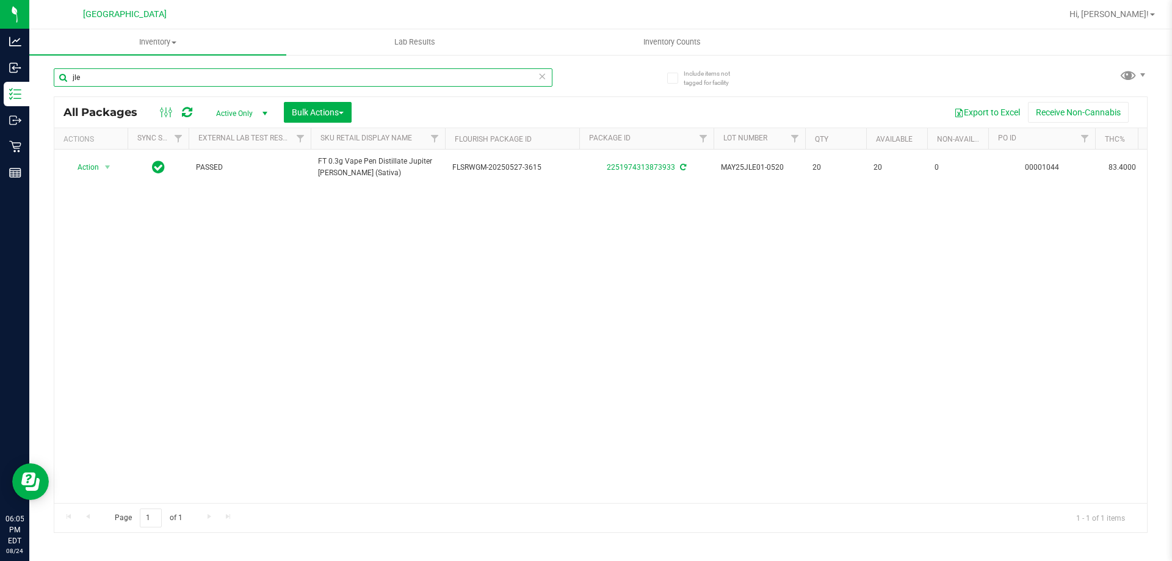
click at [0, 0] on html "Analytics Inbound Inventory Outbound Retail Reports 06:05 PM EDT [DATE] 08/24 […" at bounding box center [586, 280] width 1172 height 561
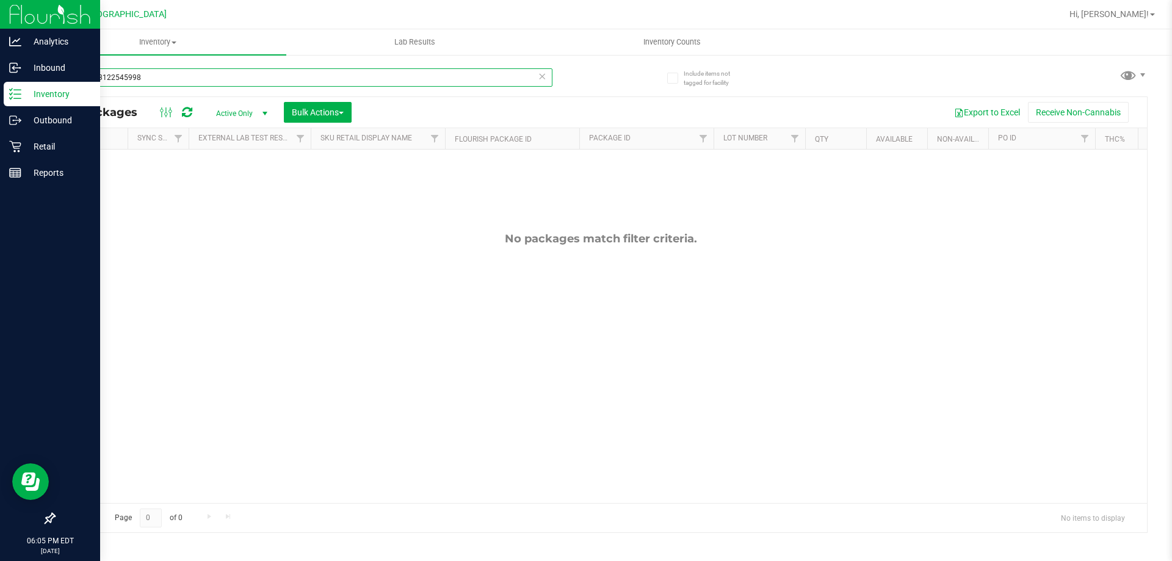
click at [0, 21] on div "Analytics Inbound Inventory Outbound Retail Reports 06:05 PM EDT [DATE] 08/24 […" at bounding box center [586, 280] width 1172 height 561
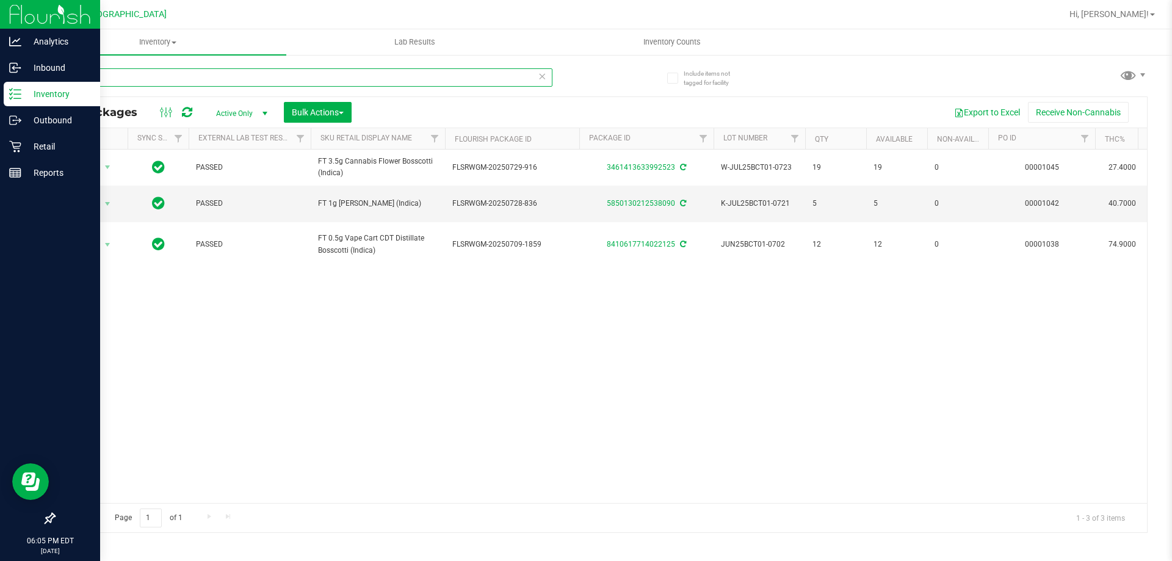
drag, startPoint x: 129, startPoint y: 74, endPoint x: 0, endPoint y: 24, distance: 138.8
click at [0, 29] on div "Analytics Inbound Inventory Outbound Retail Reports 06:05 PM EDT [DATE] 08/24 […" at bounding box center [586, 280] width 1172 height 561
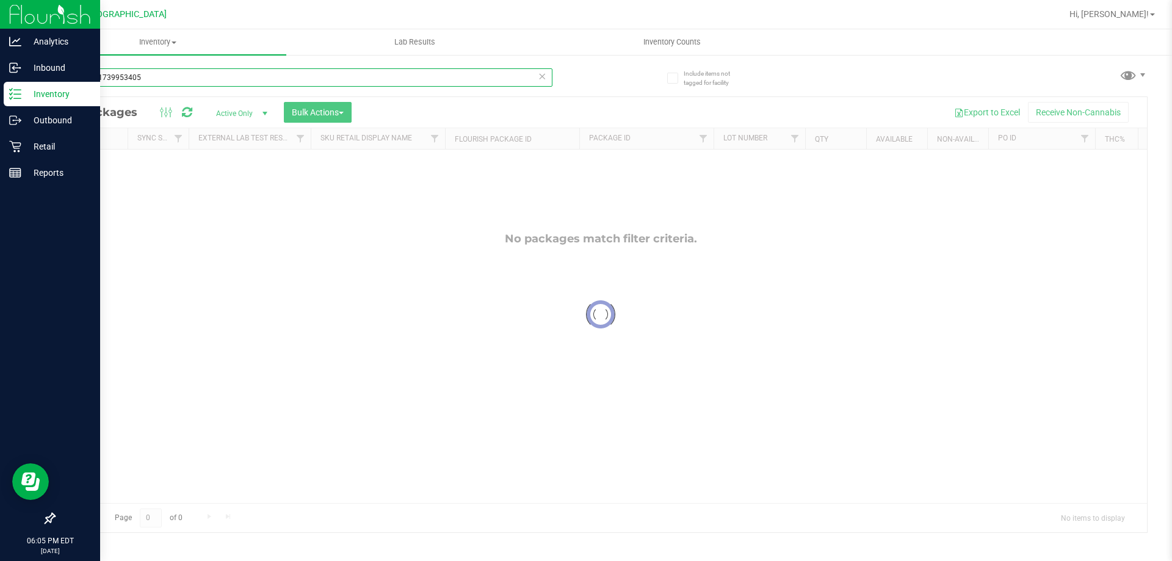
drag, startPoint x: 189, startPoint y: 71, endPoint x: 0, endPoint y: 5, distance: 199.8
click at [0, 5] on div "Analytics Inbound Inventory Outbound Retail Reports 06:05 PM EDT [DATE] 08/24 […" at bounding box center [586, 280] width 1172 height 561
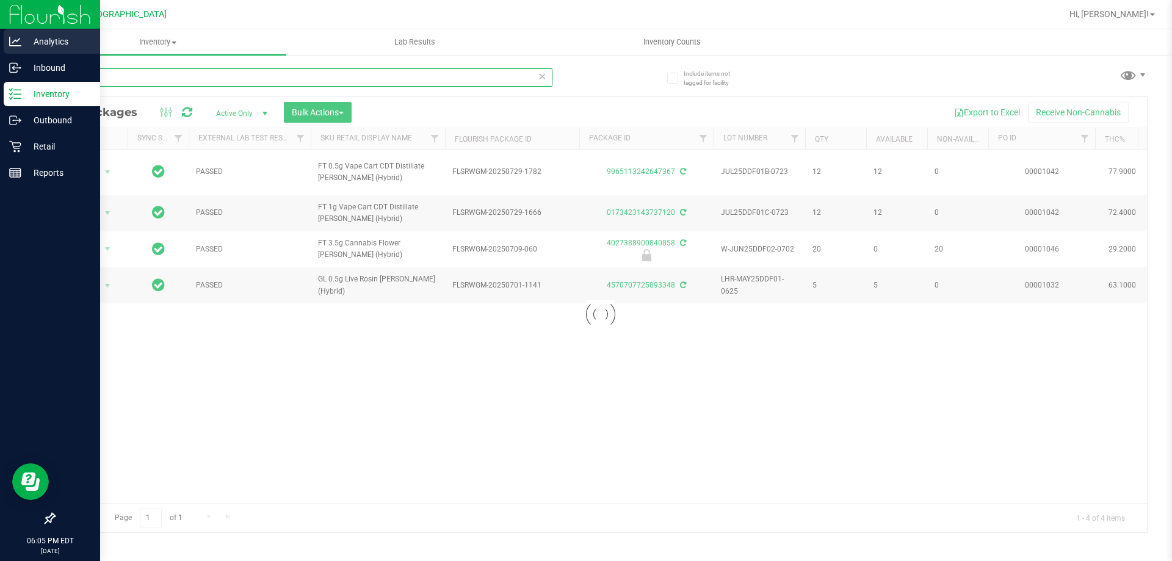
drag, startPoint x: 178, startPoint y: 81, endPoint x: 0, endPoint y: 41, distance: 182.8
click at [0, 45] on div "Analytics Inbound Inventory Outbound Retail Reports 06:05 PM EDT [DATE] 08/24 […" at bounding box center [586, 280] width 1172 height 561
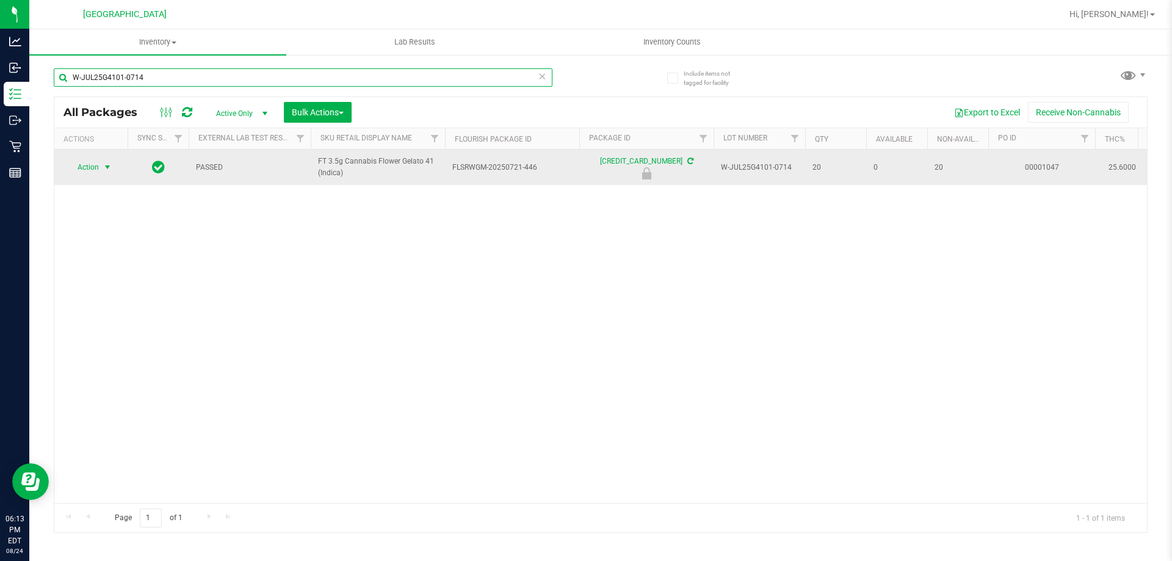
type input "W-JUL25G4101-0714"
click at [99, 170] on span "Action" at bounding box center [83, 167] width 33 height 17
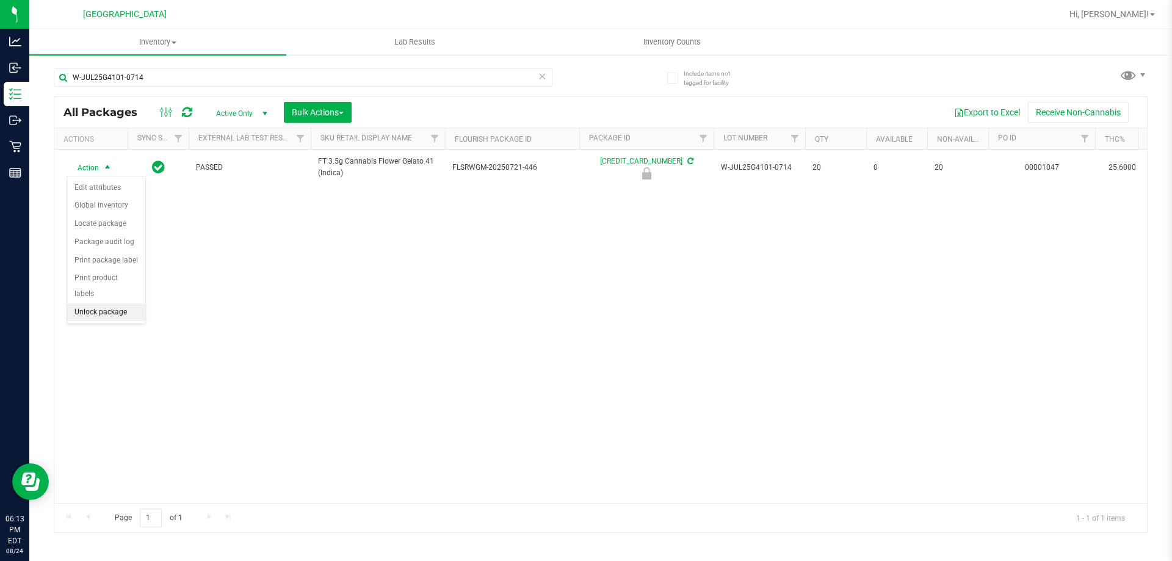
click at [115, 303] on li "Unlock package" at bounding box center [106, 312] width 78 height 18
click at [188, 54] on uib-tab-heading "Inventory All packages All inventory Waste log Create inventory" at bounding box center [157, 42] width 257 height 26
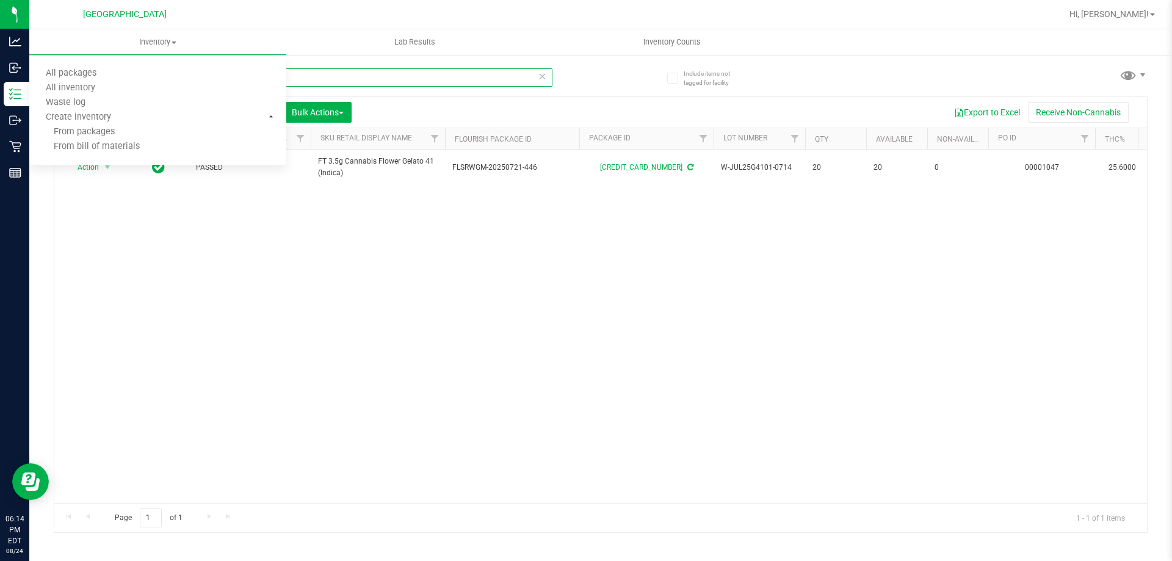
click at [433, 73] on input "W-JUL25G4101-0714" at bounding box center [303, 77] width 499 height 18
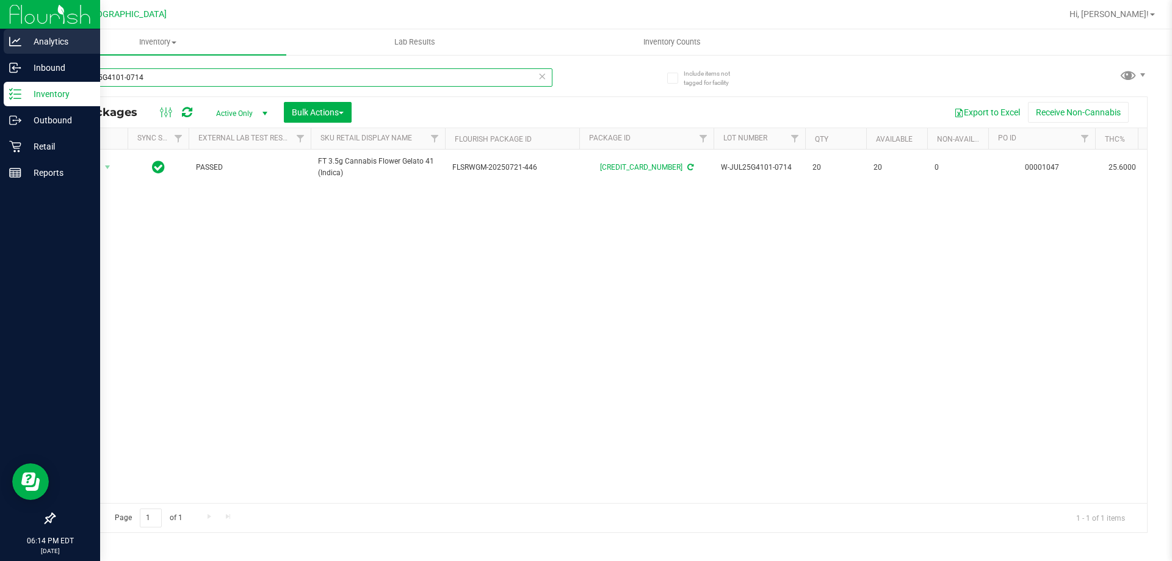
drag, startPoint x: 433, startPoint y: 73, endPoint x: 0, endPoint y: 51, distance: 434.0
click at [0, 68] on div "Analytics Inbound Inventory Outbound Retail Reports 06:14 PM EDT [DATE] 08/24 […" at bounding box center [586, 280] width 1172 height 561
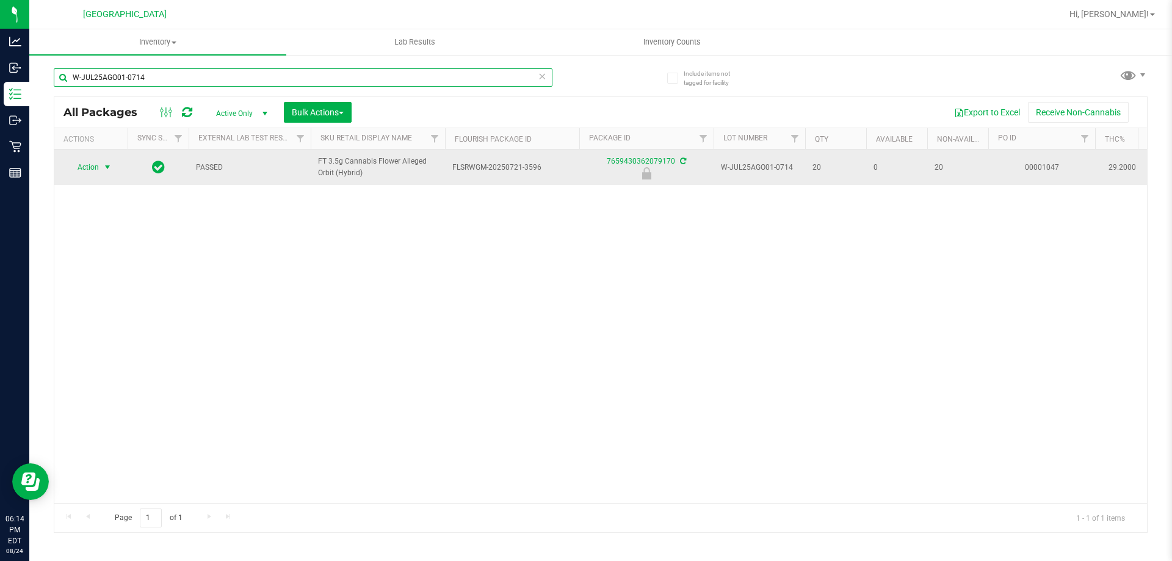
type input "W-JUL25AGO01-0714"
click at [107, 169] on span "select" at bounding box center [108, 167] width 10 height 10
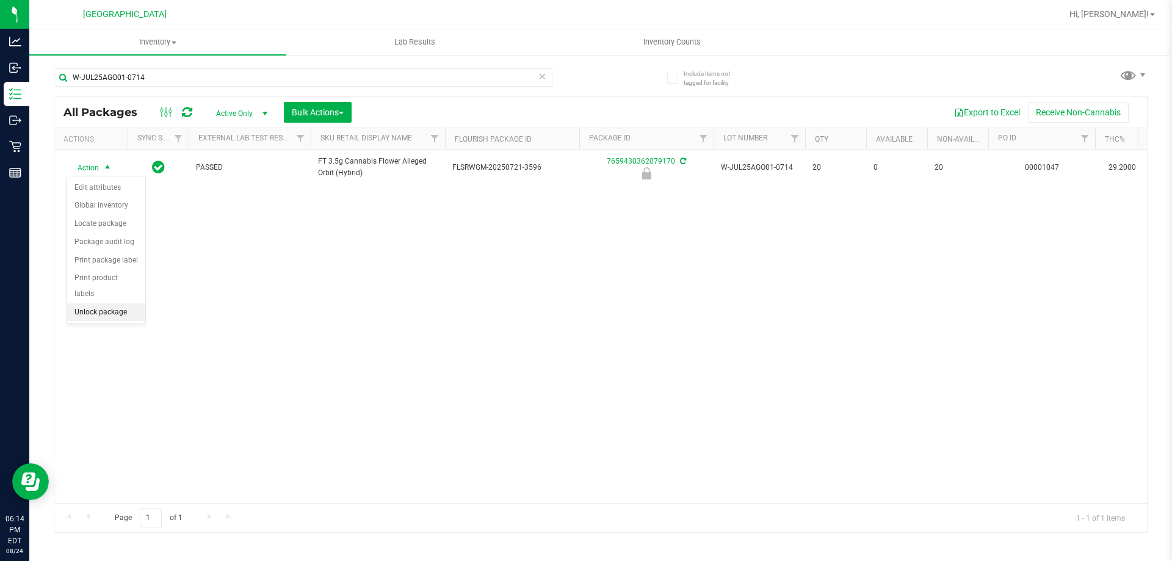
click at [119, 303] on li "Unlock package" at bounding box center [106, 312] width 78 height 18
